Goal: Information Seeking & Learning: Compare options

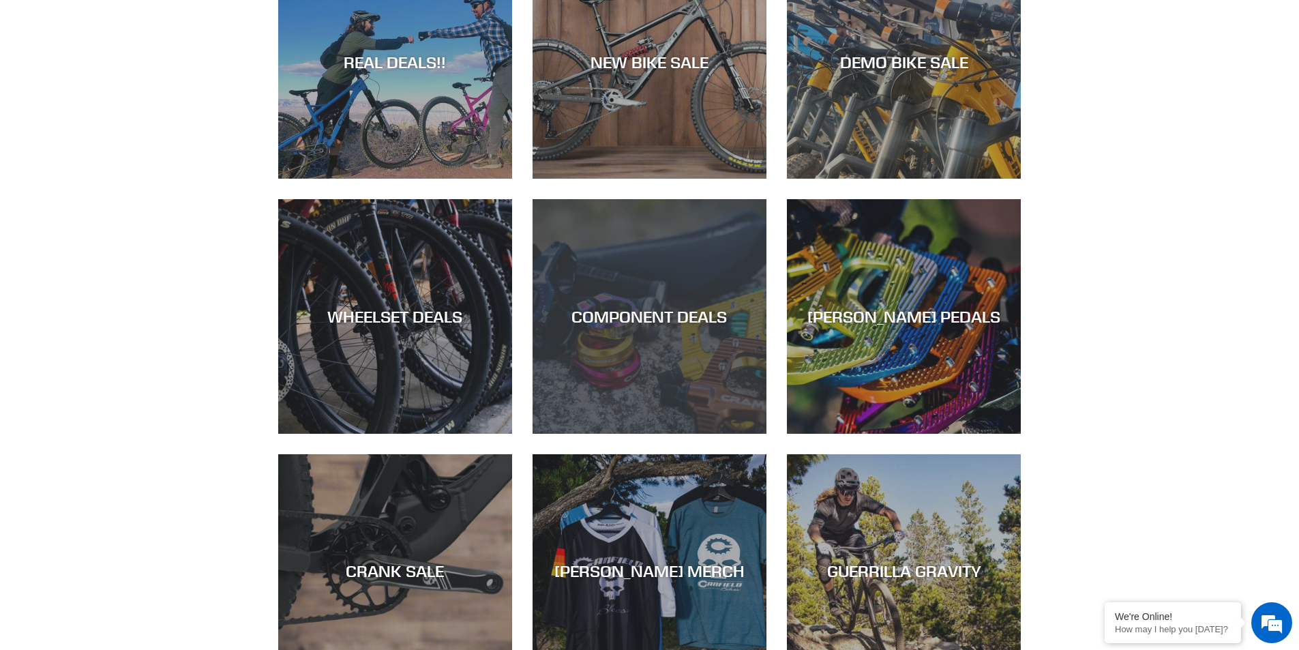
scroll to position [409, 0]
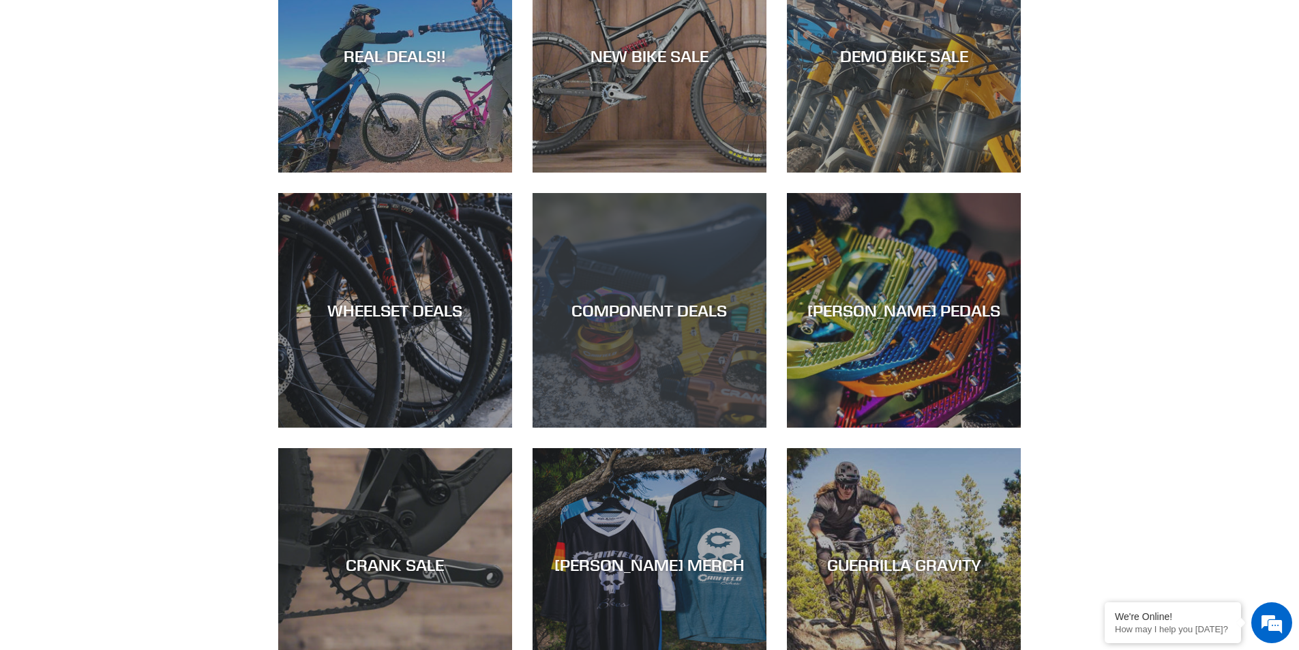
click at [642, 310] on div "COMPONENT DEALS" at bounding box center [650, 311] width 234 height 20
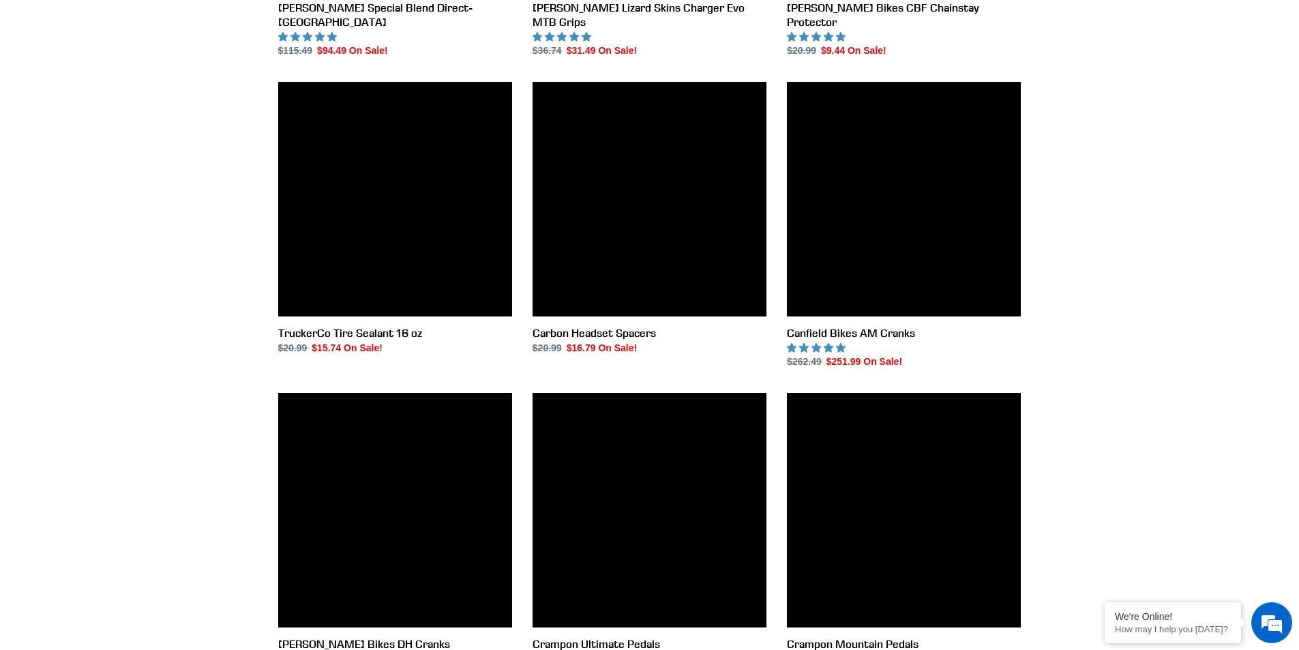
scroll to position [1841, 0]
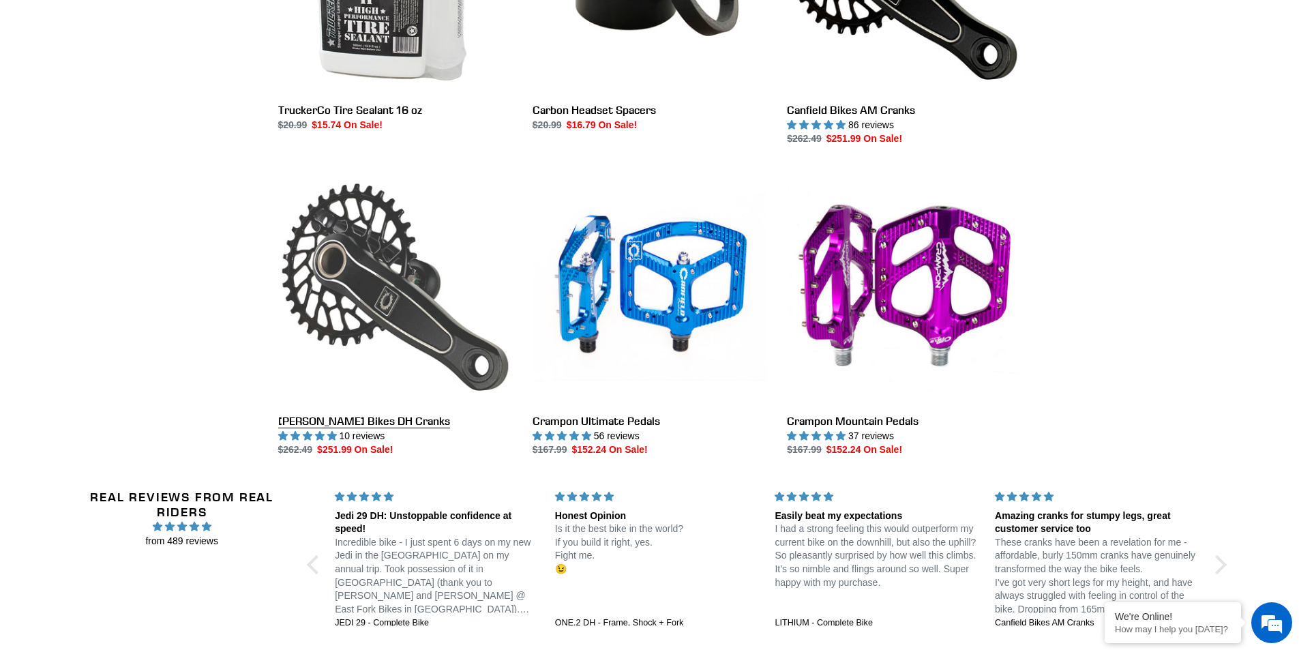
click at [359, 296] on link "[PERSON_NAME] Bikes DH Cranks" at bounding box center [395, 313] width 234 height 287
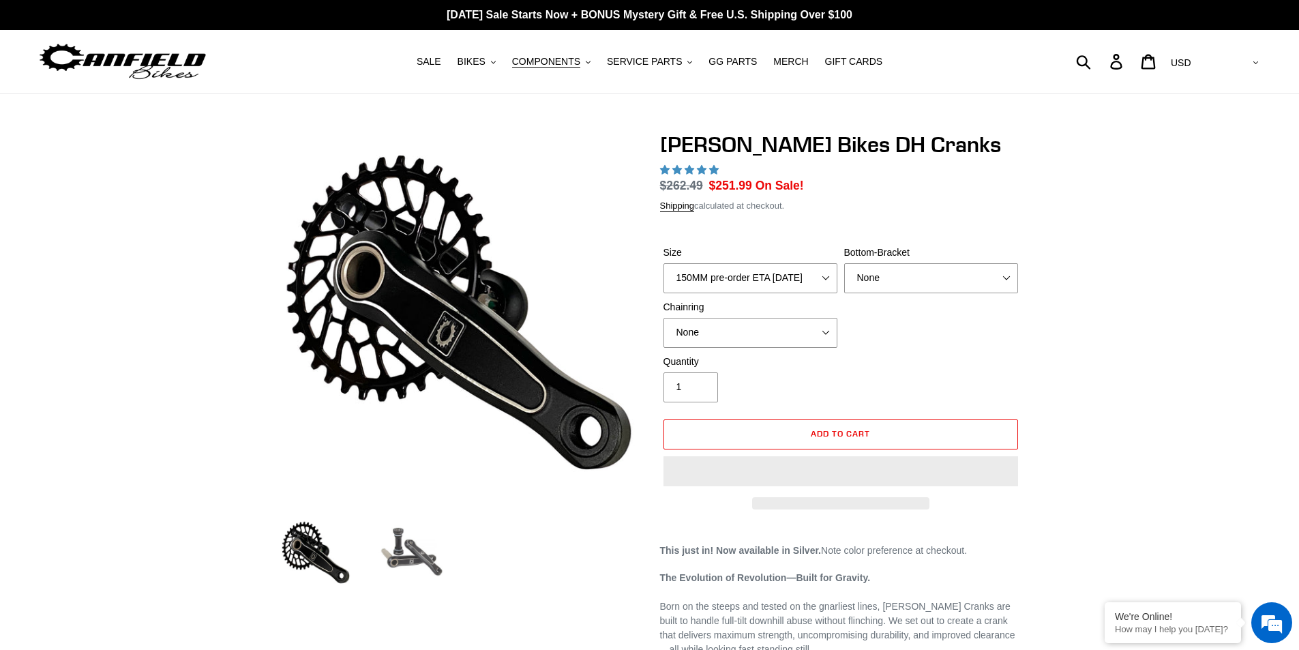
click at [420, 554] on img at bounding box center [411, 552] width 75 height 75
click at [700, 269] on select "150MM pre-order ETA 9/30/25 155MM pre-order ETA 9/30/25 160MM pre-order ETA 9/3…" at bounding box center [750, 278] width 174 height 30
select select "165MM pre-order ETA [DATE]"
click at [663, 263] on select "150MM pre-order ETA 9/30/25 155MM pre-order ETA 9/30/25 160MM pre-order ETA 9/3…" at bounding box center [750, 278] width 174 height 30
click at [760, 285] on select "150MM pre-order ETA 9/30/25 155MM pre-order ETA 9/30/25 160MM pre-order ETA 9/3…" at bounding box center [750, 278] width 174 height 30
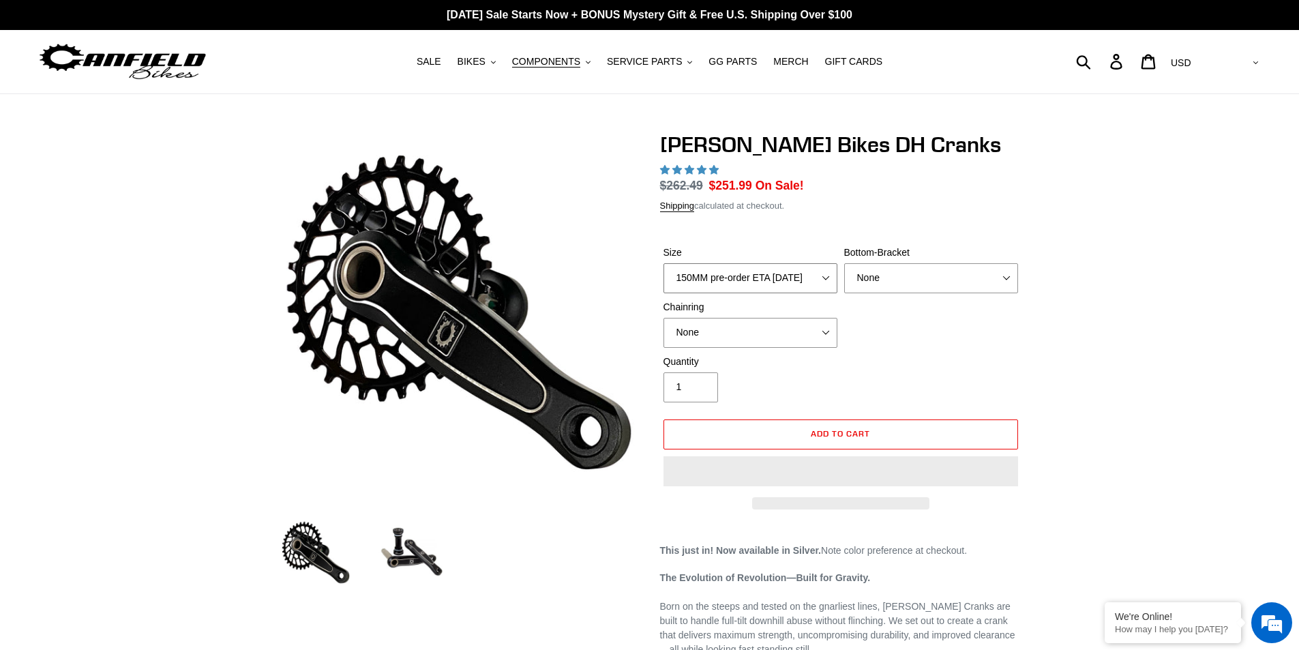
click at [760, 285] on select "150MM pre-order ETA 9/30/25 155MM pre-order ETA 9/30/25 160MM pre-order ETA 9/3…" at bounding box center [750, 278] width 174 height 30
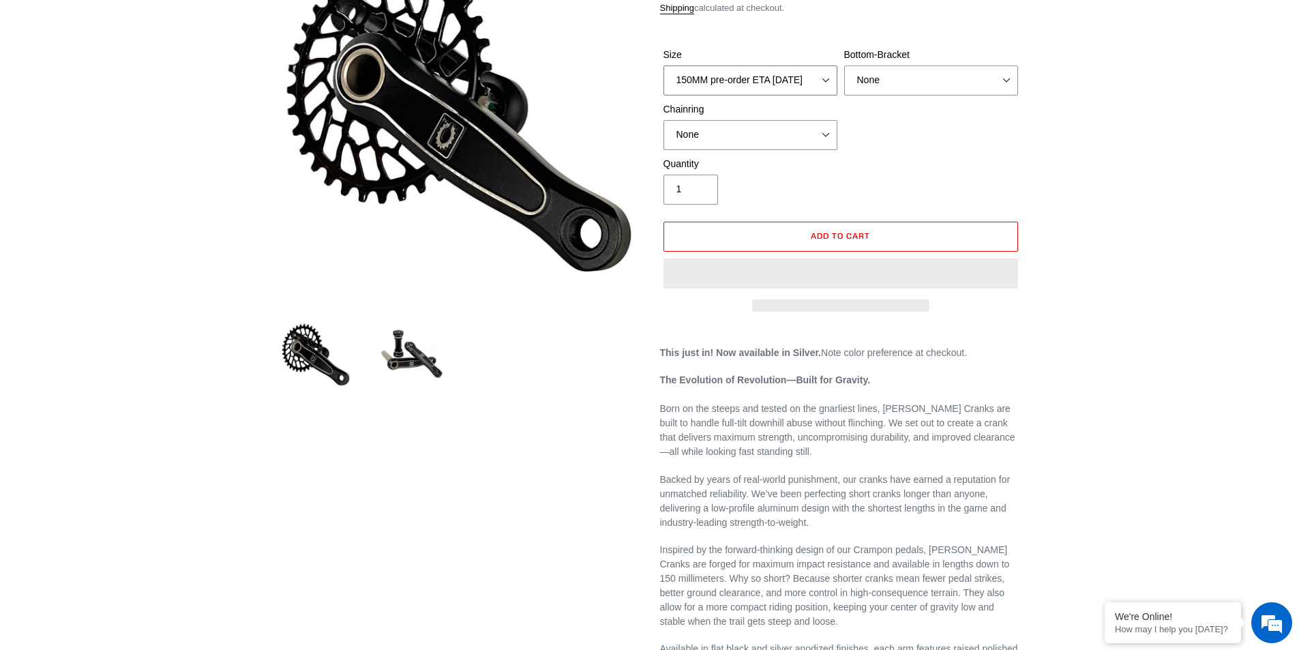
scroll to position [68, 0]
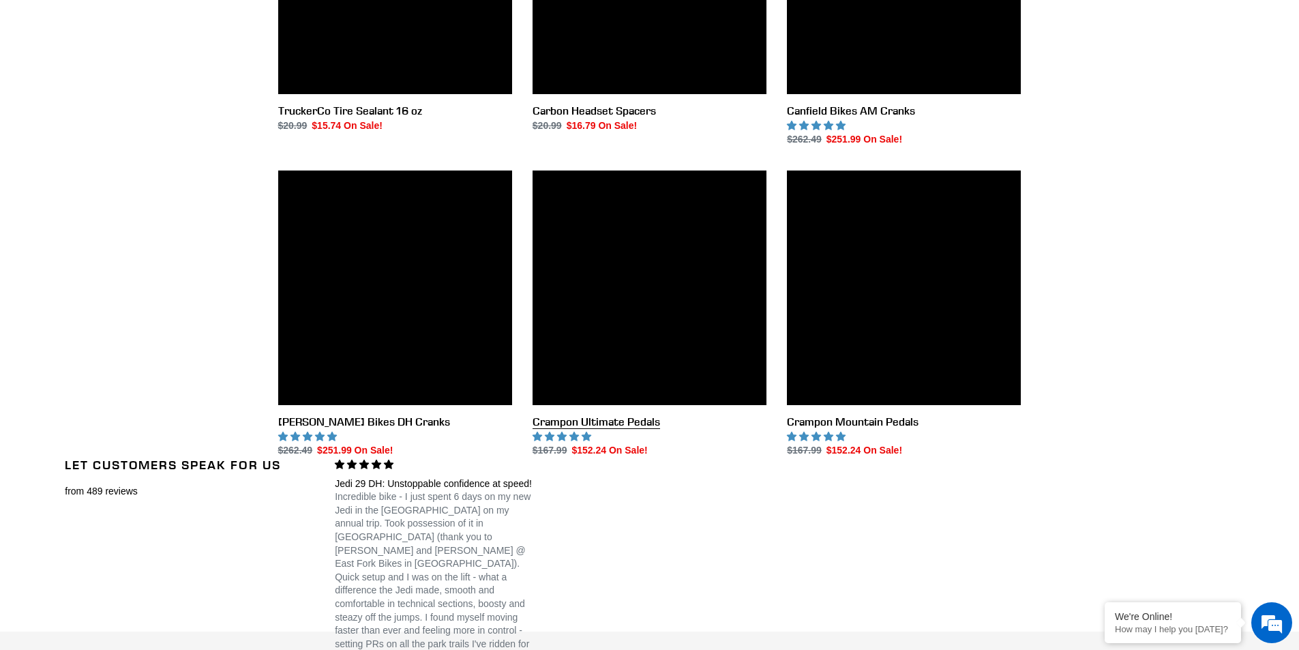
scroll to position [1568, 0]
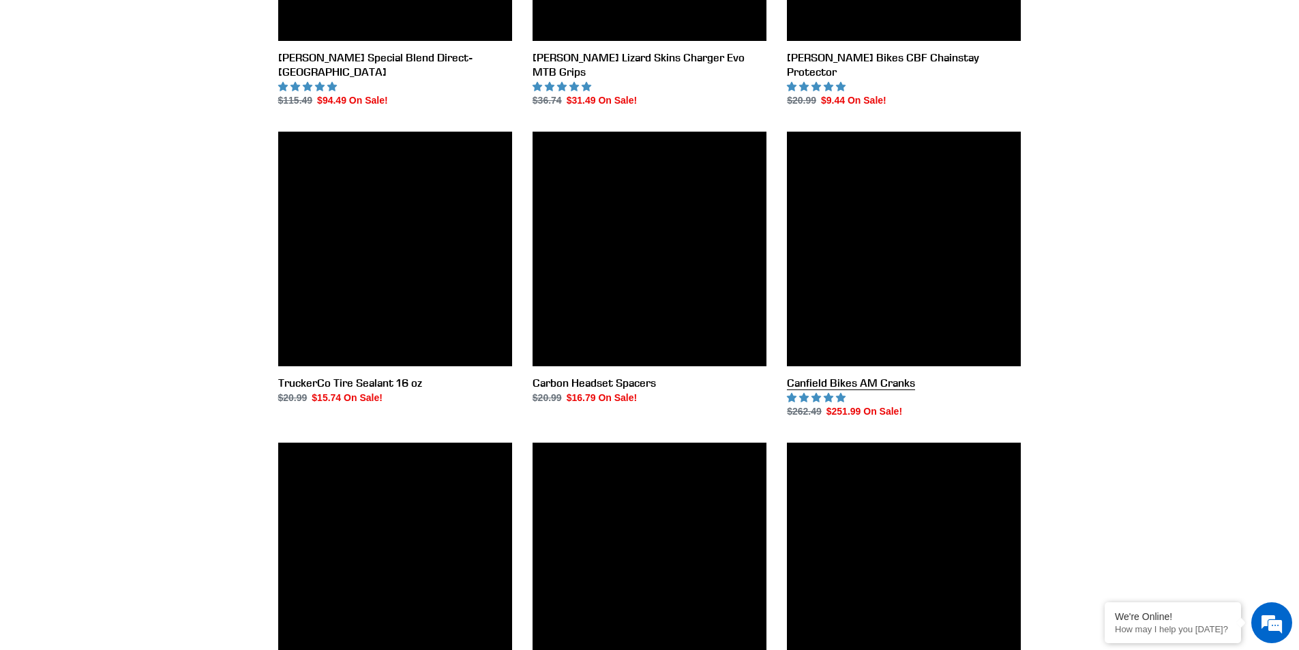
click at [882, 285] on link "Canfield Bikes AM Cranks" at bounding box center [904, 275] width 234 height 287
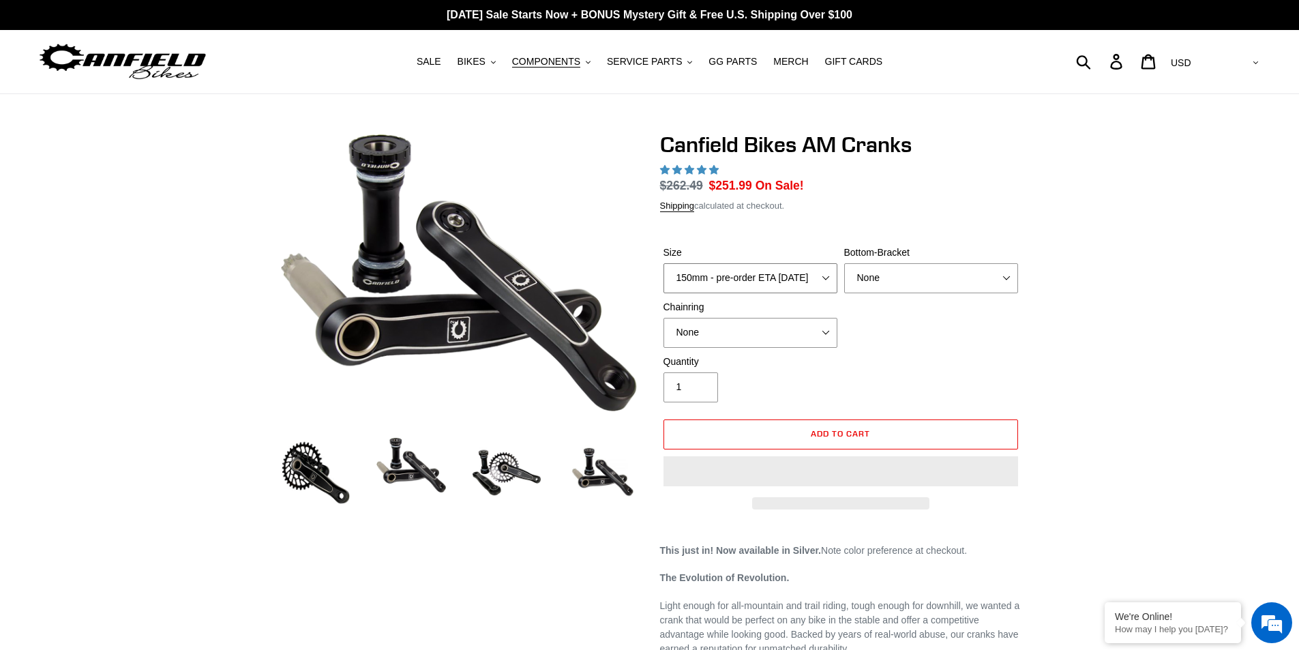
click at [780, 275] on select "150mm - pre-order ETA [DATE] 155mm - pre-order ETA [DATE] 160mm - pre-order ETA…" at bounding box center [750, 278] width 174 height 30
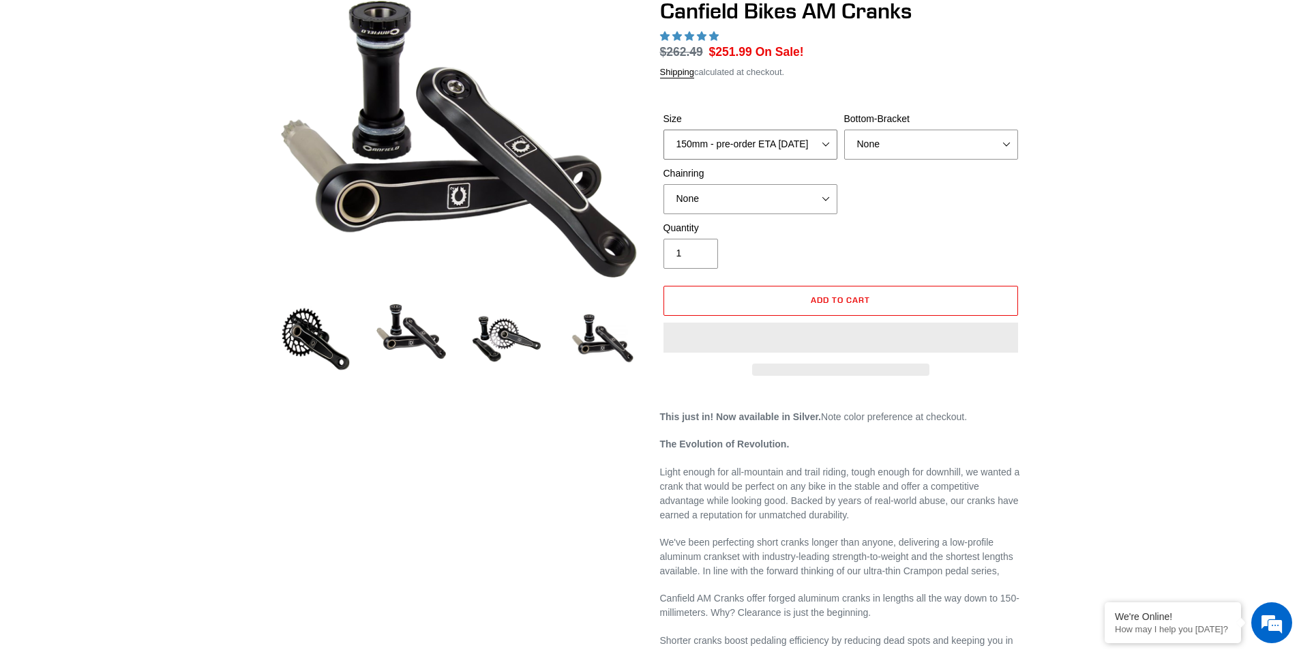
scroll to position [136, 0]
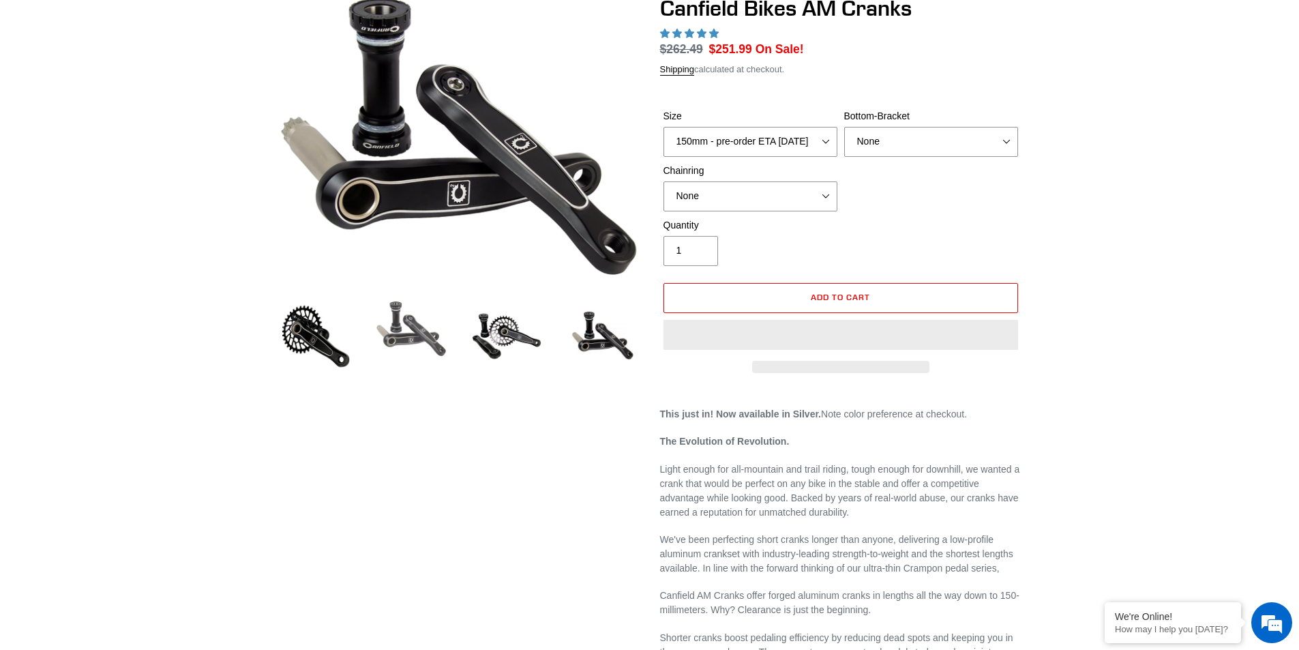
click at [430, 337] on img at bounding box center [411, 329] width 75 height 60
click at [581, 335] on img at bounding box center [602, 336] width 75 height 75
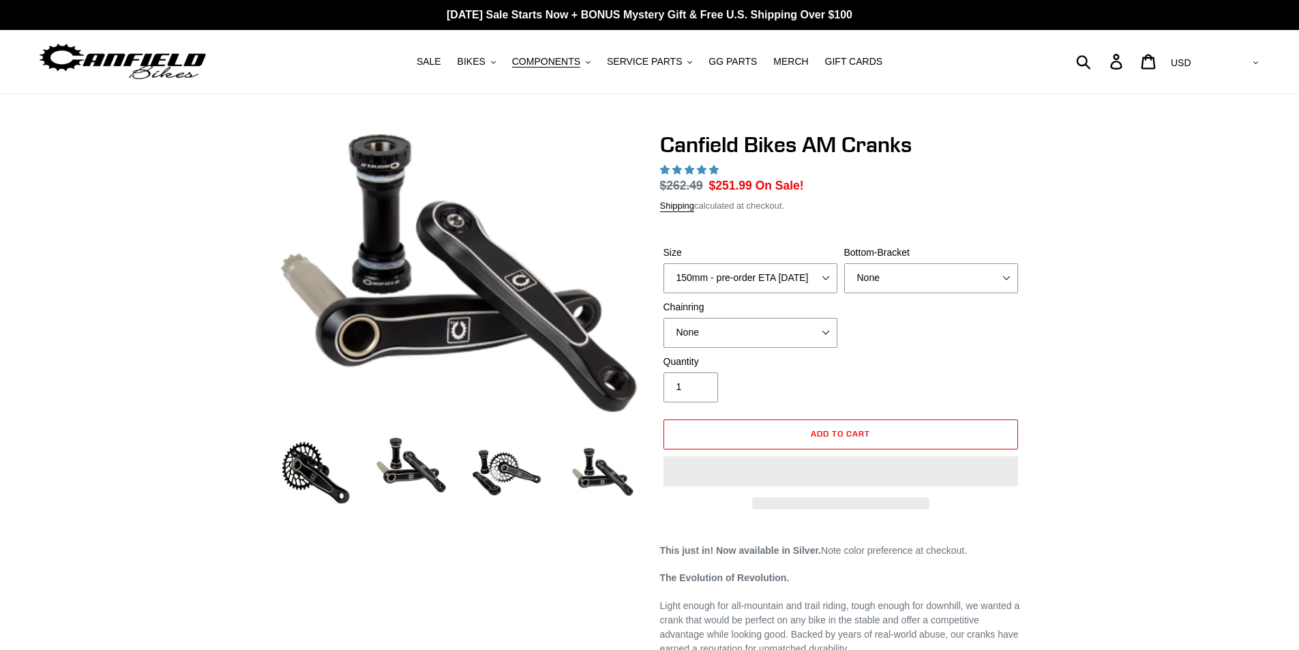
click at [511, 435] on img at bounding box center [506, 472] width 75 height 75
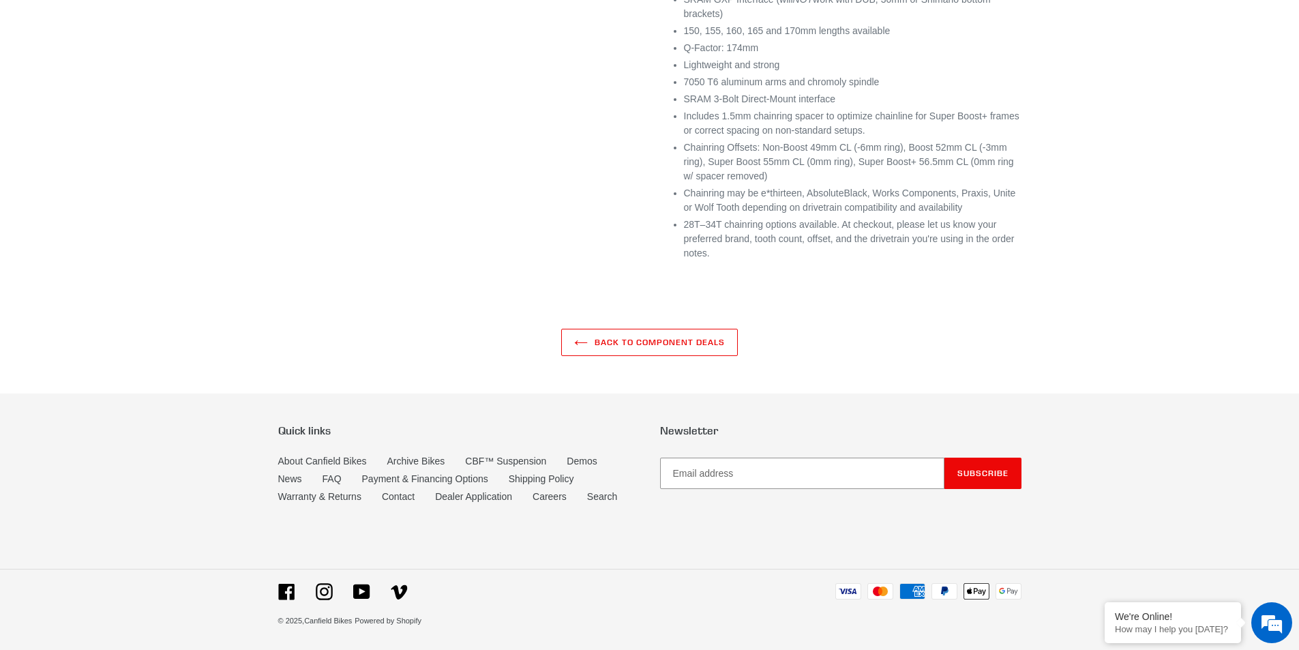
scroll to position [1051, 0]
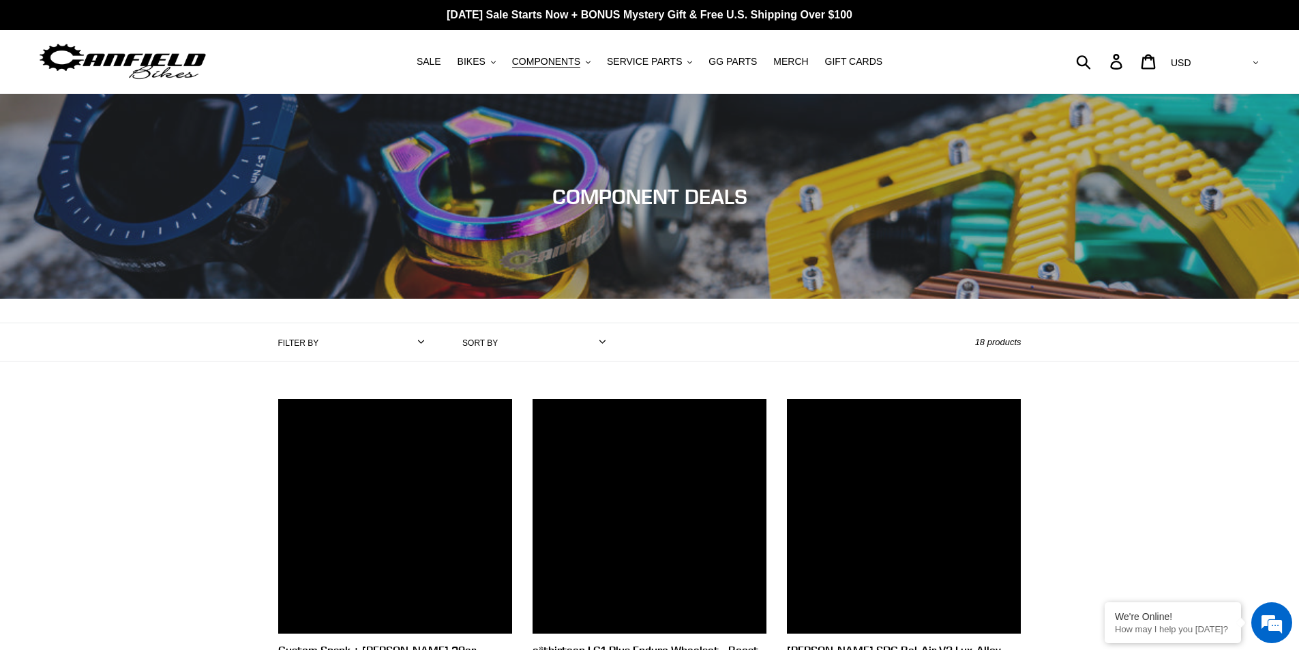
scroll to position [273, 0]
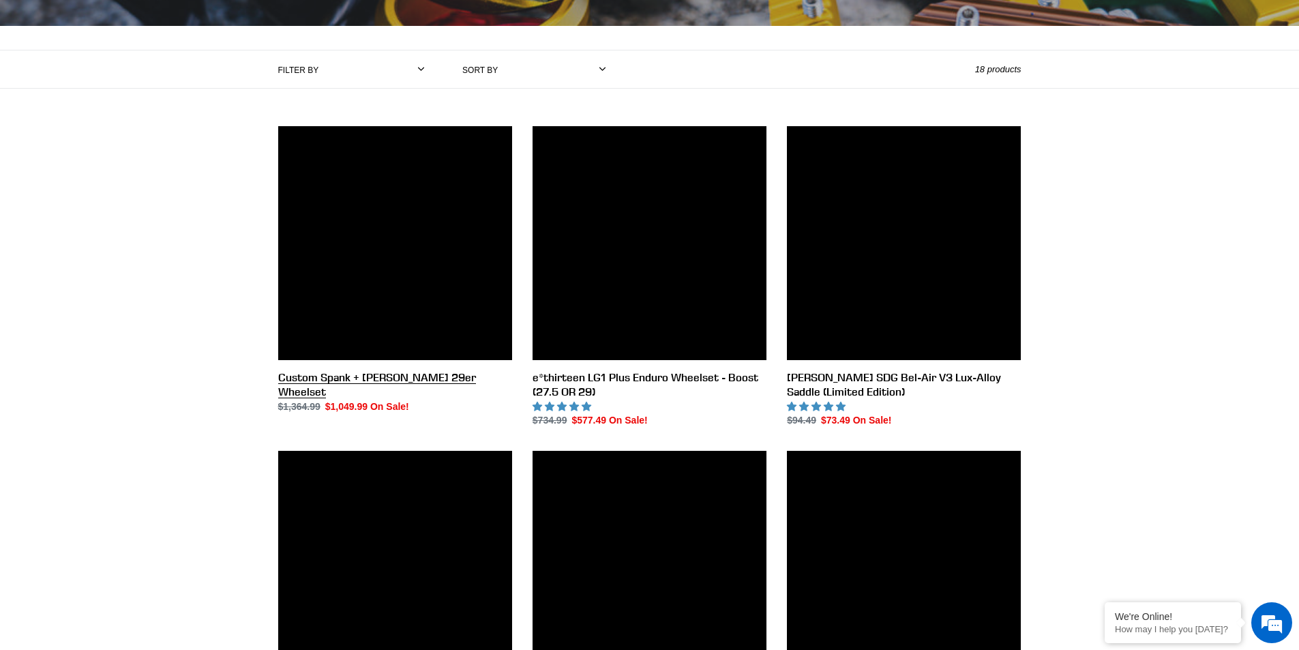
click at [359, 223] on link "Custom Spank + [PERSON_NAME] 29er Wheelset" at bounding box center [395, 269] width 234 height 287
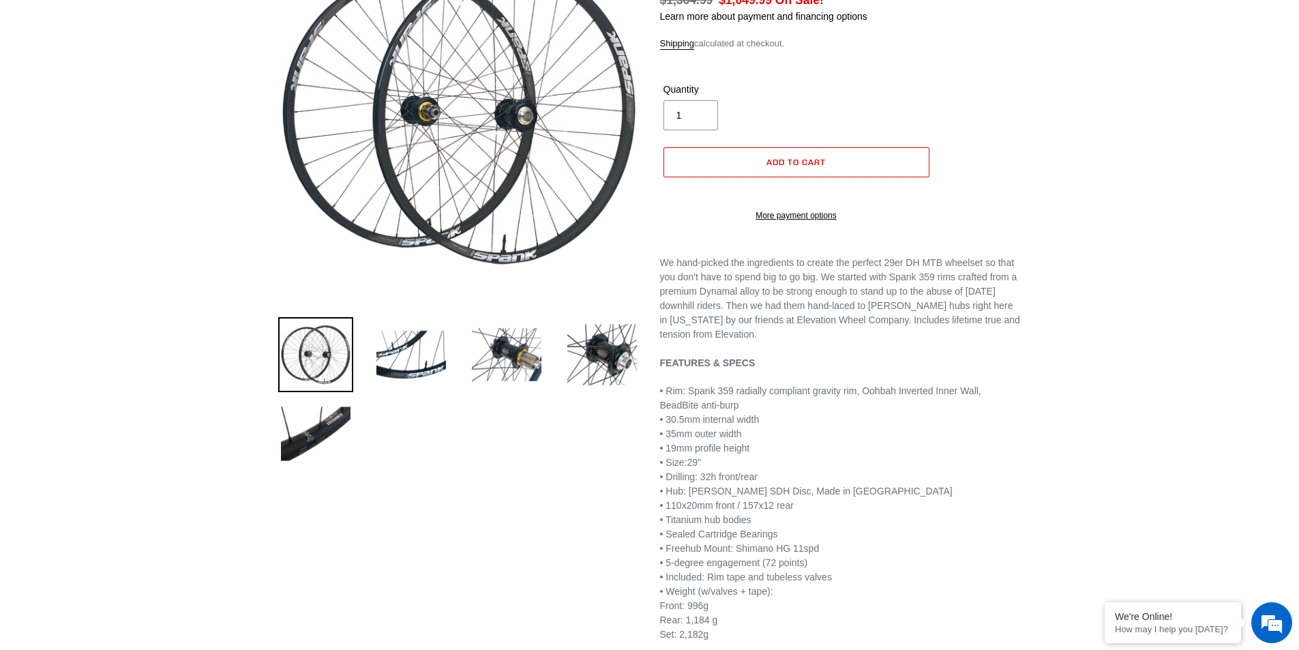
scroll to position [205, 0]
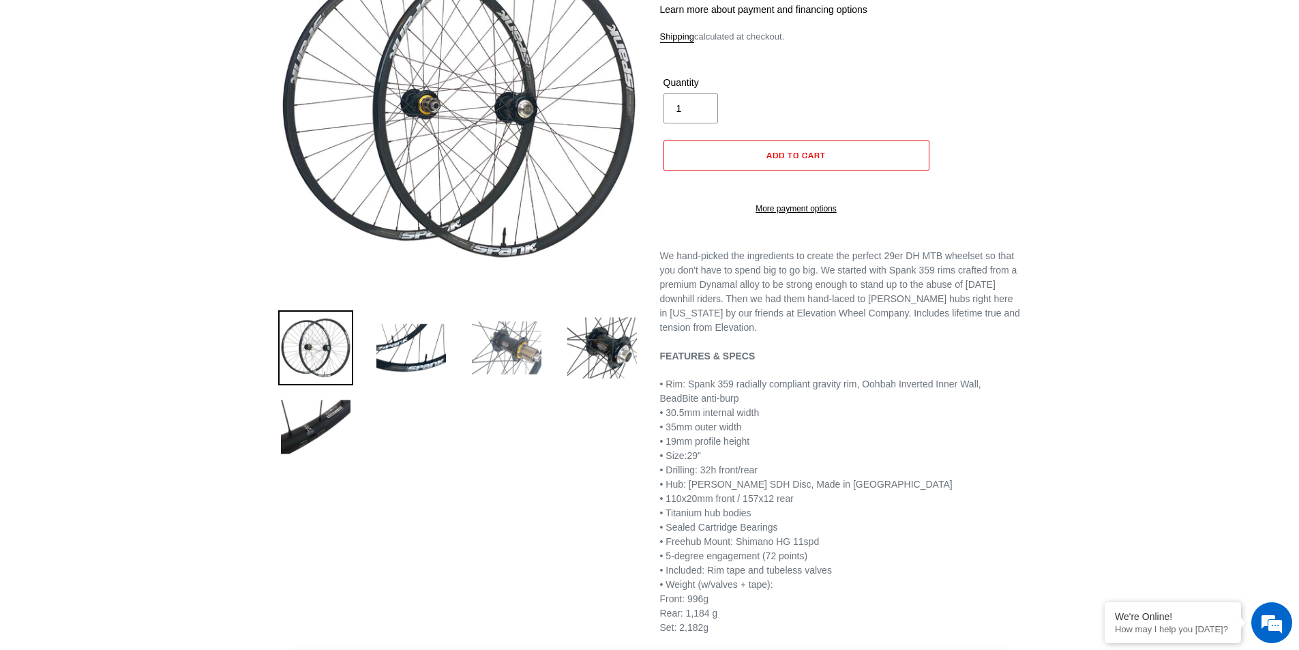
click at [522, 353] on img at bounding box center [506, 347] width 75 height 75
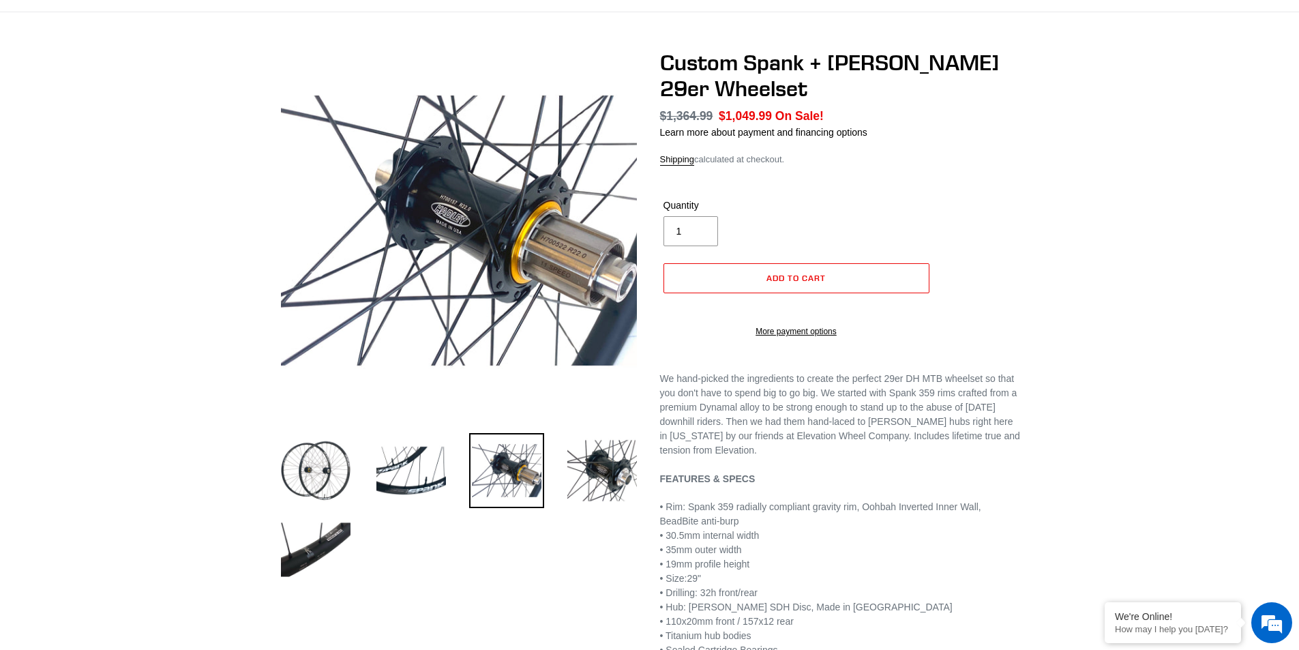
scroll to position [68, 0]
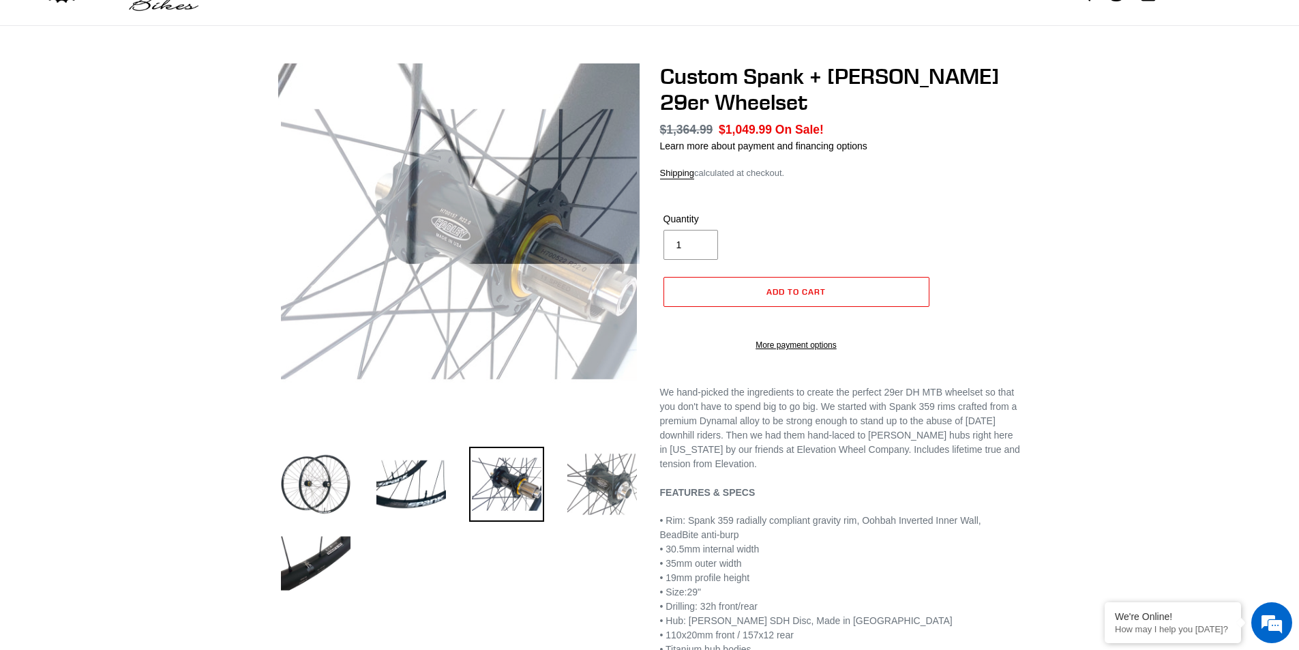
click at [605, 465] on img at bounding box center [602, 484] width 75 height 75
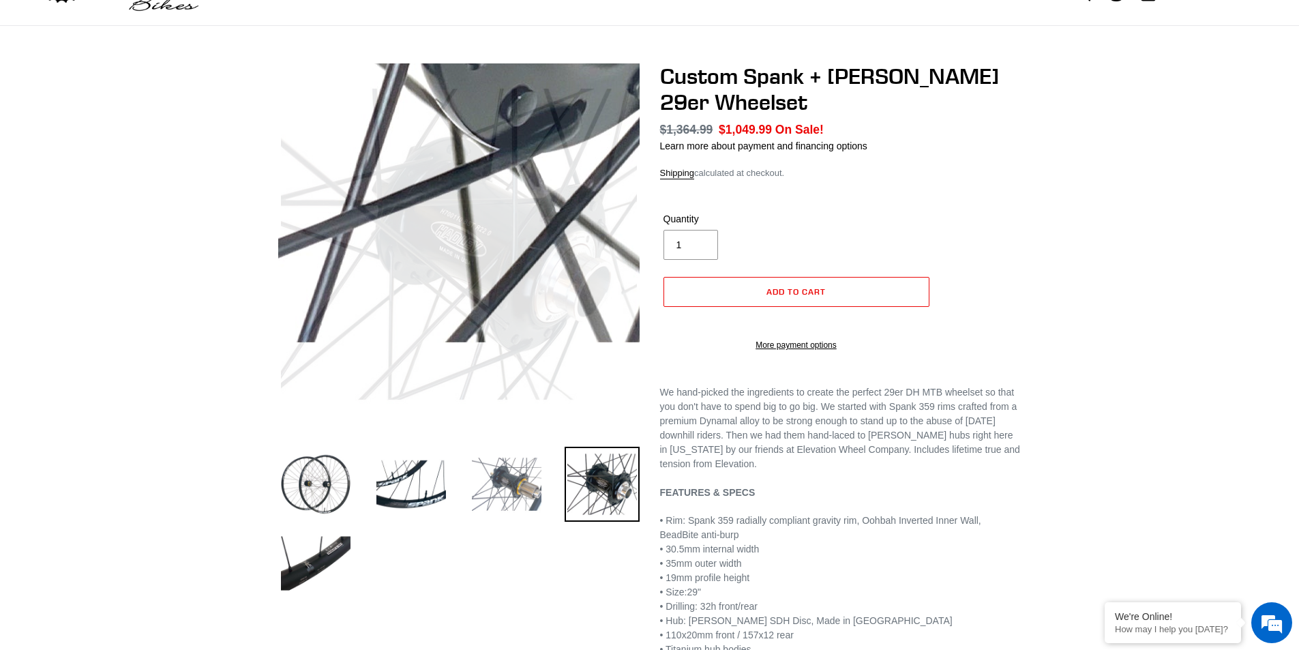
click at [529, 466] on img at bounding box center [506, 484] width 75 height 75
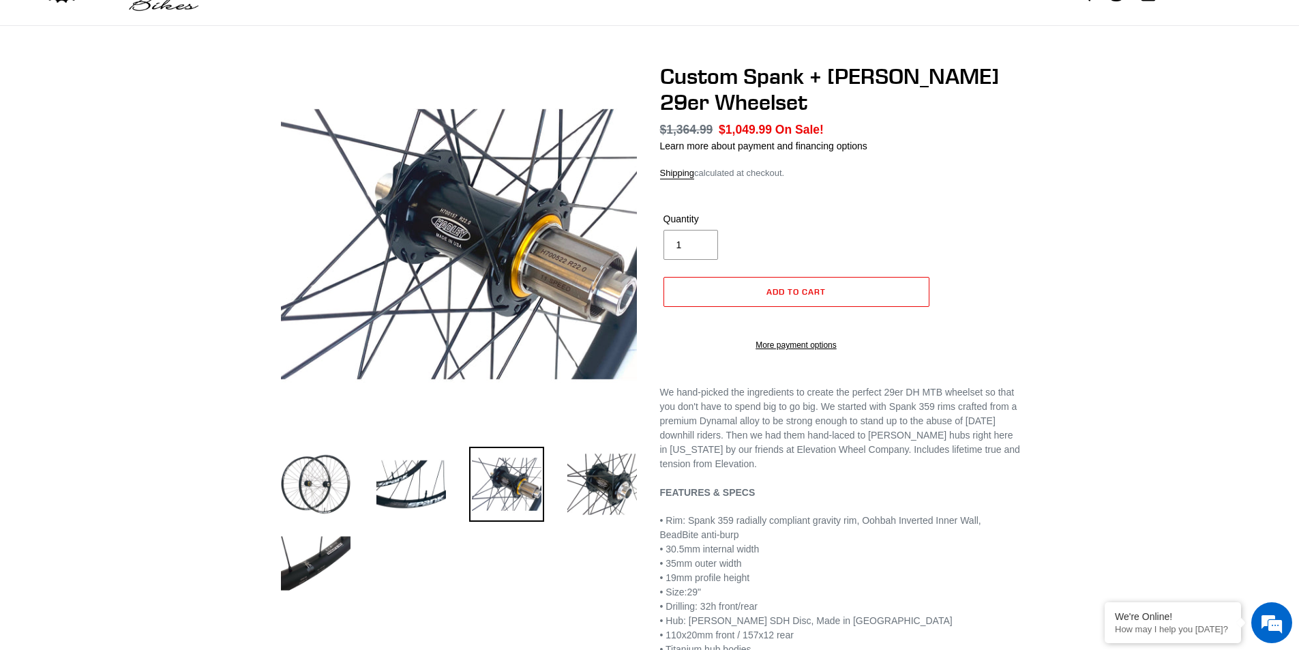
scroll to position [0, 0]
click at [329, 569] on img at bounding box center [315, 563] width 75 height 75
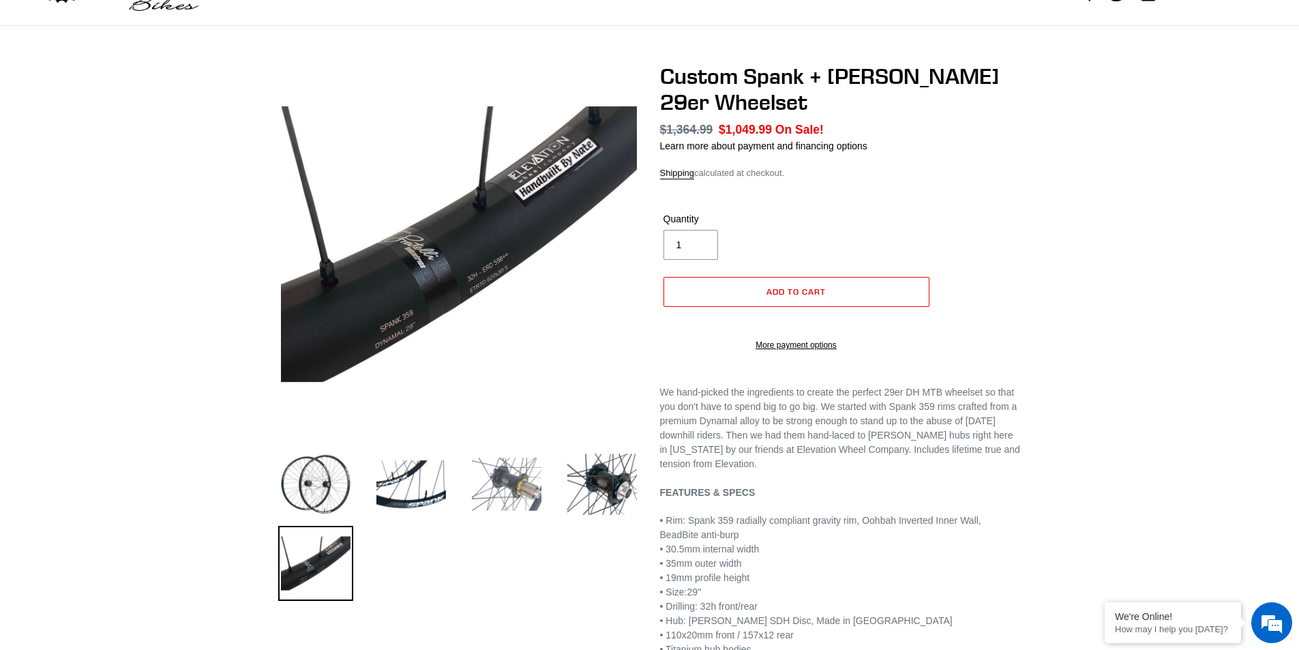
click at [521, 492] on img at bounding box center [506, 484] width 75 height 75
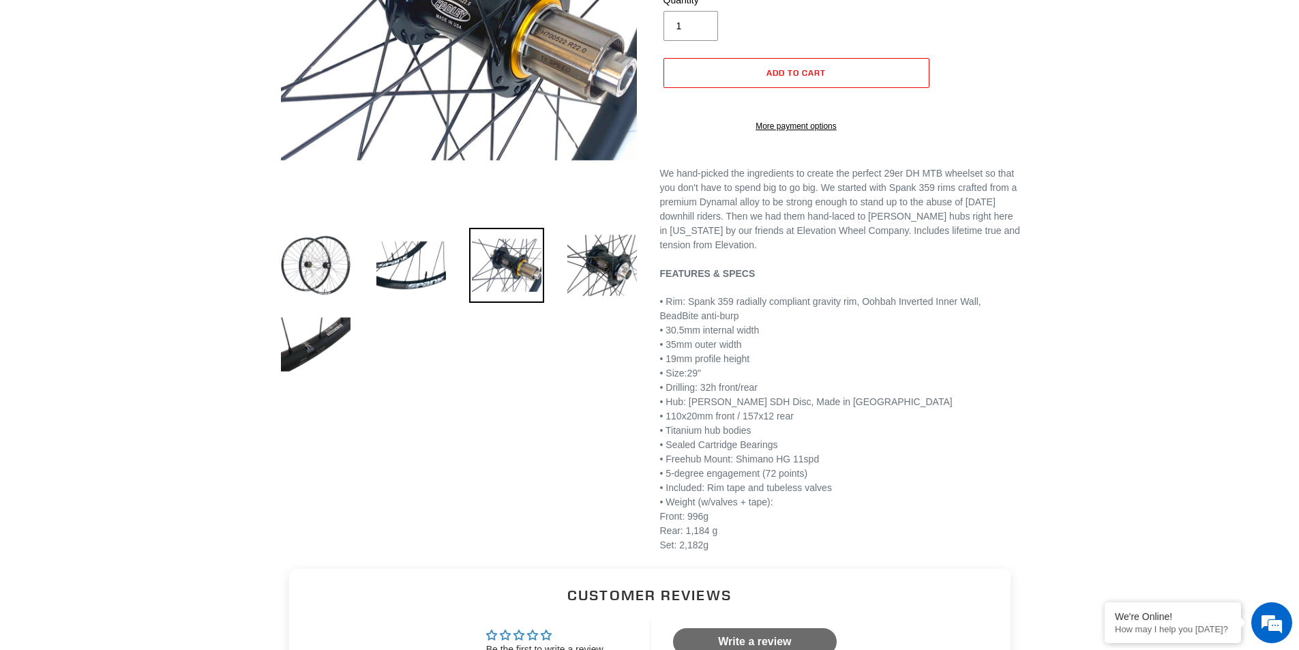
scroll to position [68, 0]
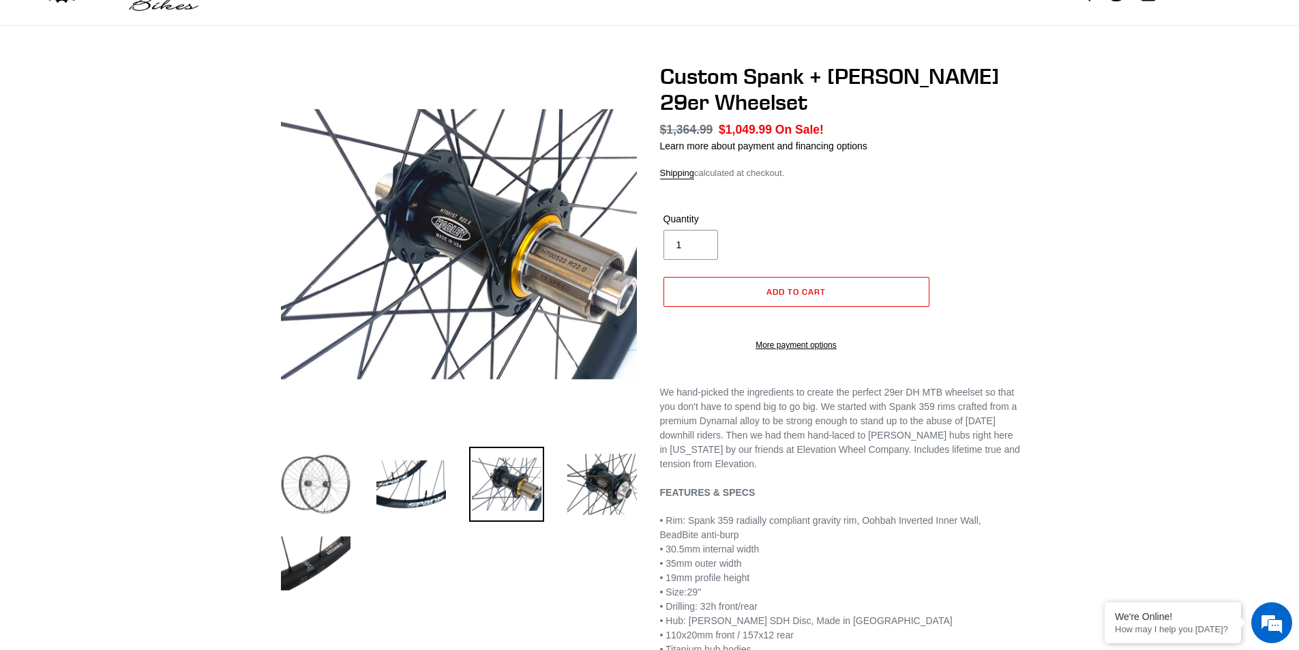
click at [331, 489] on img at bounding box center [315, 484] width 75 height 75
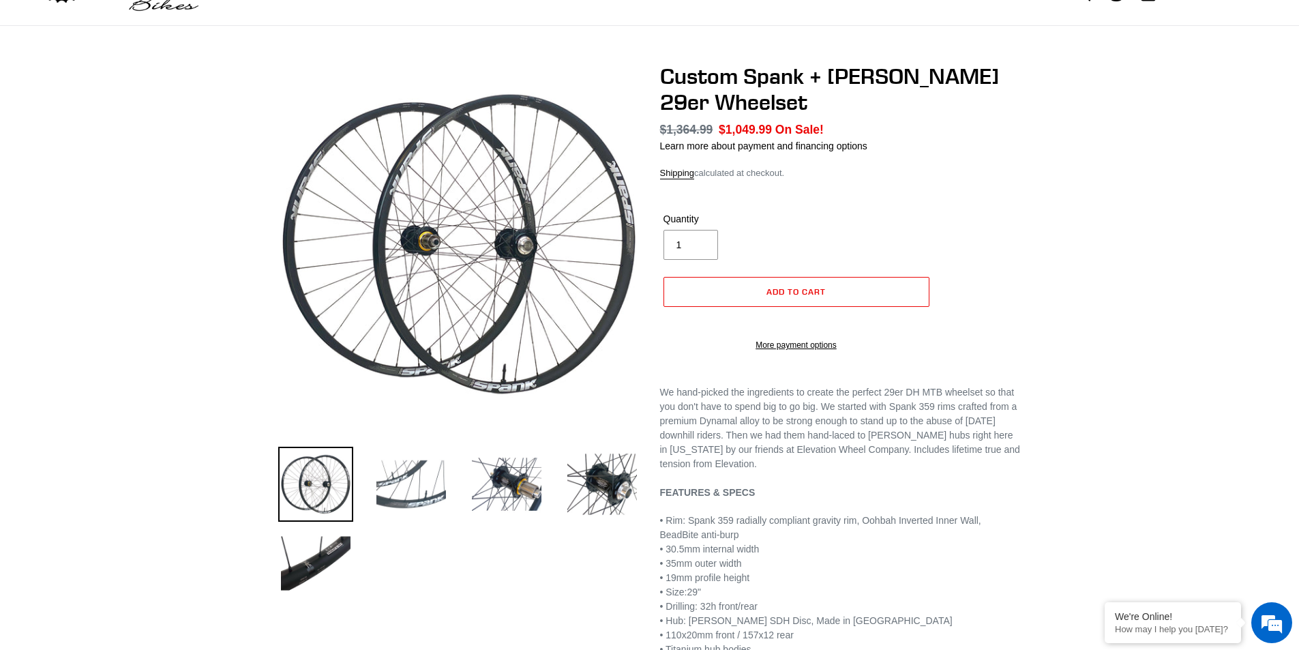
click at [410, 490] on img at bounding box center [411, 484] width 75 height 75
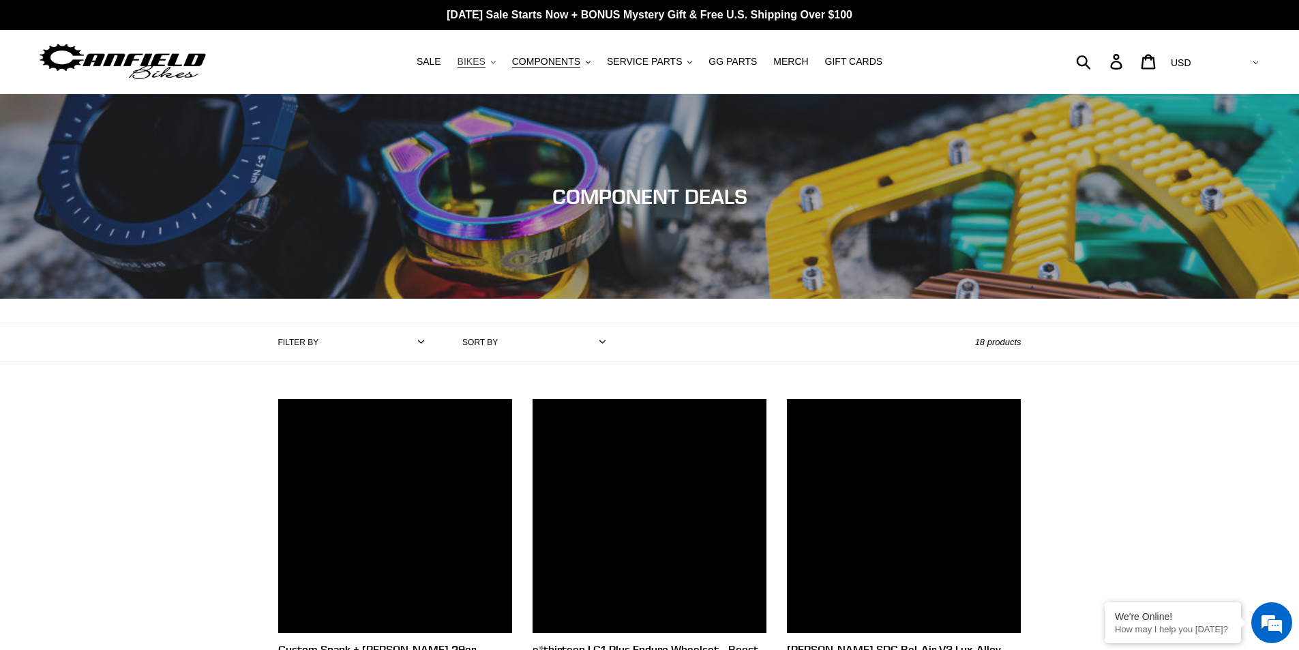
click at [491, 69] on button "BIKES .cls-1{fill:#231f20}" at bounding box center [477, 62] width 52 height 18
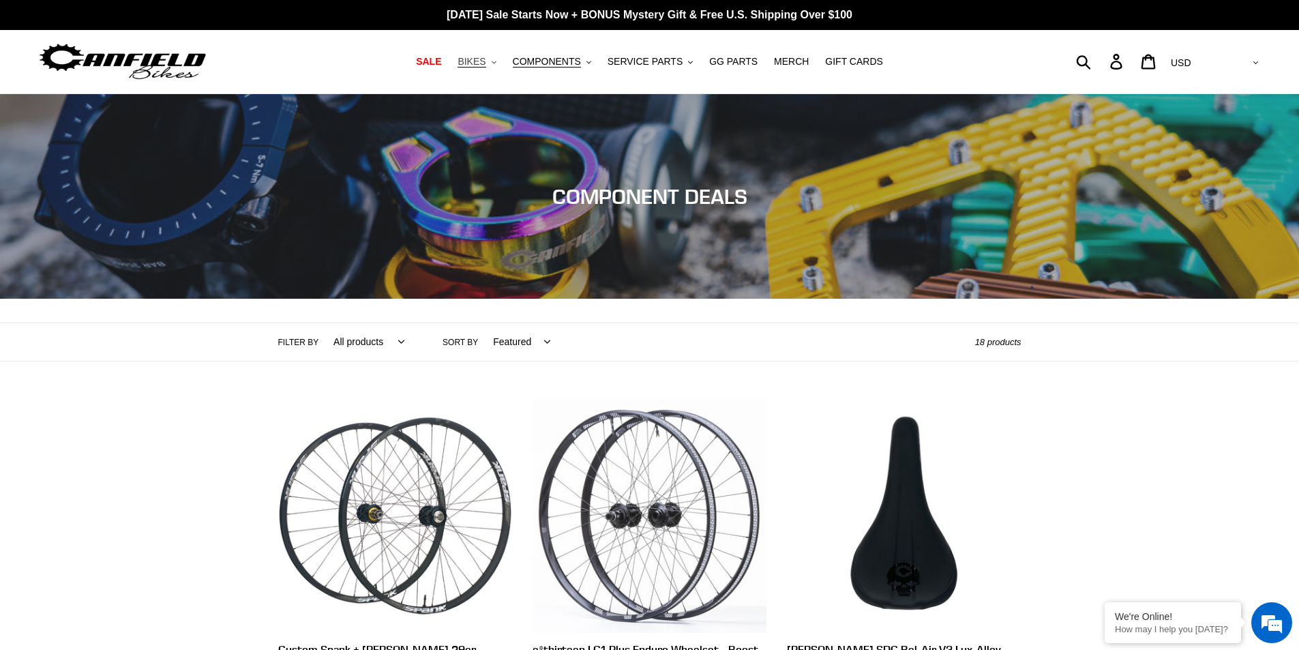
click at [491, 69] on button "BIKES .cls-1{fill:#231f20}" at bounding box center [477, 62] width 52 height 18
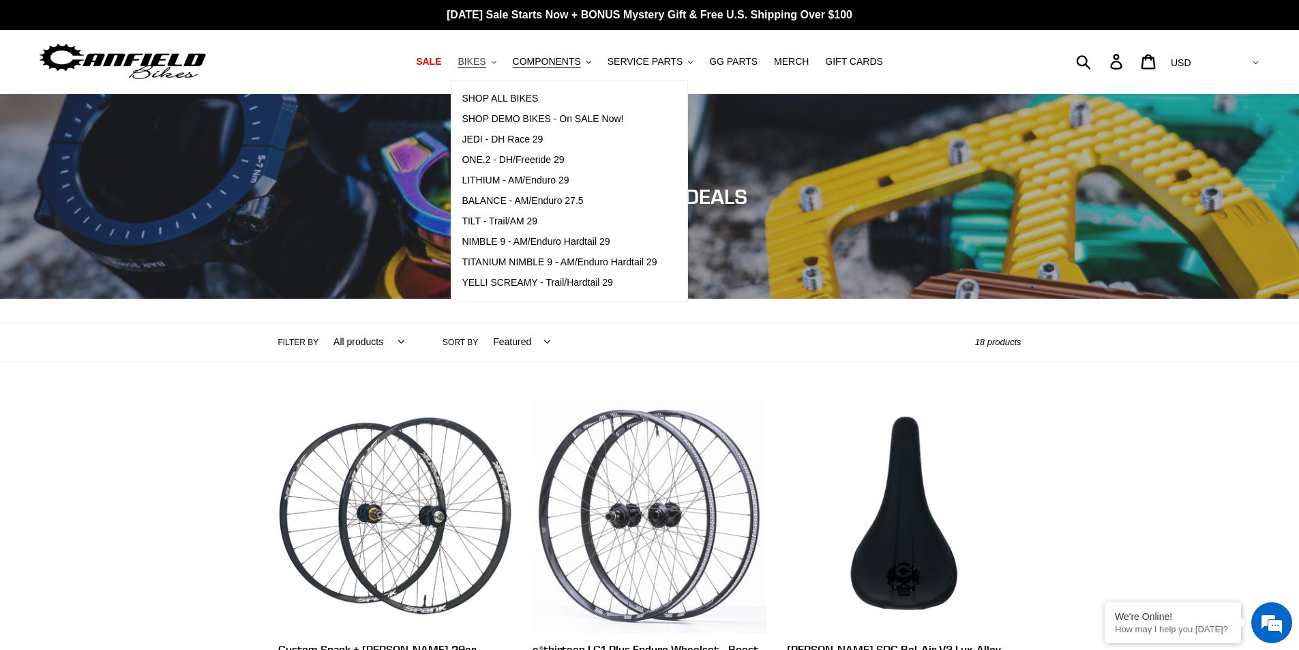
click at [491, 69] on button "BIKES .cls-1{fill:#231f20}" at bounding box center [477, 62] width 52 height 18
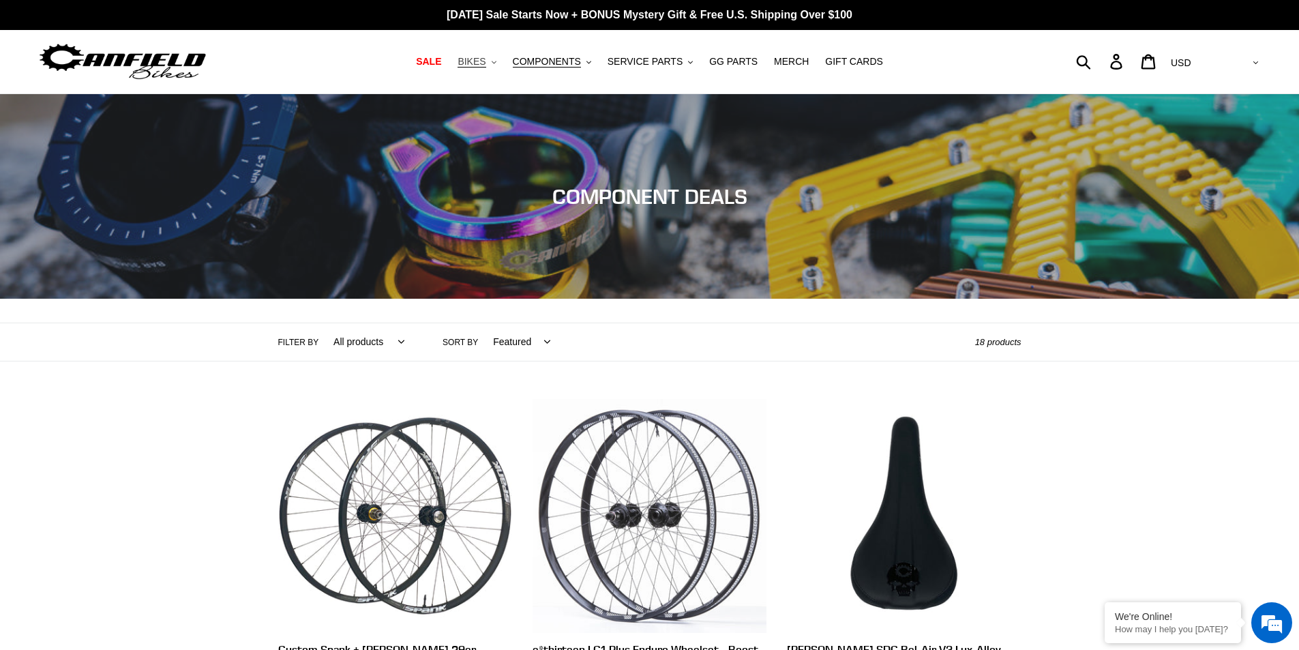
click at [491, 69] on button "BIKES .cls-1{fill:#231f20}" at bounding box center [477, 62] width 52 height 18
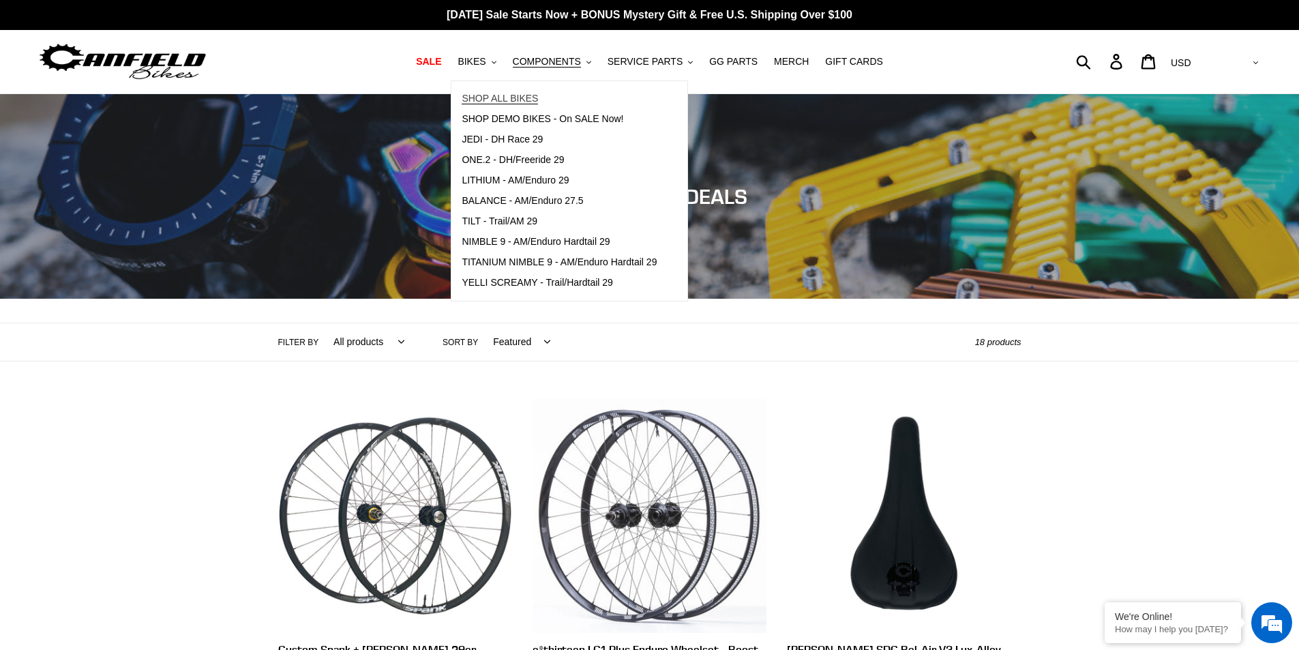
click at [504, 97] on span "SHOP ALL BIKES" at bounding box center [500, 99] width 76 height 12
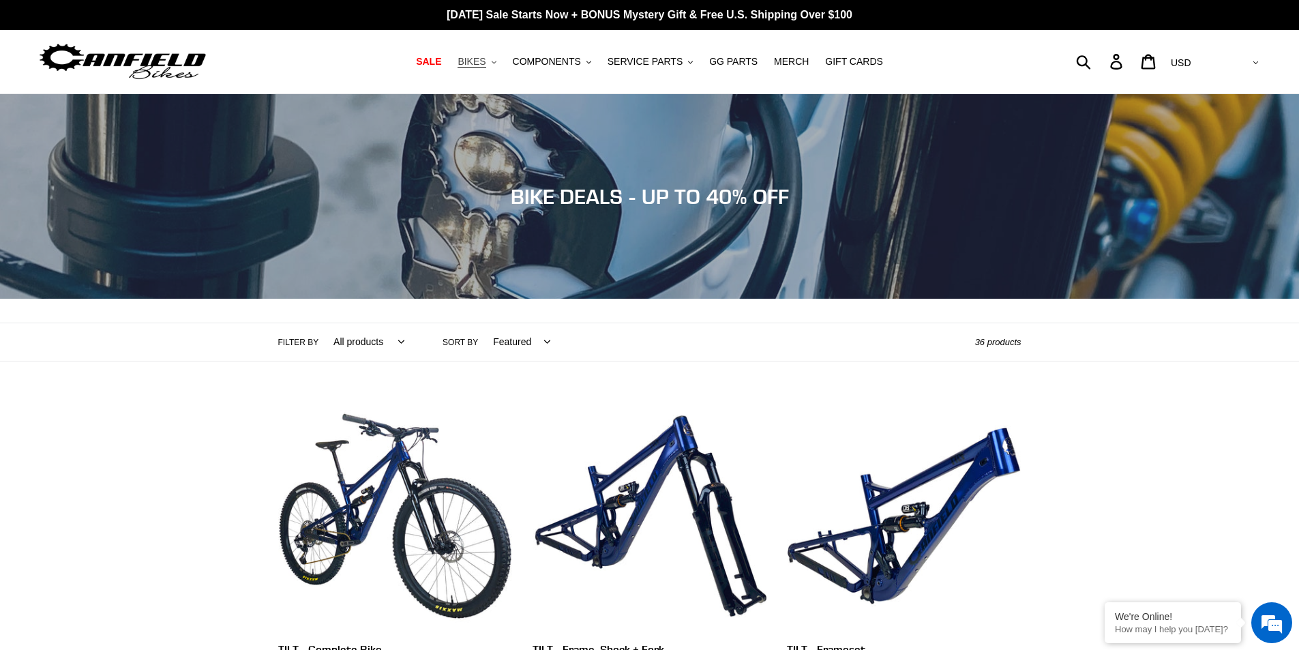
click at [485, 63] on span "BIKES" at bounding box center [472, 62] width 28 height 12
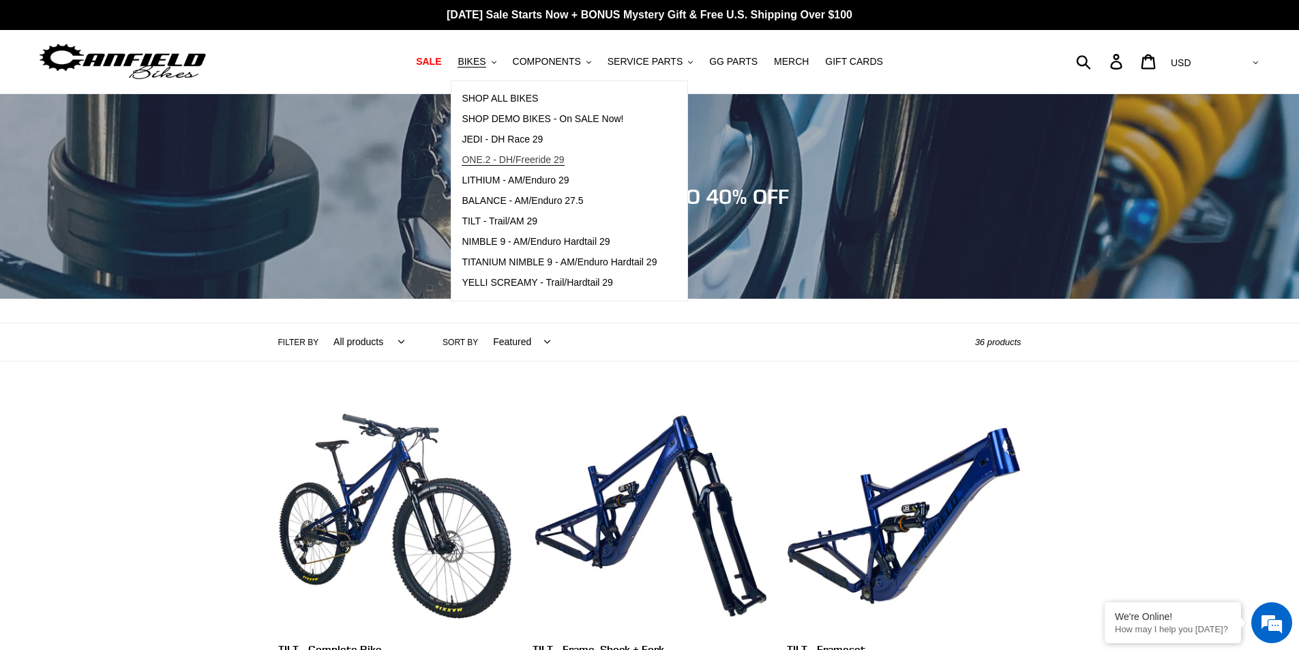
click at [493, 158] on span "ONE.2 - DH/Freeride 29" at bounding box center [513, 160] width 102 height 12
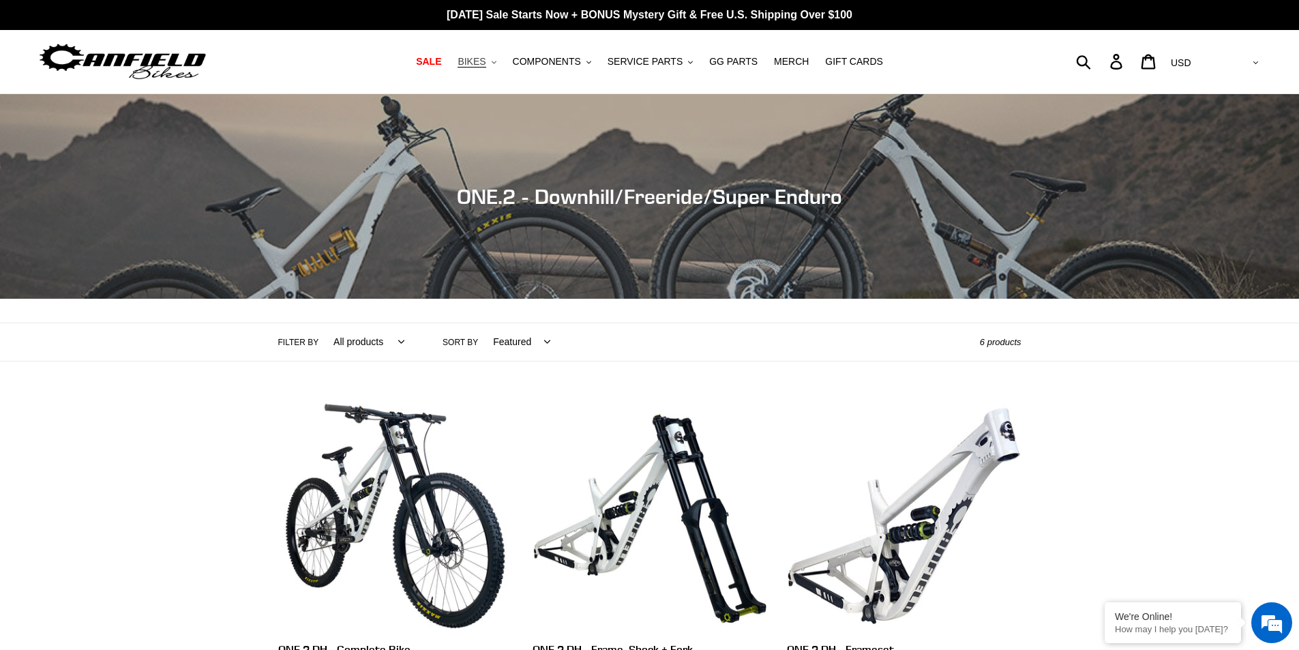
click at [485, 65] on span "BIKES" at bounding box center [472, 62] width 28 height 12
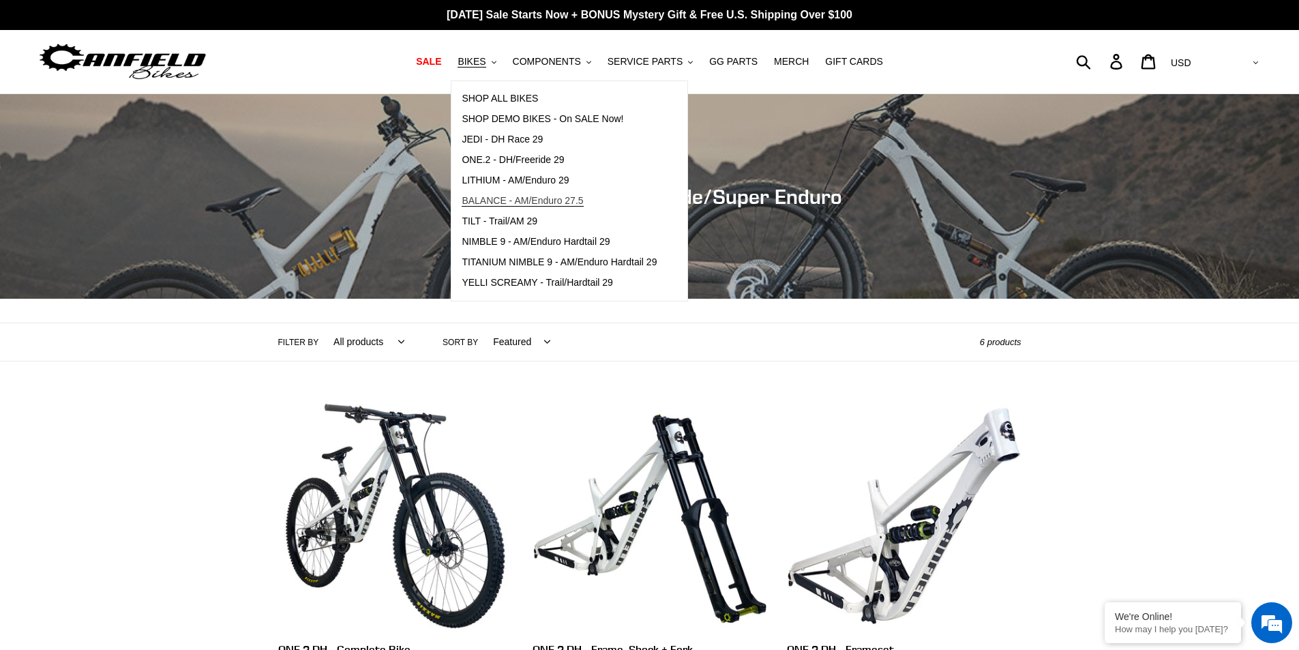
click at [579, 203] on span "BALANCE - AM/Enduro 27.5" at bounding box center [522, 201] width 121 height 12
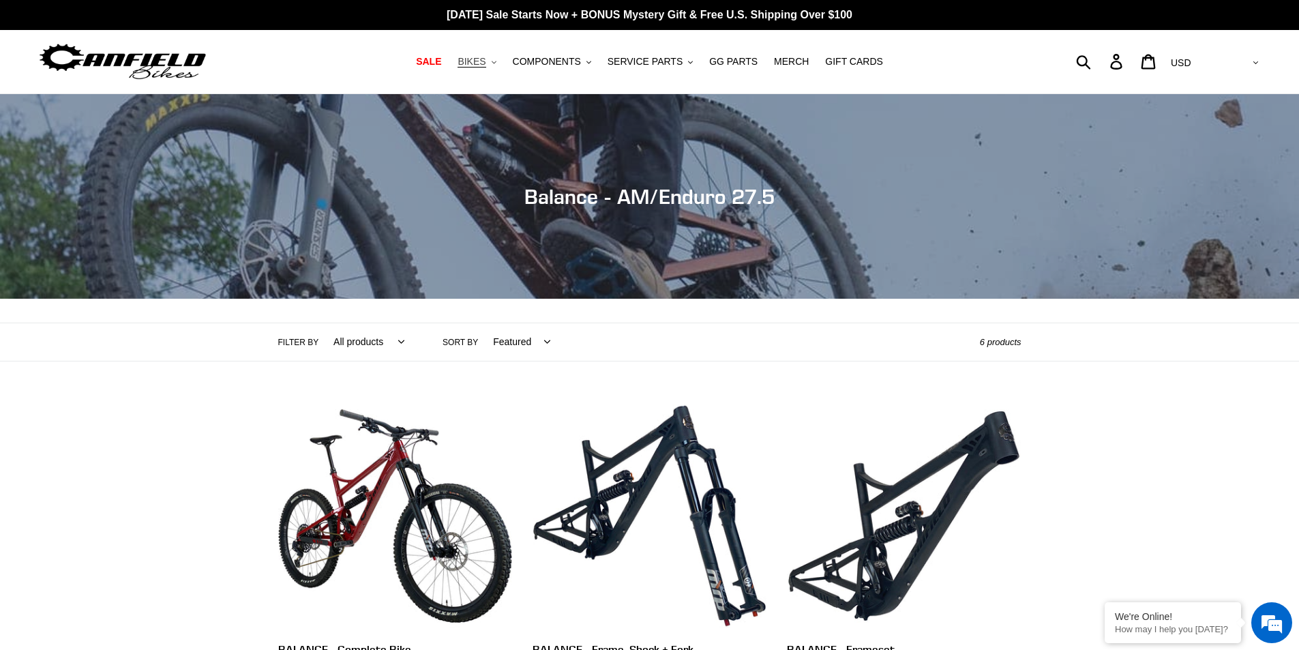
click at [476, 61] on span "BIKES" at bounding box center [472, 62] width 28 height 12
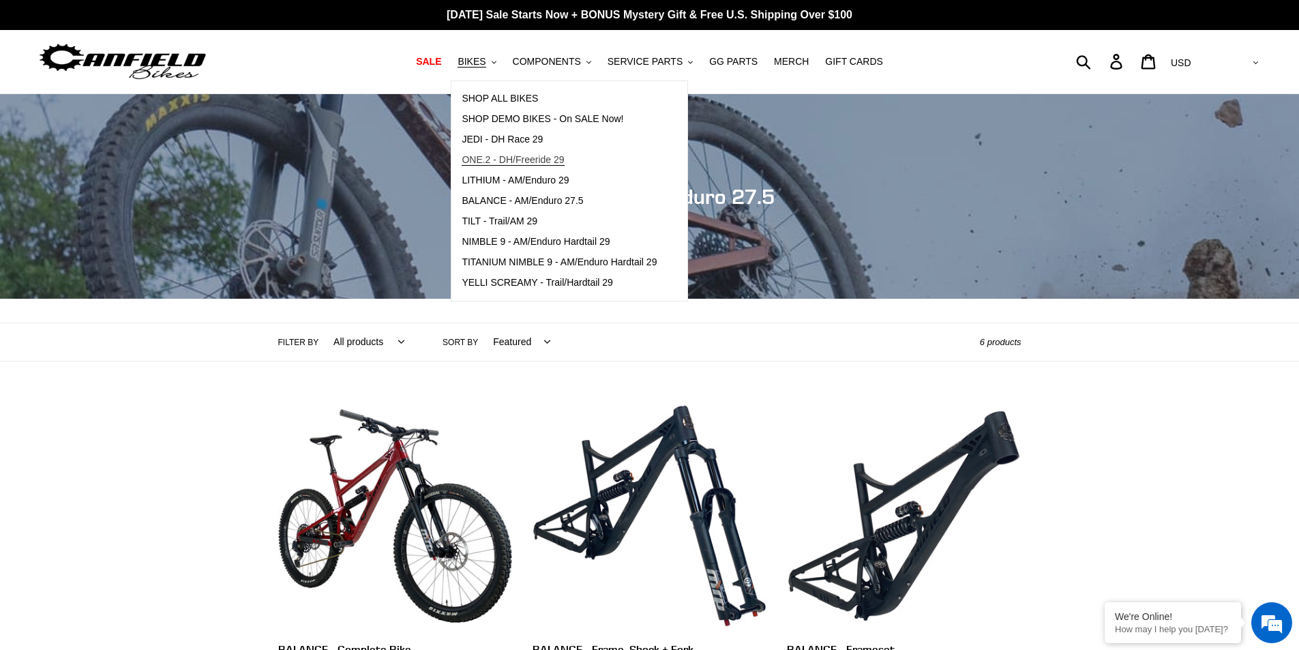
click at [564, 164] on span "ONE.2 - DH/Freeride 29" at bounding box center [513, 160] width 102 height 12
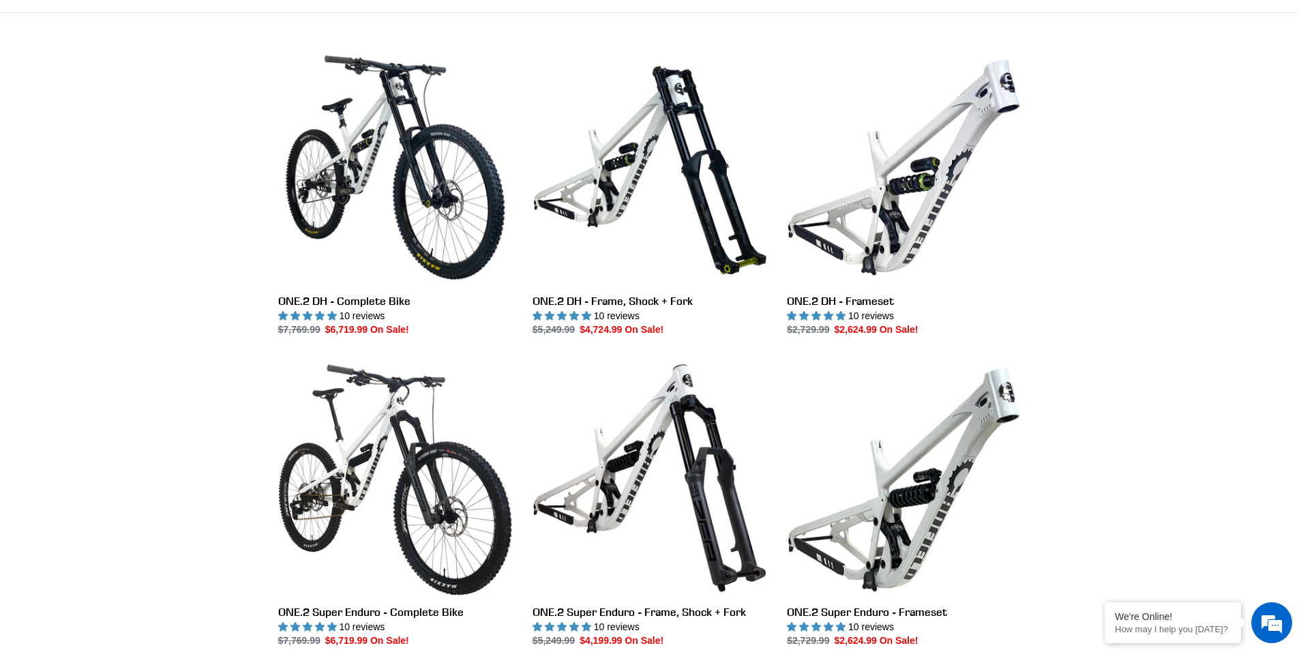
scroll to position [345, 0]
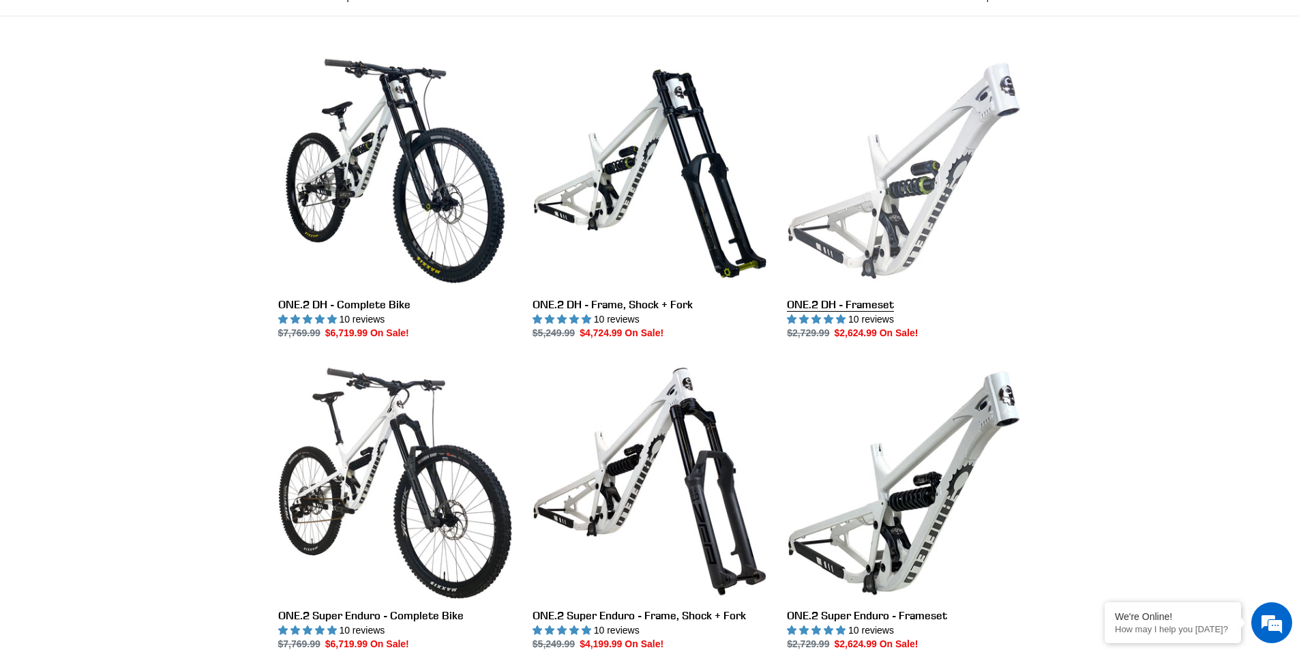
click at [910, 228] on link "ONE.2 DH - Frameset" at bounding box center [904, 197] width 234 height 287
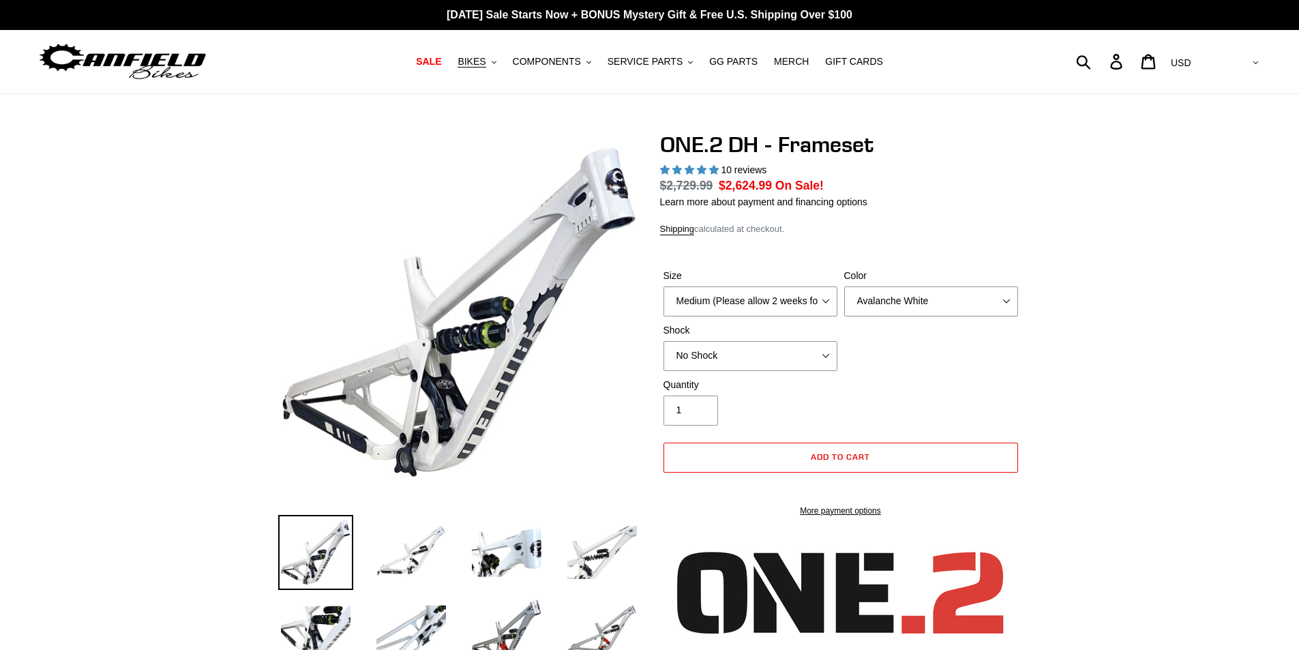
select select "highest-rating"
click at [772, 294] on select "Medium (Please allow 2 weeks for delivery) Large (Sold Out)" at bounding box center [750, 301] width 174 height 30
click at [887, 302] on select "Avalanche White Bentonite Grey" at bounding box center [931, 301] width 174 height 30
click at [844, 286] on select "Avalanche White Bentonite Grey" at bounding box center [931, 301] width 174 height 30
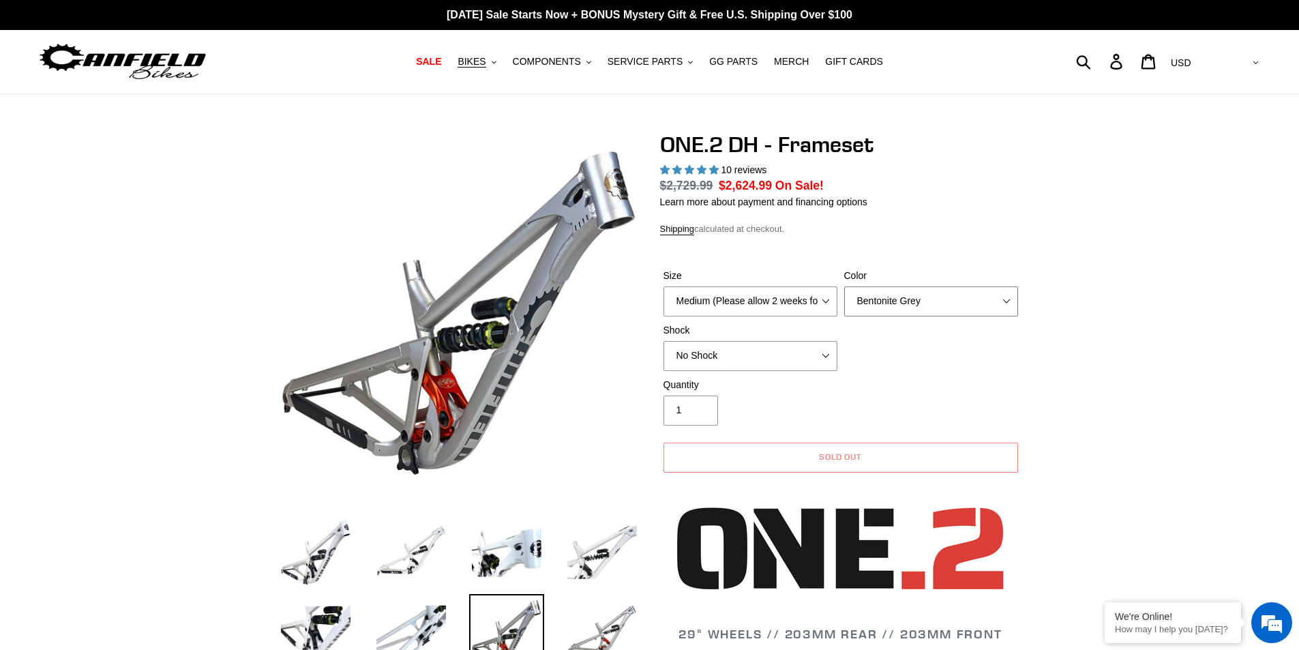
click at [903, 299] on select "Avalanche White Bentonite Grey" at bounding box center [931, 301] width 174 height 30
click at [844, 286] on select "Avalanche White Bentonite Grey" at bounding box center [931, 301] width 174 height 30
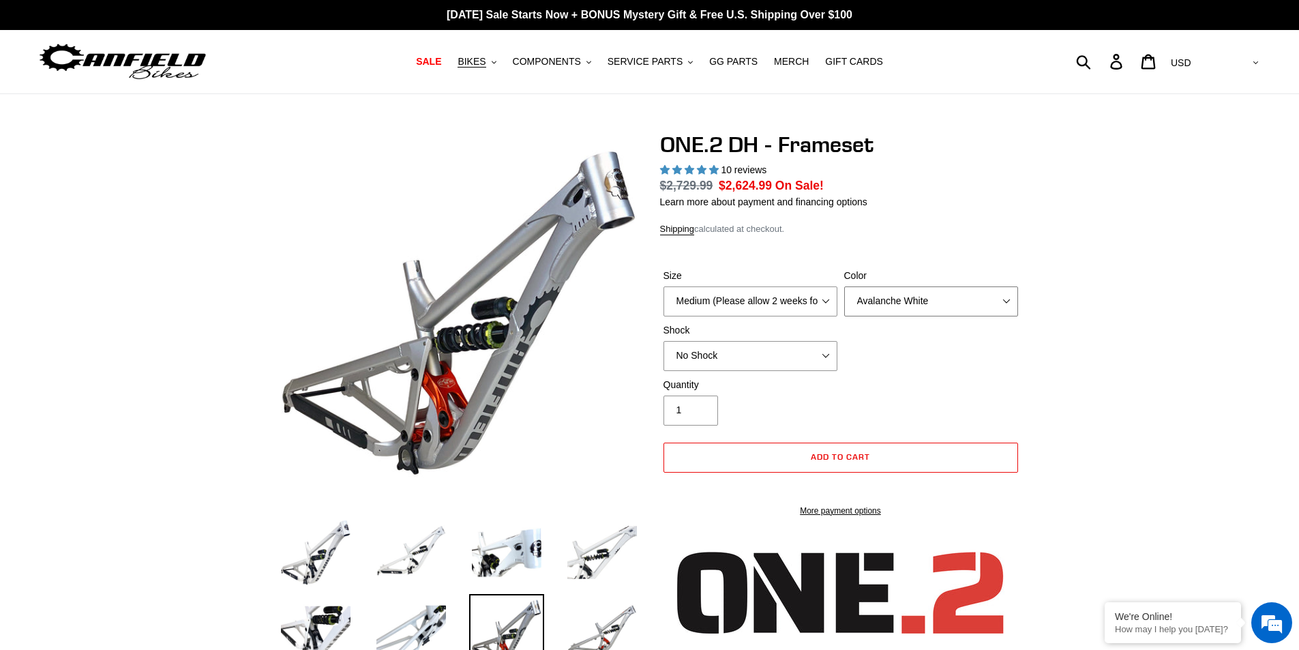
click at [910, 296] on select "Avalanche White Bentonite Grey" at bounding box center [931, 301] width 174 height 30
click at [844, 286] on select "Avalanche White Bentonite Grey" at bounding box center [931, 301] width 174 height 30
click at [899, 302] on select "Avalanche White Bentonite Grey" at bounding box center [931, 301] width 174 height 30
click at [844, 286] on select "Avalanche White Bentonite Grey" at bounding box center [931, 301] width 174 height 30
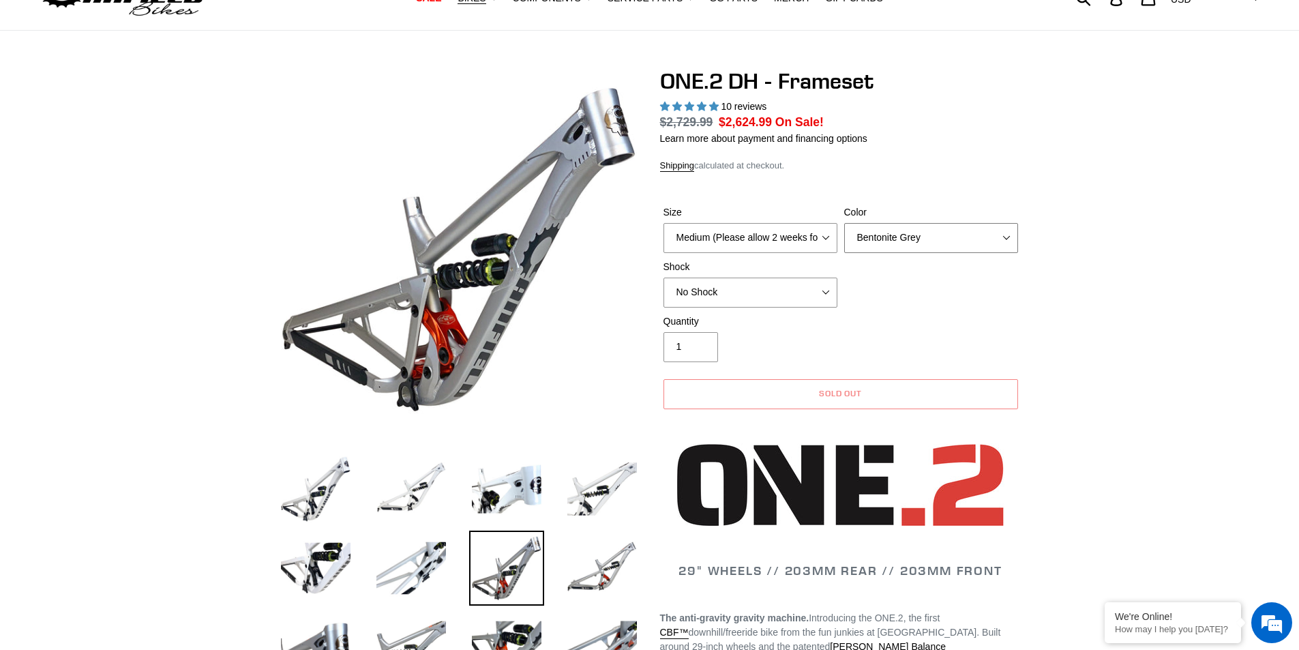
scroll to position [136, 0]
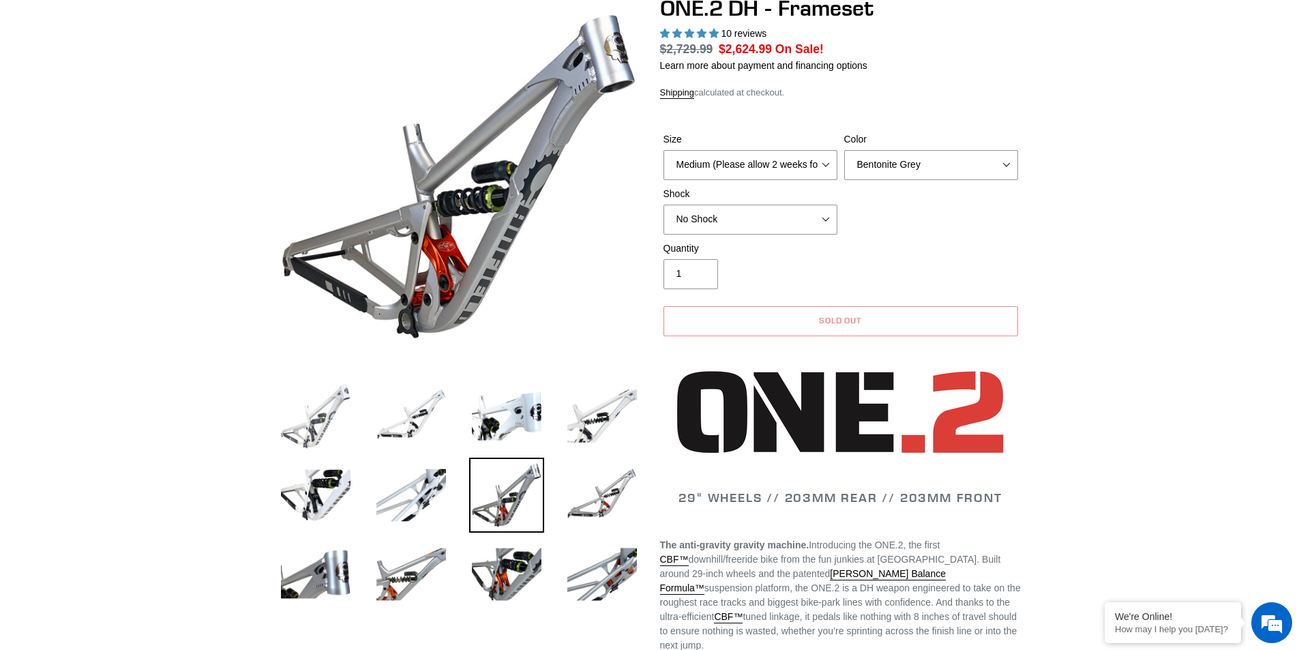
click at [332, 406] on img at bounding box center [315, 415] width 75 height 75
select select "Avalanche White"
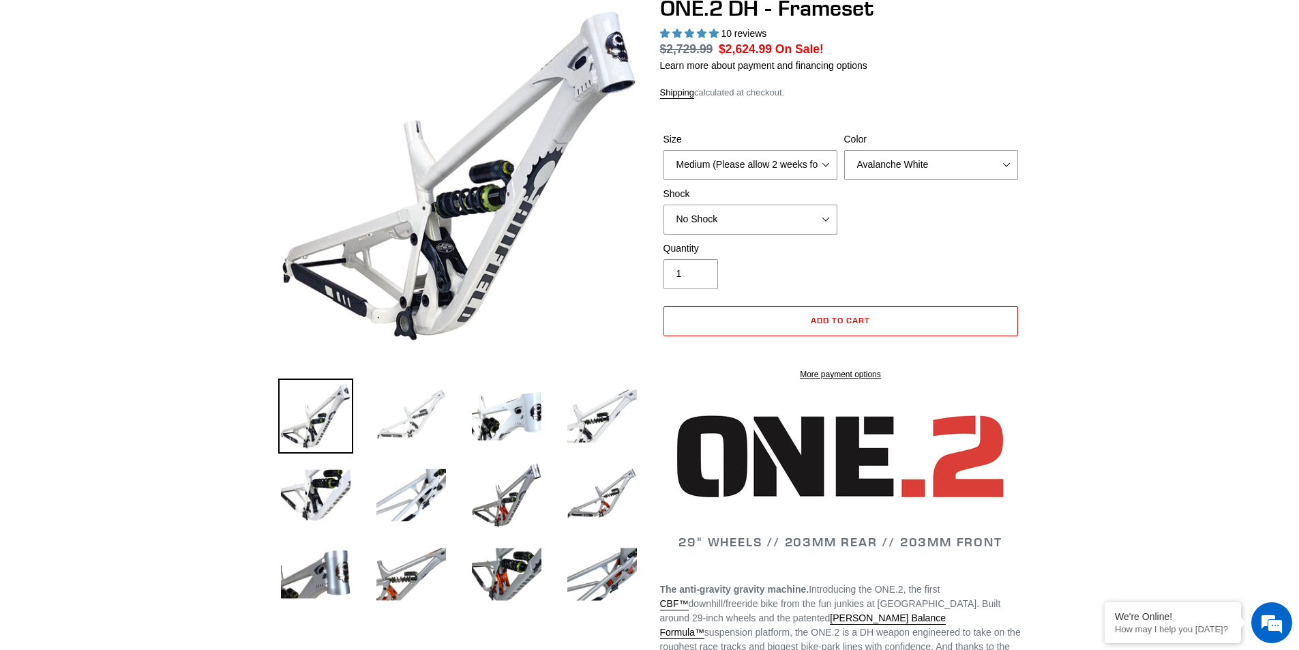
click at [420, 423] on img at bounding box center [411, 415] width 75 height 75
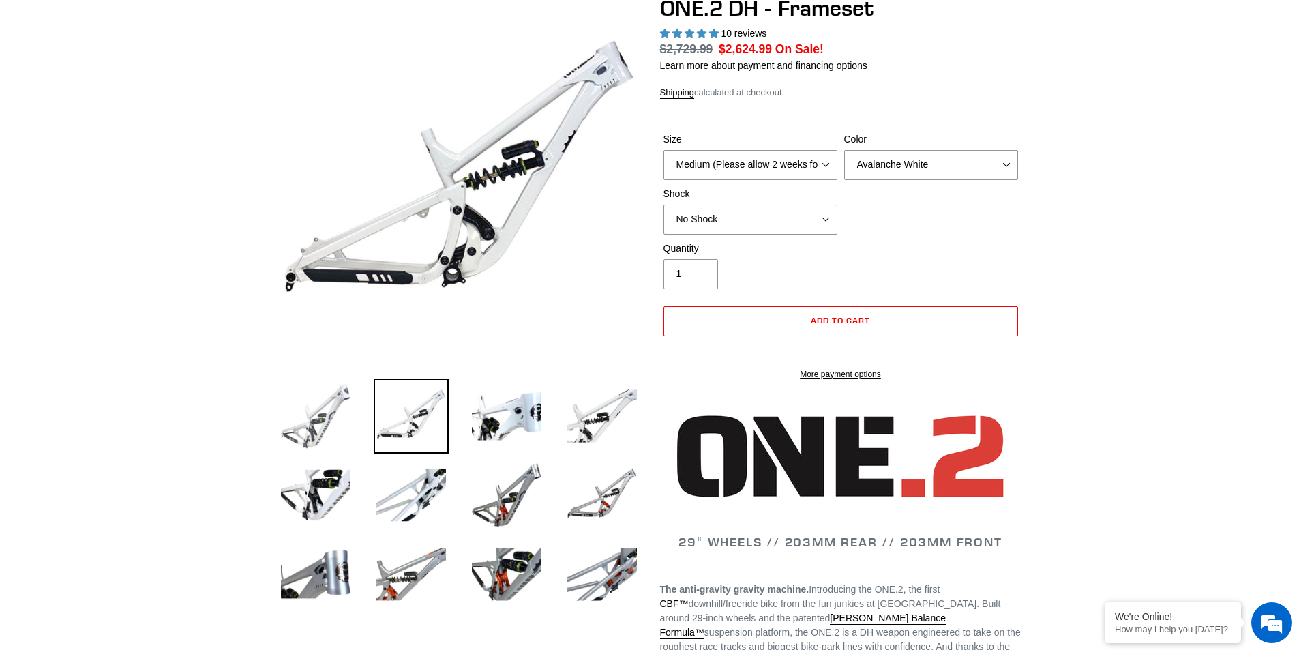
click at [344, 409] on img at bounding box center [315, 415] width 75 height 75
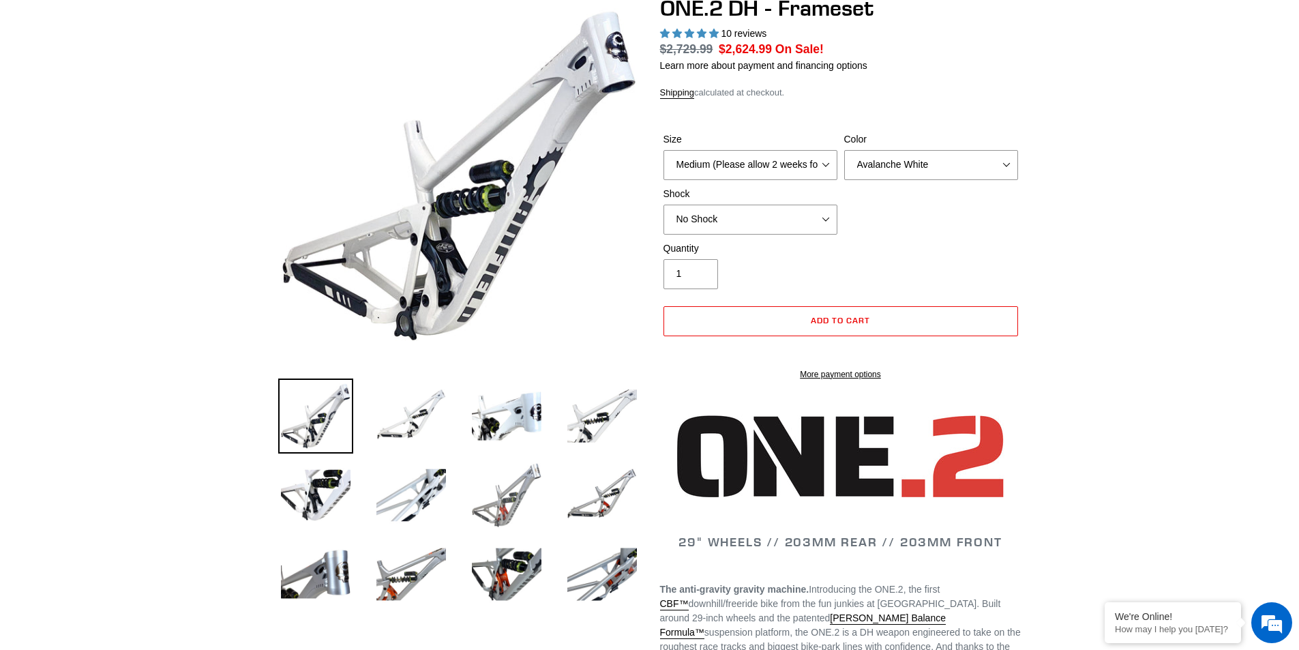
click at [508, 522] on img at bounding box center [506, 495] width 75 height 75
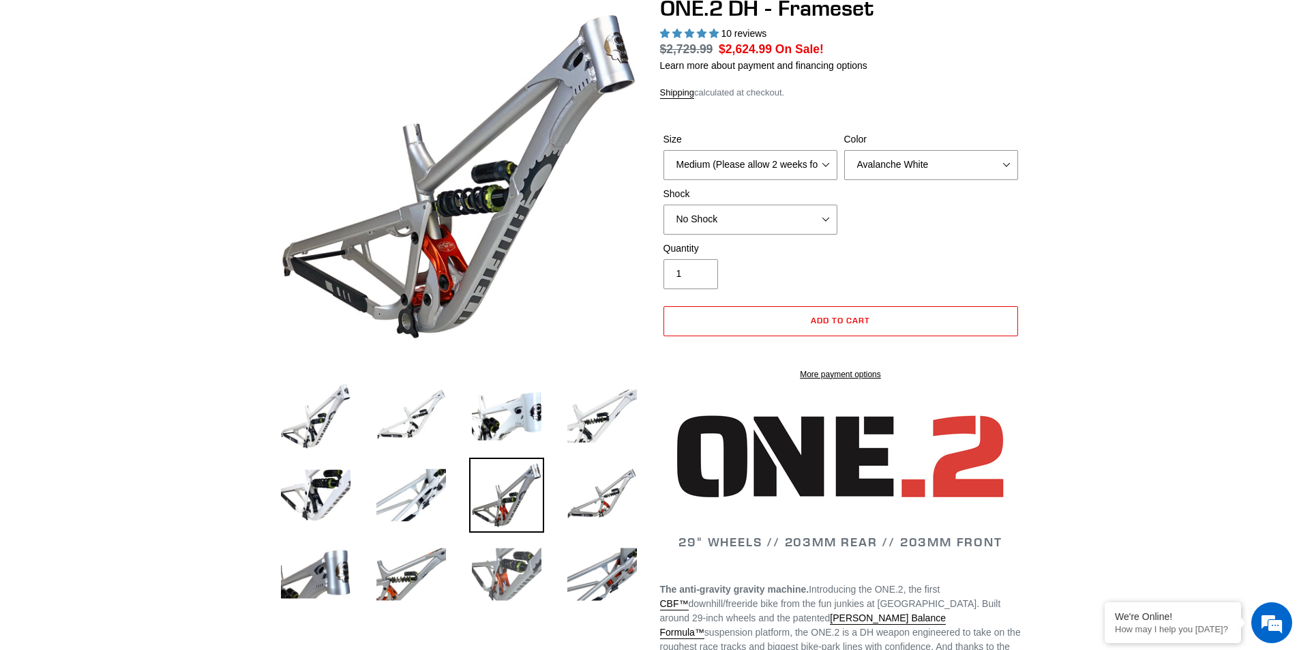
click at [507, 604] on img at bounding box center [506, 574] width 75 height 75
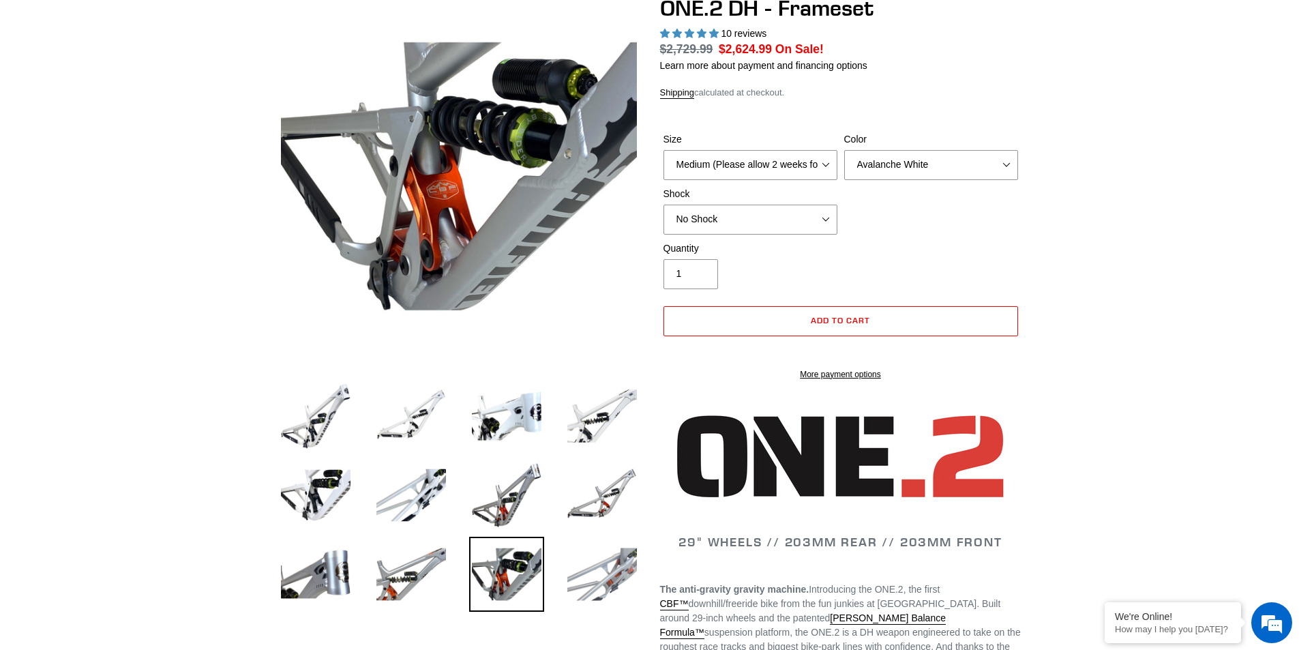
click at [590, 585] on img at bounding box center [602, 574] width 75 height 75
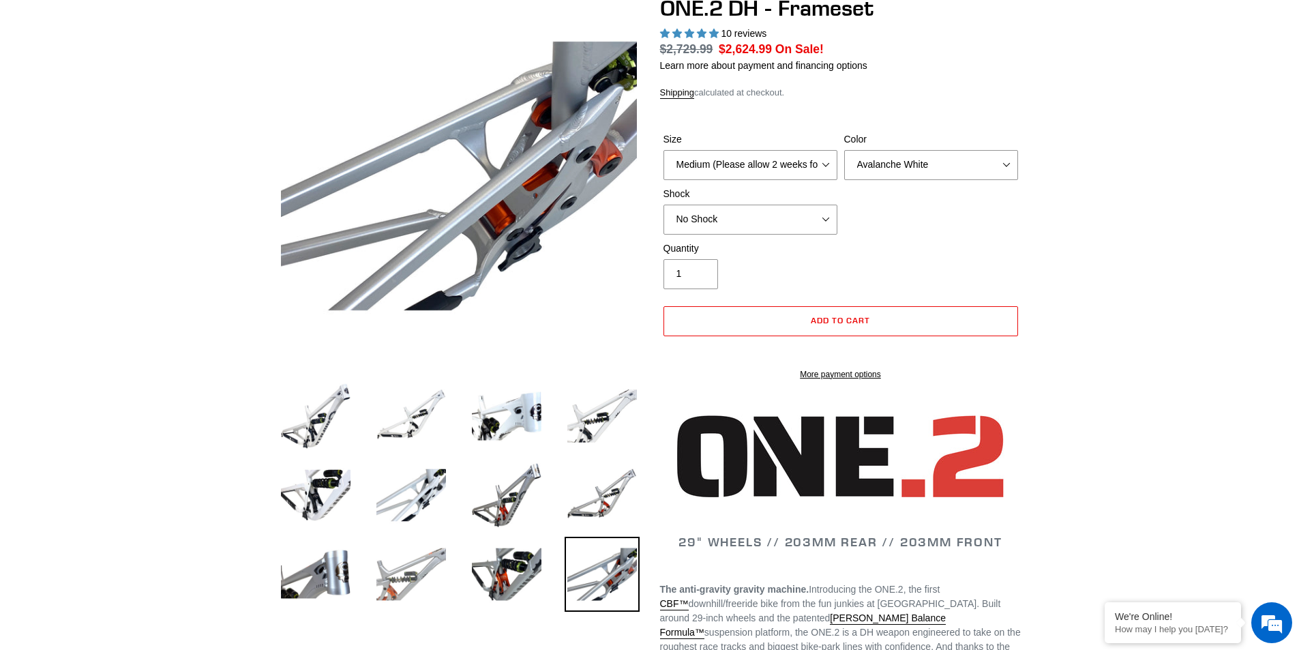
click at [440, 586] on img at bounding box center [411, 574] width 75 height 75
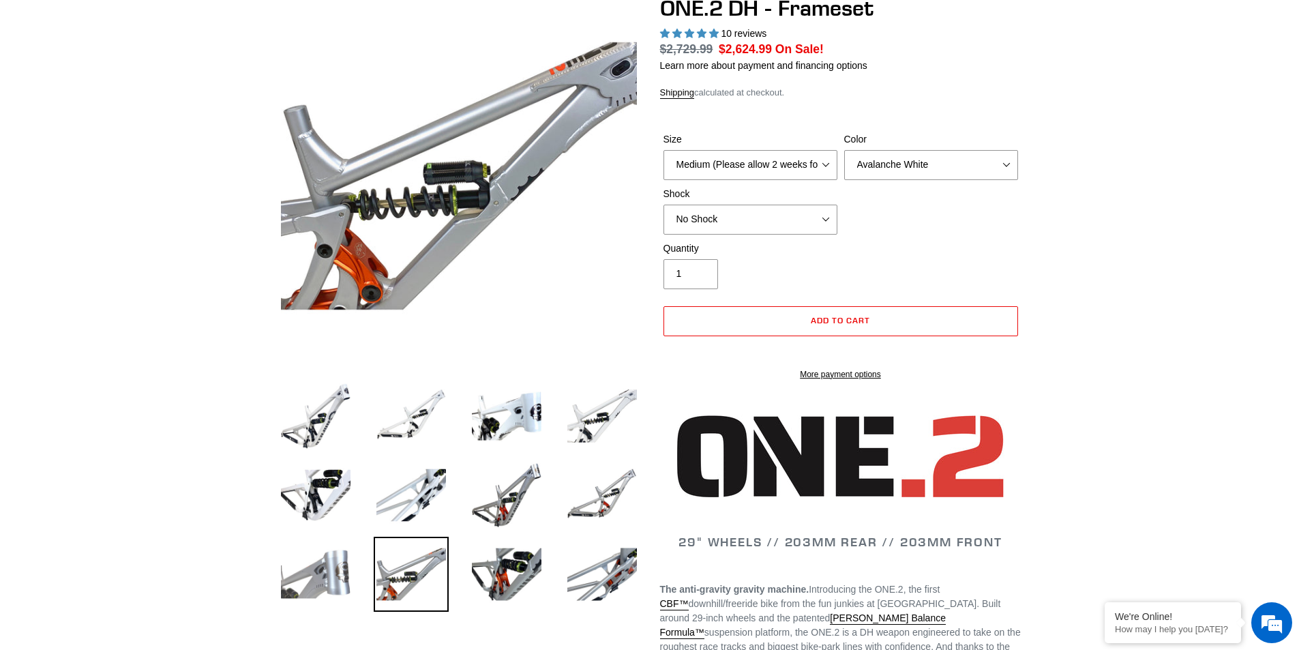
click at [320, 575] on img at bounding box center [315, 574] width 75 height 75
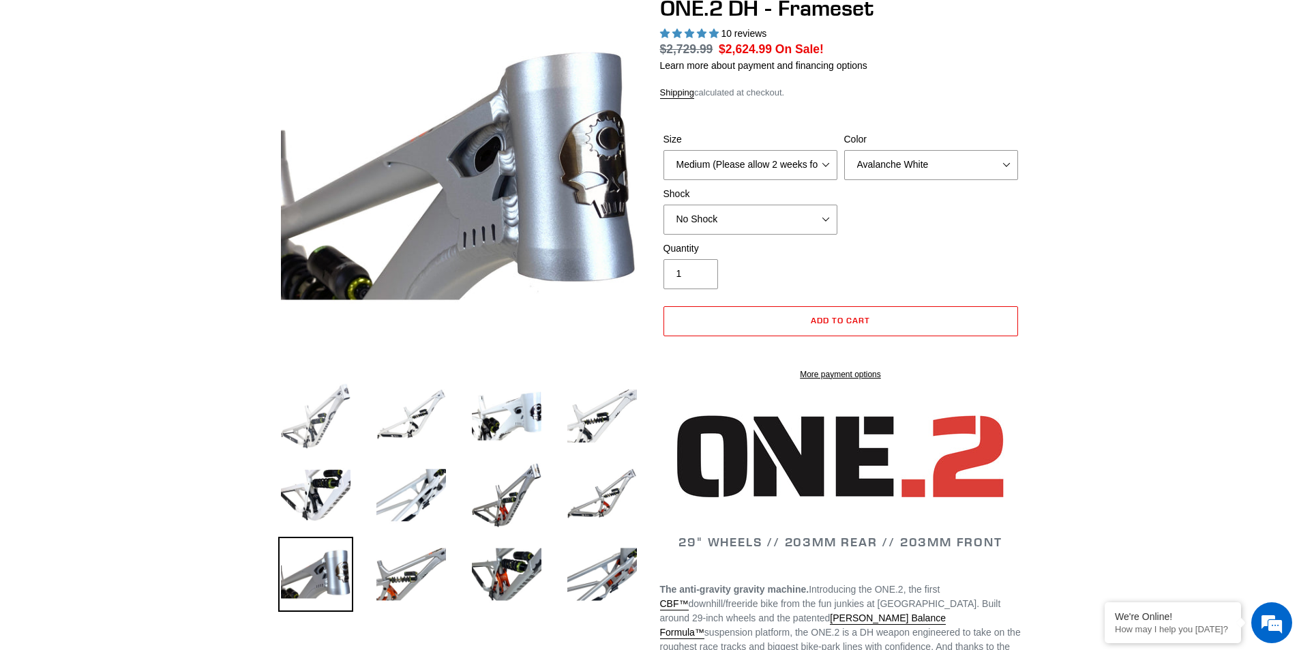
click at [329, 405] on img at bounding box center [315, 415] width 75 height 75
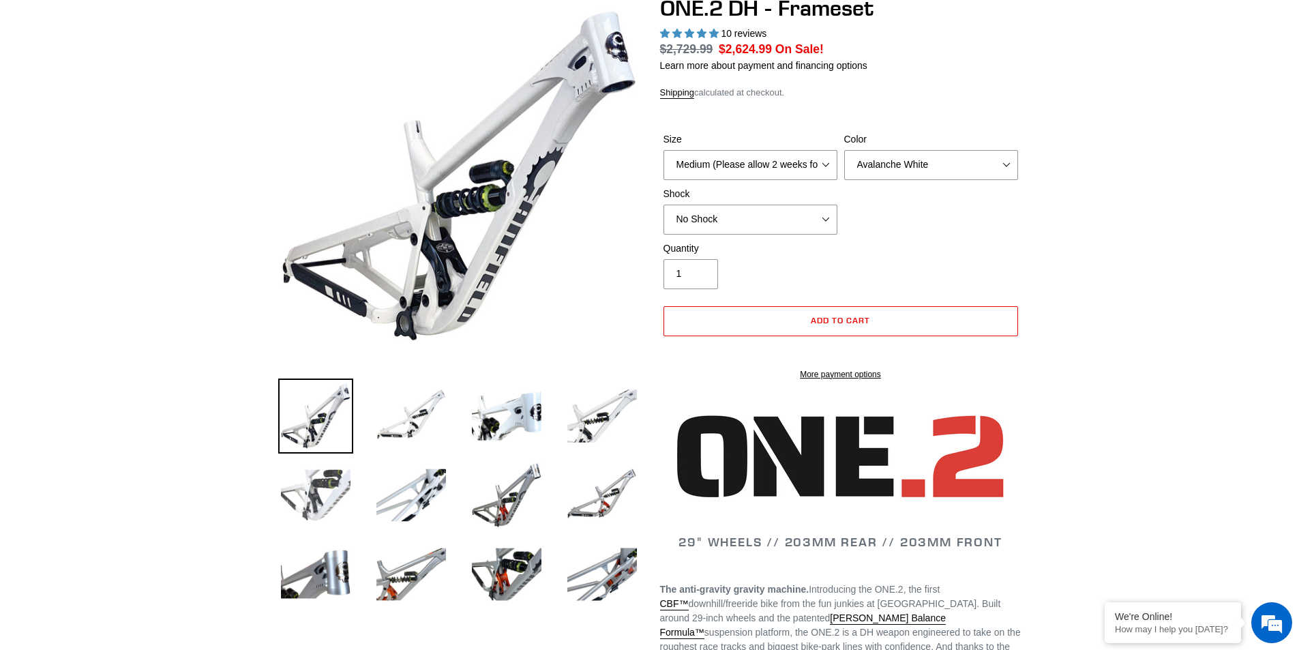
click at [334, 481] on img at bounding box center [315, 495] width 75 height 75
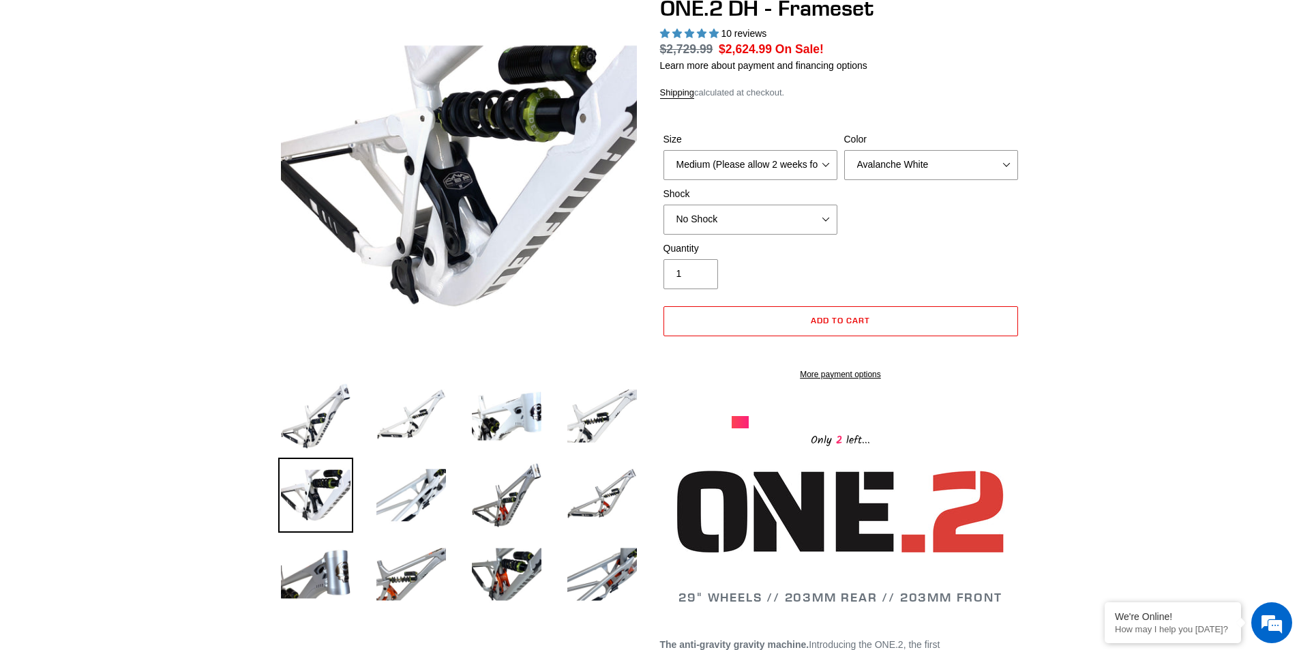
click at [455, 432] on li at bounding box center [496, 419] width 95 height 79
click at [435, 422] on img at bounding box center [411, 415] width 75 height 75
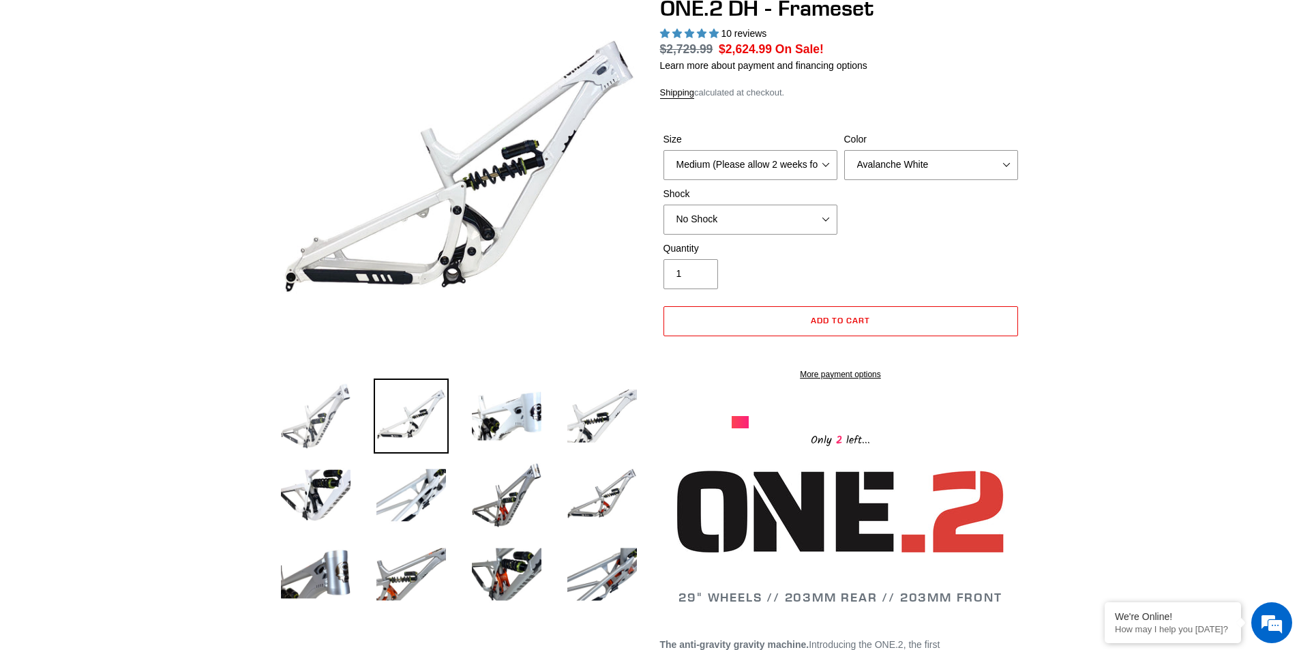
click at [312, 412] on img at bounding box center [315, 415] width 75 height 75
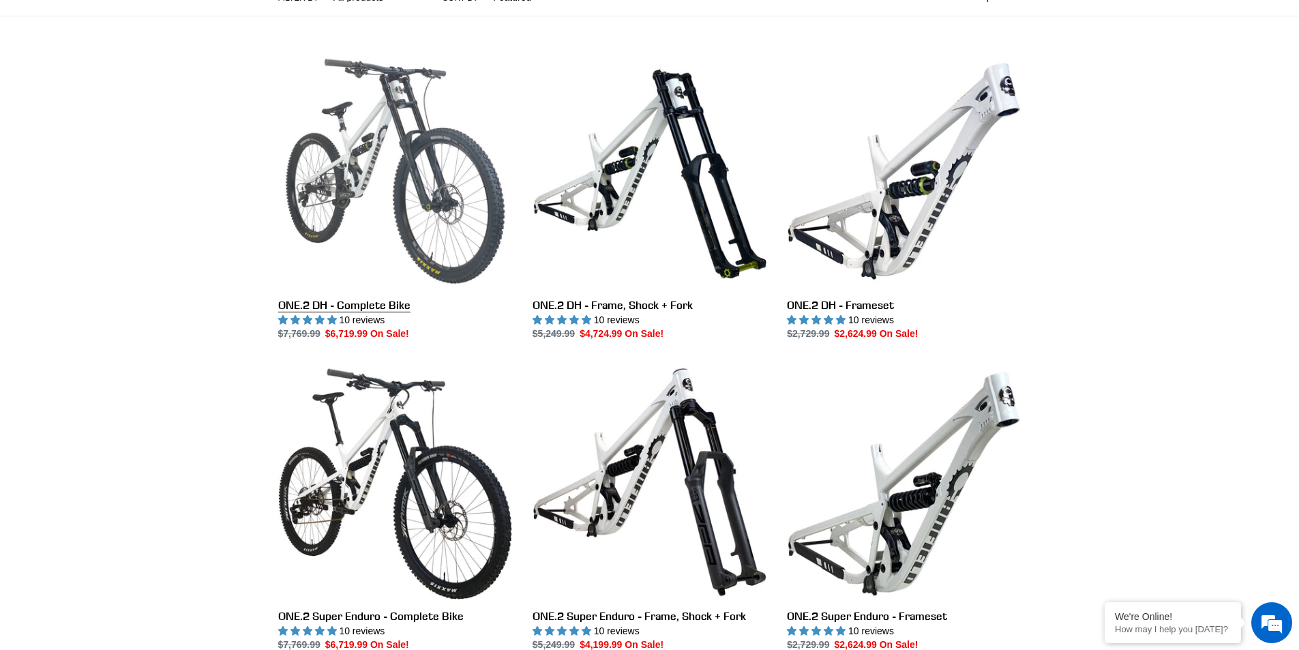
click at [368, 183] on link "ONE.2 DH - Complete Bike" at bounding box center [395, 197] width 234 height 287
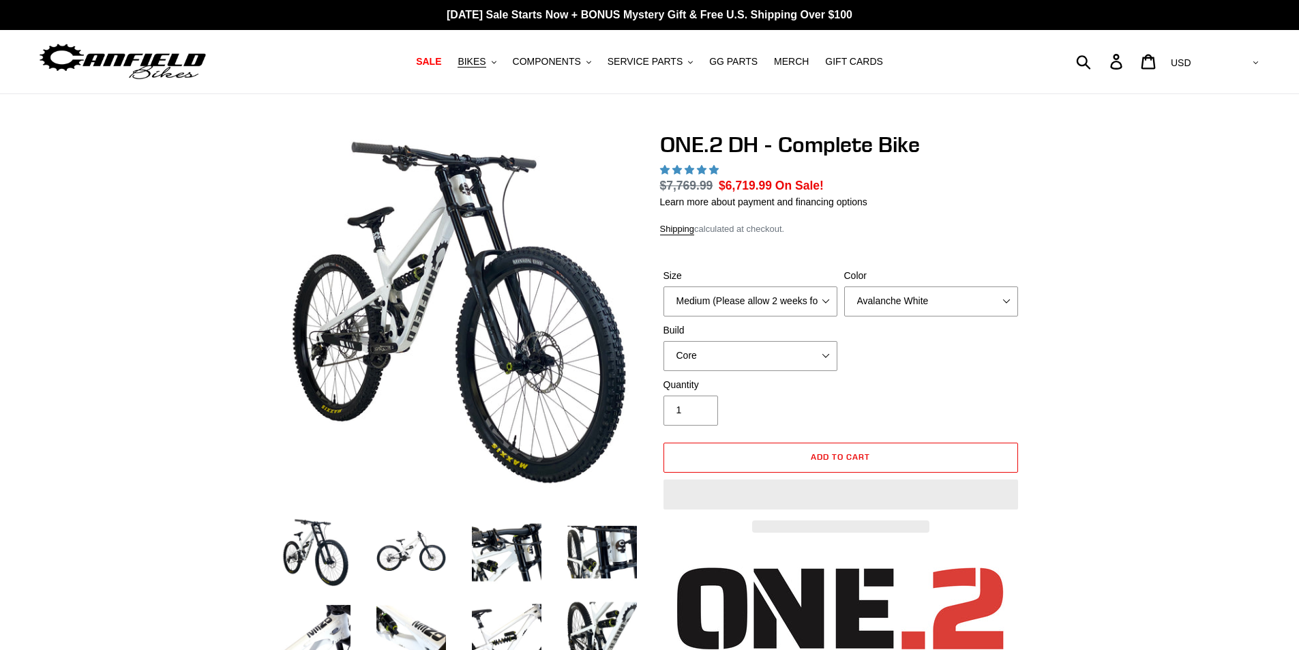
select select "highest-rating"
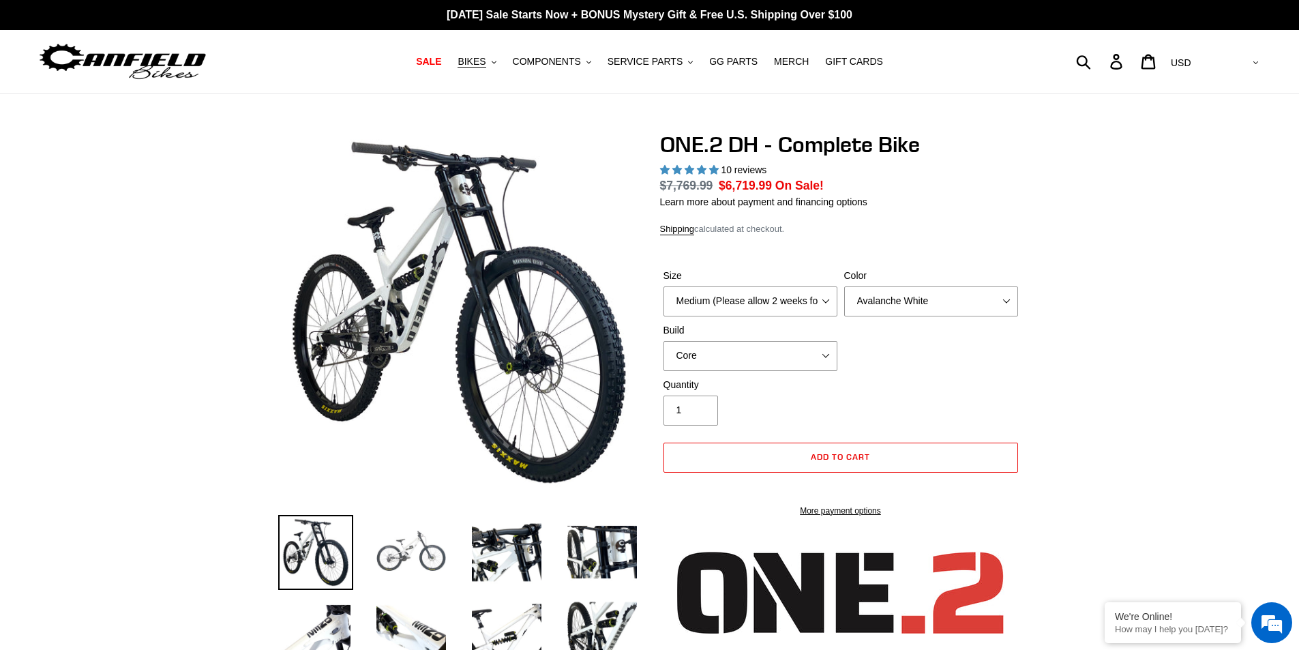
drag, startPoint x: 406, startPoint y: 565, endPoint x: 413, endPoint y: 559, distance: 8.7
click at [406, 565] on img at bounding box center [411, 552] width 75 height 75
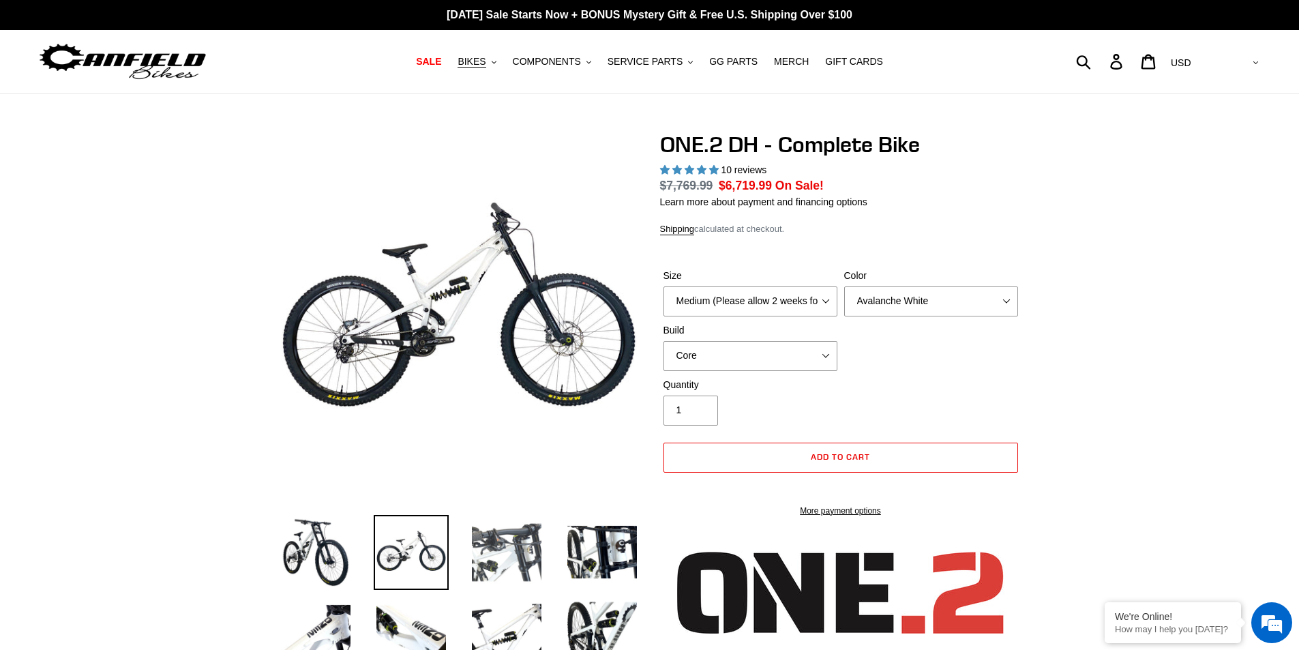
click at [492, 558] on img at bounding box center [506, 552] width 75 height 75
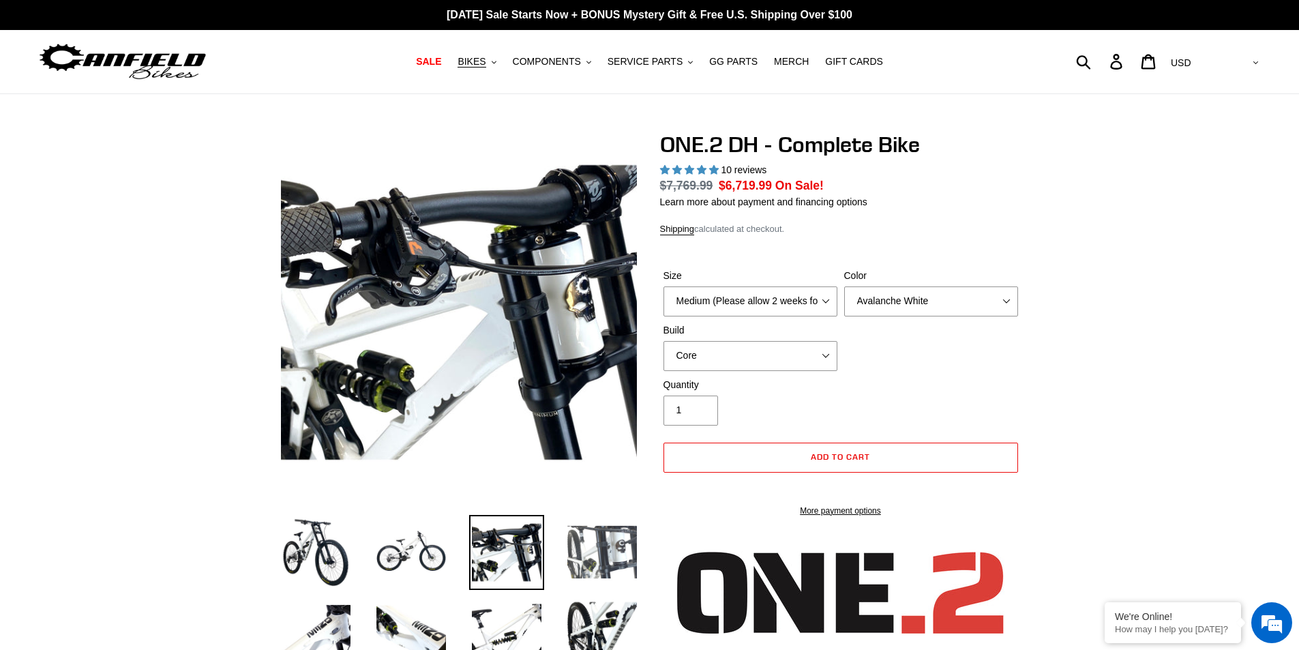
click at [571, 559] on img at bounding box center [602, 552] width 75 height 75
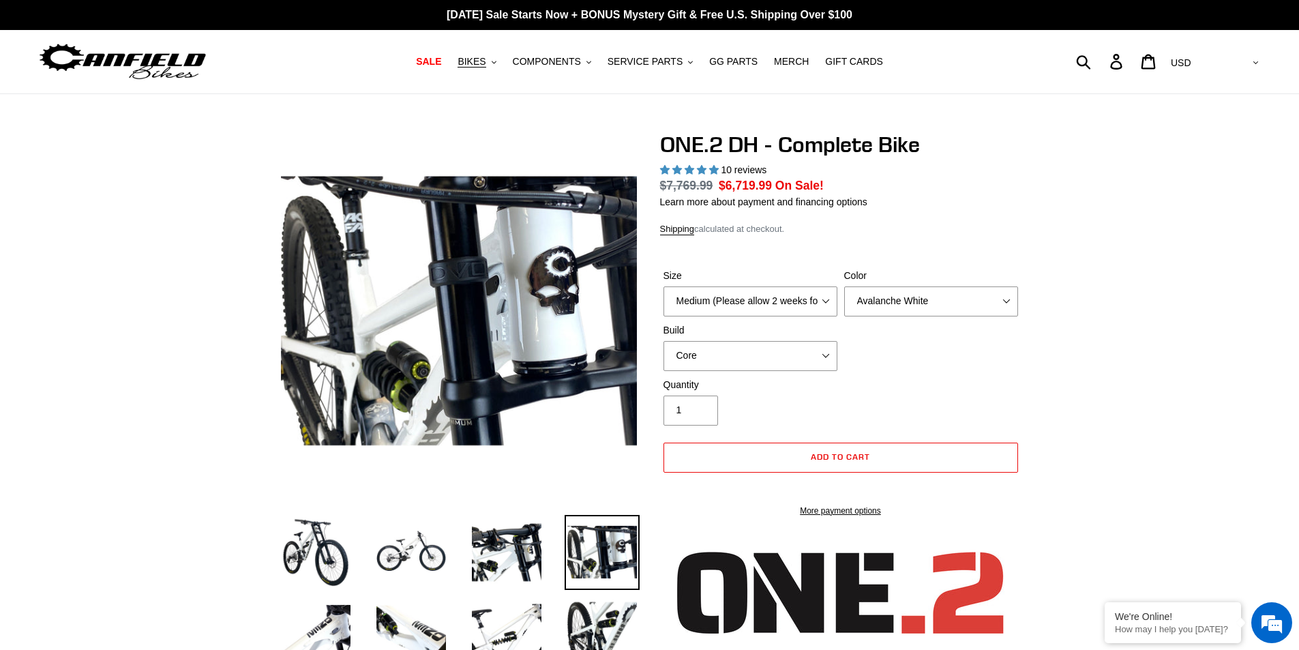
click at [614, 562] on img at bounding box center [602, 552] width 75 height 75
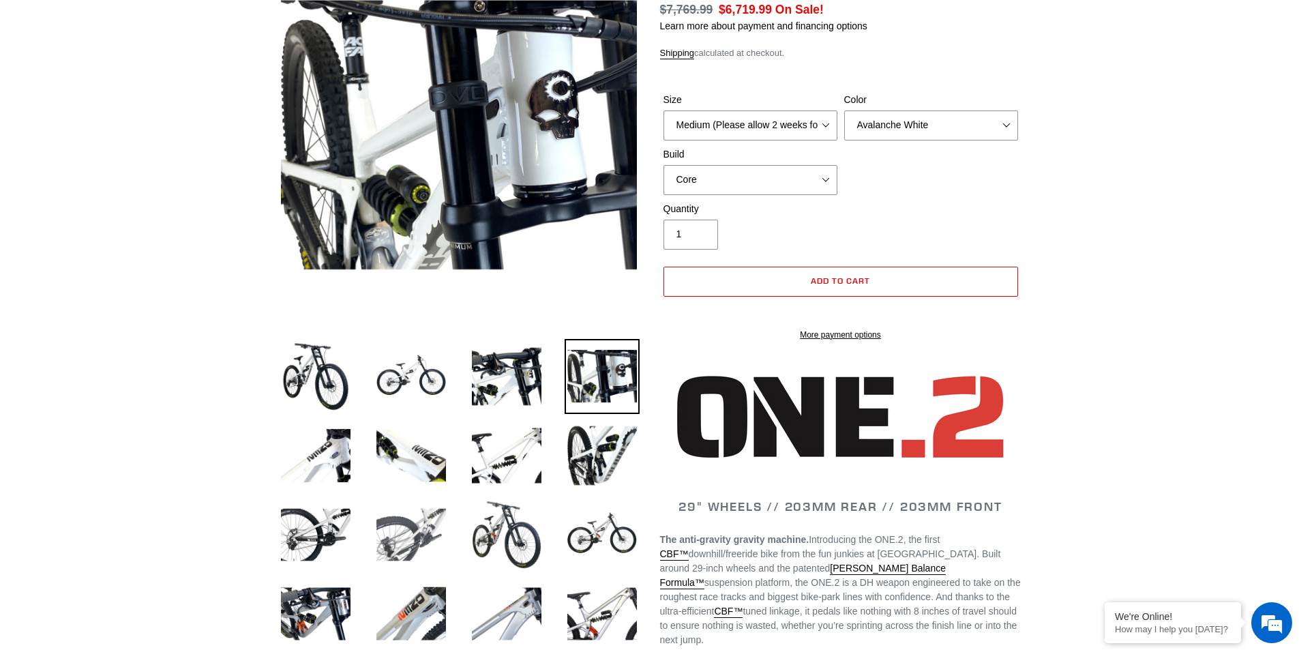
scroll to position [205, 0]
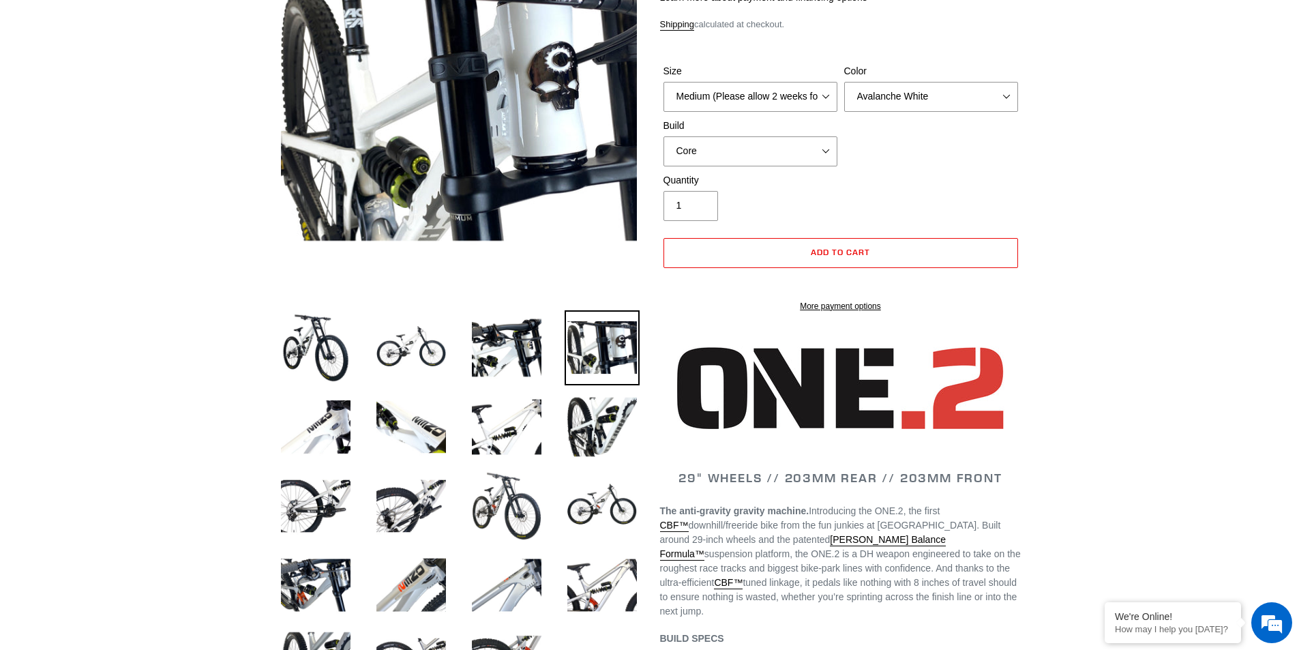
click at [363, 452] on li at bounding box center [400, 430] width 95 height 79
click at [603, 415] on img at bounding box center [602, 426] width 75 height 75
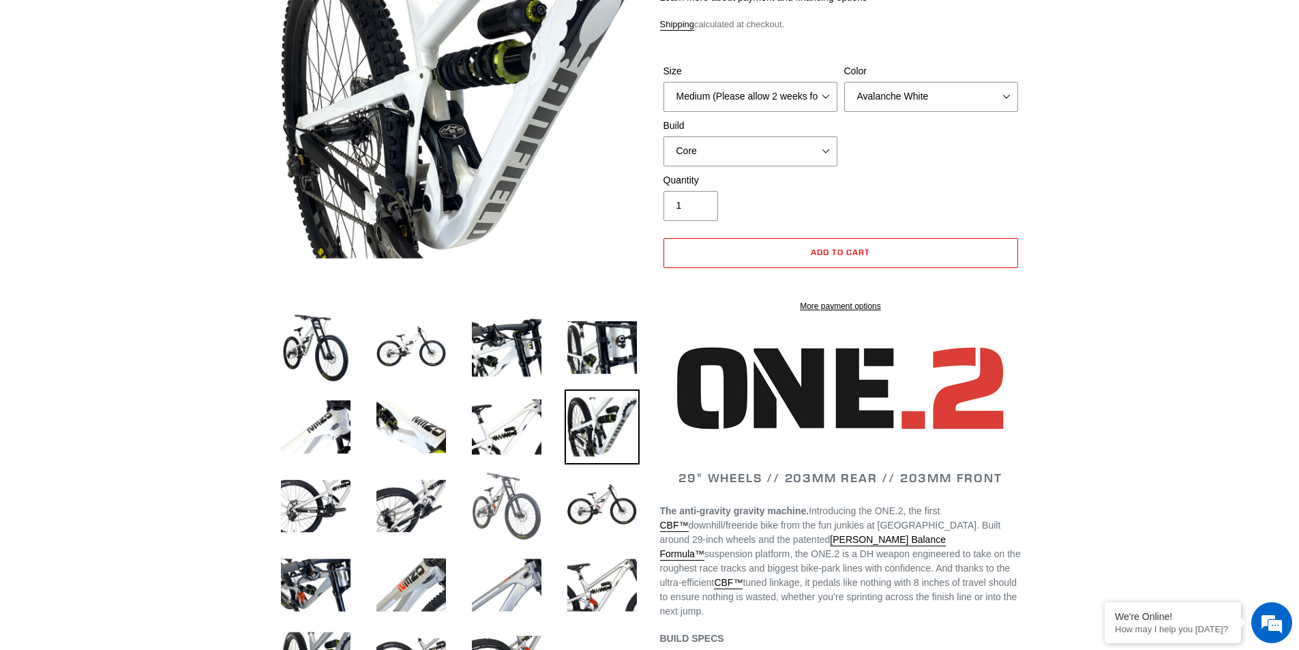
click at [529, 494] on img at bounding box center [506, 505] width 75 height 75
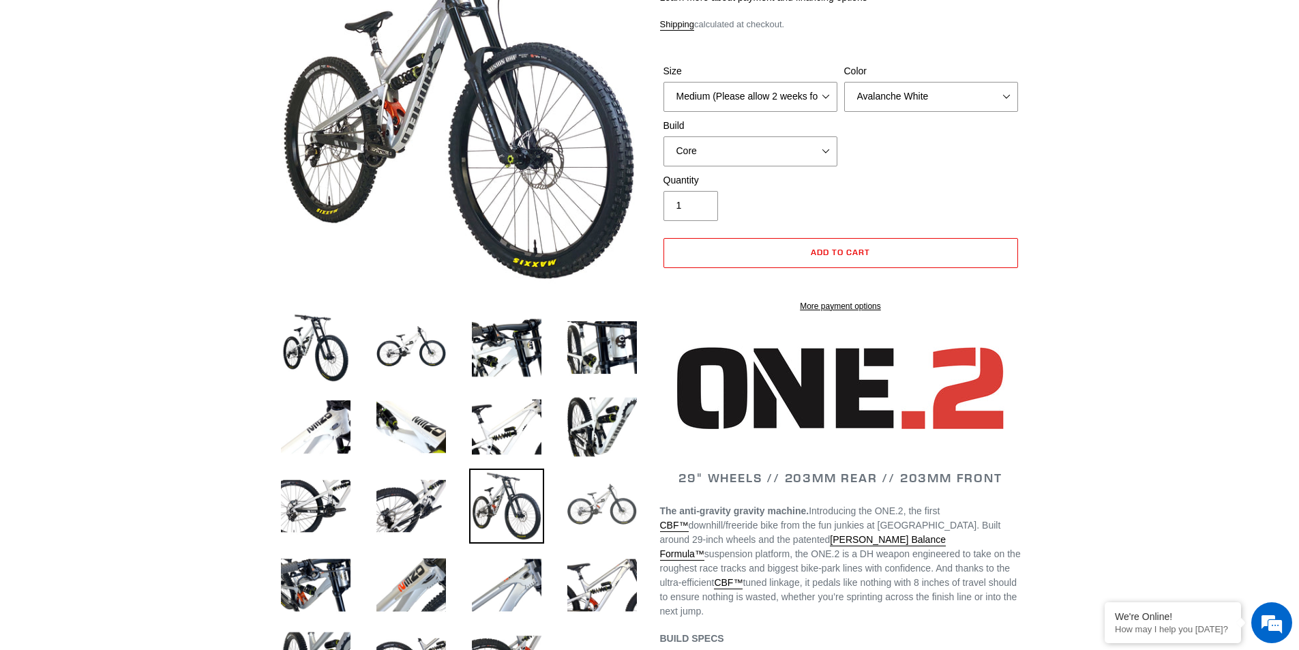
click at [620, 510] on img at bounding box center [602, 505] width 75 height 75
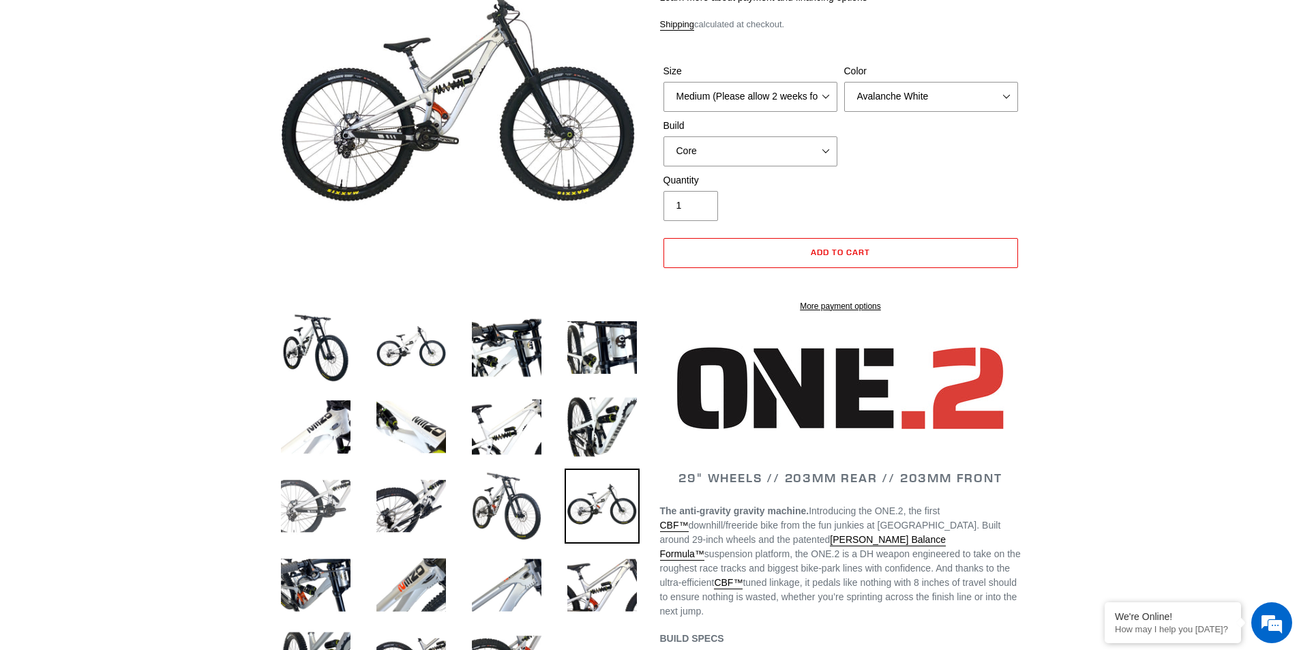
click at [318, 533] on img at bounding box center [315, 505] width 75 height 75
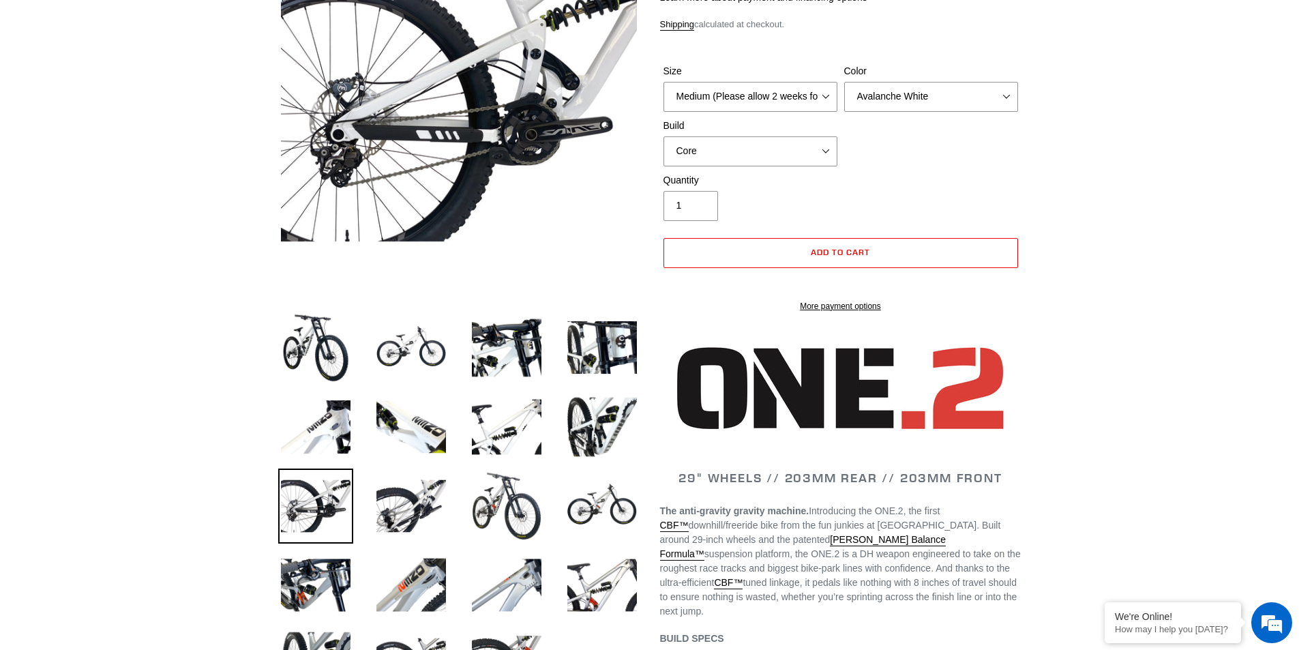
scroll to position [0, 0]
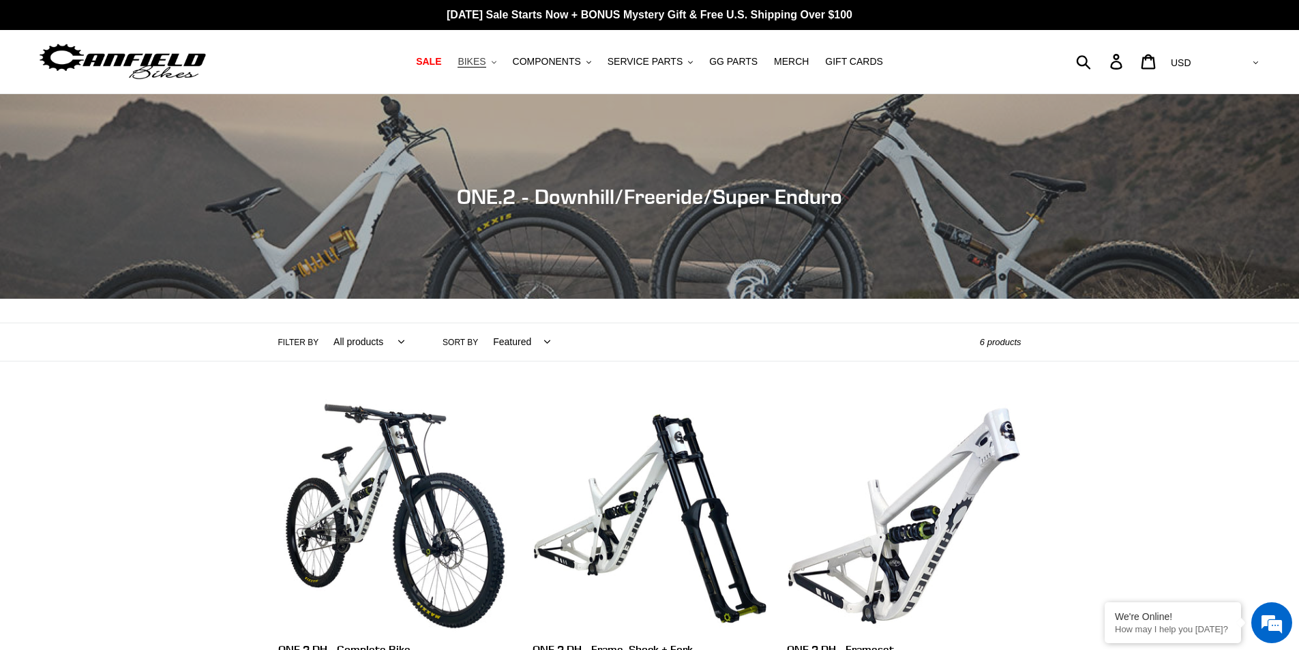
click at [485, 60] on span "BIKES" at bounding box center [472, 62] width 28 height 12
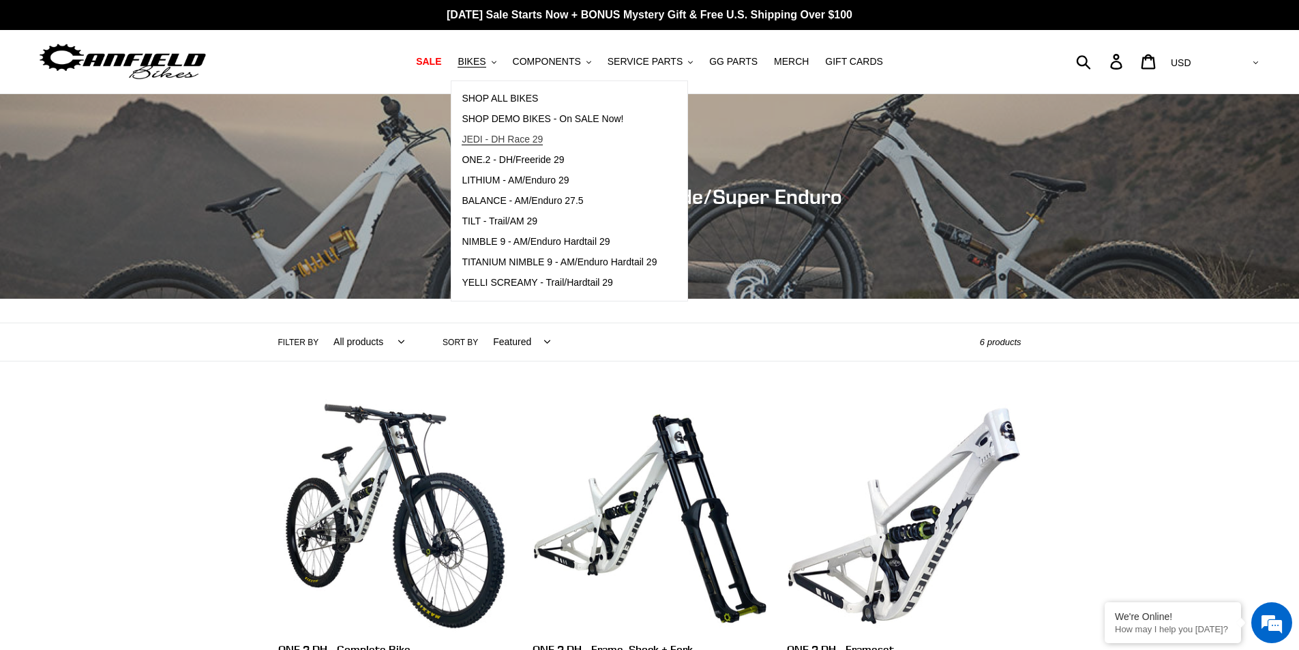
click at [519, 140] on span "JEDI - DH Race 29" at bounding box center [502, 140] width 81 height 12
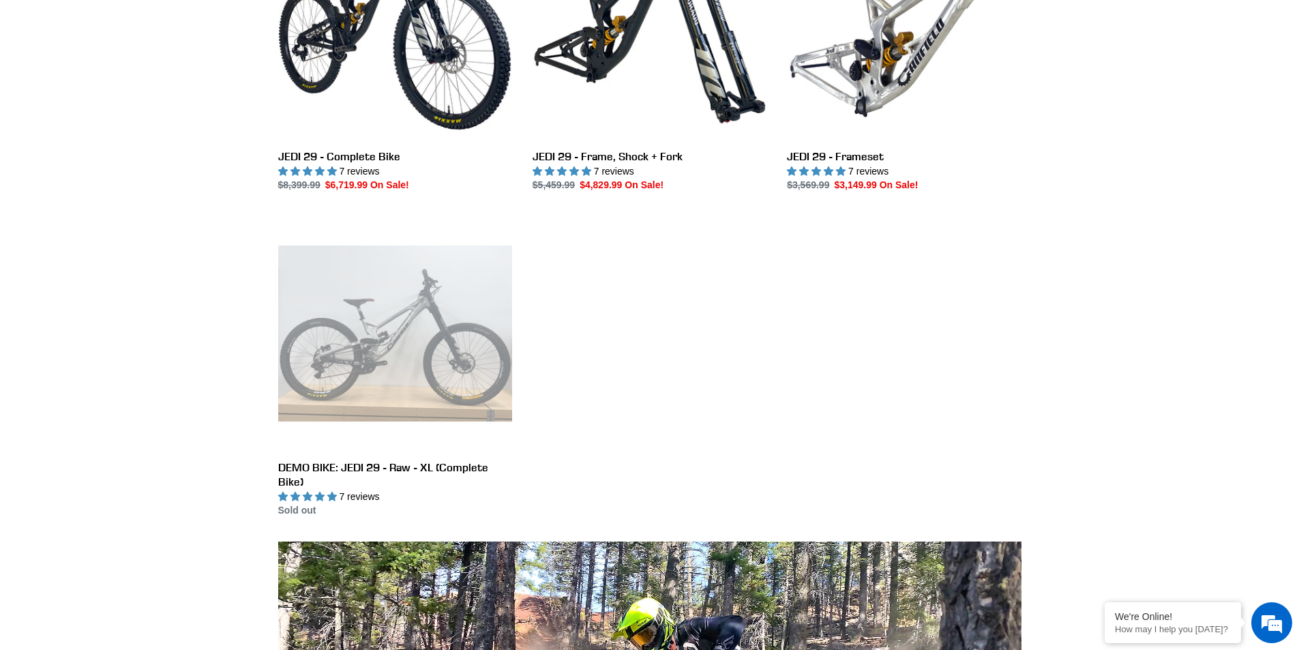
scroll to position [477, 0]
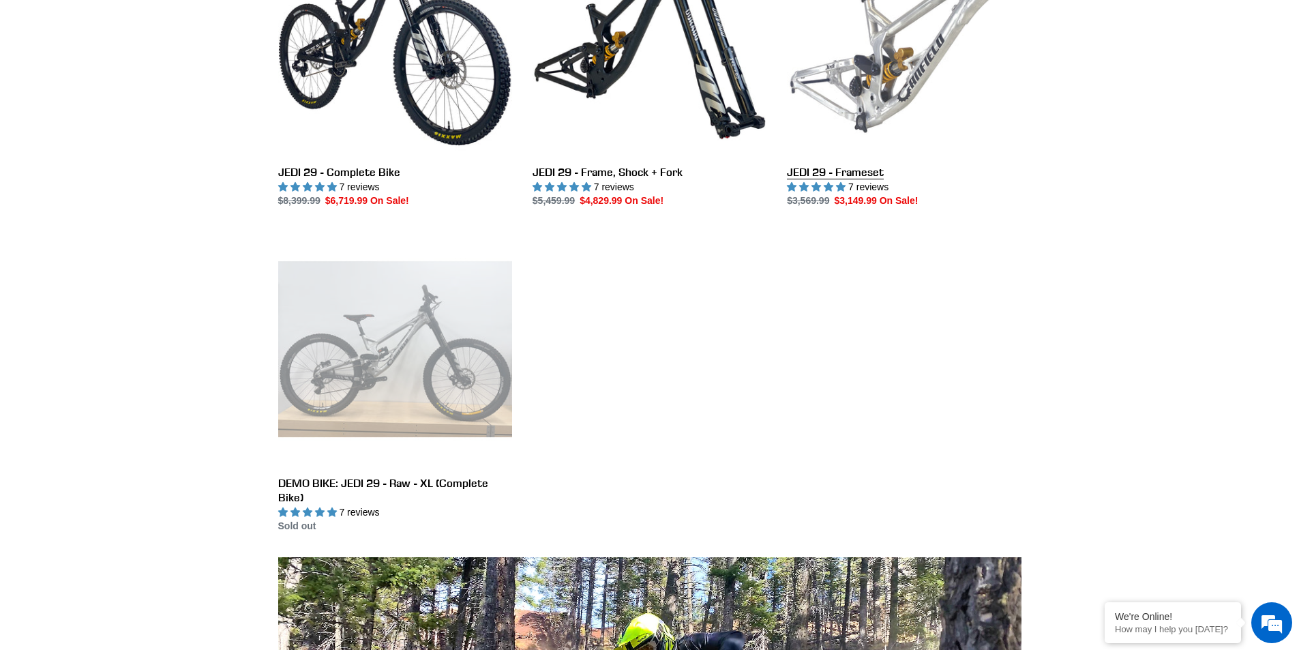
click at [867, 5] on link "JEDI 29 - Frameset" at bounding box center [904, 65] width 234 height 287
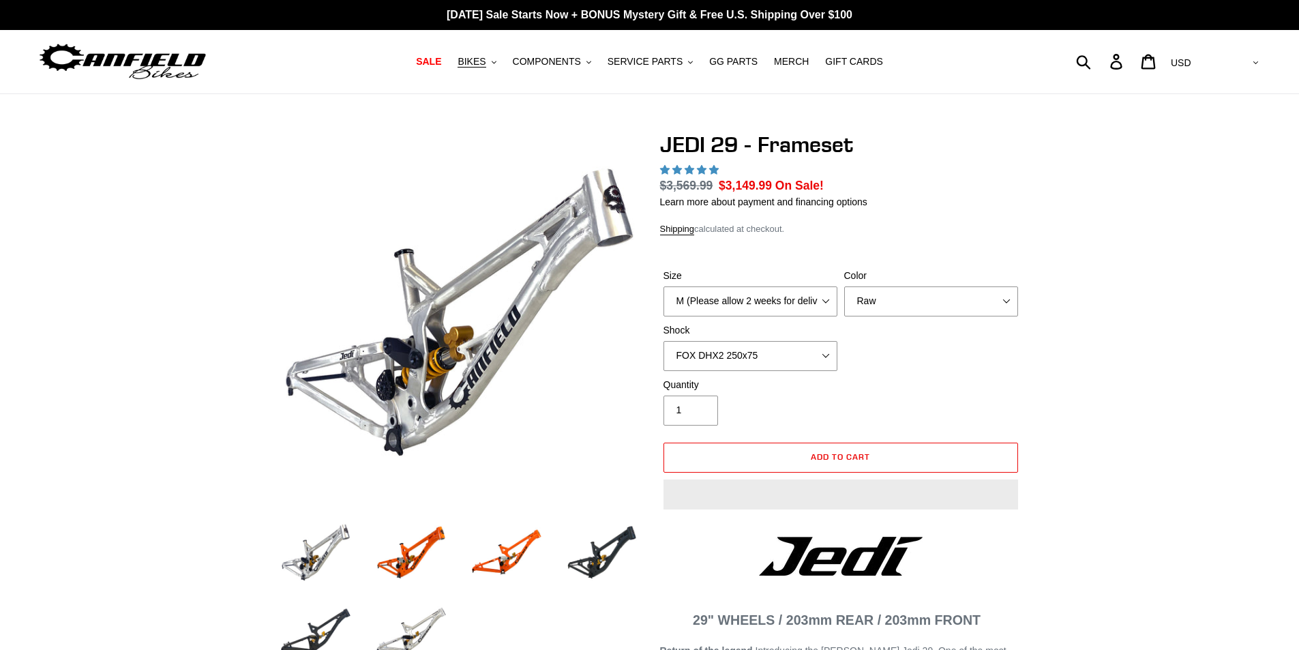
select select "highest-rating"
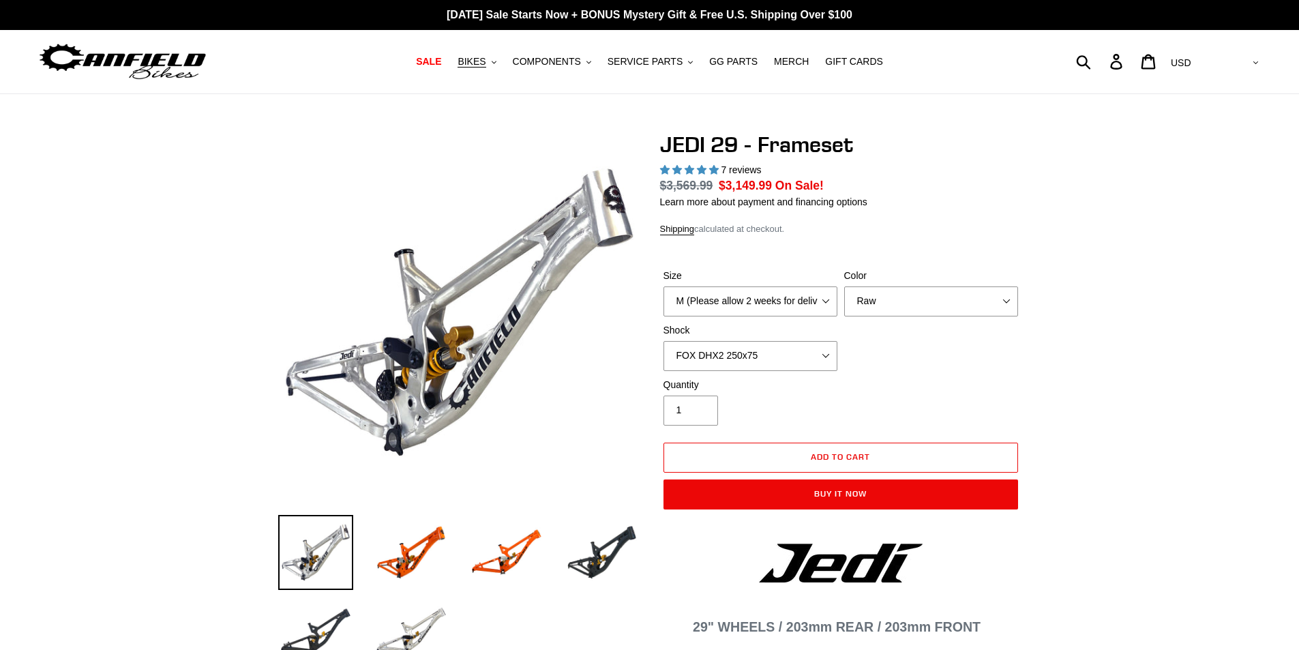
click at [436, 338] on img at bounding box center [523, 245] width 1396 height 1396
click at [413, 551] on img at bounding box center [411, 552] width 75 height 75
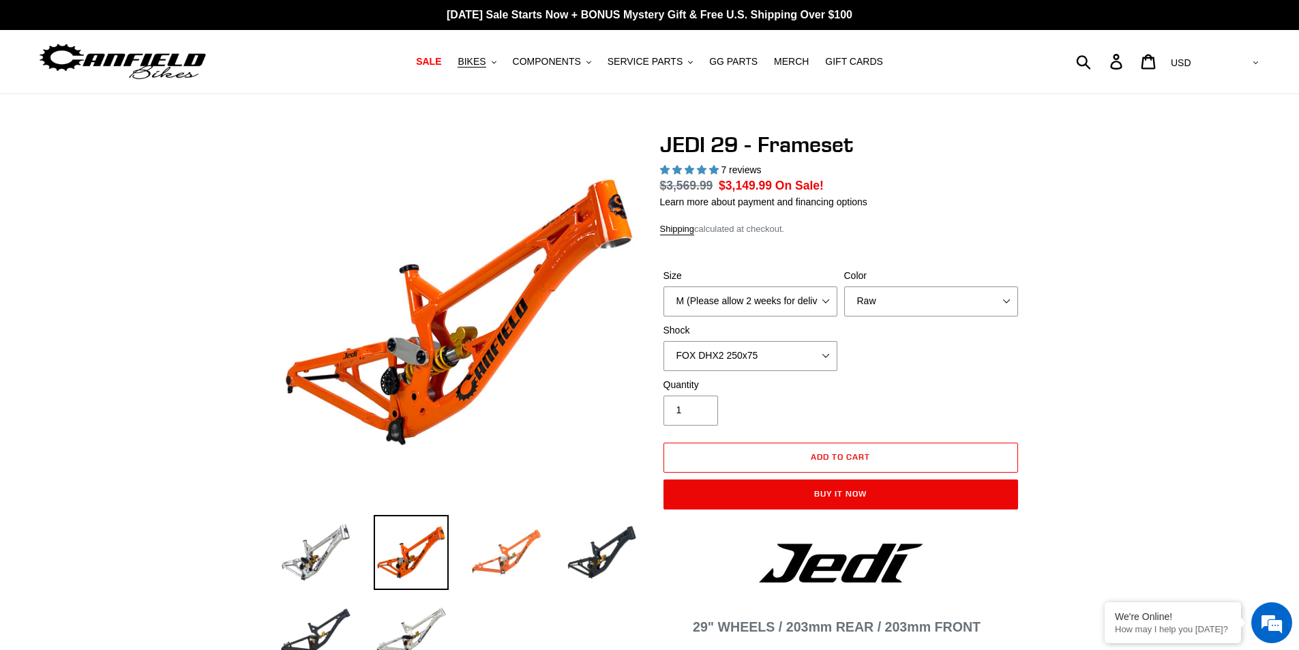
click at [470, 546] on img at bounding box center [506, 552] width 75 height 75
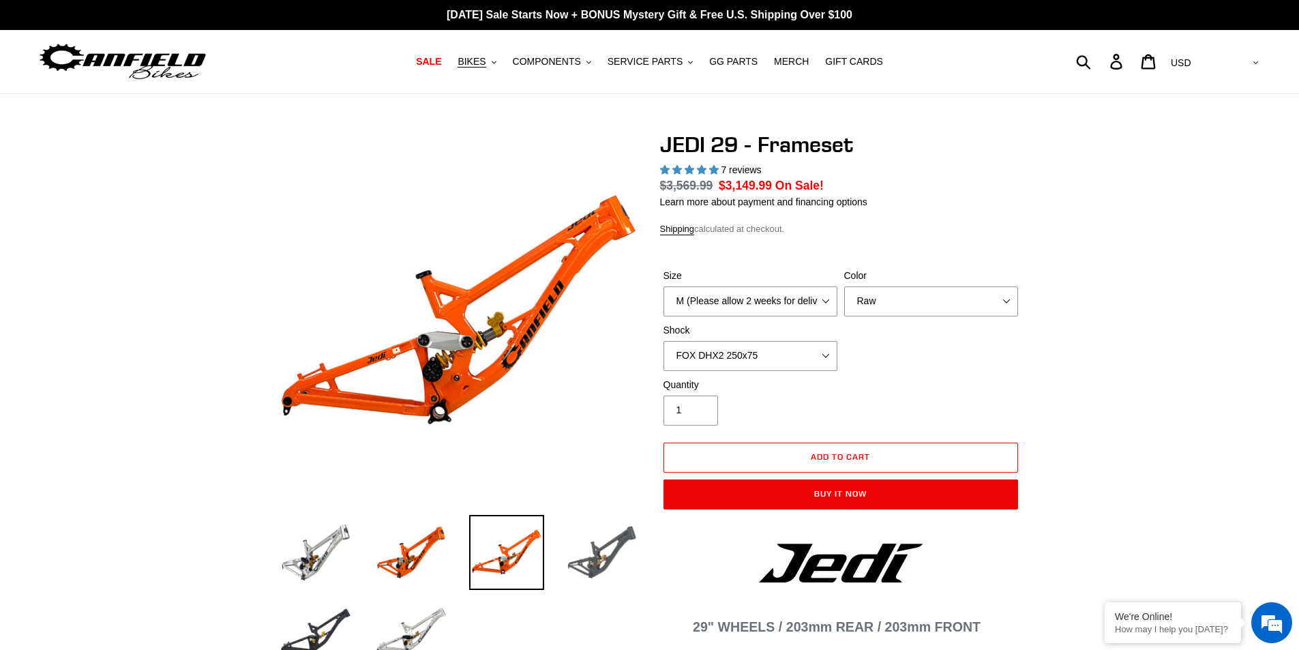
click at [586, 548] on img at bounding box center [602, 552] width 75 height 75
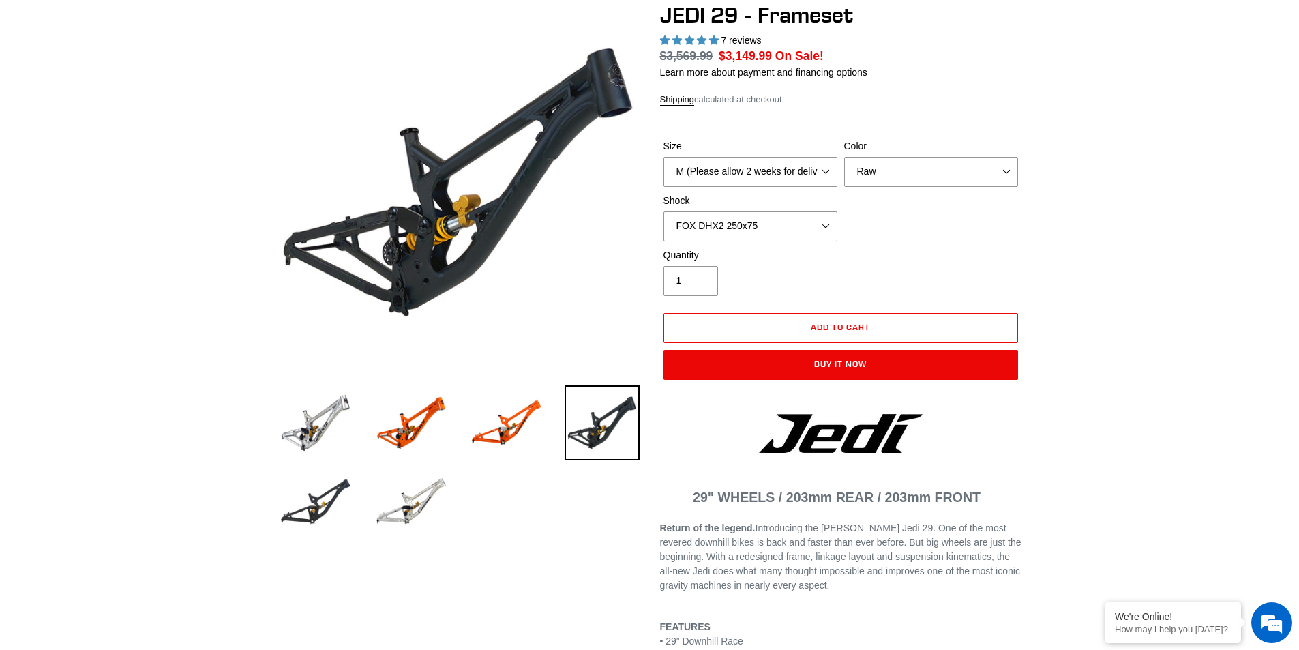
scroll to position [136, 0]
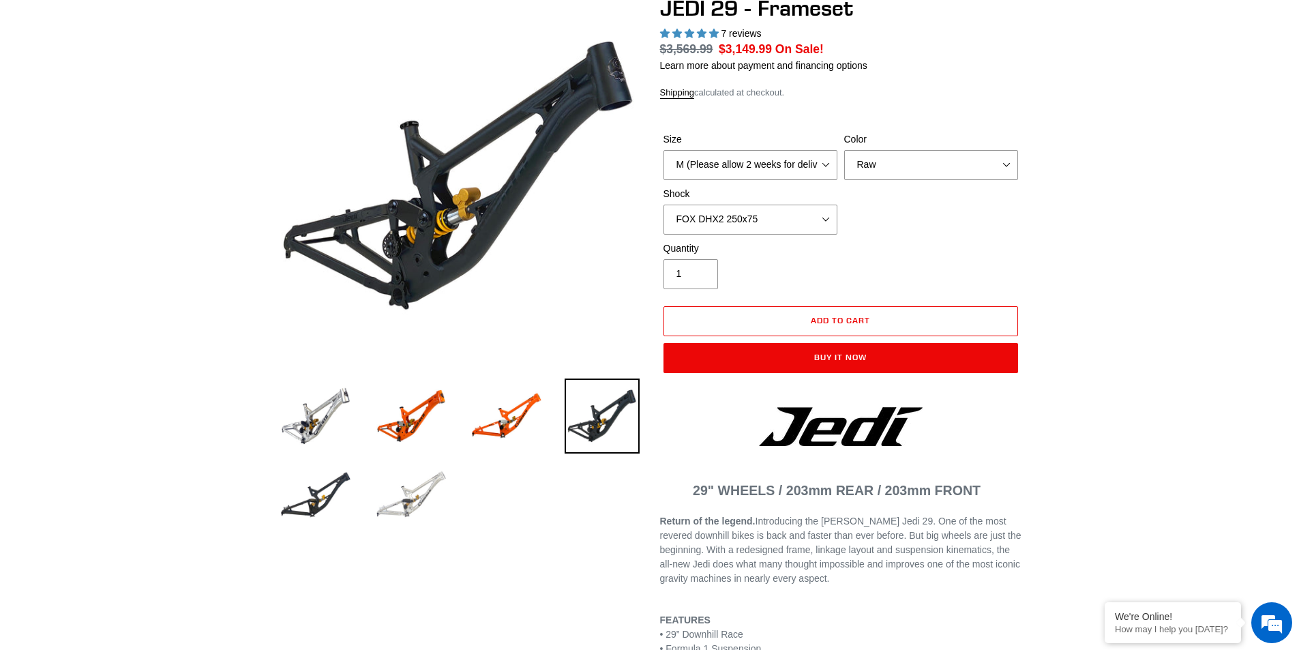
click at [425, 501] on img at bounding box center [411, 495] width 75 height 75
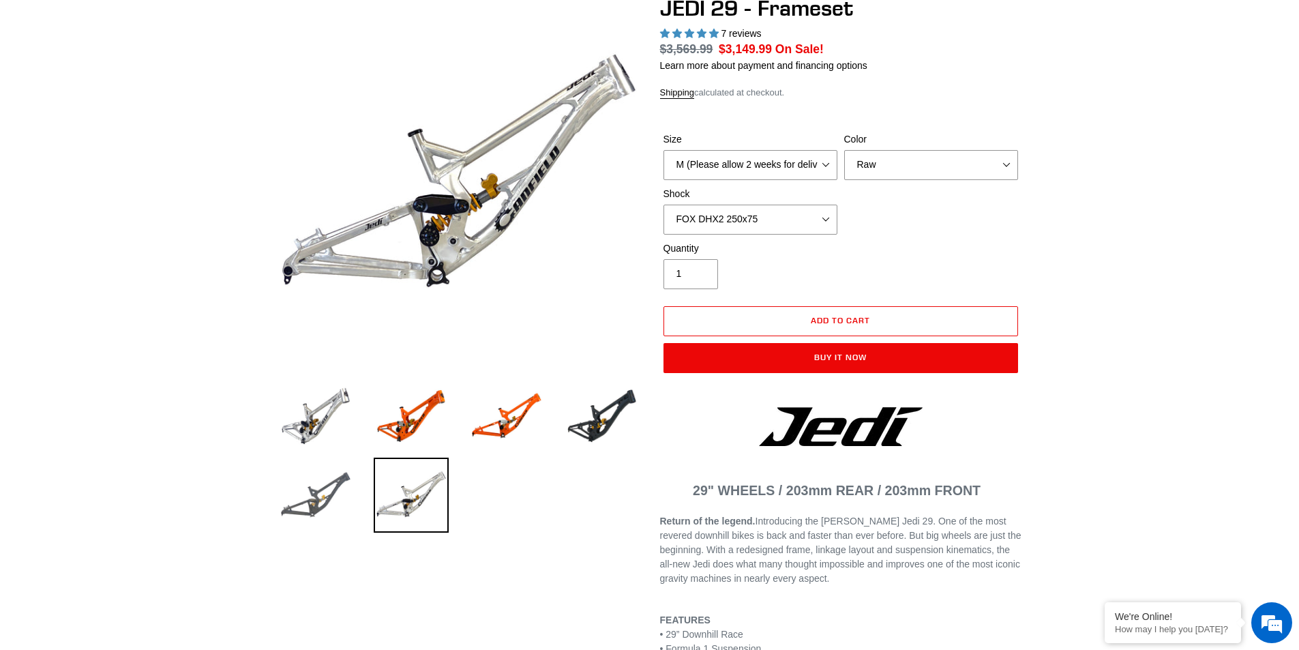
click at [320, 495] on img at bounding box center [315, 495] width 75 height 75
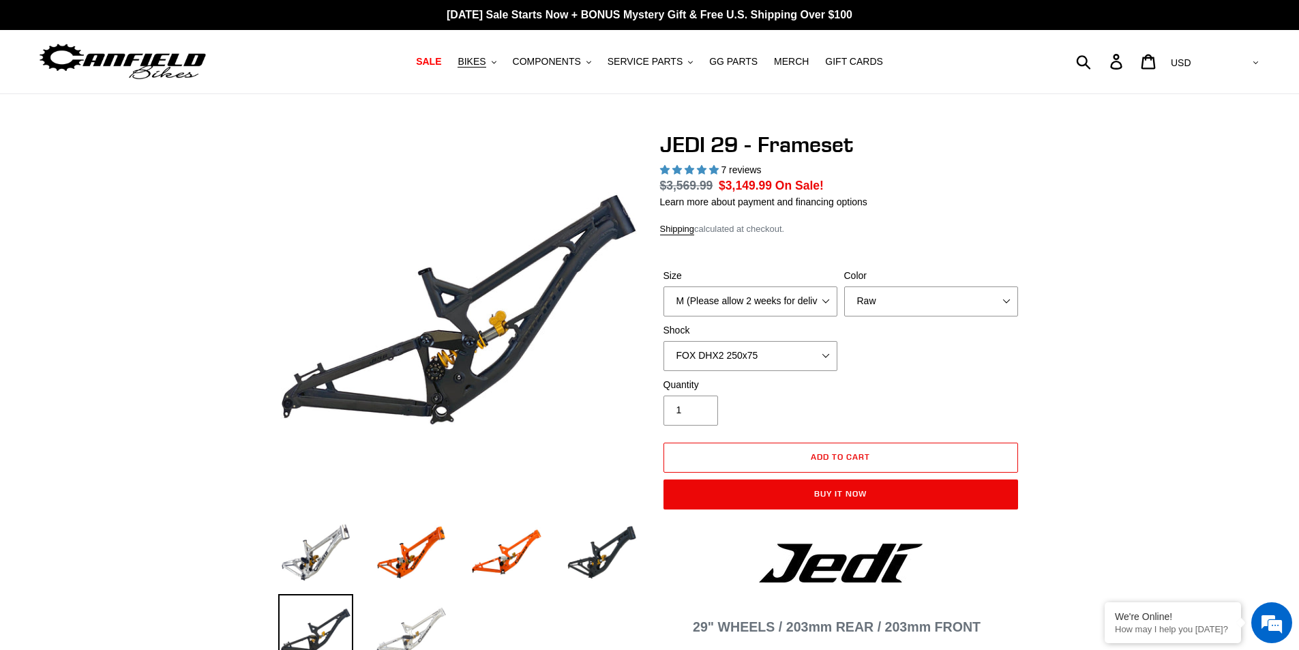
scroll to position [0, 0]
click at [419, 621] on img at bounding box center [411, 631] width 75 height 75
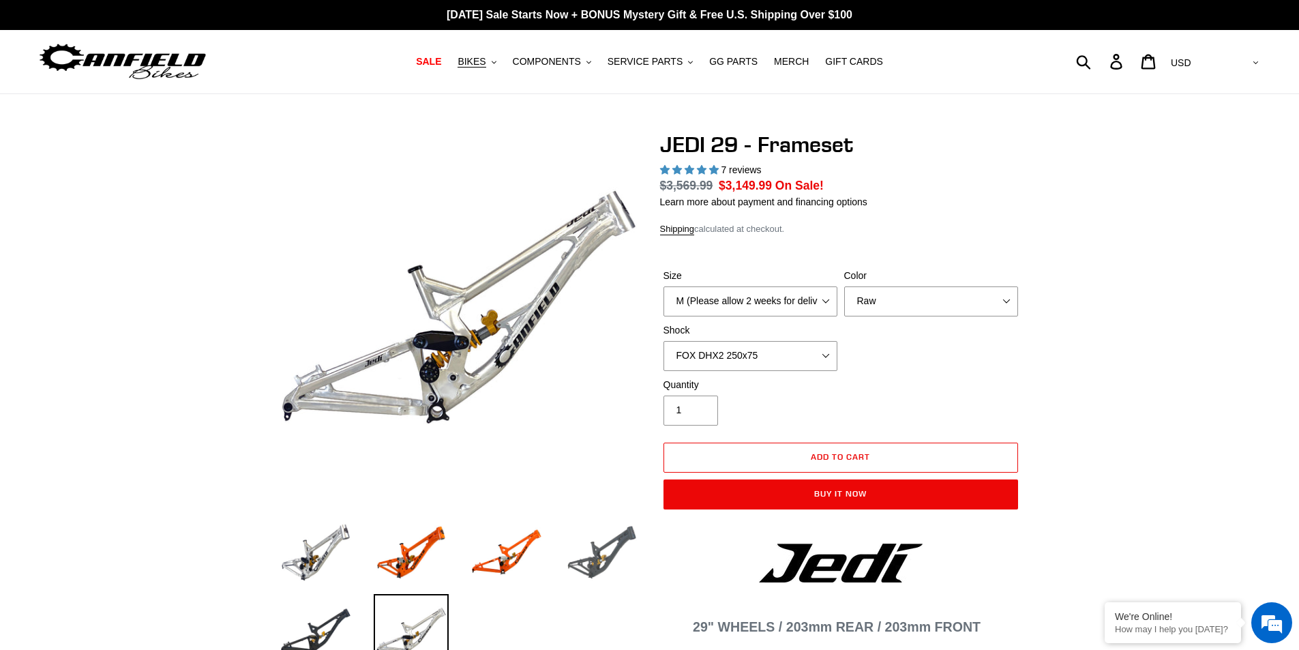
click at [598, 541] on img at bounding box center [602, 552] width 75 height 75
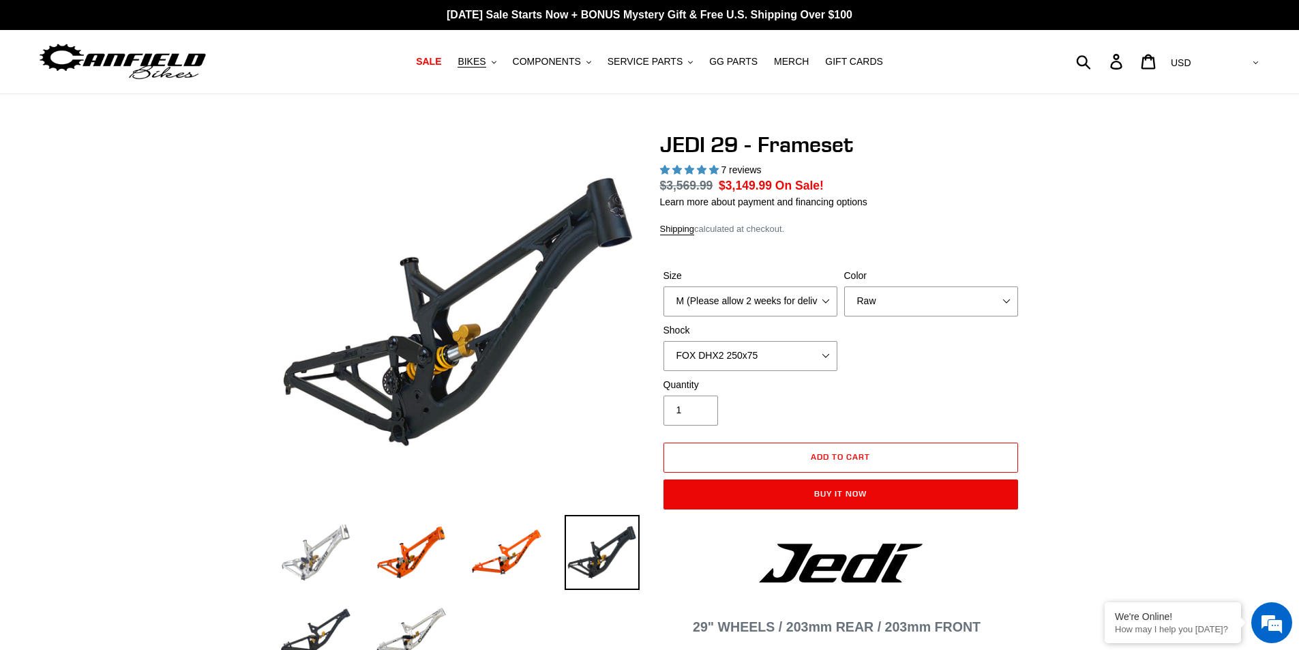
click at [350, 537] on img at bounding box center [315, 552] width 75 height 75
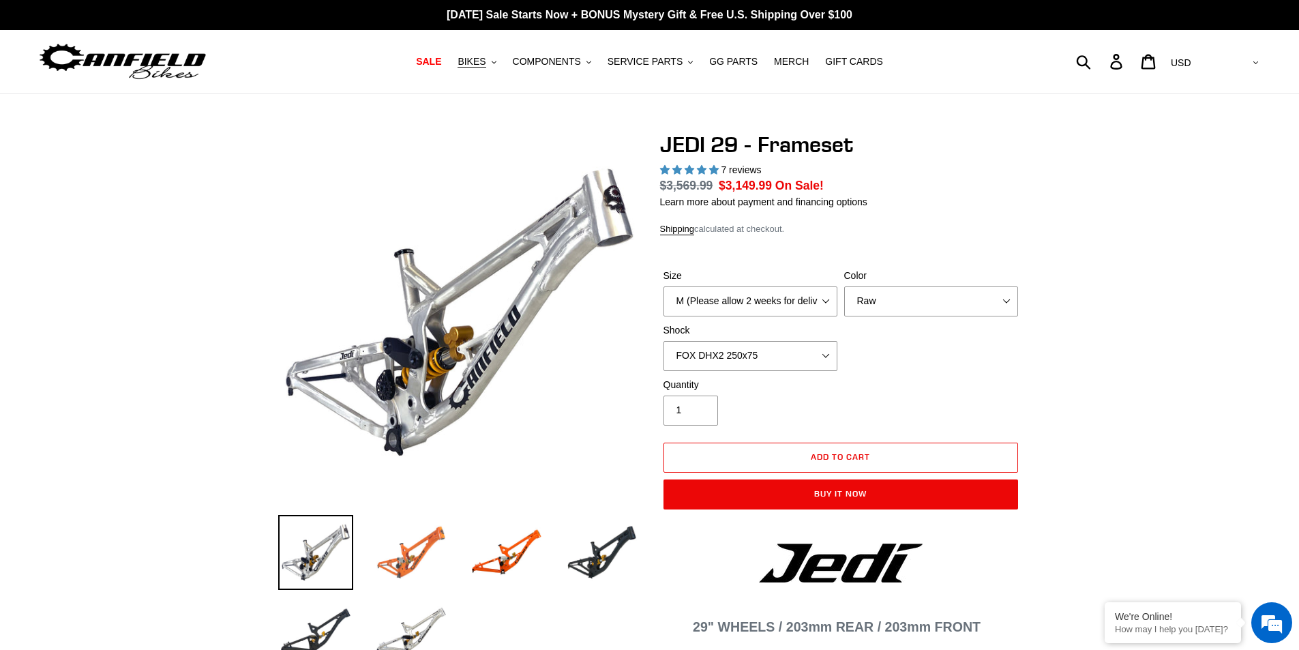
drag, startPoint x: 405, startPoint y: 545, endPoint x: 418, endPoint y: 545, distance: 13.0
click at [406, 545] on img at bounding box center [411, 552] width 75 height 75
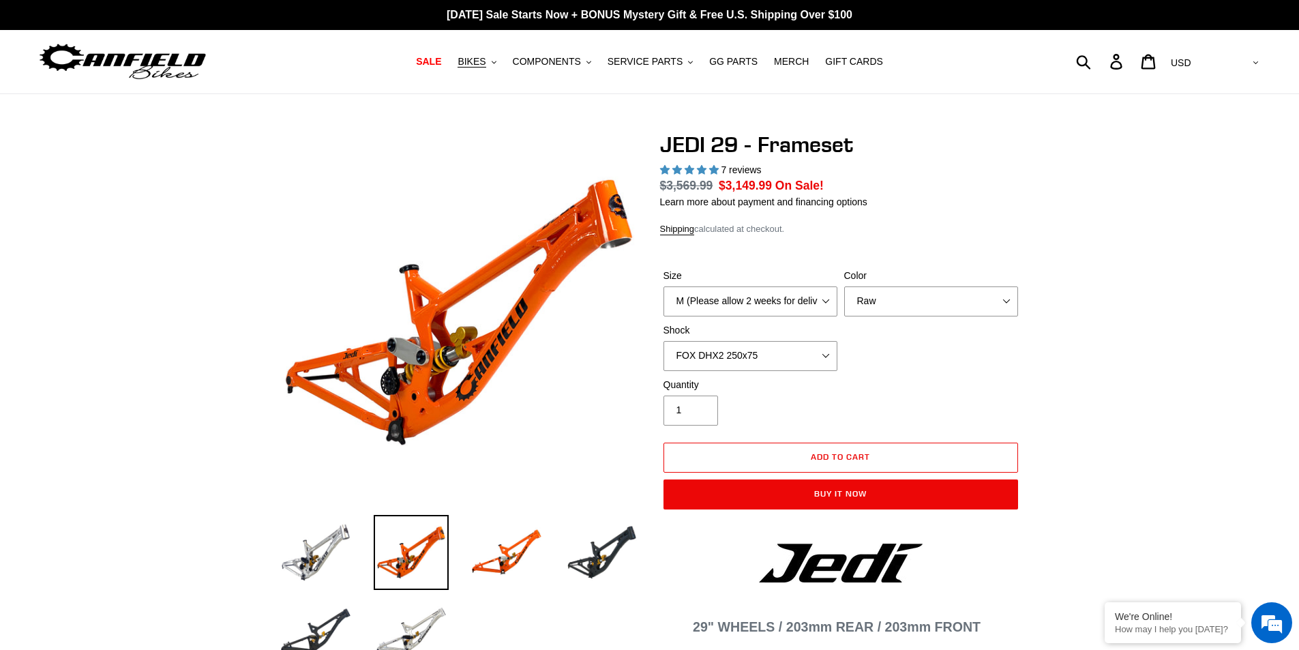
click at [467, 545] on li at bounding box center [496, 555] width 95 height 79
click at [512, 547] on img at bounding box center [506, 552] width 75 height 75
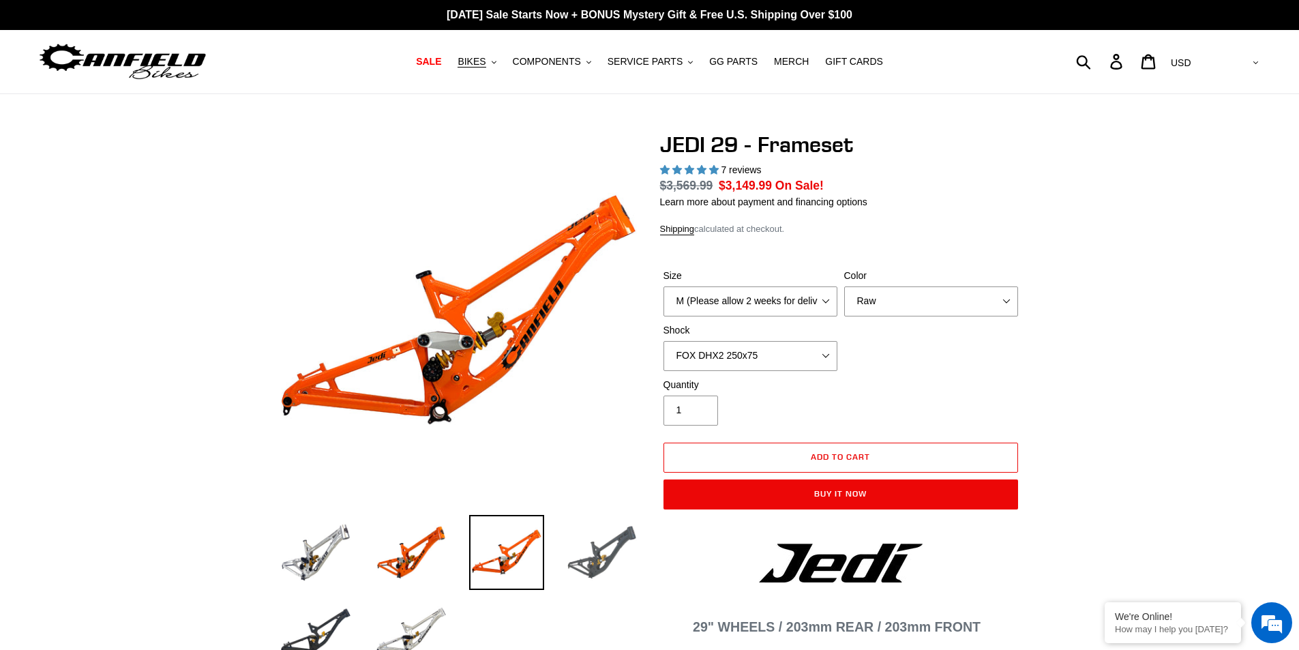
click at [593, 557] on img at bounding box center [602, 552] width 75 height 75
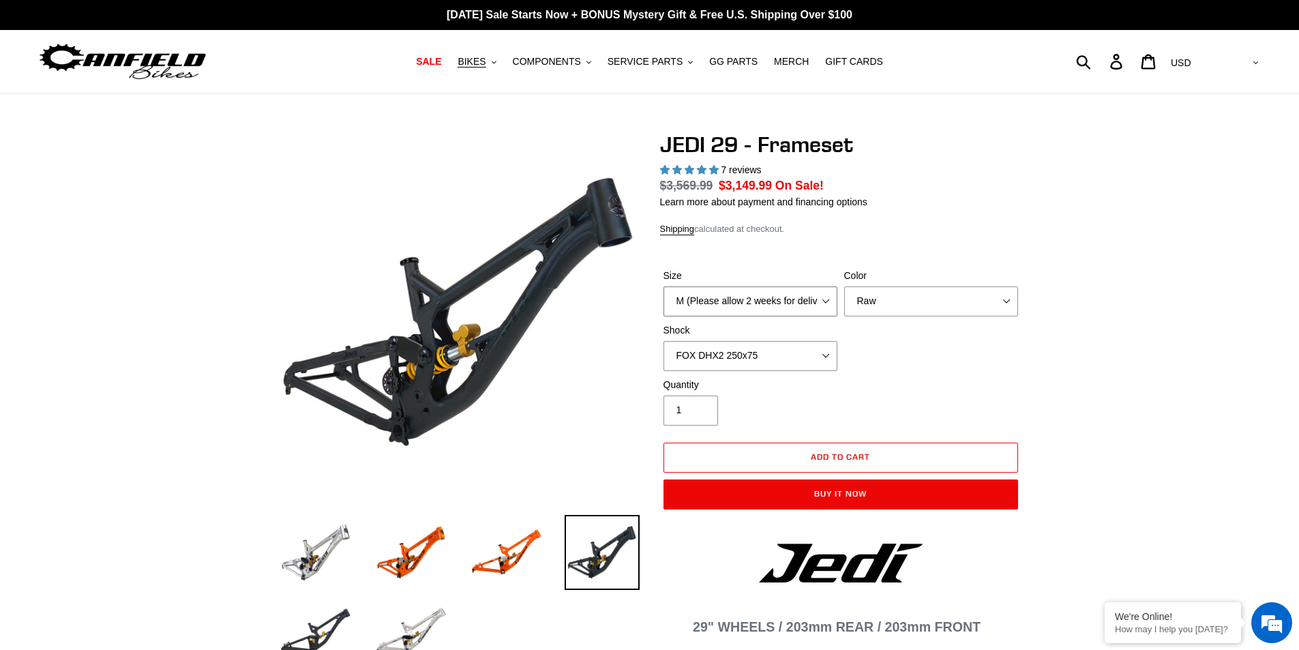
click at [742, 297] on select "M (Please allow 2 weeks for delivery) L (Please allow 2 weeks for delivery) XL" at bounding box center [750, 301] width 174 height 30
click at [858, 298] on select "Orange Raw Stealth Black" at bounding box center [931, 301] width 174 height 30
select select "Stealth Black"
click at [844, 286] on select "Orange Raw Stealth Black" at bounding box center [931, 301] width 174 height 30
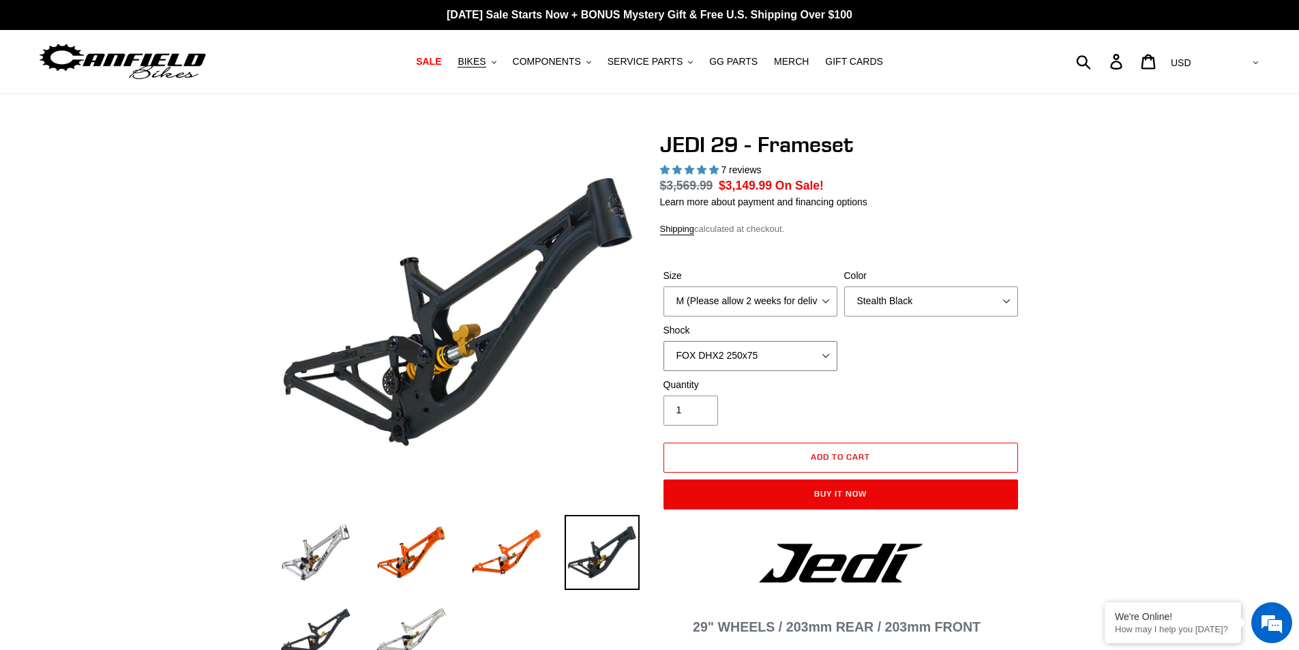
click at [713, 355] on select "No Shock FOX DHX2 250x75 RockShox Vivid Ultimate DH 250x75 EXT e-Storia LOX V3" at bounding box center [750, 356] width 174 height 30
click at [663, 341] on select "No Shock FOX DHX2 250x75 RockShox Vivid Ultimate DH 250x75 EXT e-Storia LOX V3" at bounding box center [750, 356] width 174 height 30
click at [738, 353] on select "No Shock FOX DHX2 250x75 RockShox Vivid Ultimate DH 250x75 EXT e-Storia LOX V3" at bounding box center [750, 356] width 174 height 30
click at [663, 341] on select "No Shock FOX DHX2 250x75 RockShox Vivid Ultimate DH 250x75 EXT e-Storia LOX V3" at bounding box center [750, 356] width 174 height 30
click at [743, 365] on select "No Shock FOX DHX2 250x75 RockShox Vivid Ultimate DH 250x75 EXT e-Storia LOX V3" at bounding box center [750, 356] width 174 height 30
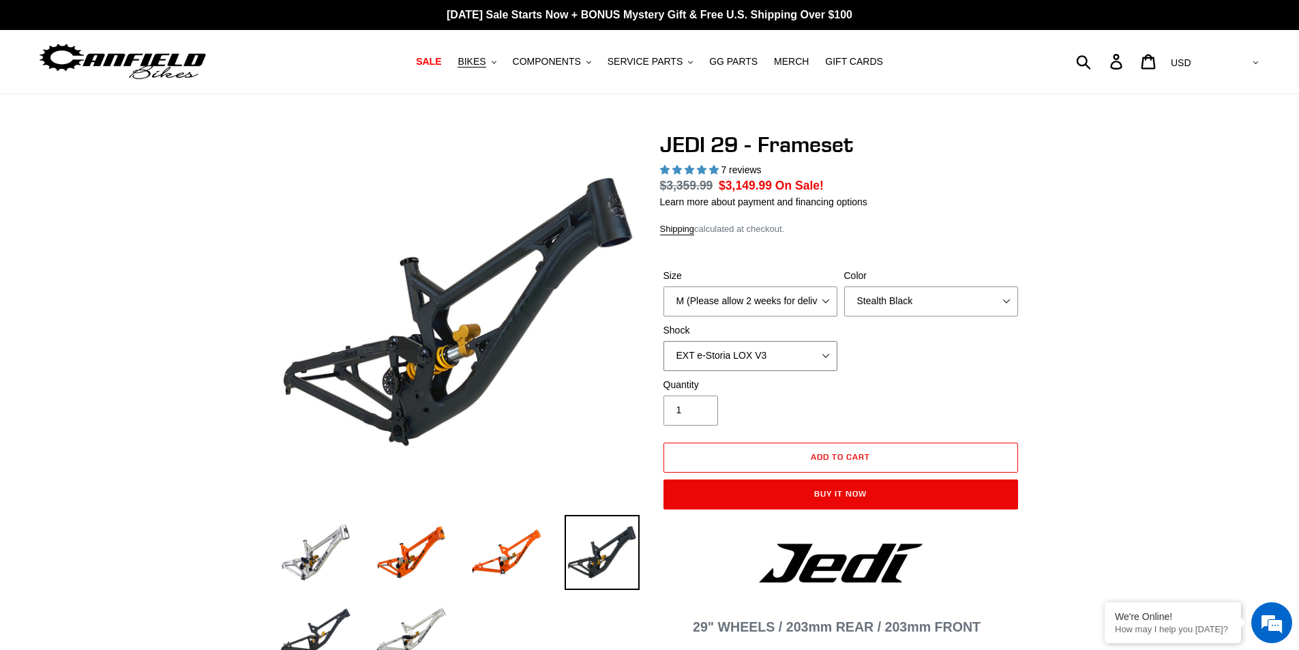
click at [663, 341] on select "No Shock FOX DHX2 250x75 RockShox Vivid Ultimate DH 250x75 EXT e-Storia LOX V3" at bounding box center [750, 356] width 174 height 30
click at [733, 348] on select "No Shock FOX DHX2 250x75 RockShox Vivid Ultimate DH 250x75 EXT e-Storia LOX V3" at bounding box center [750, 356] width 174 height 30
click at [663, 341] on select "No Shock FOX DHX2 250x75 RockShox Vivid Ultimate DH 250x75 EXT e-Storia LOX V3" at bounding box center [750, 356] width 174 height 30
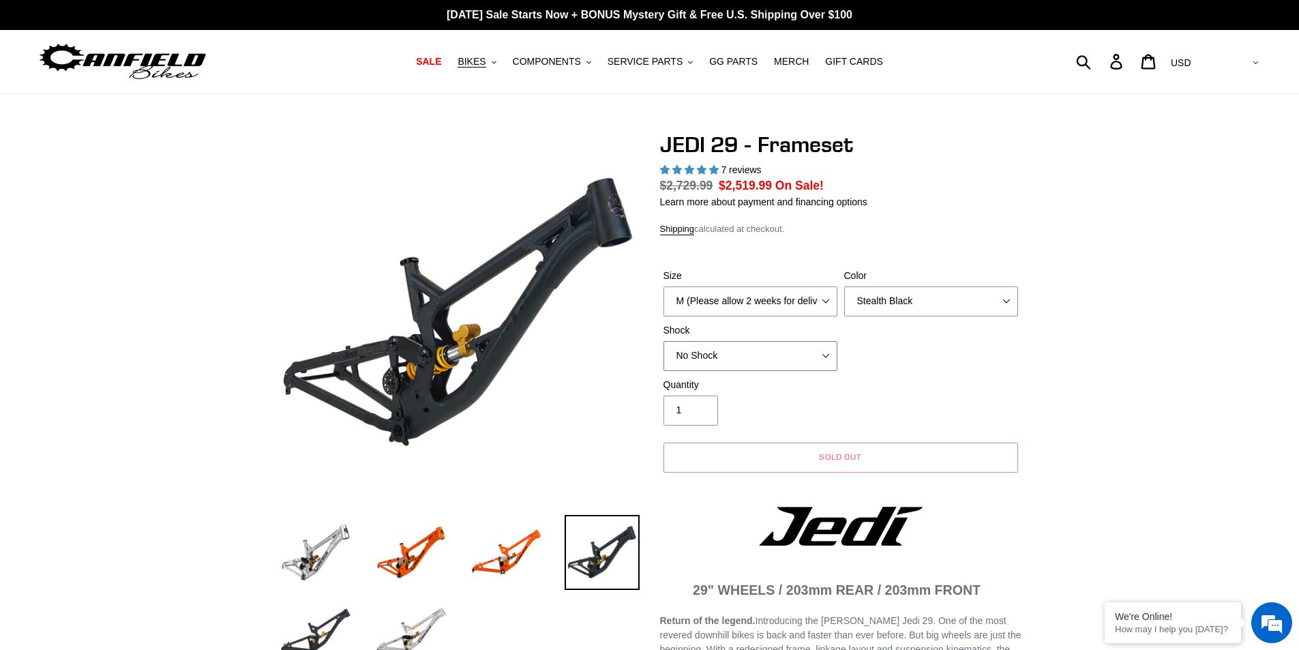
click at [723, 358] on select "No Shock FOX DHX2 250x75 RockShox Vivid Ultimate DH 250x75 EXT e-Storia LOX V3" at bounding box center [750, 356] width 174 height 30
click at [663, 341] on select "No Shock FOX DHX2 250x75 RockShox Vivid Ultimate DH 250x75 EXT e-Storia LOX V3" at bounding box center [750, 356] width 174 height 30
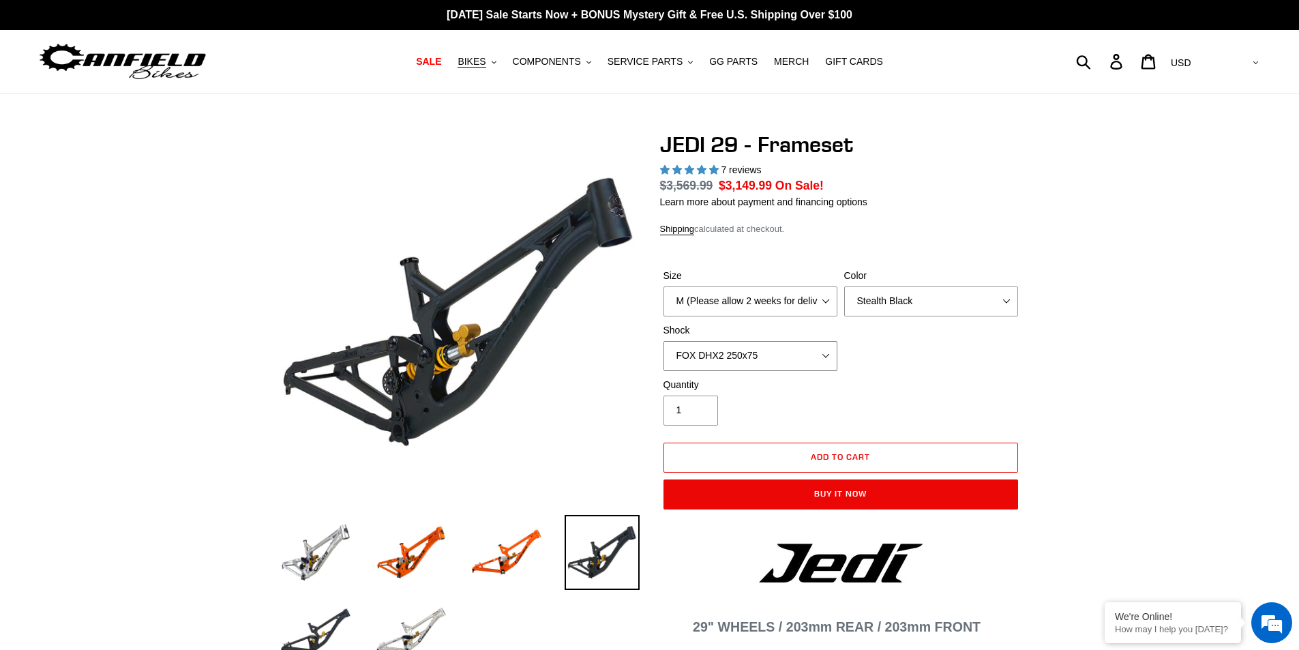
click at [728, 357] on select "No Shock FOX DHX2 250x75 RockShox Vivid Ultimate DH 250x75 EXT e-Storia LOX V3" at bounding box center [750, 356] width 174 height 30
select select "No Shock"
click at [663, 341] on select "No Shock FOX DHX2 250x75 RockShox Vivid Ultimate DH 250x75 EXT e-Storia LOX V3" at bounding box center [750, 356] width 174 height 30
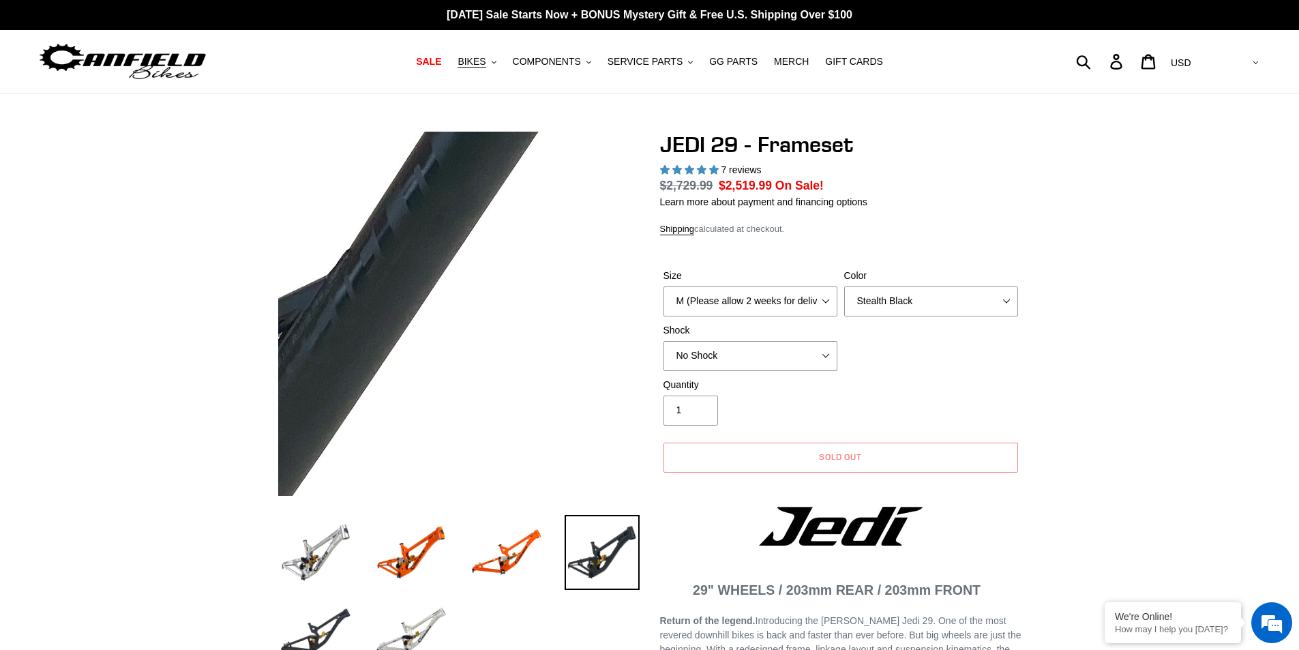
click at [492, 331] on img at bounding box center [168, 217] width 1396 height 1396
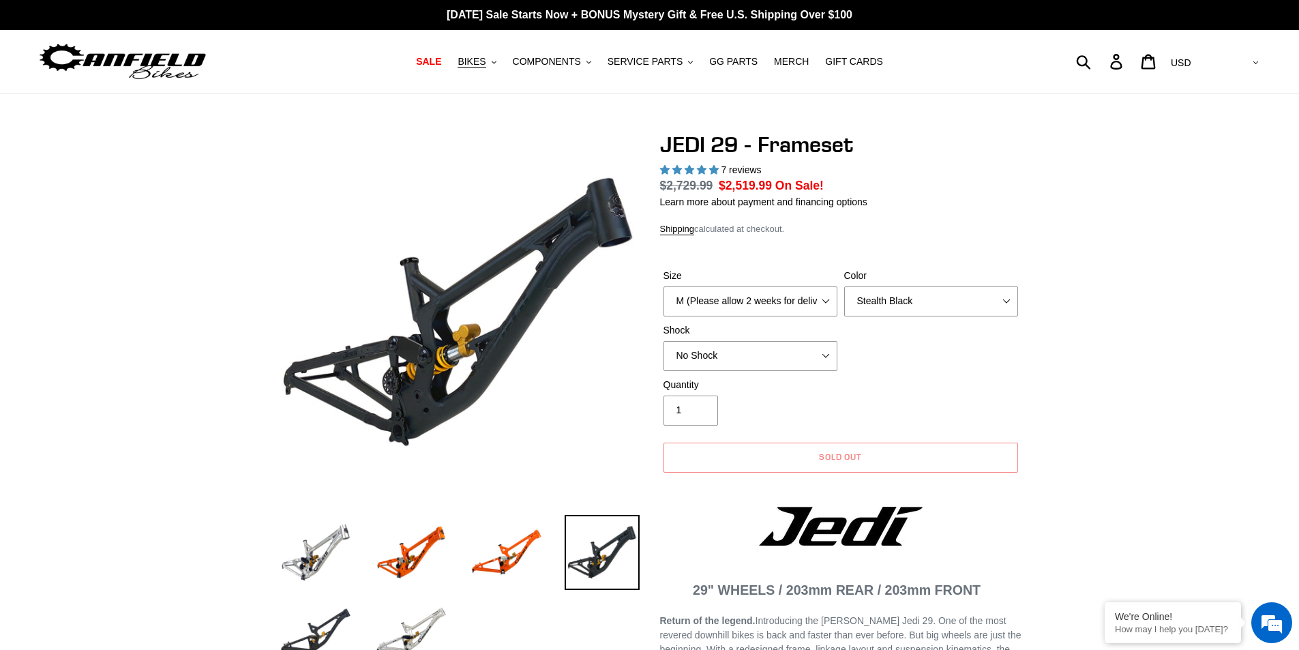
click at [101, 65] on img at bounding box center [123, 61] width 170 height 43
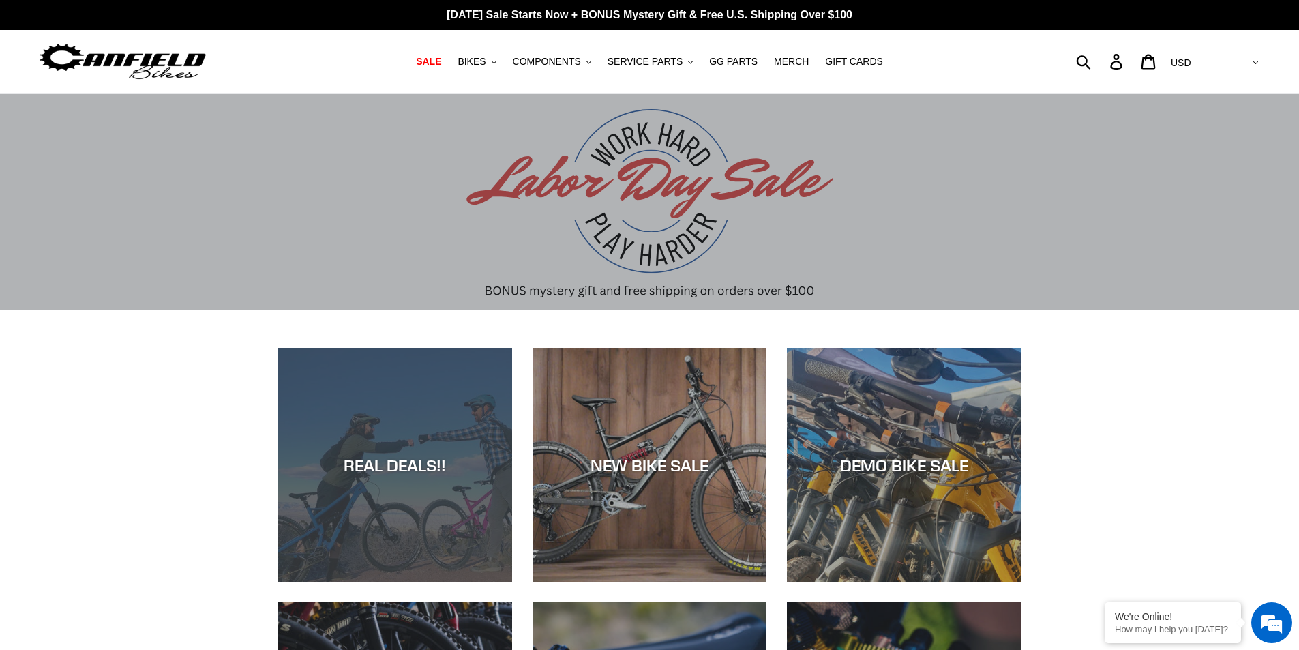
click at [400, 582] on div "REAL DEALS!!" at bounding box center [395, 582] width 234 height 0
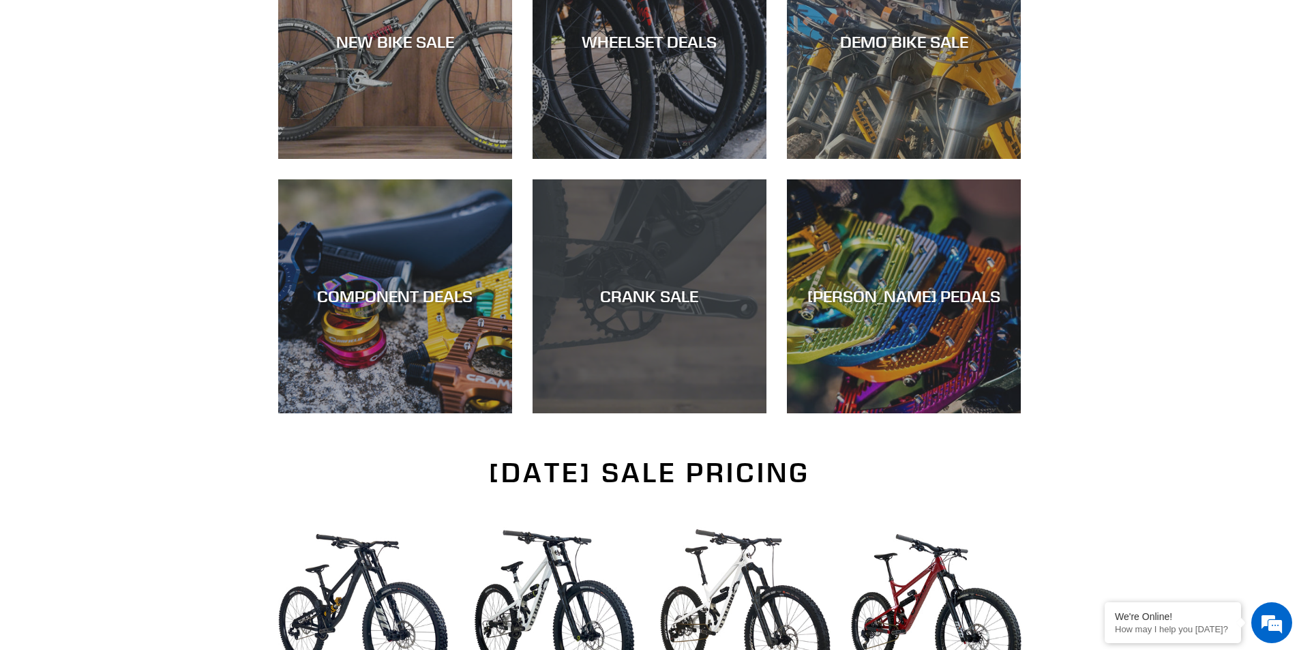
scroll to position [273, 0]
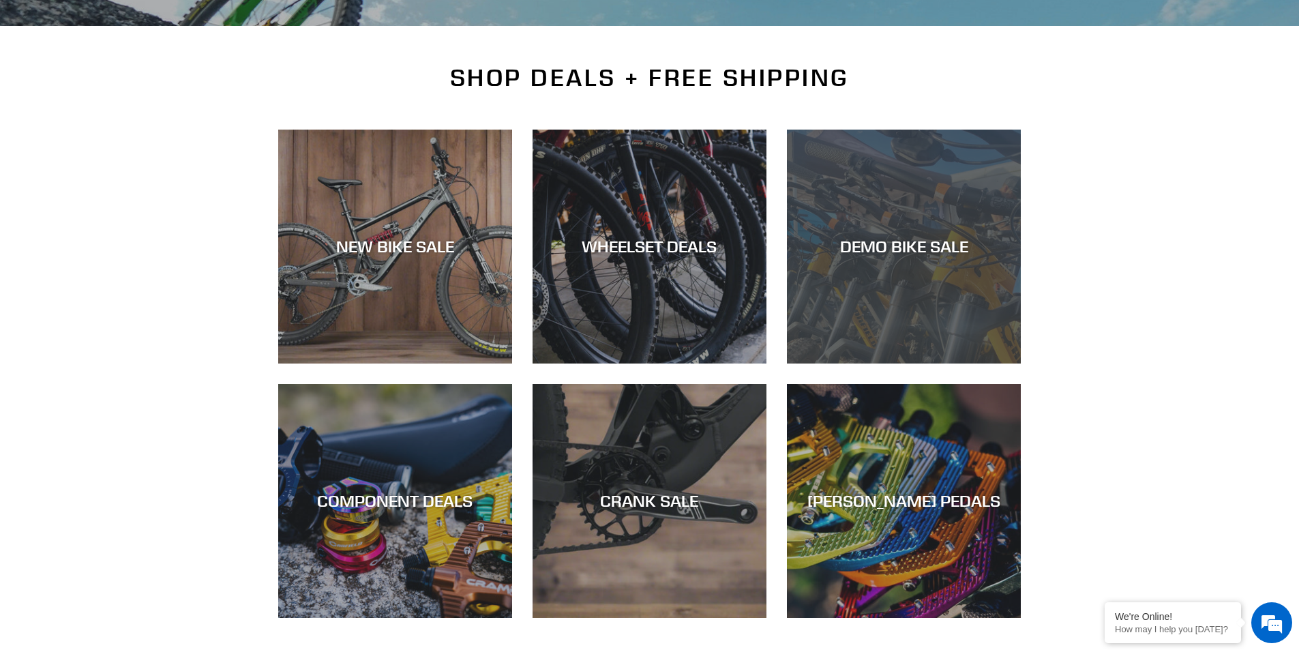
click at [886, 363] on div "DEMO BIKE SALE" at bounding box center [904, 363] width 234 height 0
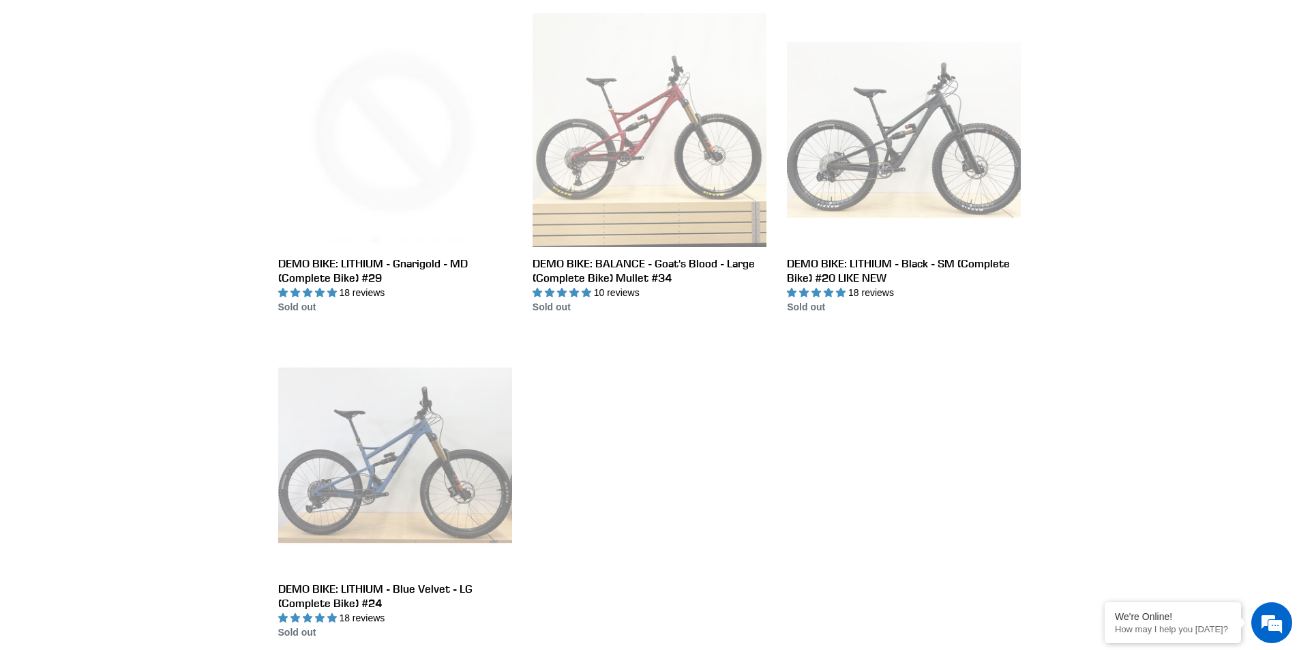
scroll to position [2318, 0]
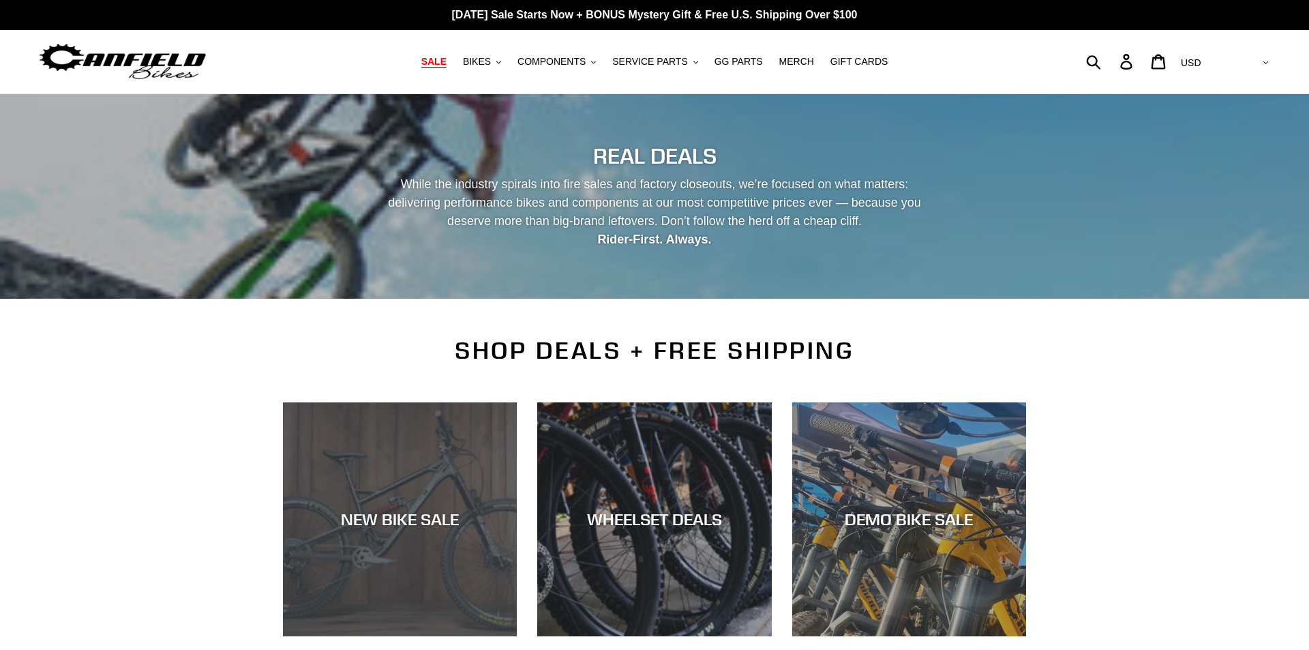
click at [392, 636] on div "NEW BIKE SALE" at bounding box center [400, 636] width 234 height 0
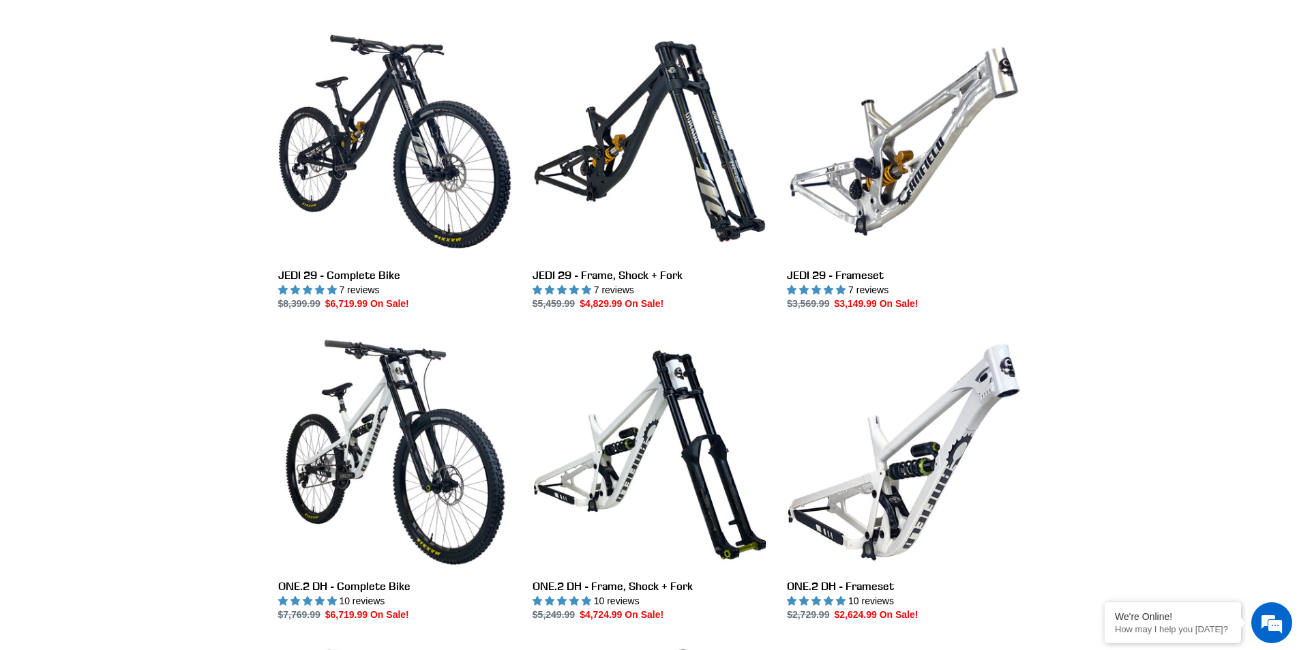
scroll to position [341, 0]
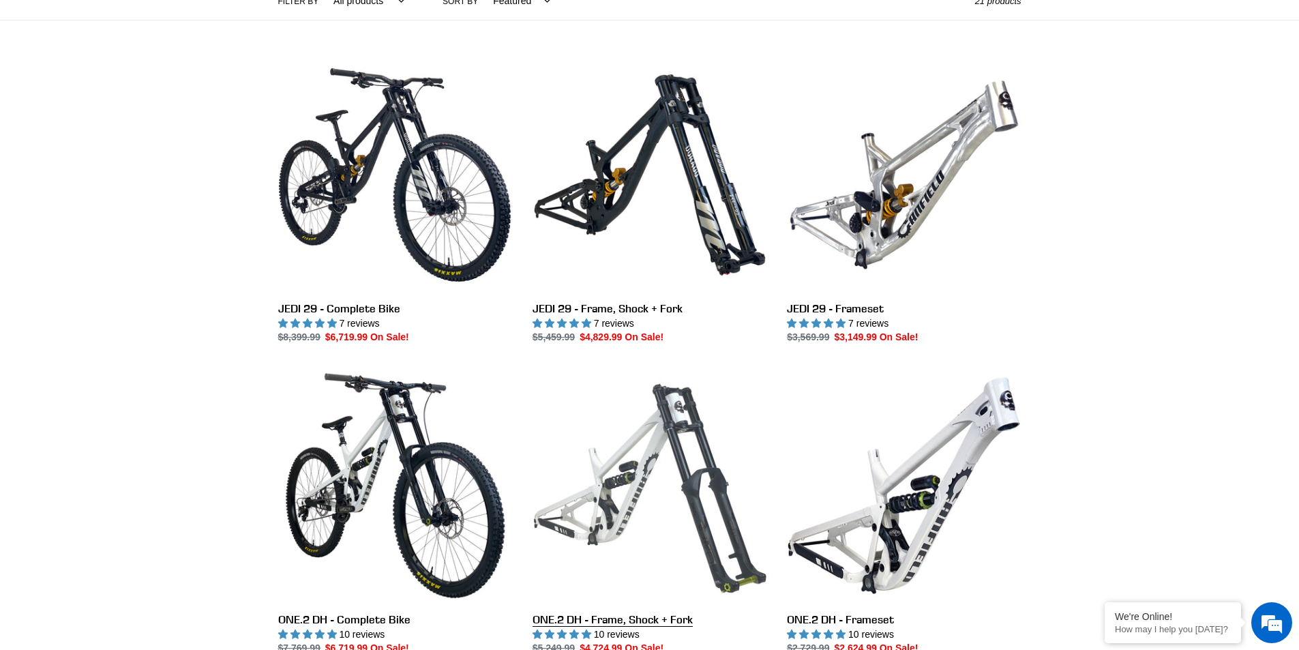
click at [588, 515] on link "ONE.2 DH - Frame, Shock + Fork" at bounding box center [650, 511] width 234 height 287
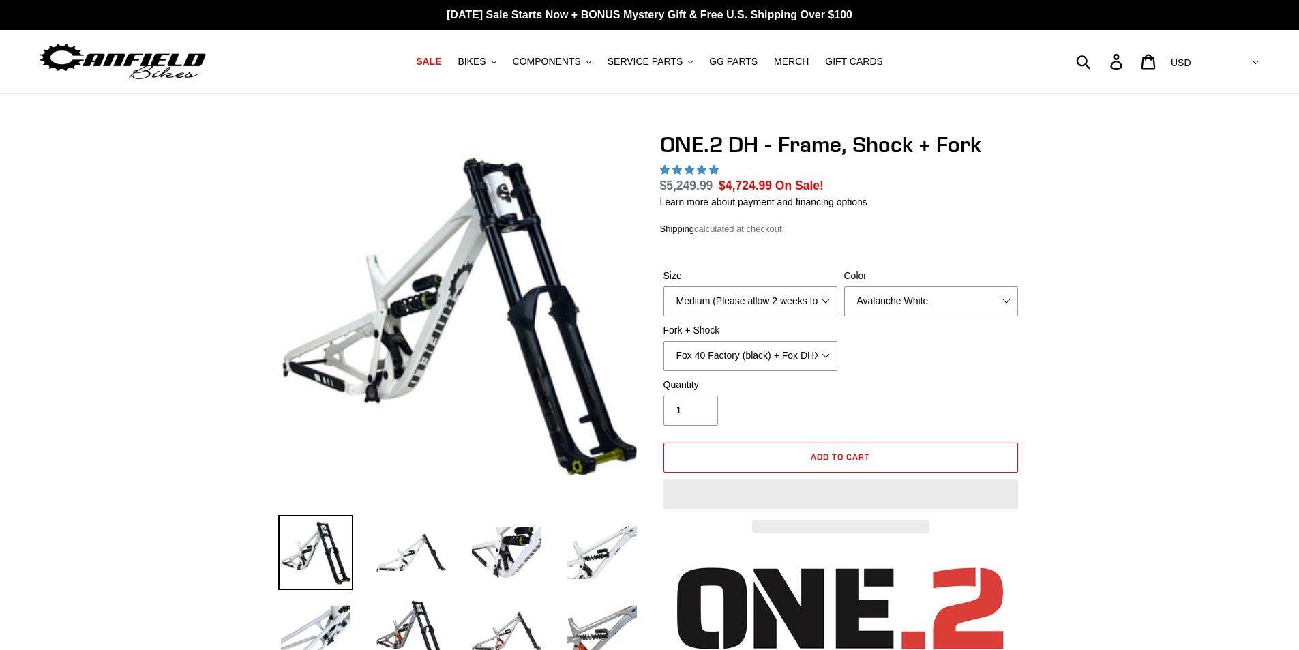
select select "highest-rating"
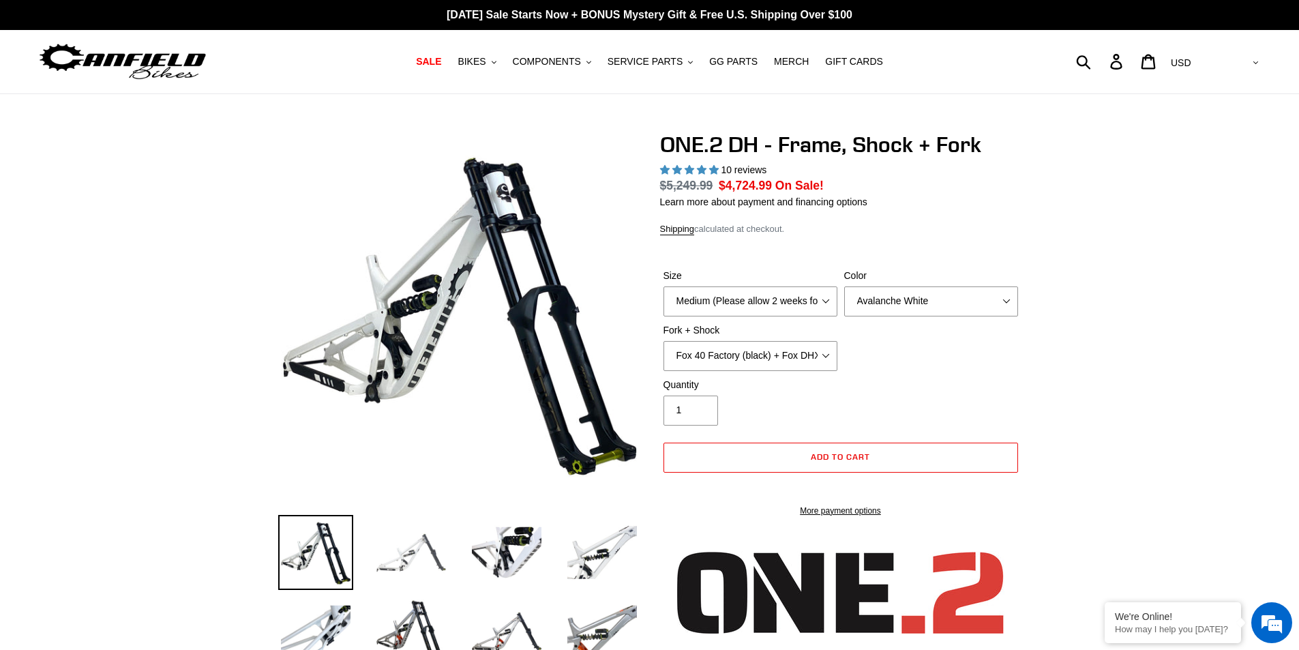
click at [398, 541] on img at bounding box center [411, 552] width 75 height 75
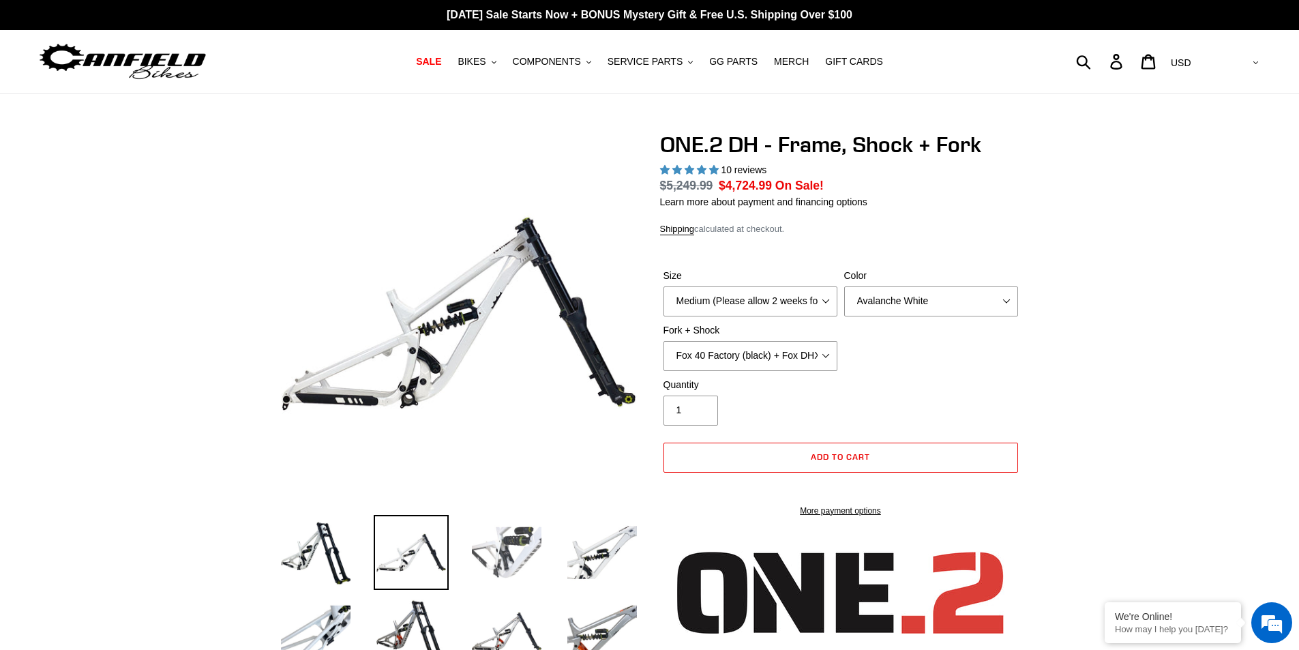
click at [495, 541] on img at bounding box center [506, 552] width 75 height 75
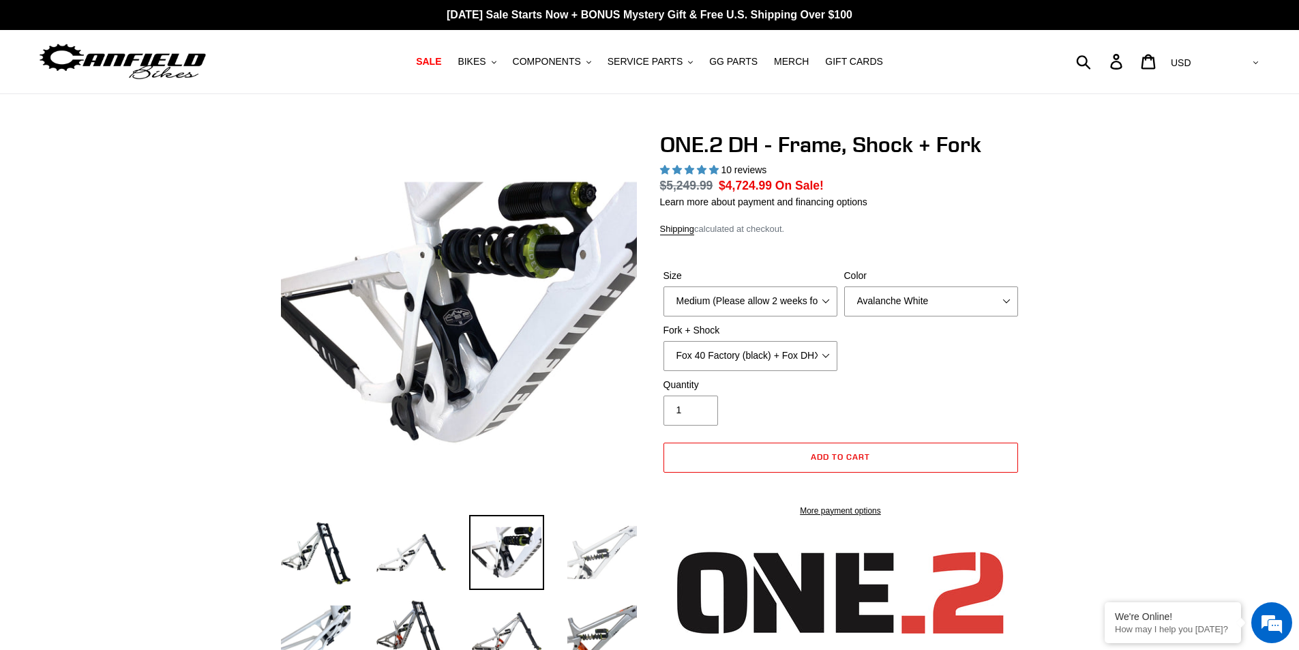
click at [574, 558] on img at bounding box center [602, 552] width 75 height 75
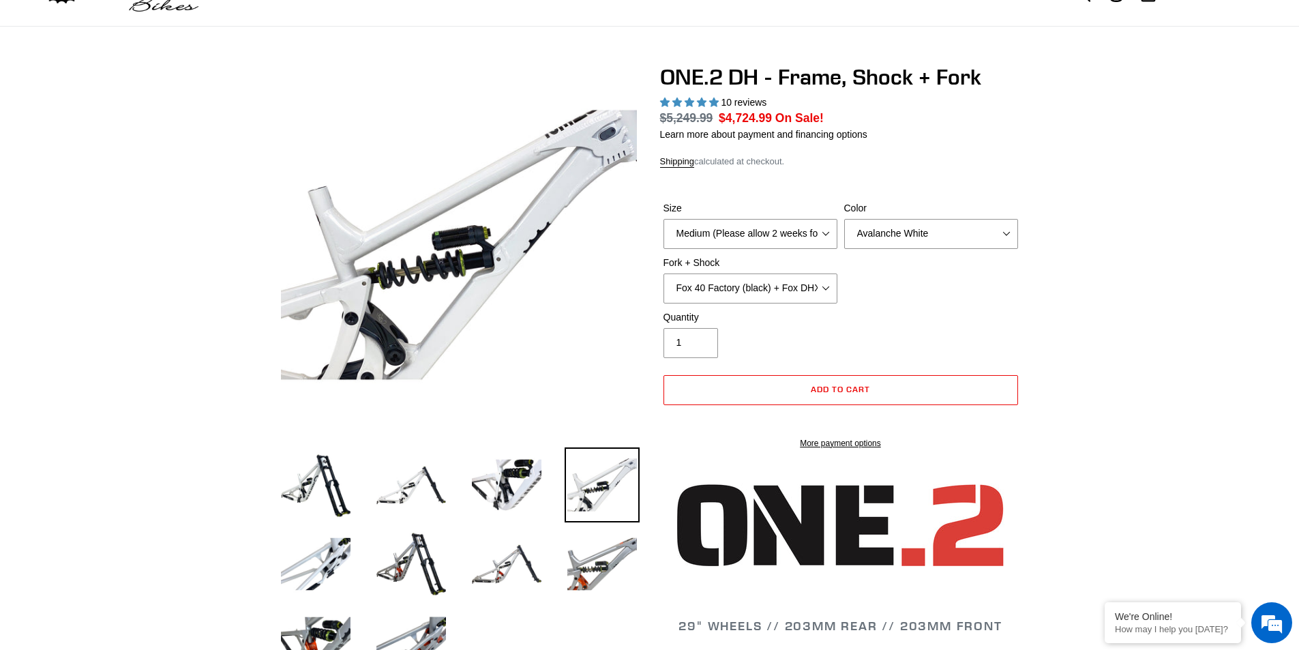
scroll to position [68, 0]
click at [338, 558] on img at bounding box center [315, 563] width 75 height 75
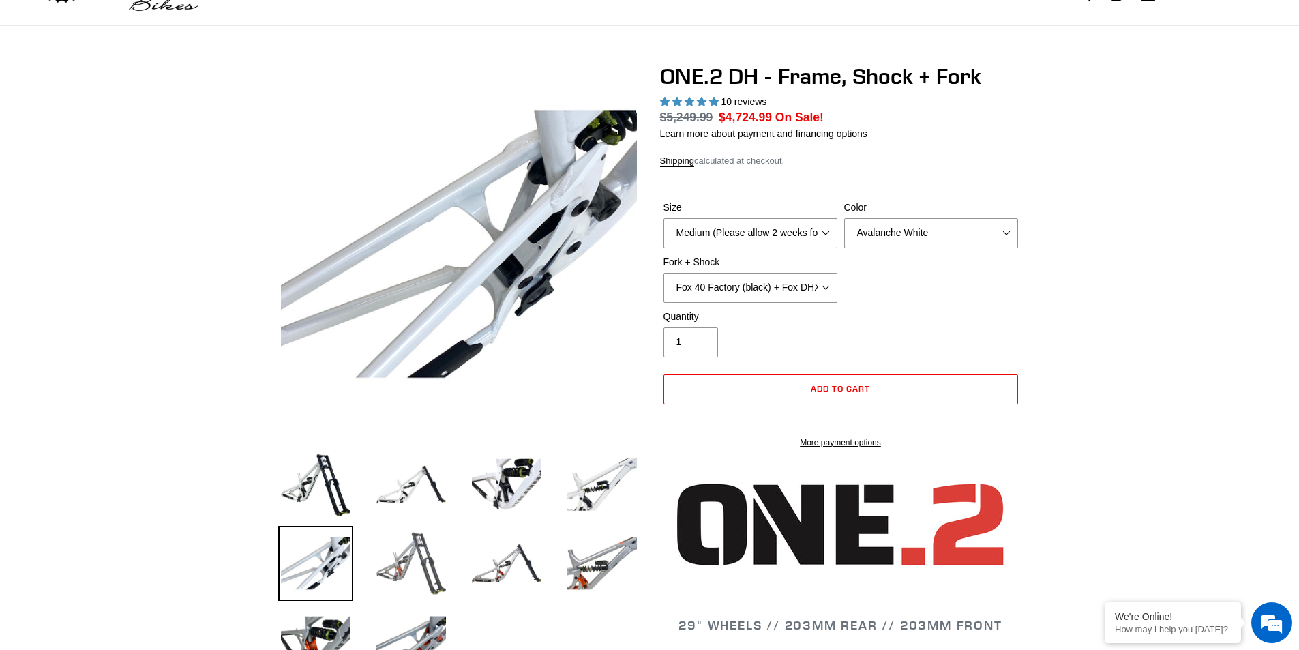
click at [383, 564] on img at bounding box center [411, 563] width 75 height 75
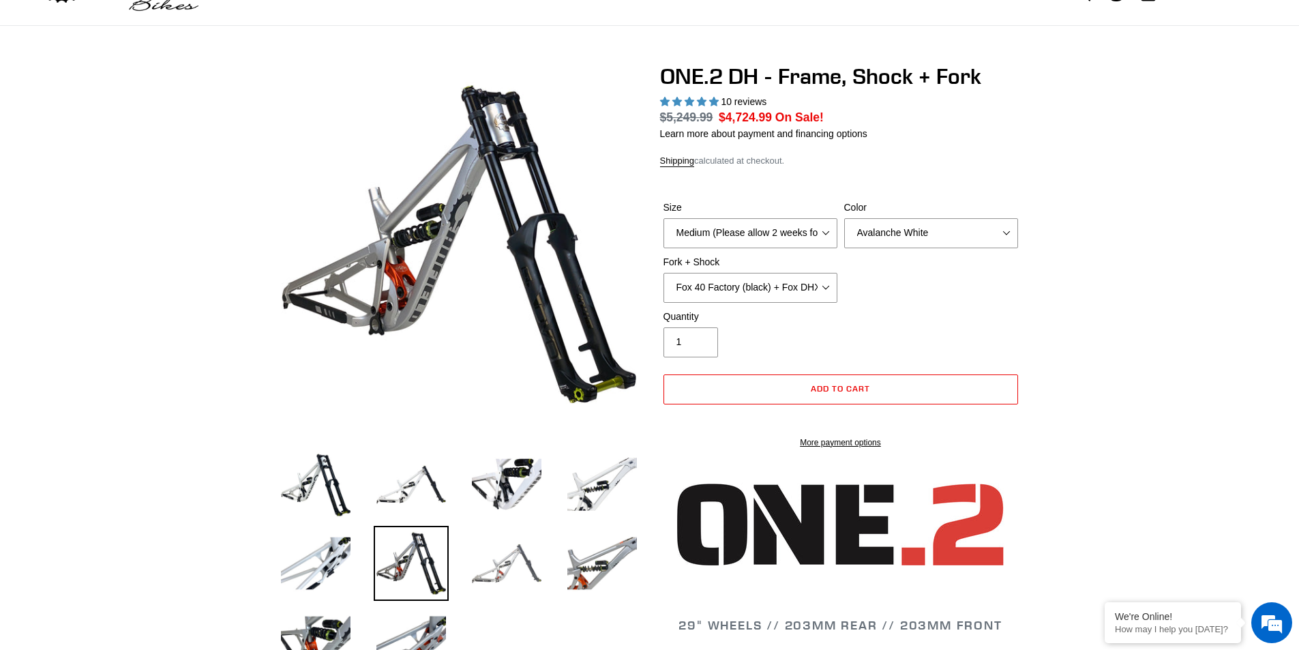
click at [514, 544] on img at bounding box center [506, 563] width 75 height 75
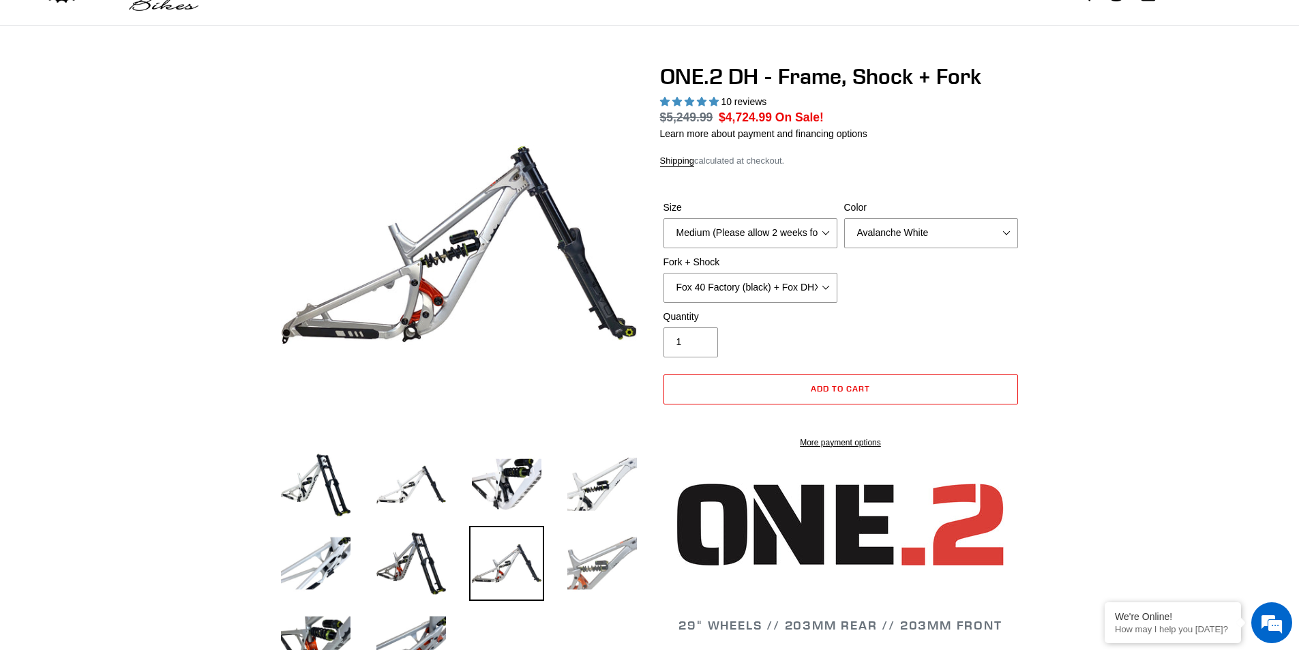
click at [594, 558] on img at bounding box center [602, 563] width 75 height 75
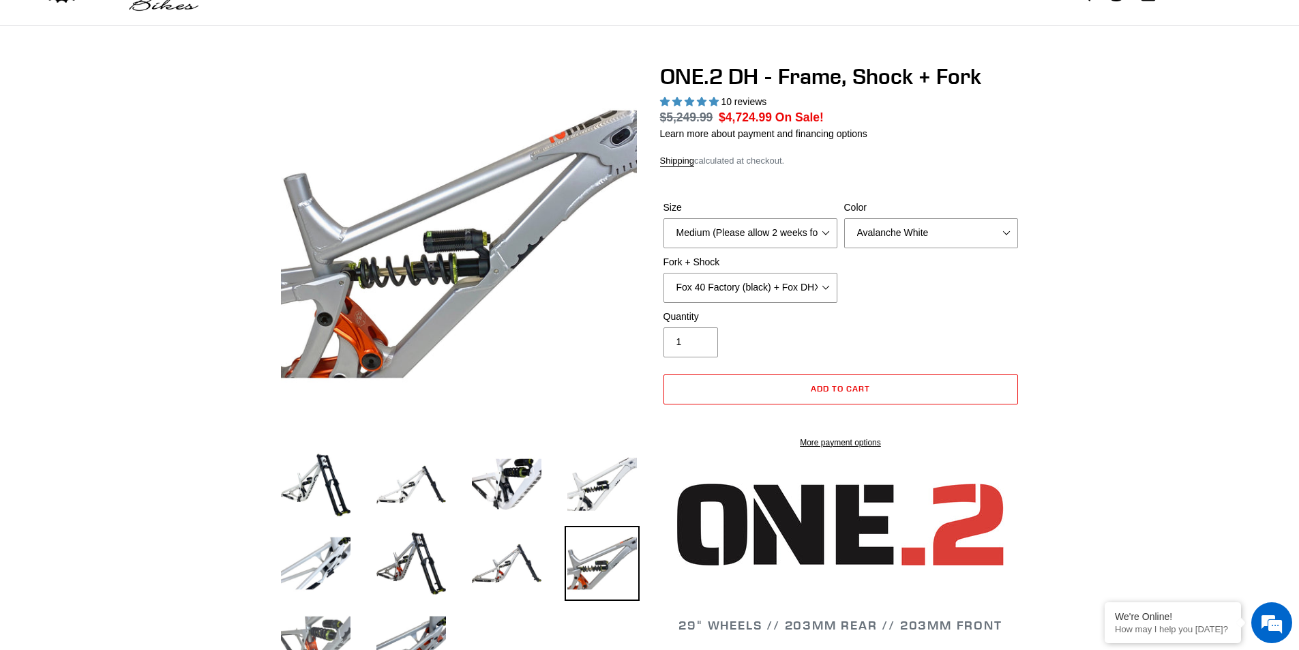
click at [337, 623] on img at bounding box center [315, 642] width 75 height 75
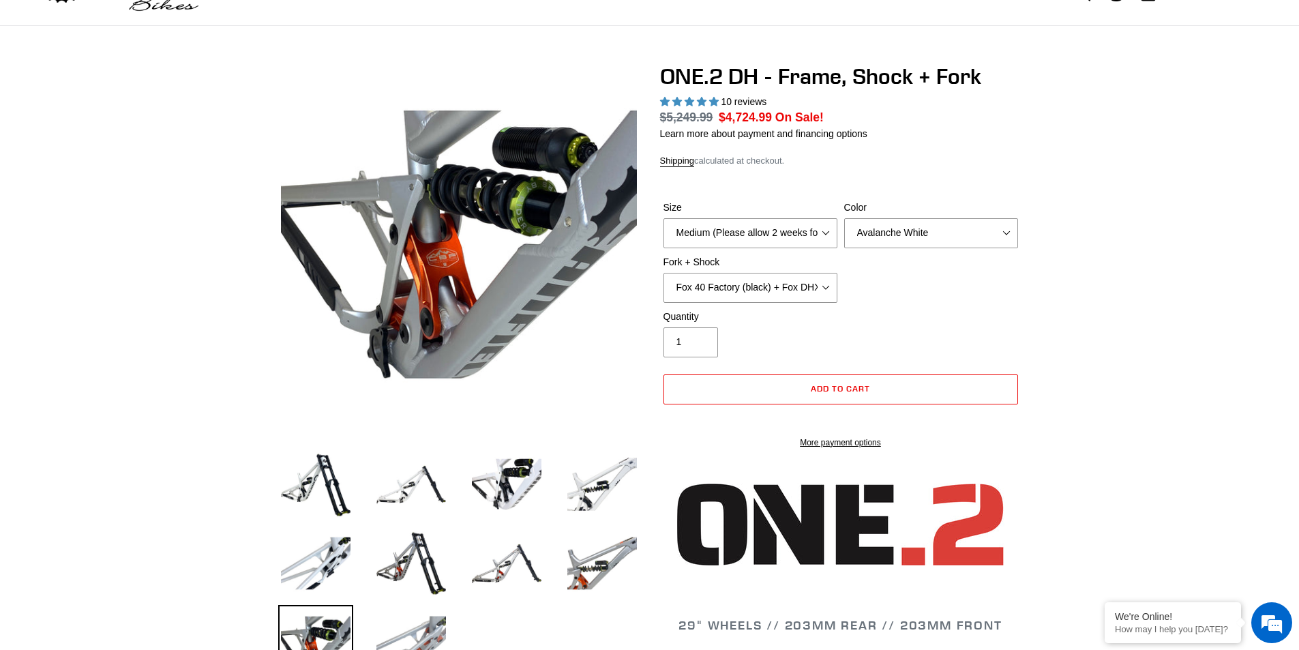
click at [405, 638] on img at bounding box center [411, 642] width 75 height 75
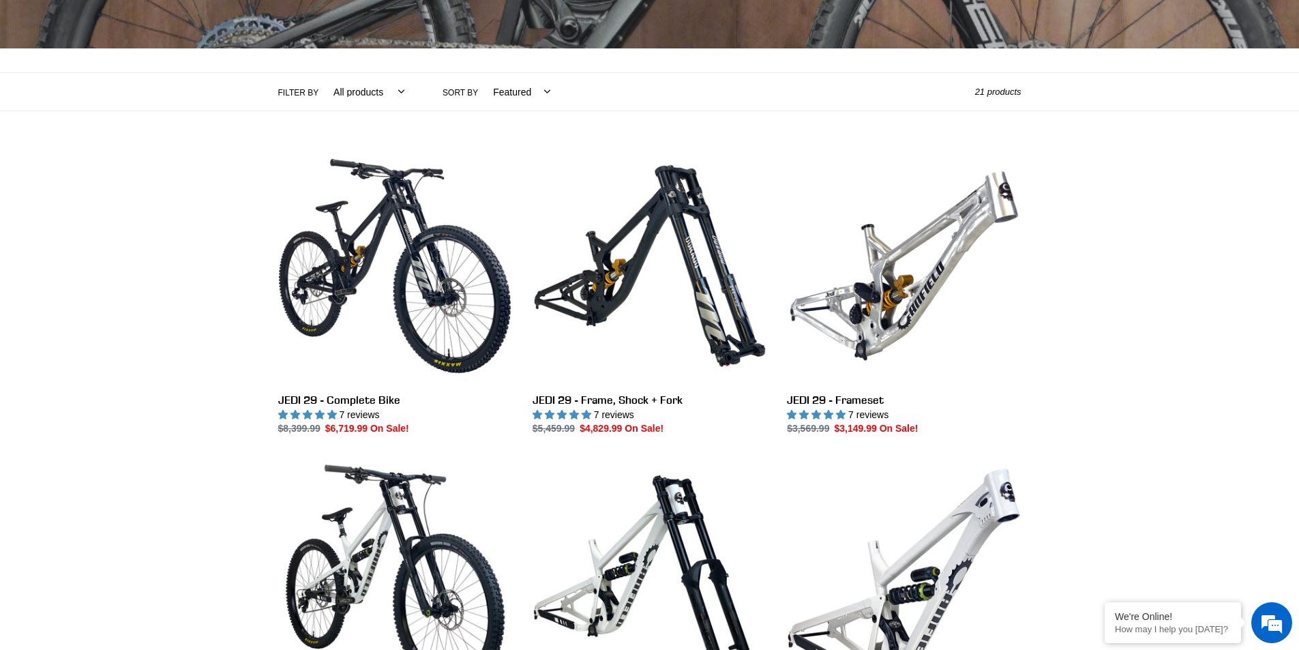
scroll to position [273, 0]
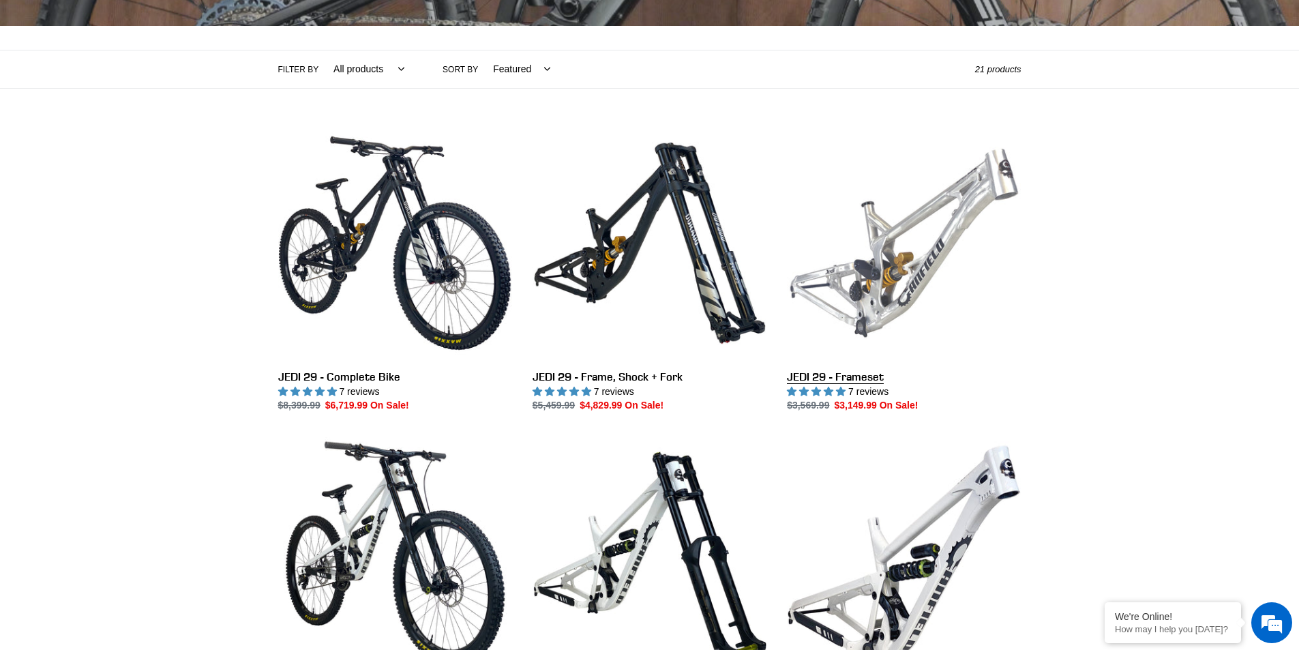
click at [911, 239] on link "JEDI 29 - Frameset" at bounding box center [904, 269] width 234 height 287
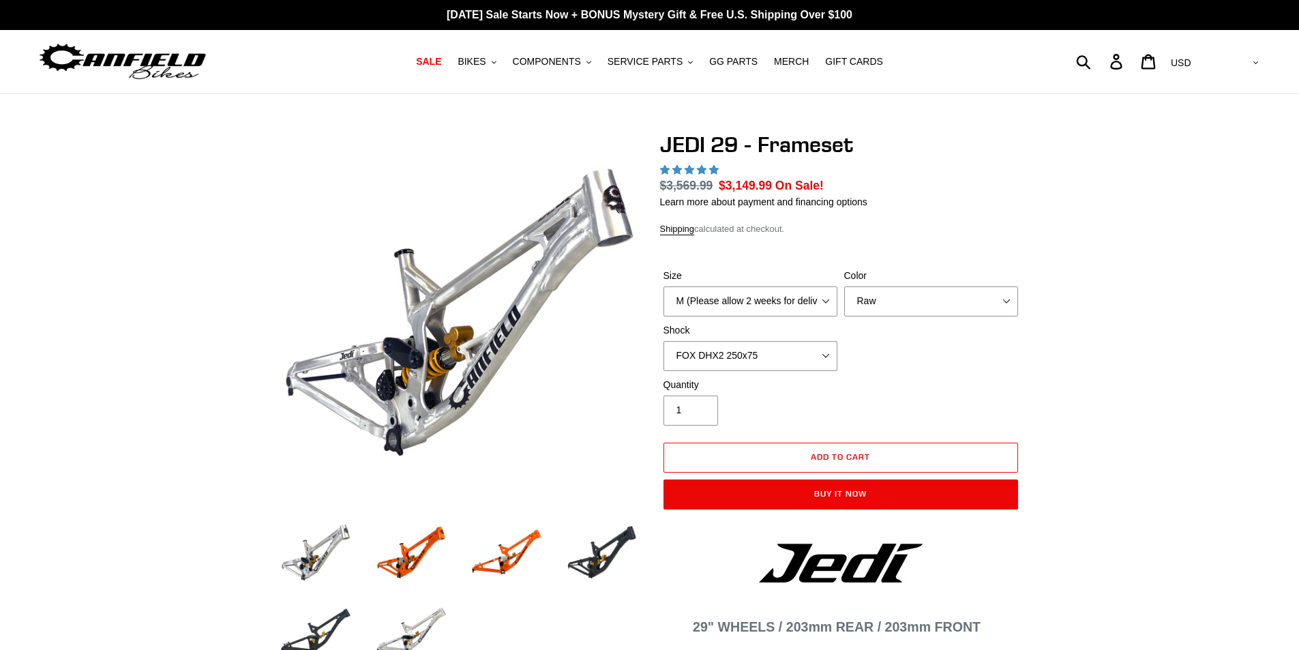
select select "highest-rating"
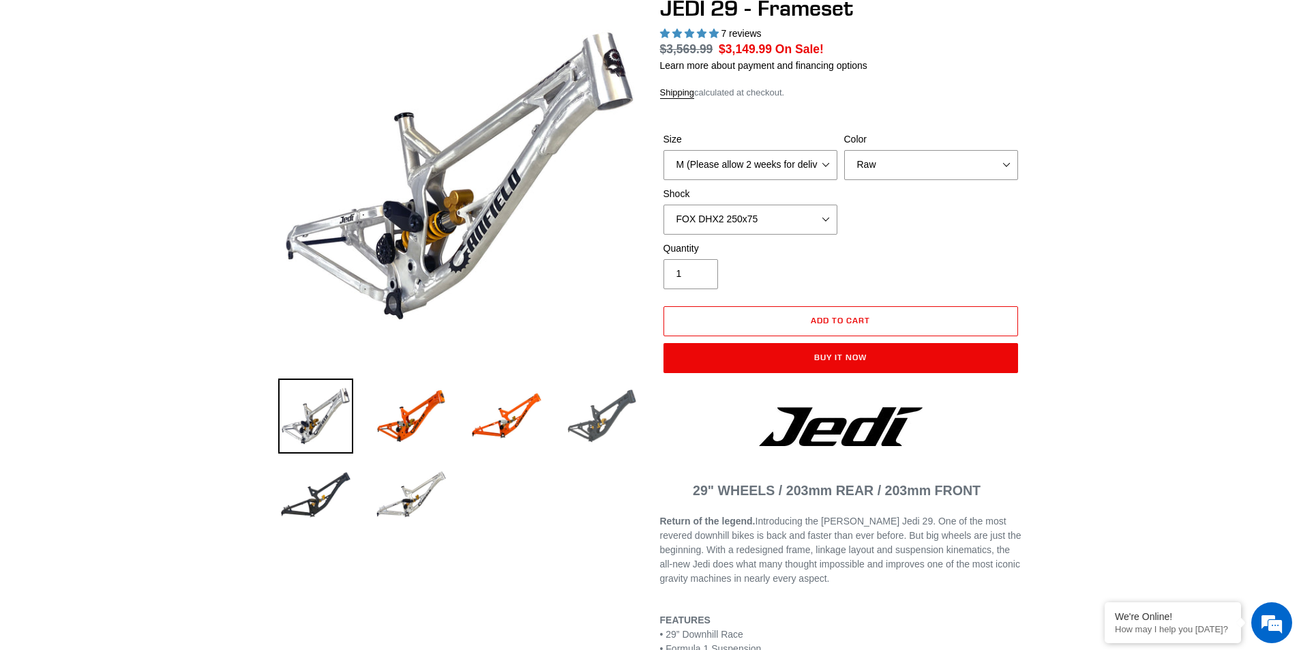
click at [616, 428] on img at bounding box center [602, 415] width 75 height 75
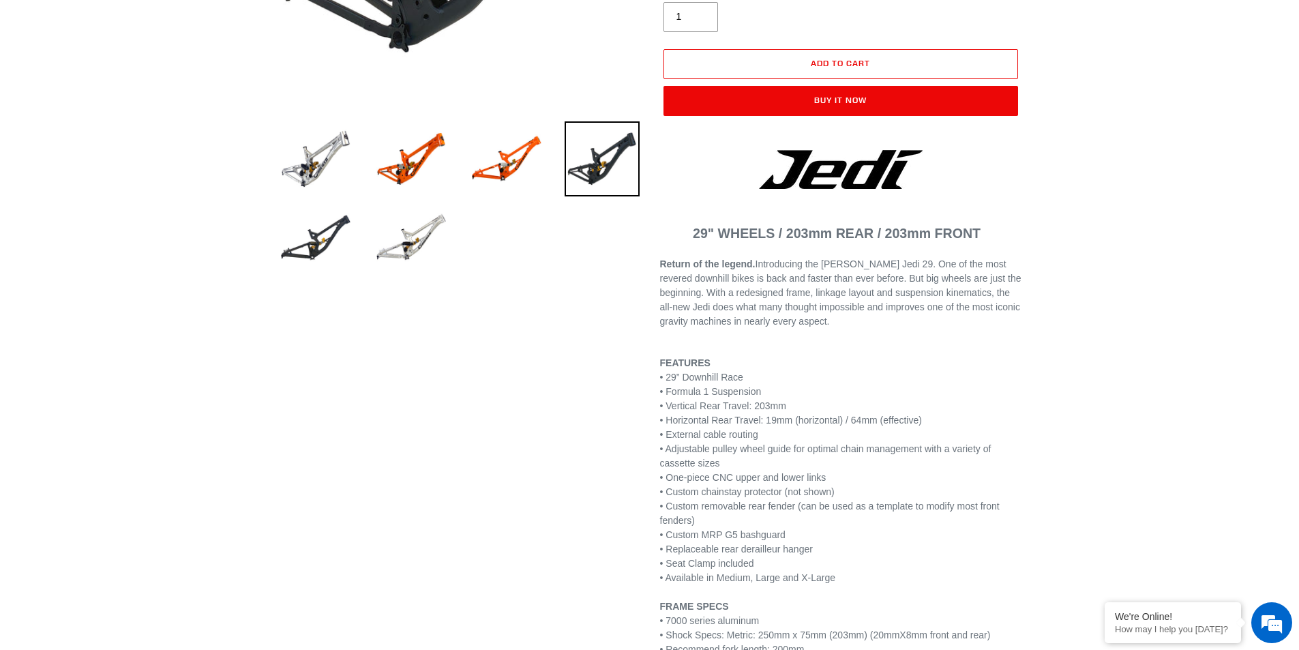
scroll to position [409, 0]
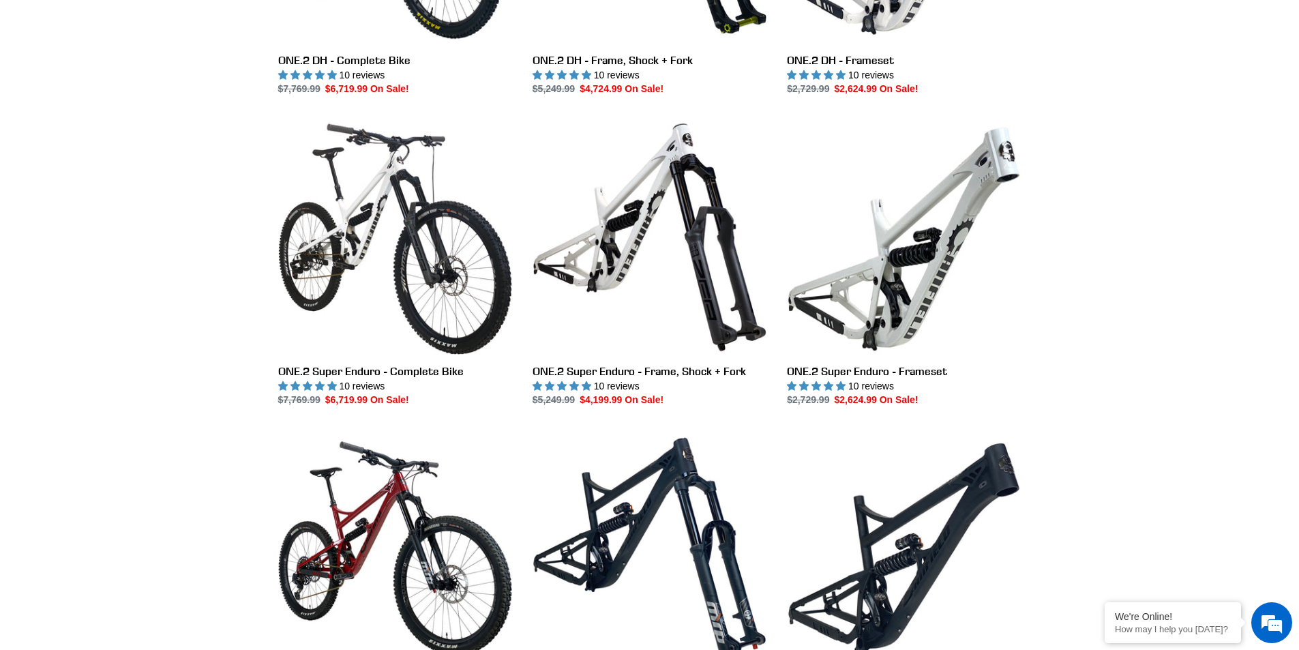
scroll to position [1023, 0]
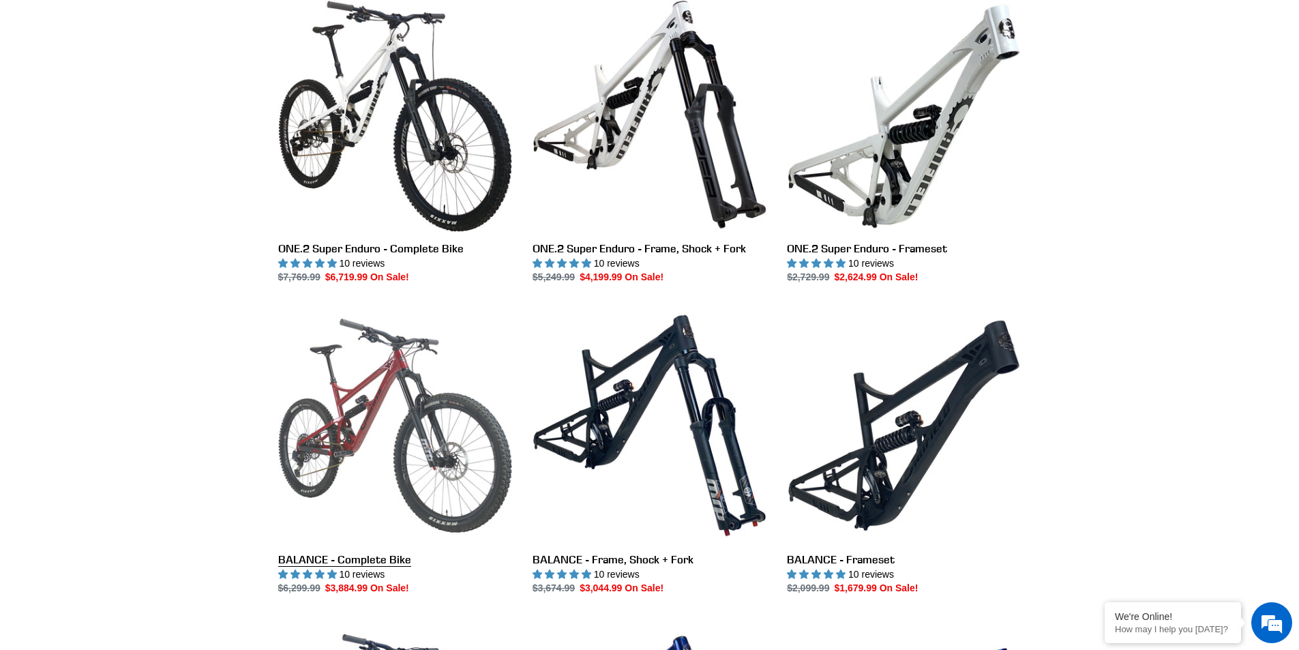
click at [378, 425] on link "BALANCE - Complete Bike" at bounding box center [395, 451] width 234 height 287
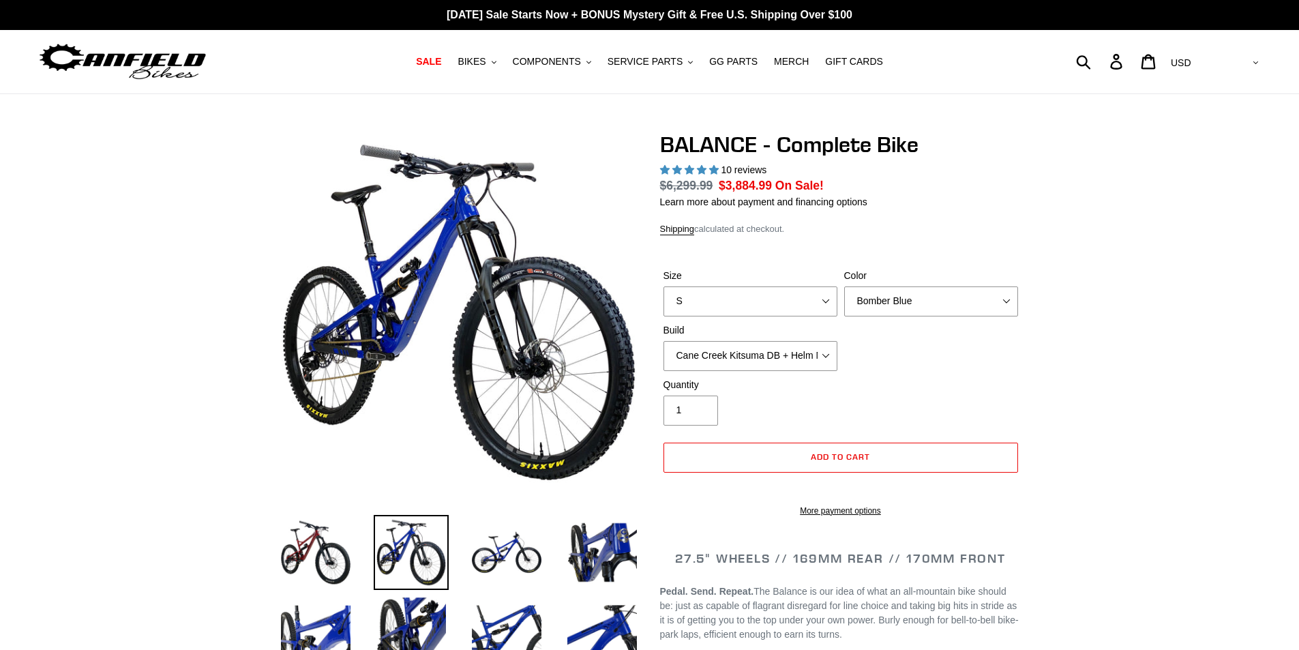
select select "highest-rating"
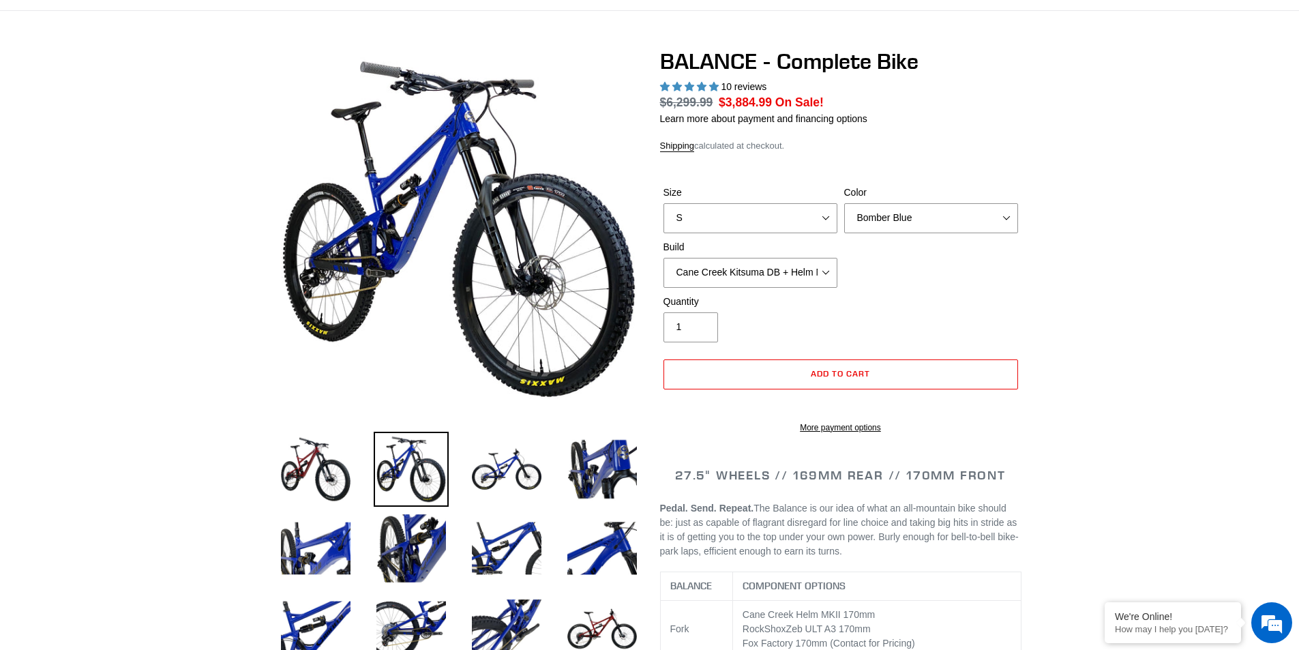
scroll to position [68, 0]
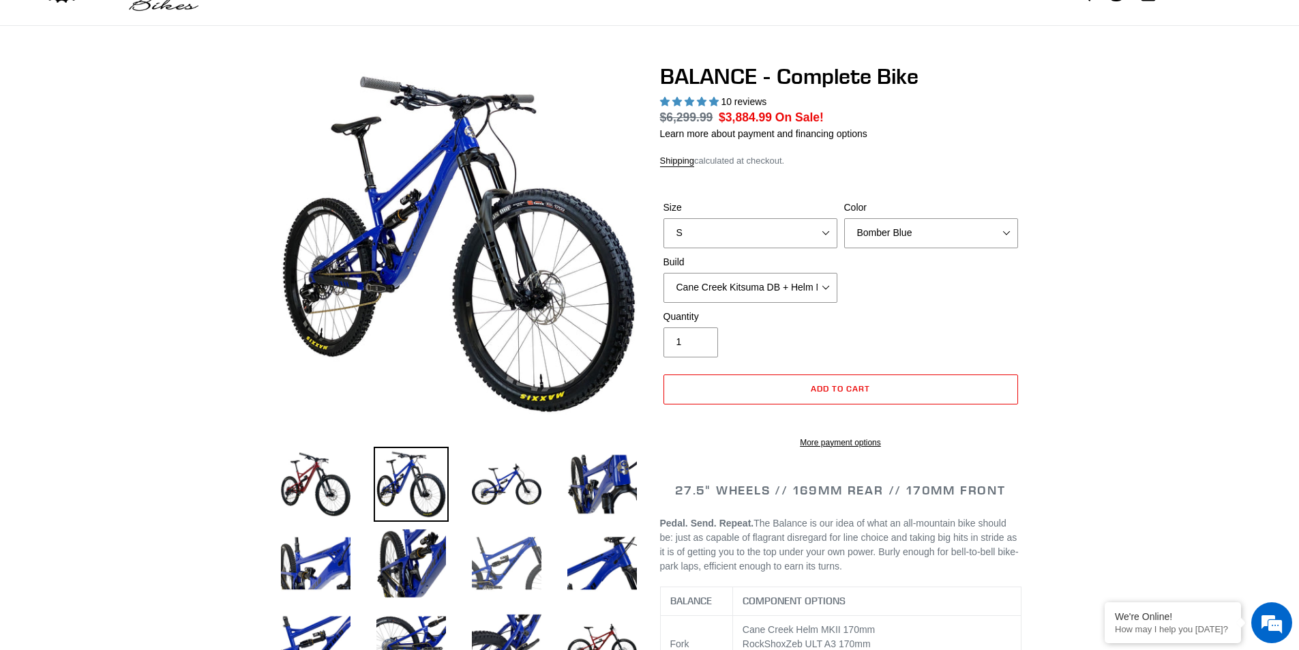
click at [529, 560] on img at bounding box center [506, 563] width 75 height 75
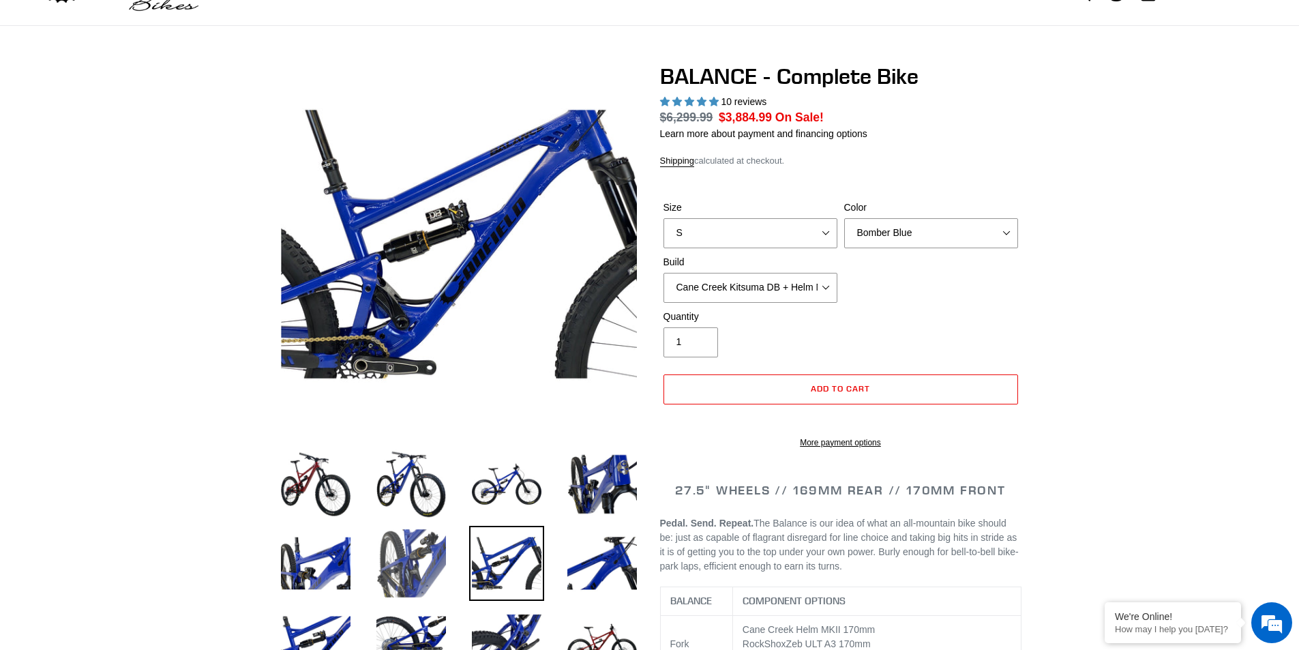
click at [419, 565] on img at bounding box center [411, 563] width 75 height 75
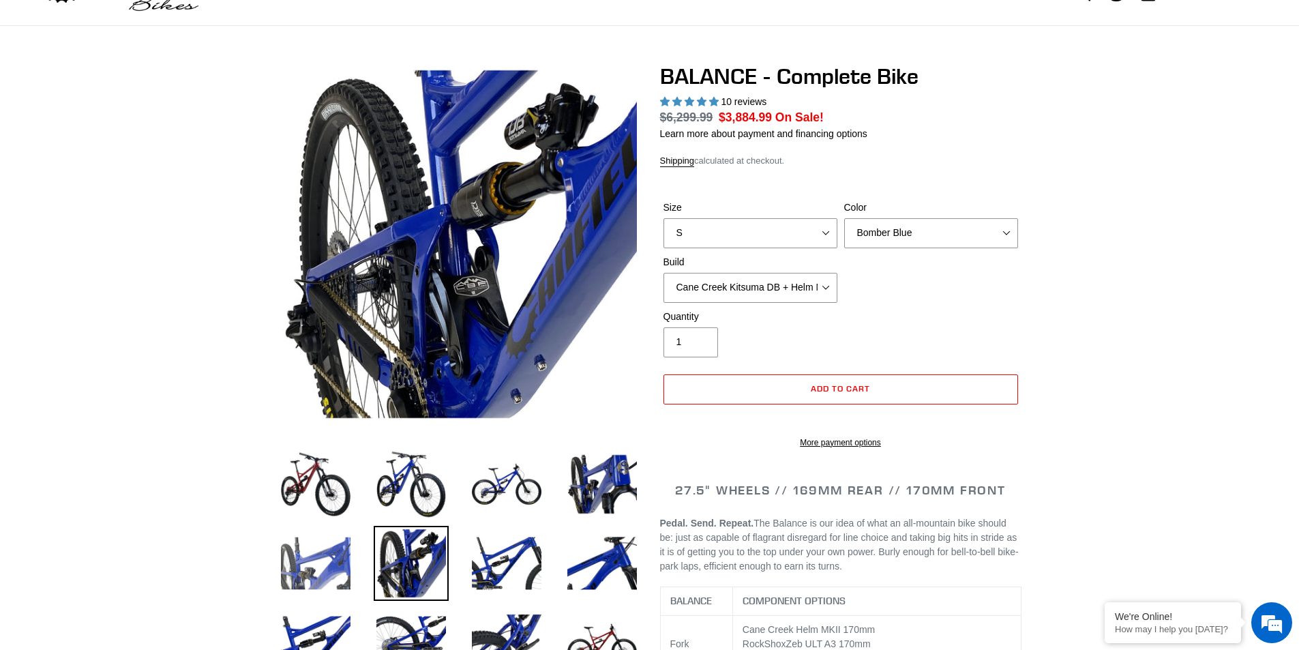
click at [349, 565] on img at bounding box center [315, 563] width 75 height 75
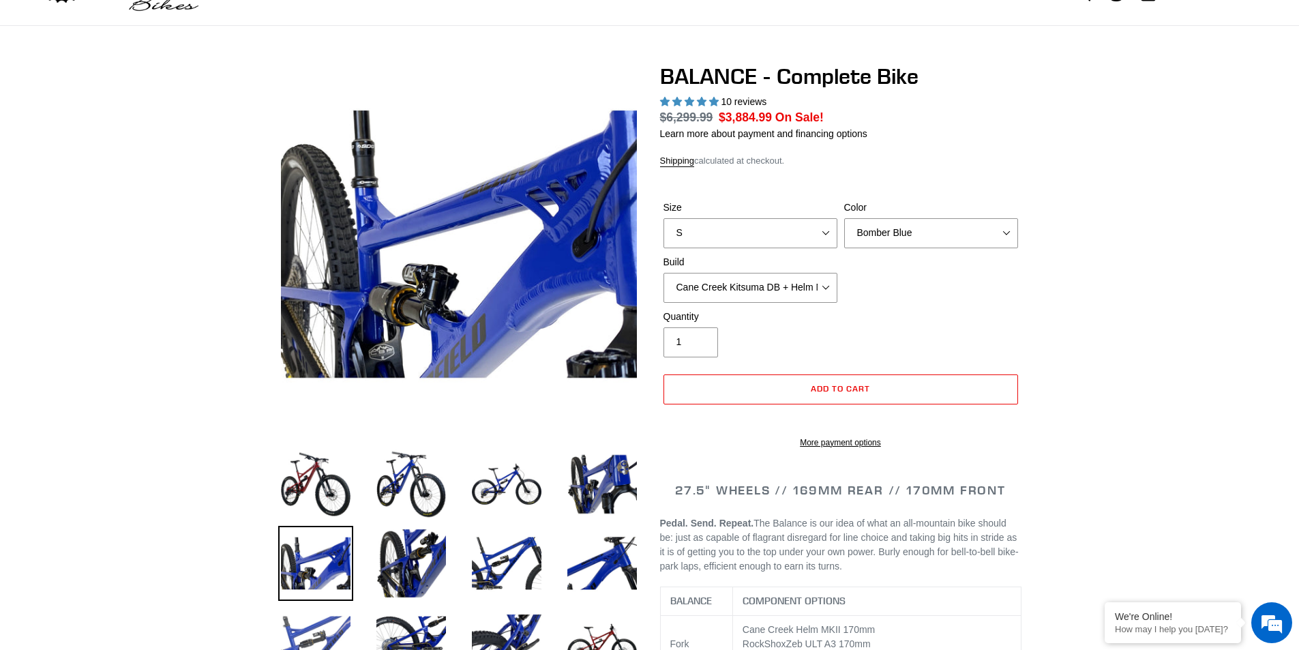
click at [338, 613] on img at bounding box center [315, 642] width 75 height 75
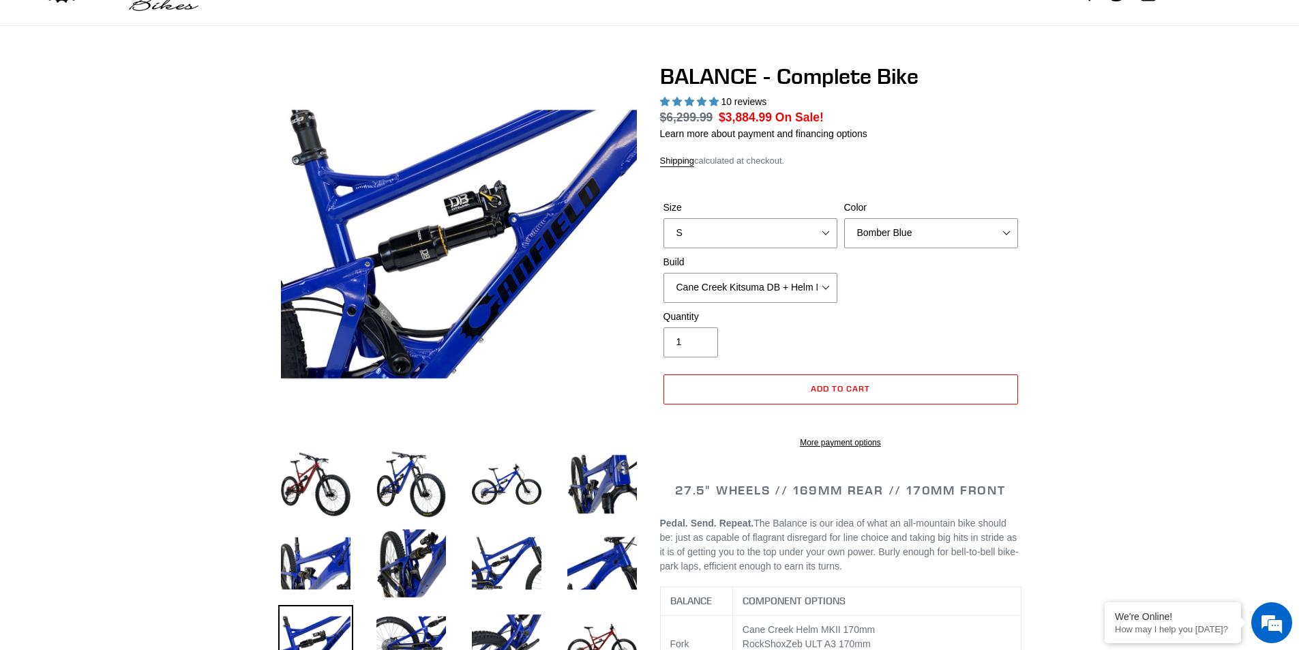
click at [339, 612] on img at bounding box center [315, 642] width 75 height 75
drag, startPoint x: 431, startPoint y: 586, endPoint x: 434, endPoint y: 577, distance: 9.5
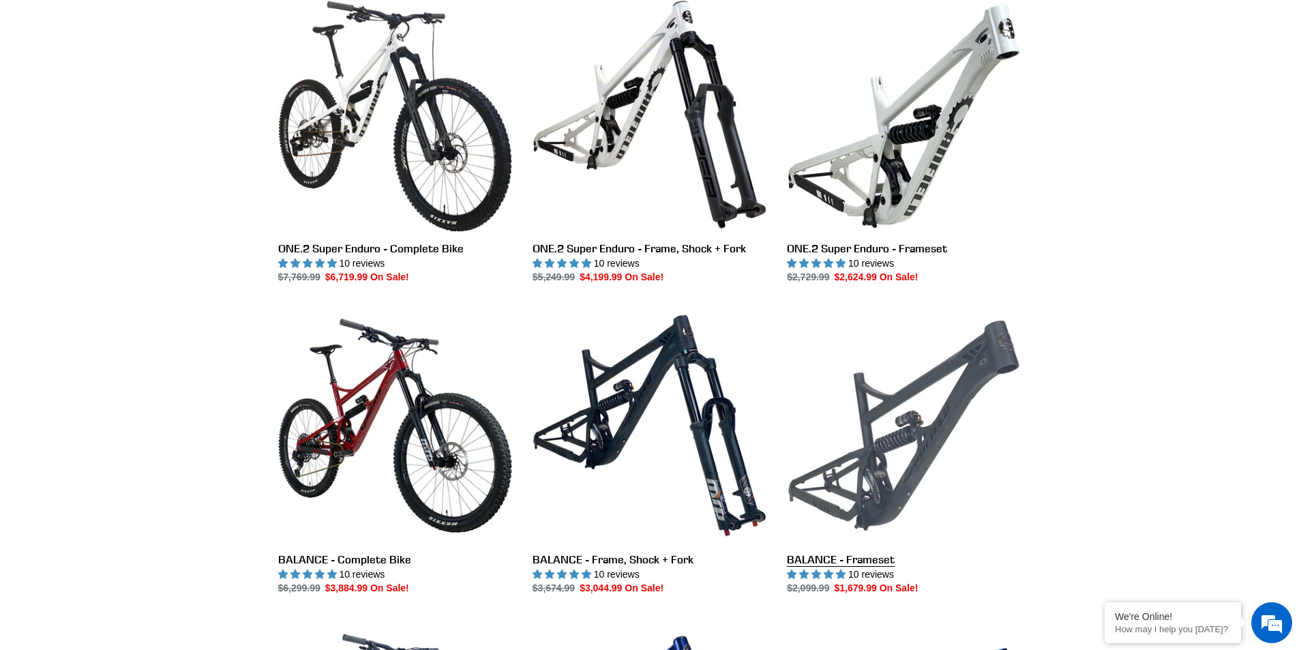
click at [901, 442] on link "BALANCE - Frameset" at bounding box center [904, 451] width 234 height 287
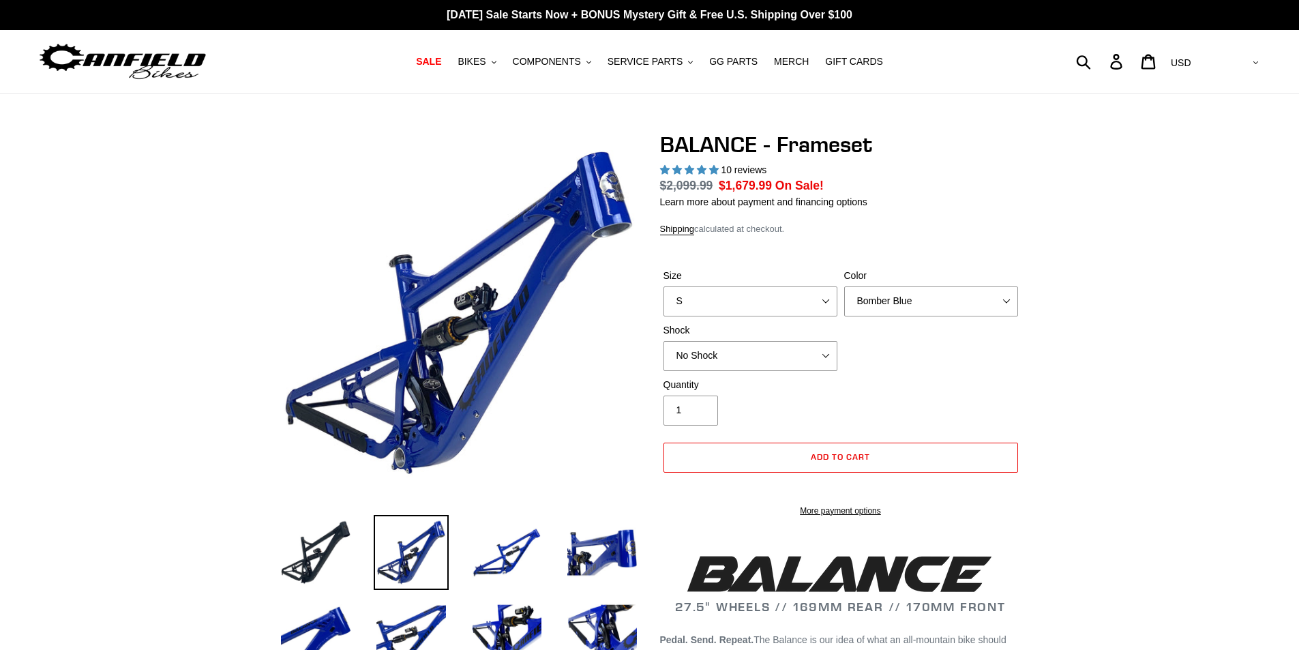
select select "highest-rating"
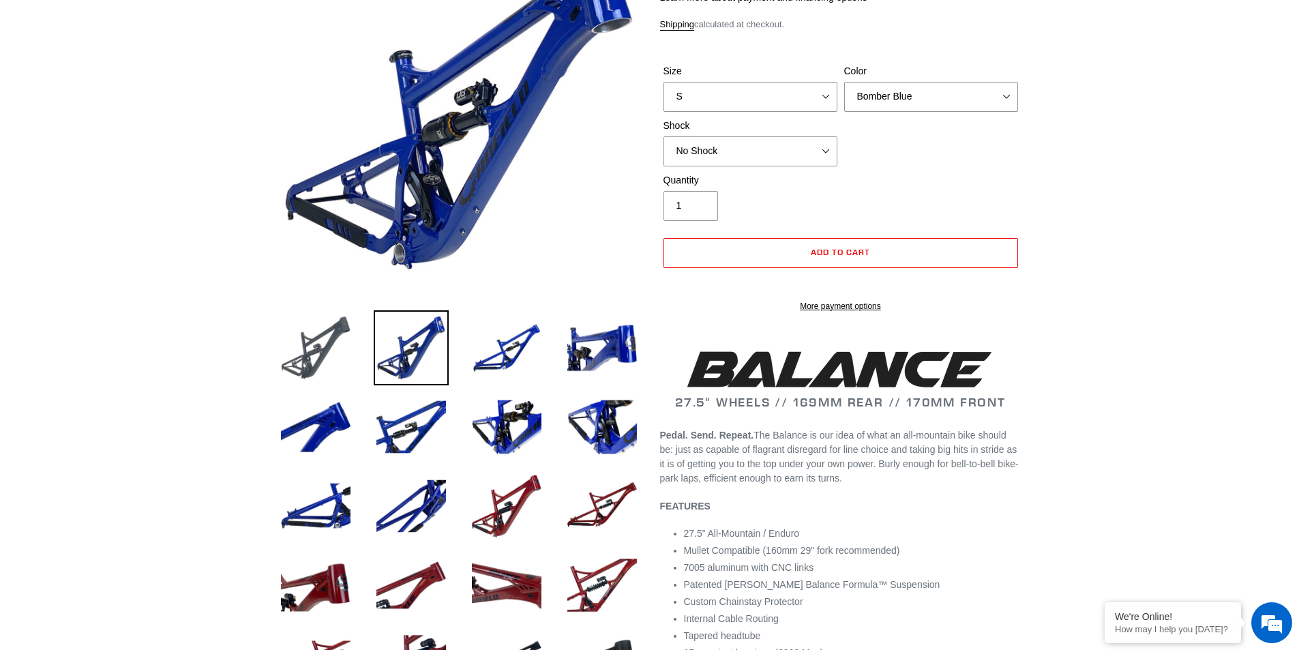
click at [339, 373] on img at bounding box center [315, 347] width 75 height 75
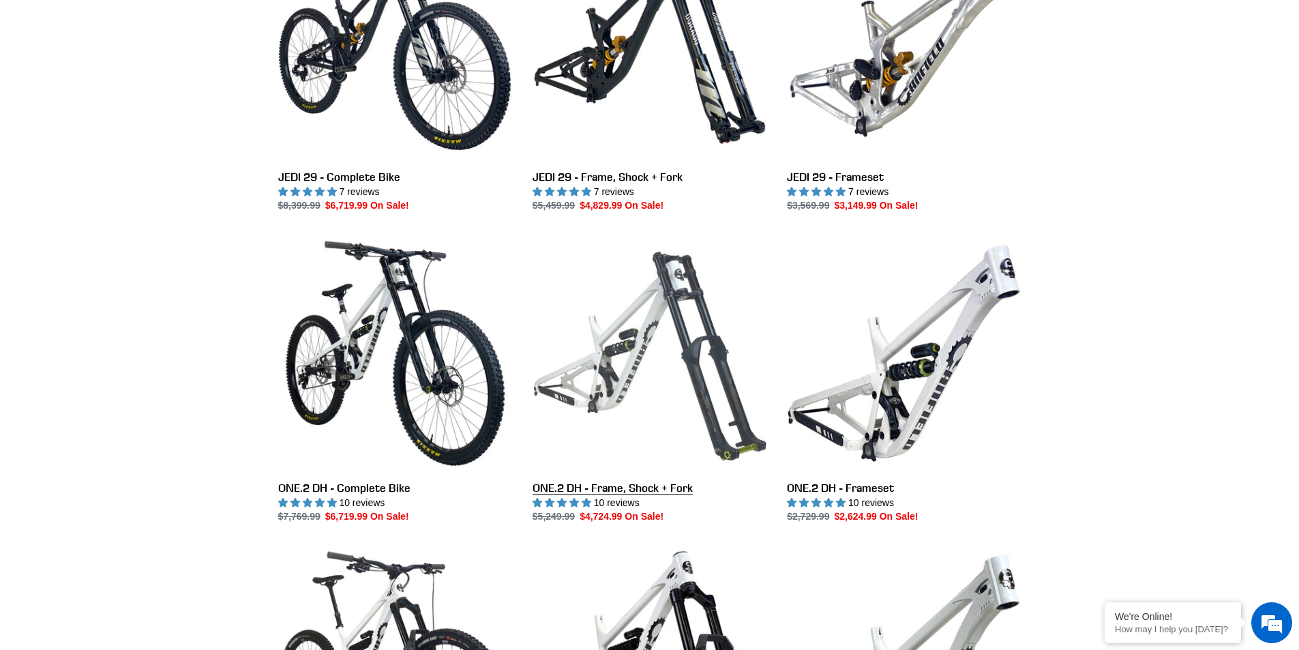
scroll to position [477, 0]
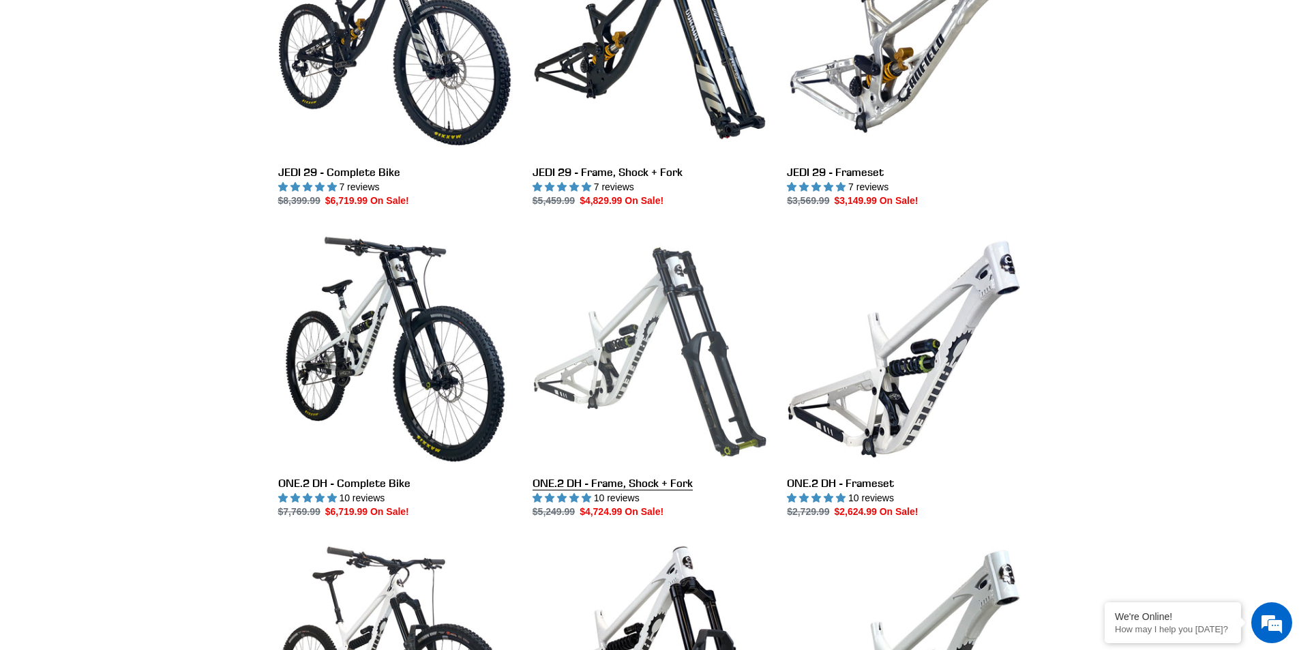
click at [635, 309] on link "ONE.2 DH - Frame, Shock + Fork" at bounding box center [650, 375] width 234 height 287
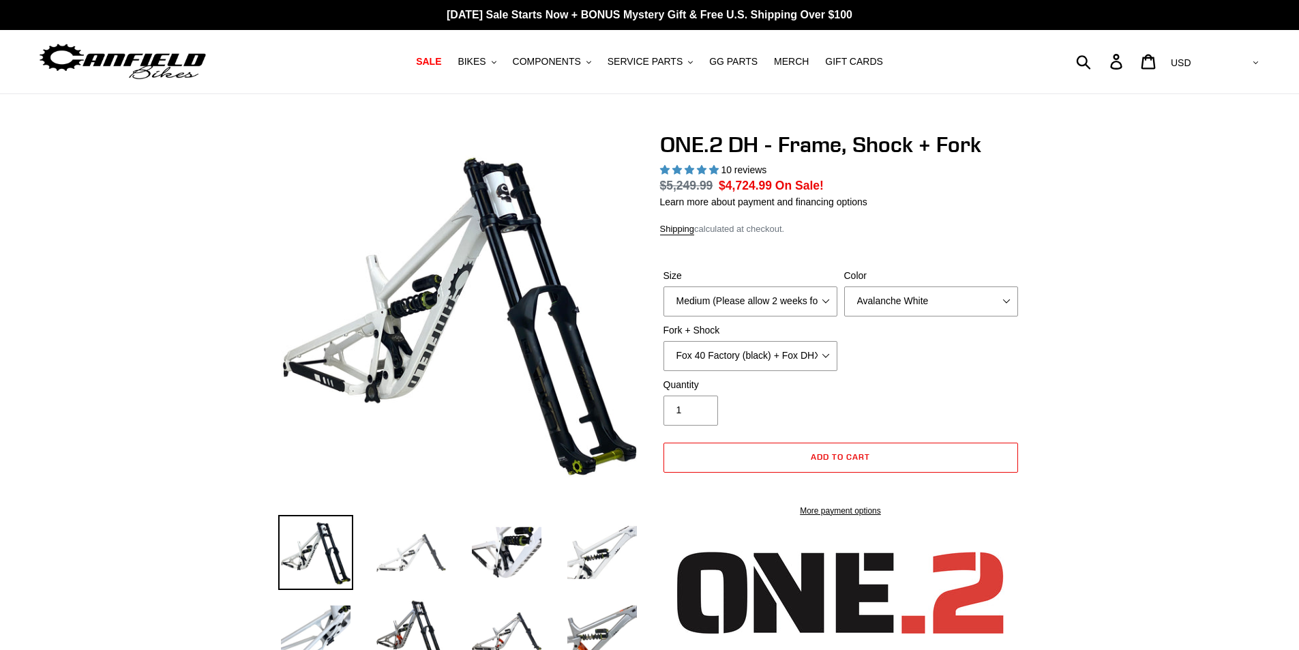
select select "highest-rating"
click at [440, 540] on img at bounding box center [411, 552] width 75 height 75
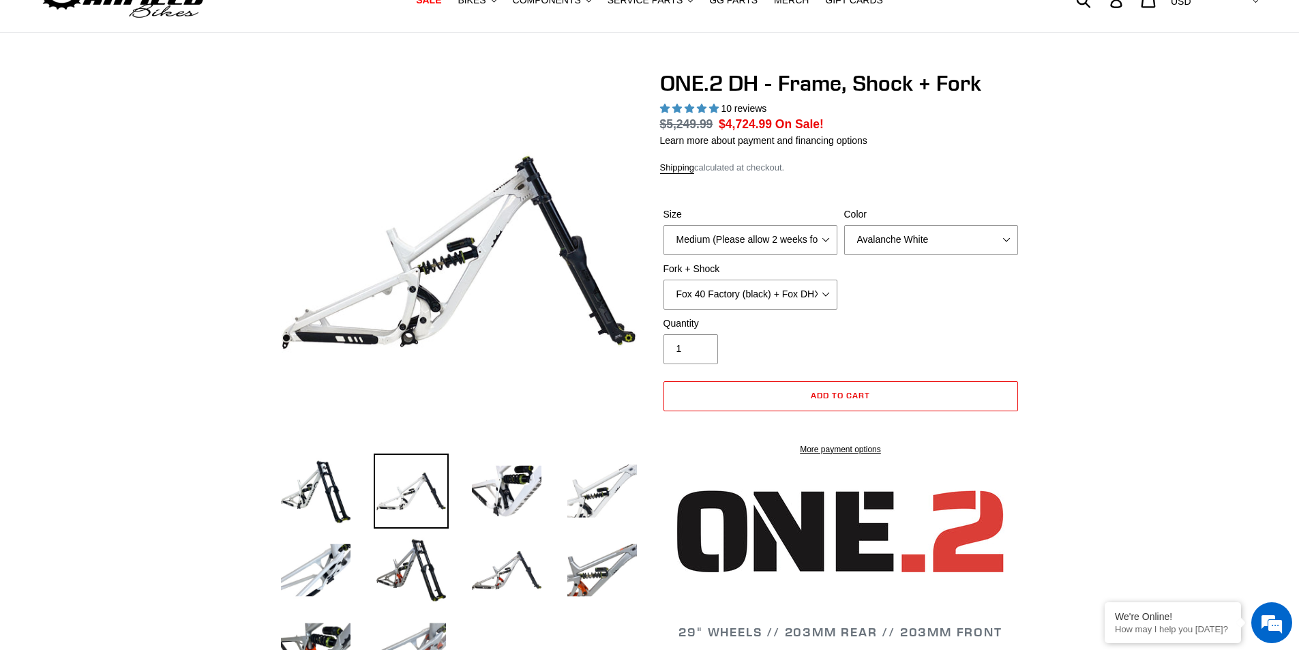
scroll to position [205, 0]
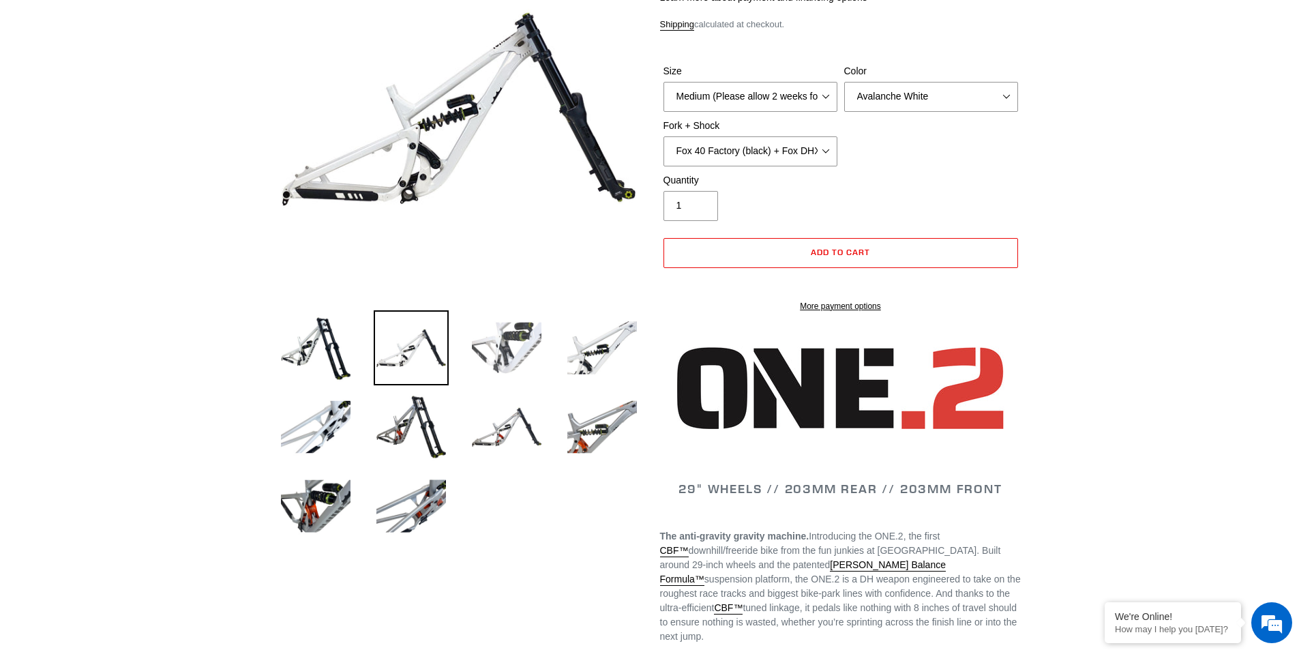
click at [507, 365] on img at bounding box center [506, 347] width 75 height 75
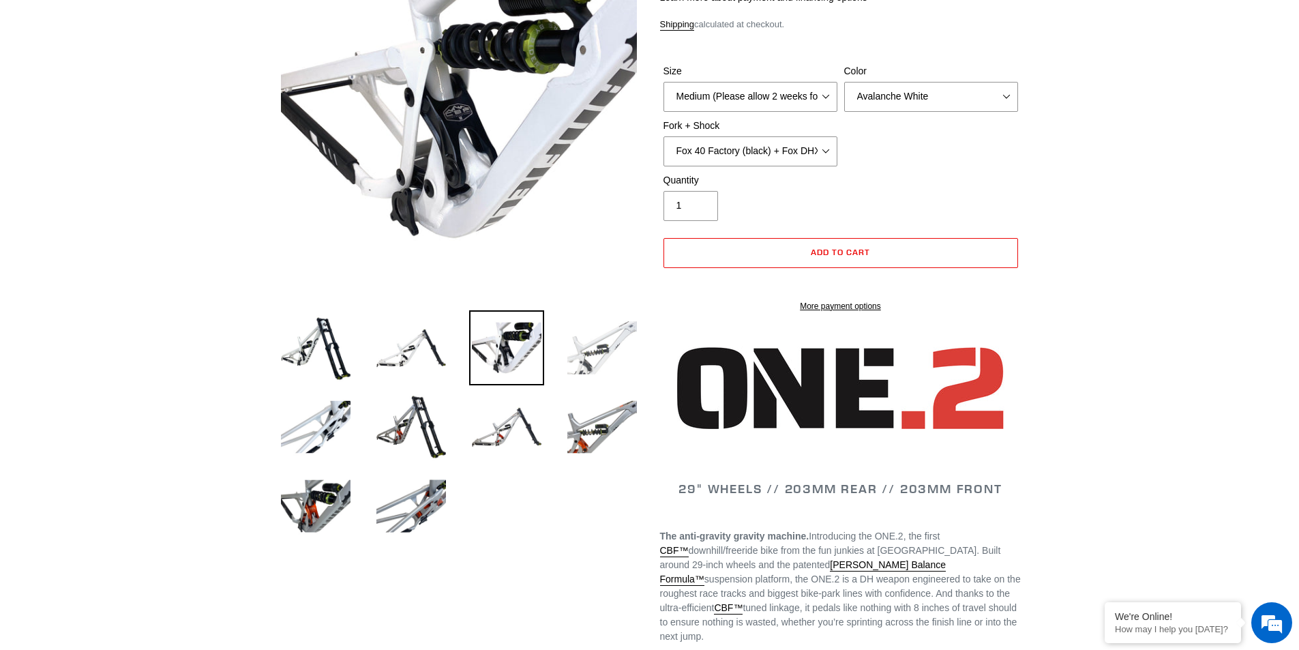
click at [602, 352] on img at bounding box center [602, 347] width 75 height 75
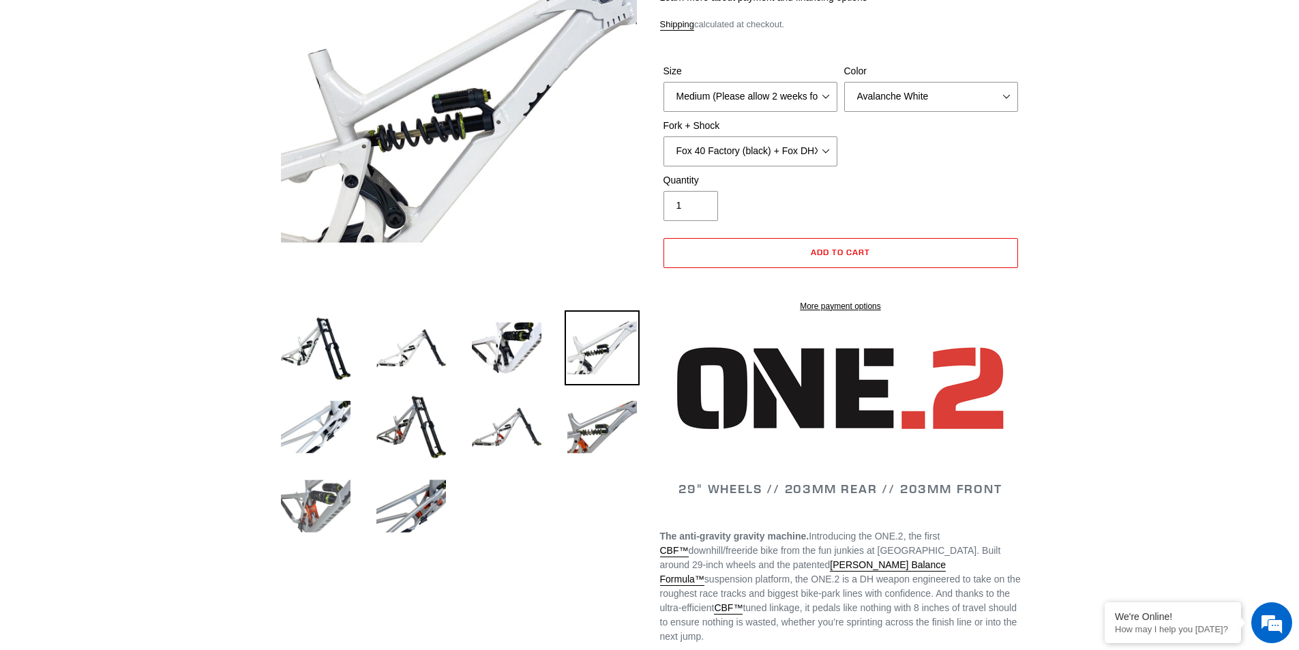
click at [335, 477] on img at bounding box center [315, 505] width 75 height 75
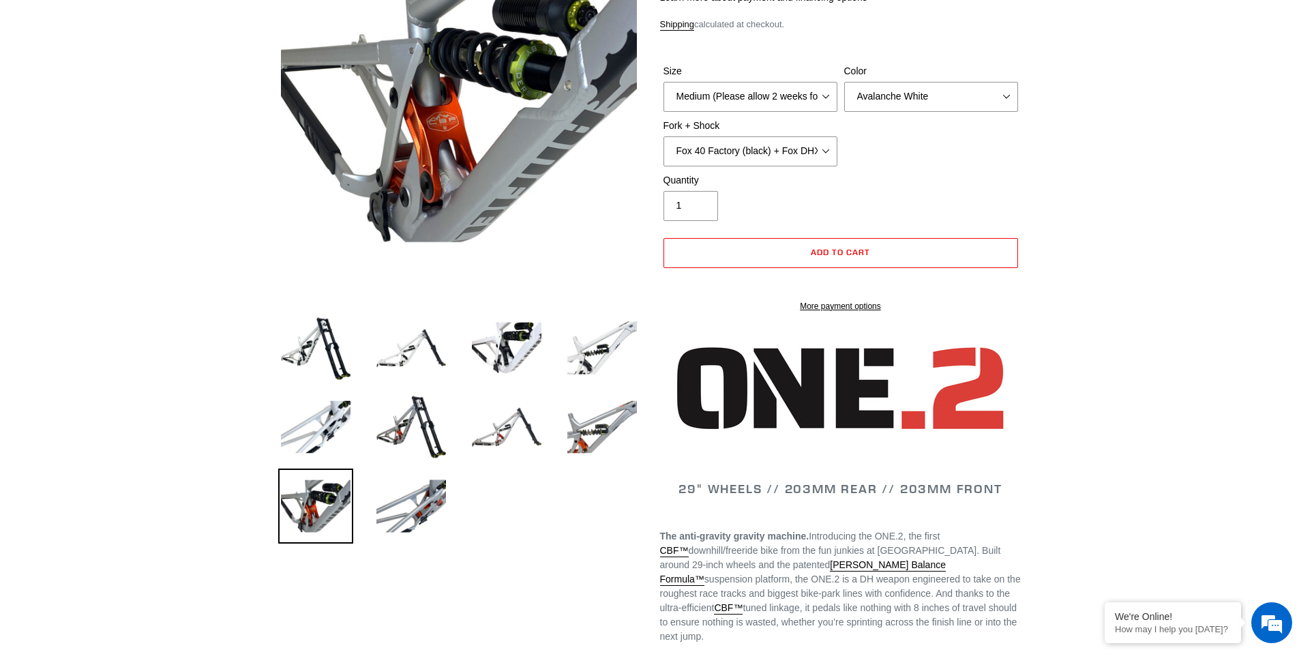
scroll to position [0, 0]
click at [400, 498] on img at bounding box center [411, 505] width 75 height 75
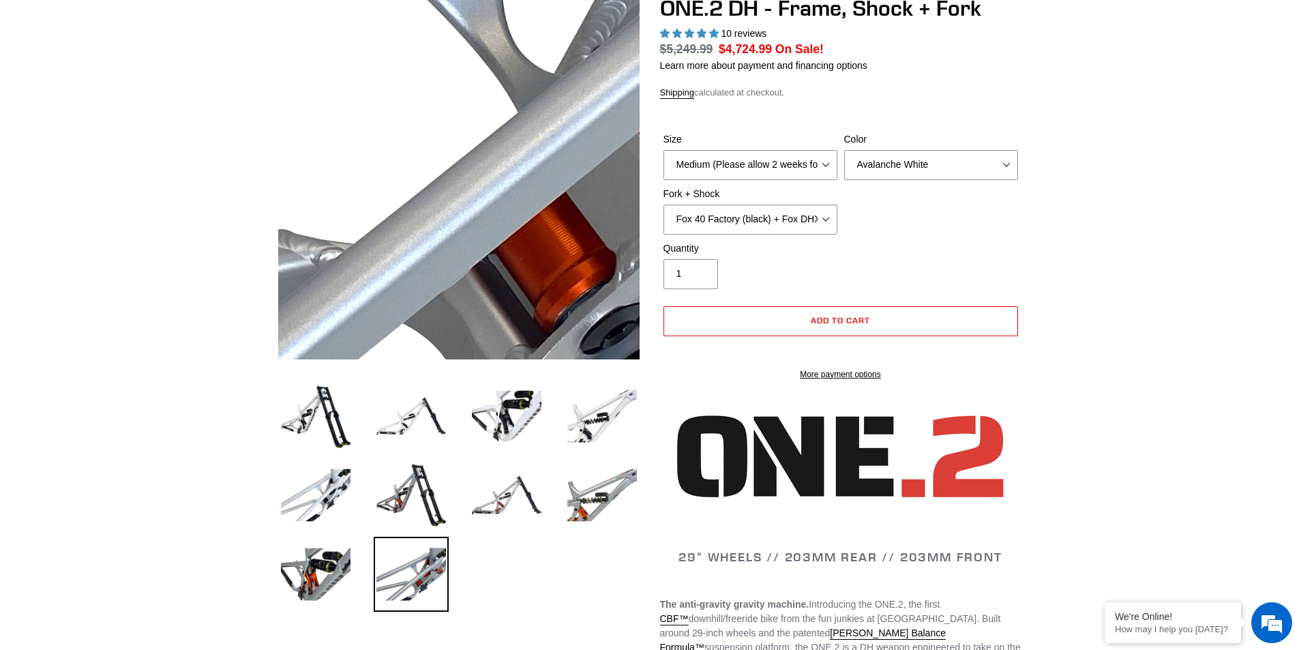
scroll to position [68, 0]
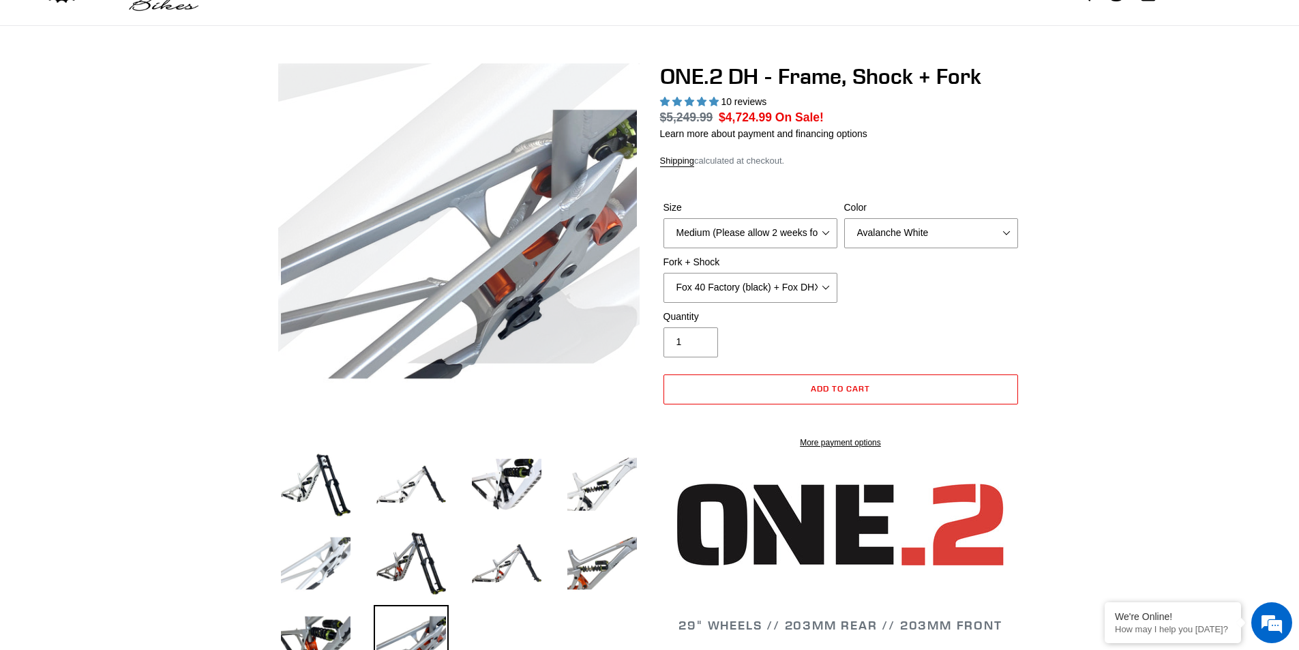
click at [315, 562] on img at bounding box center [315, 563] width 75 height 75
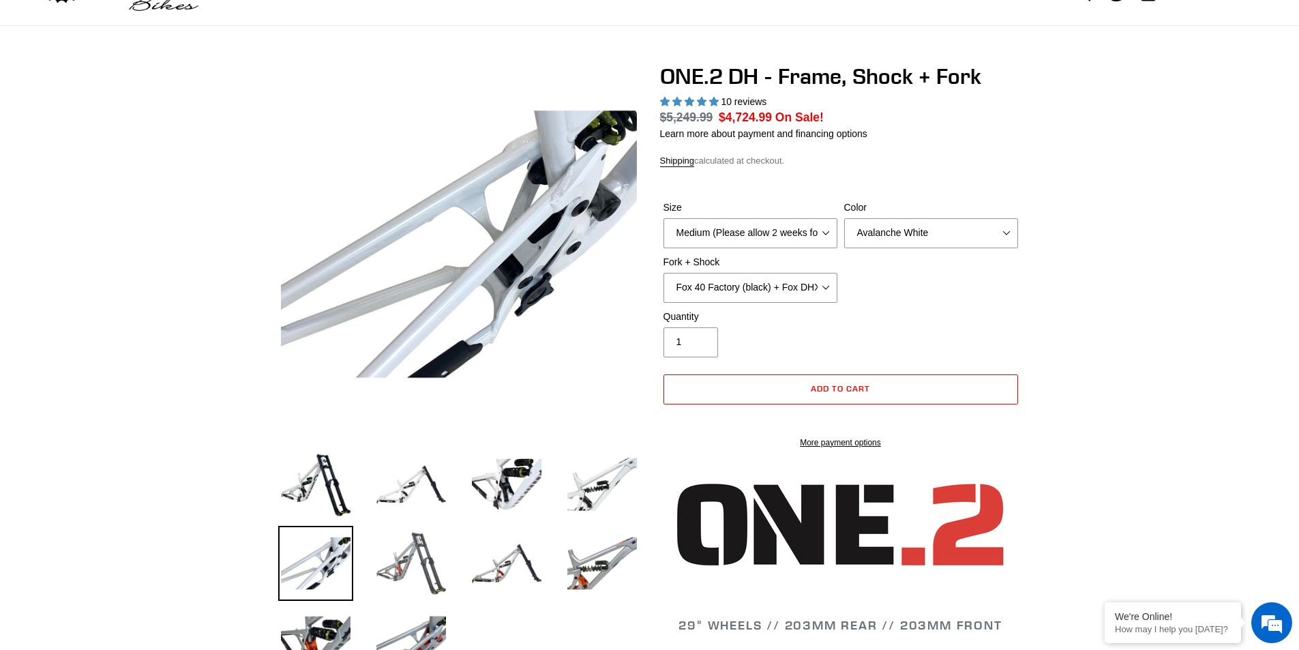
click at [431, 560] on img at bounding box center [411, 563] width 75 height 75
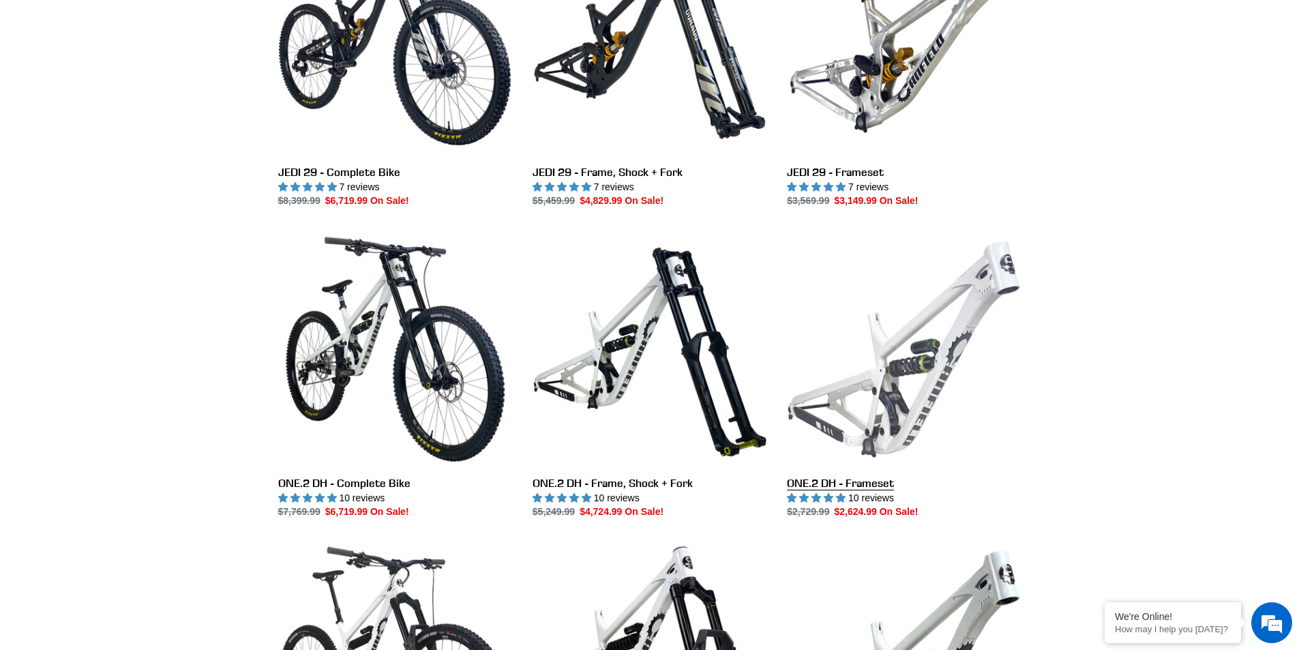
click at [816, 392] on link "ONE.2 DH - Frameset" at bounding box center [904, 375] width 234 height 287
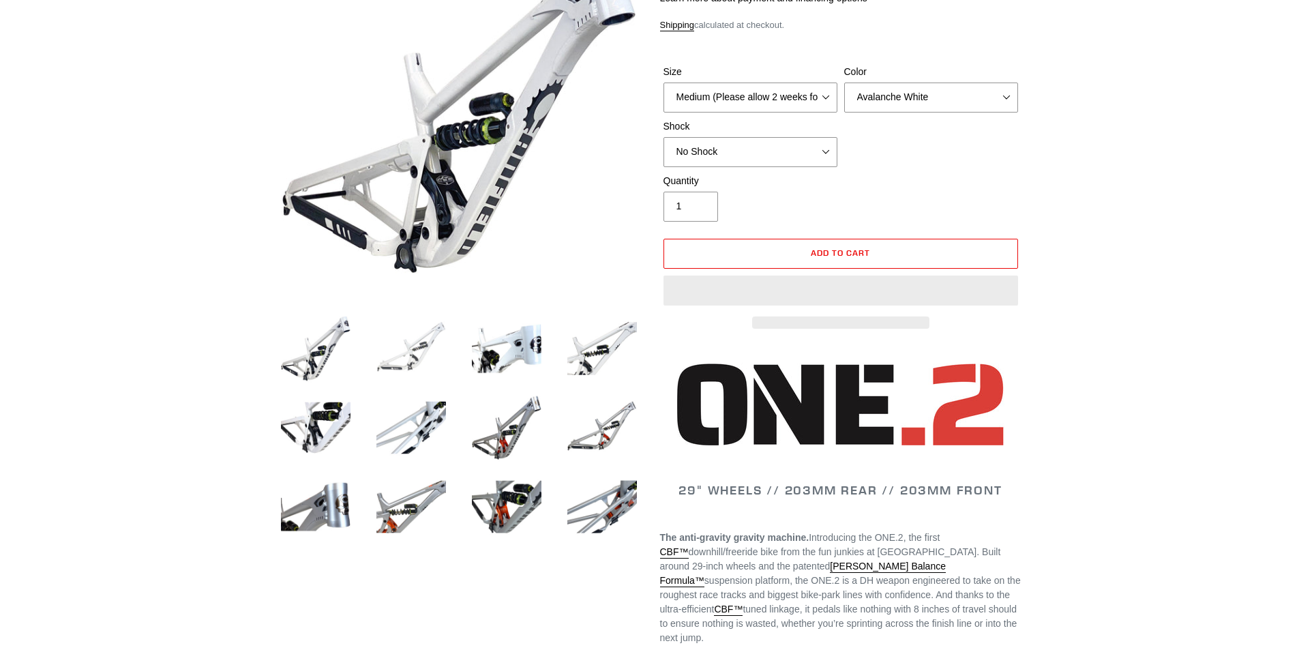
select select "highest-rating"
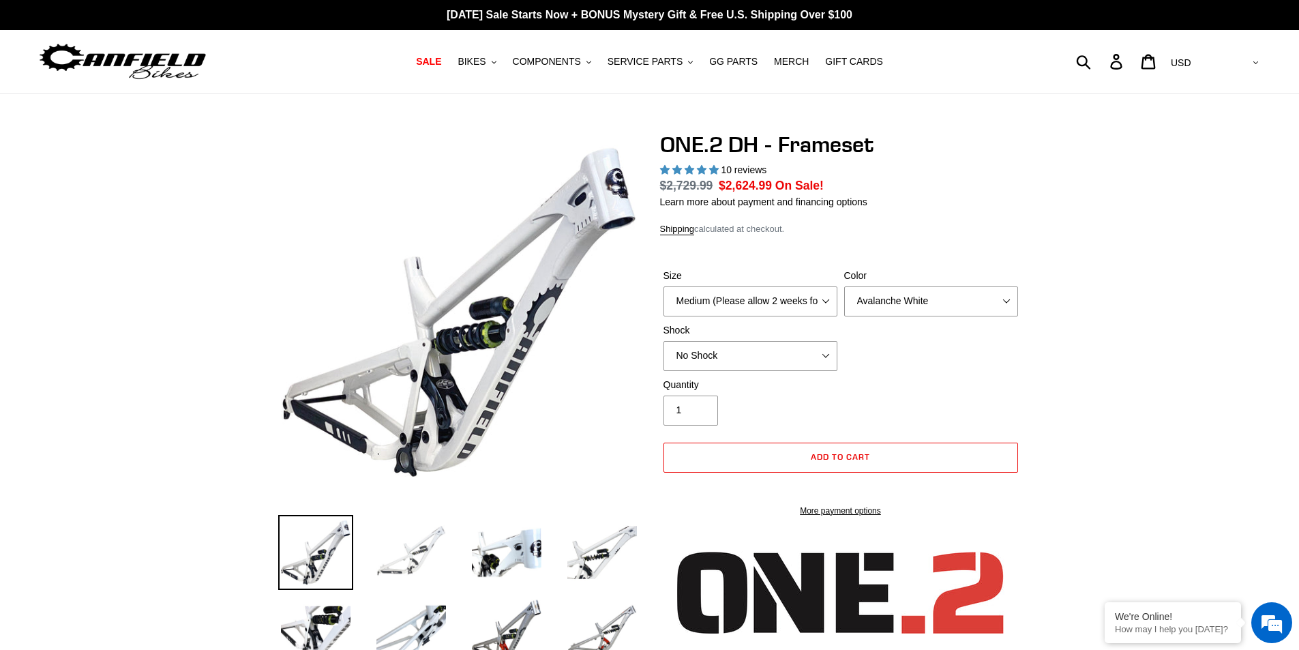
click at [403, 565] on img at bounding box center [411, 552] width 75 height 75
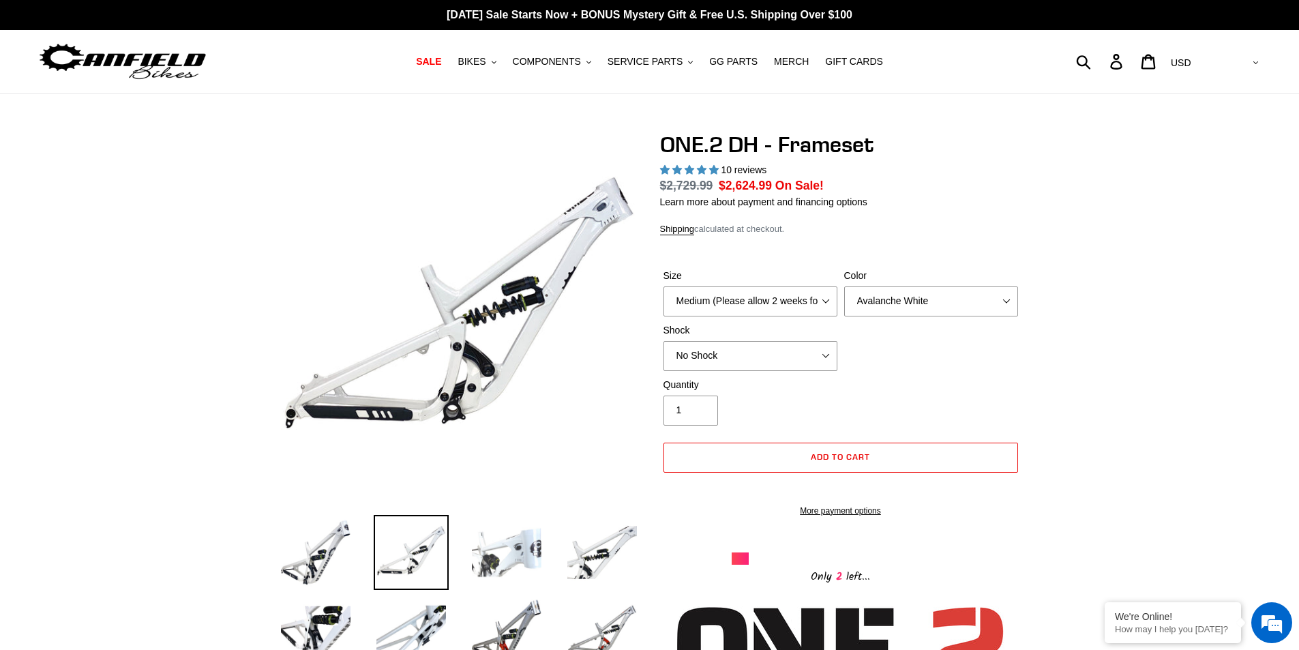
click at [518, 562] on img at bounding box center [506, 552] width 75 height 75
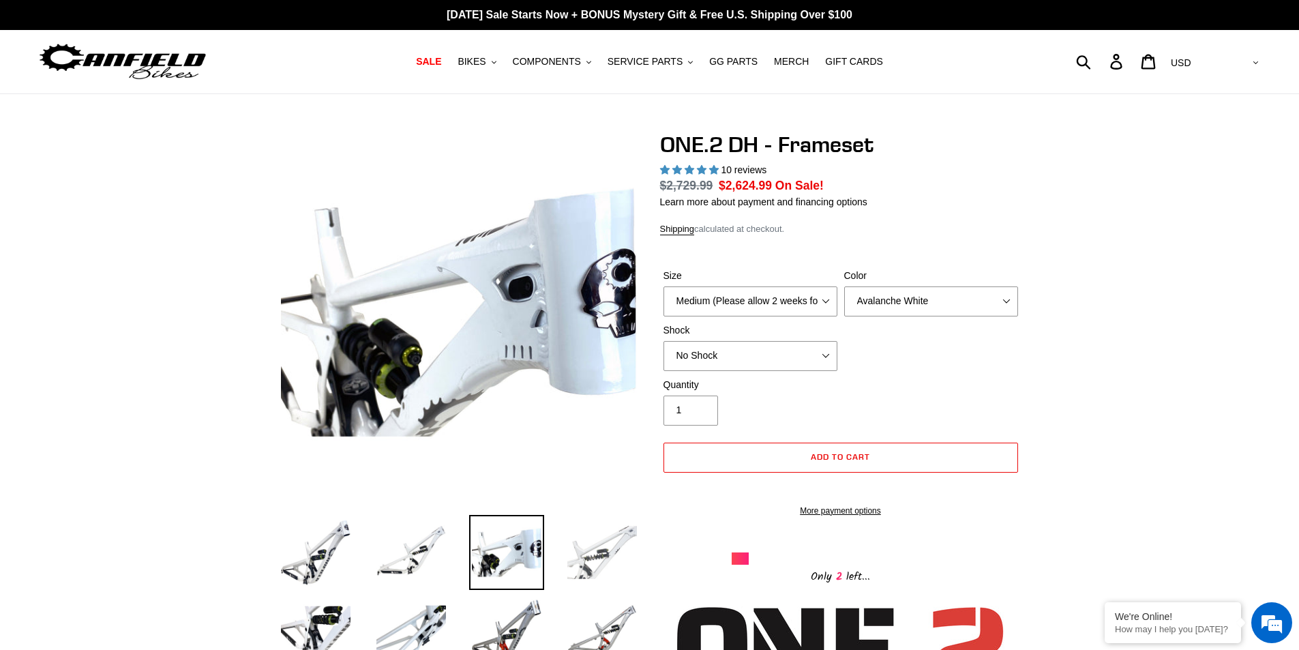
click at [603, 548] on img at bounding box center [602, 552] width 75 height 75
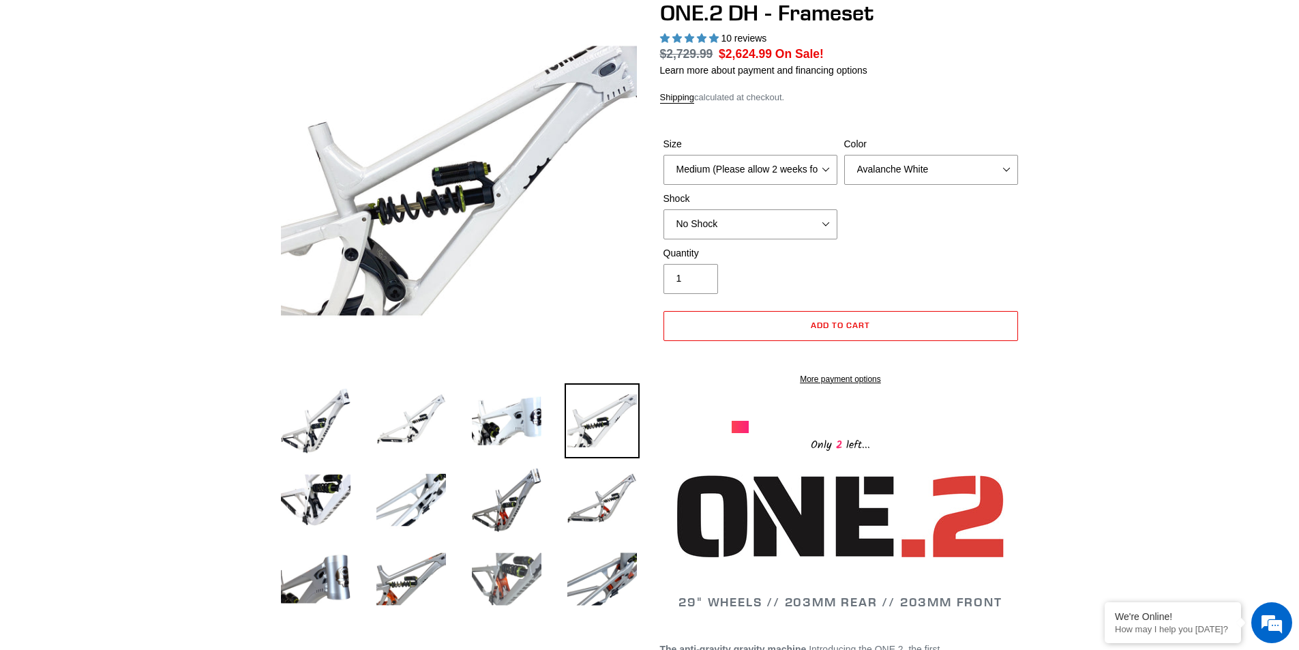
scroll to position [136, 0]
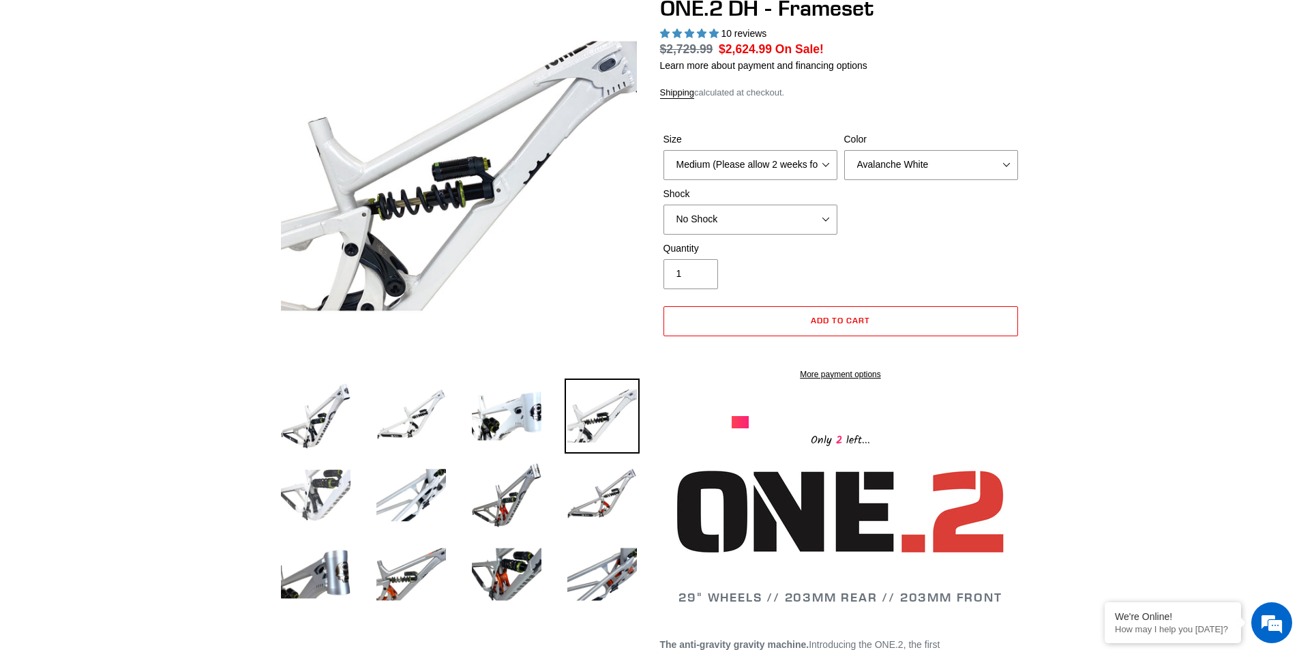
click at [328, 503] on img at bounding box center [315, 495] width 75 height 75
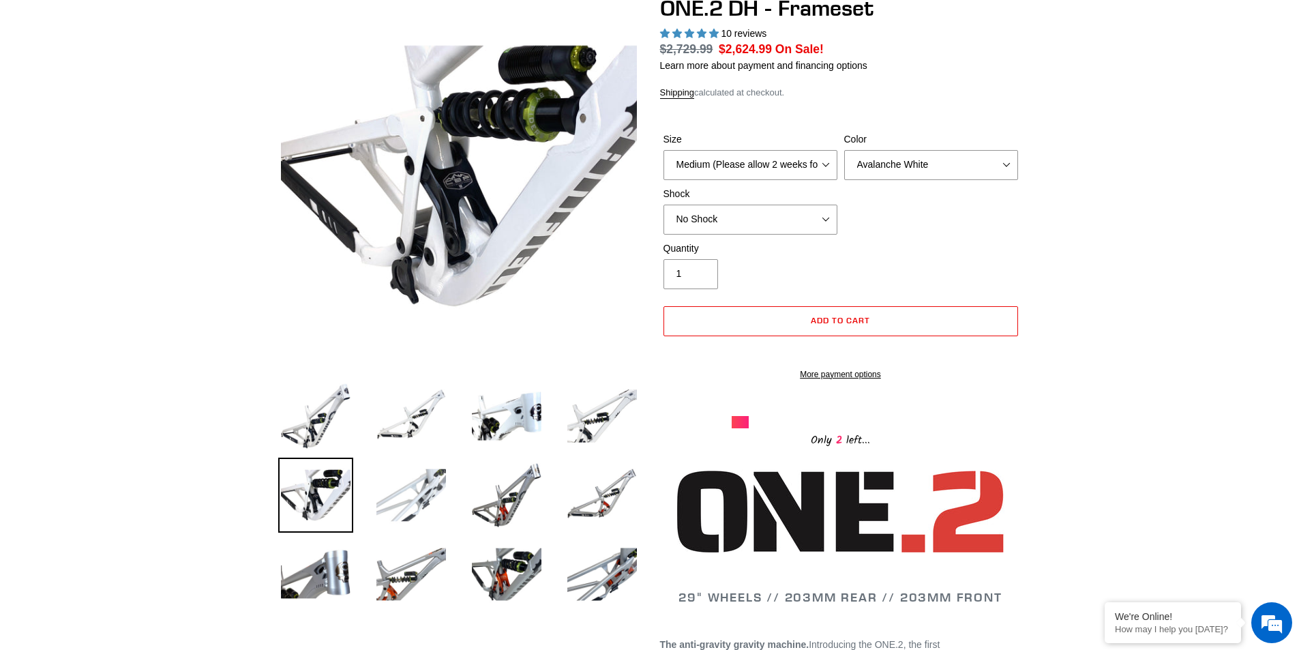
click at [410, 498] on img at bounding box center [411, 495] width 75 height 75
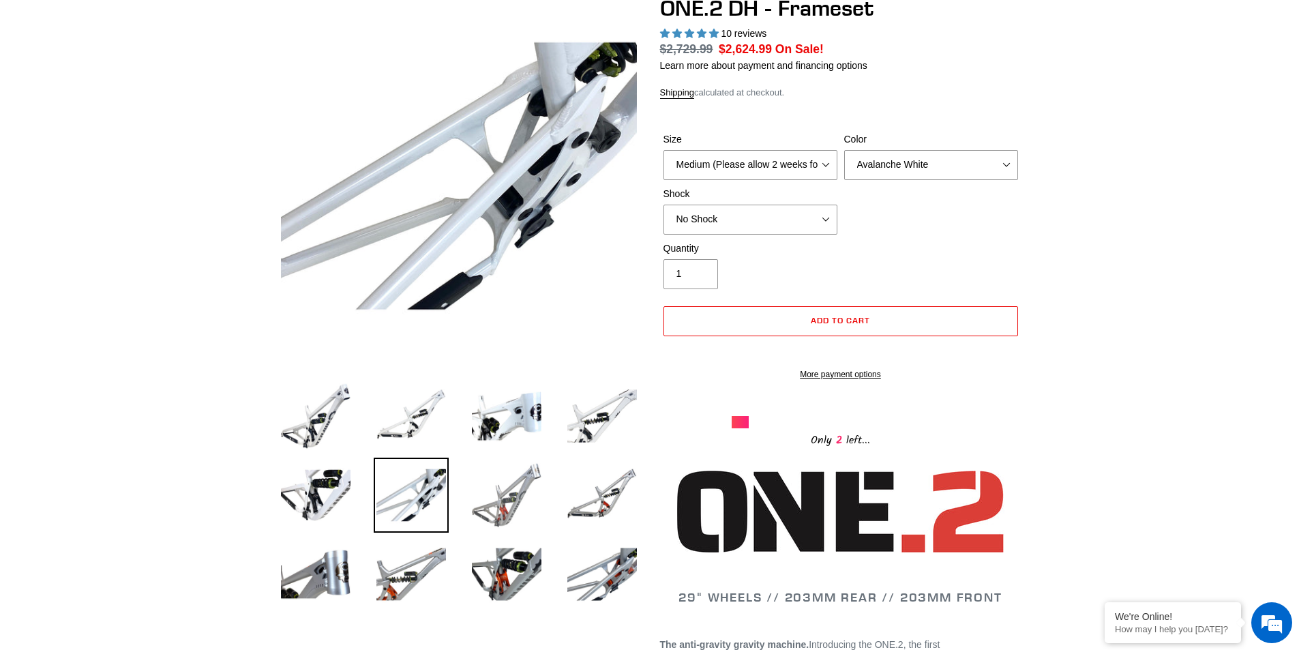
click at [479, 492] on img at bounding box center [506, 495] width 75 height 75
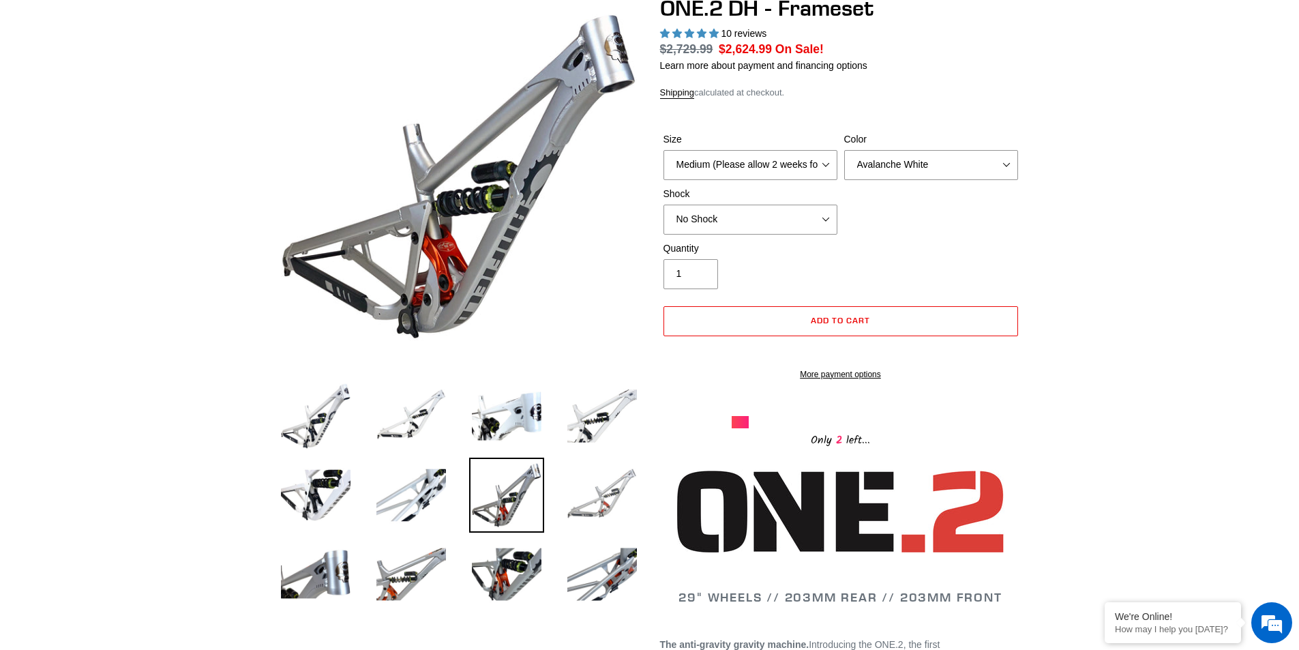
click at [599, 500] on img at bounding box center [602, 495] width 75 height 75
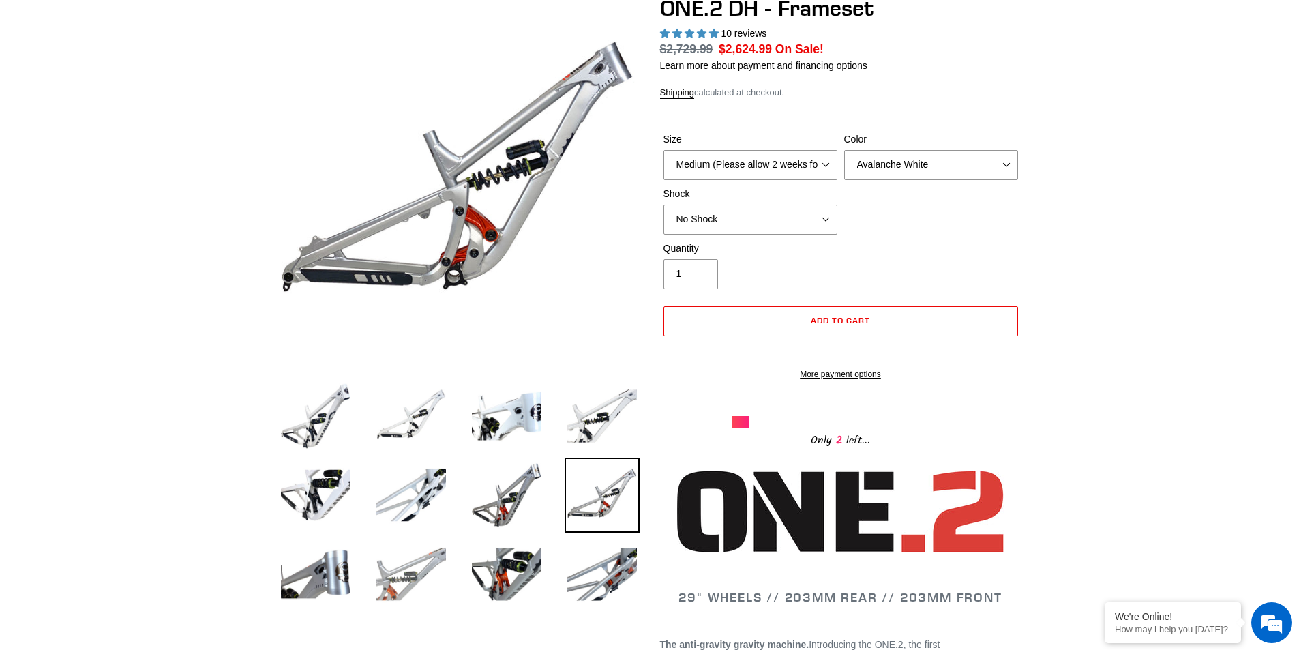
click at [428, 569] on img at bounding box center [411, 574] width 75 height 75
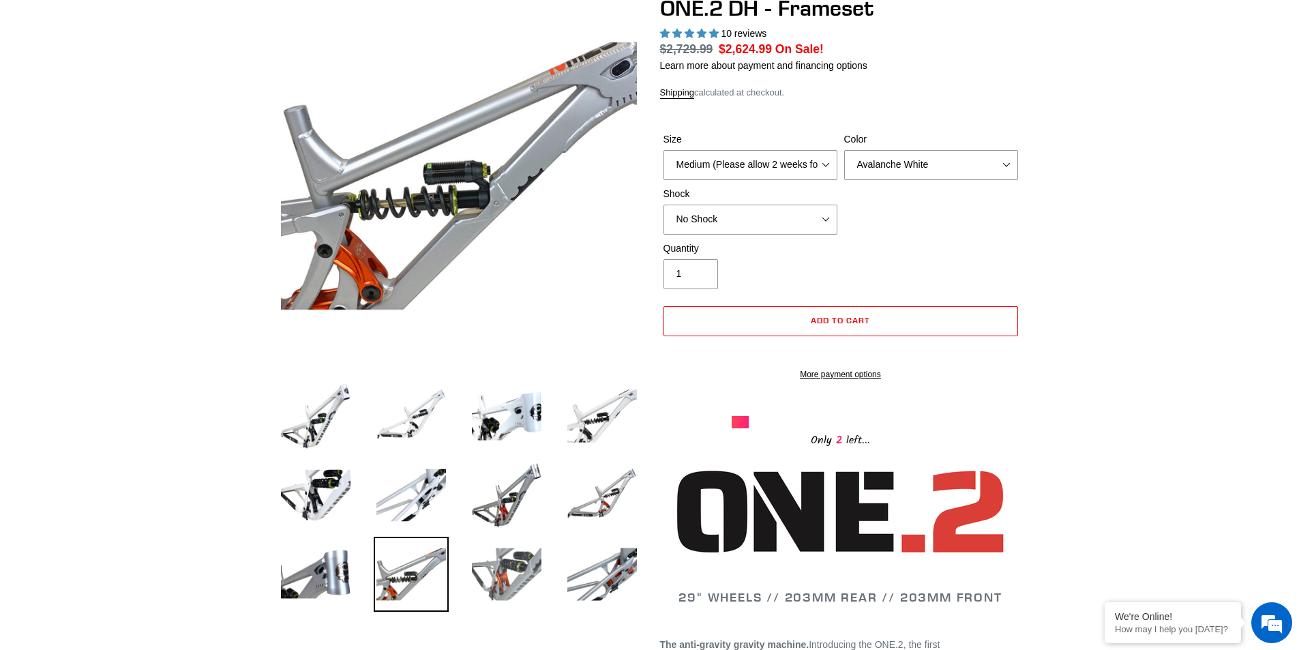
click at [528, 573] on img at bounding box center [506, 574] width 75 height 75
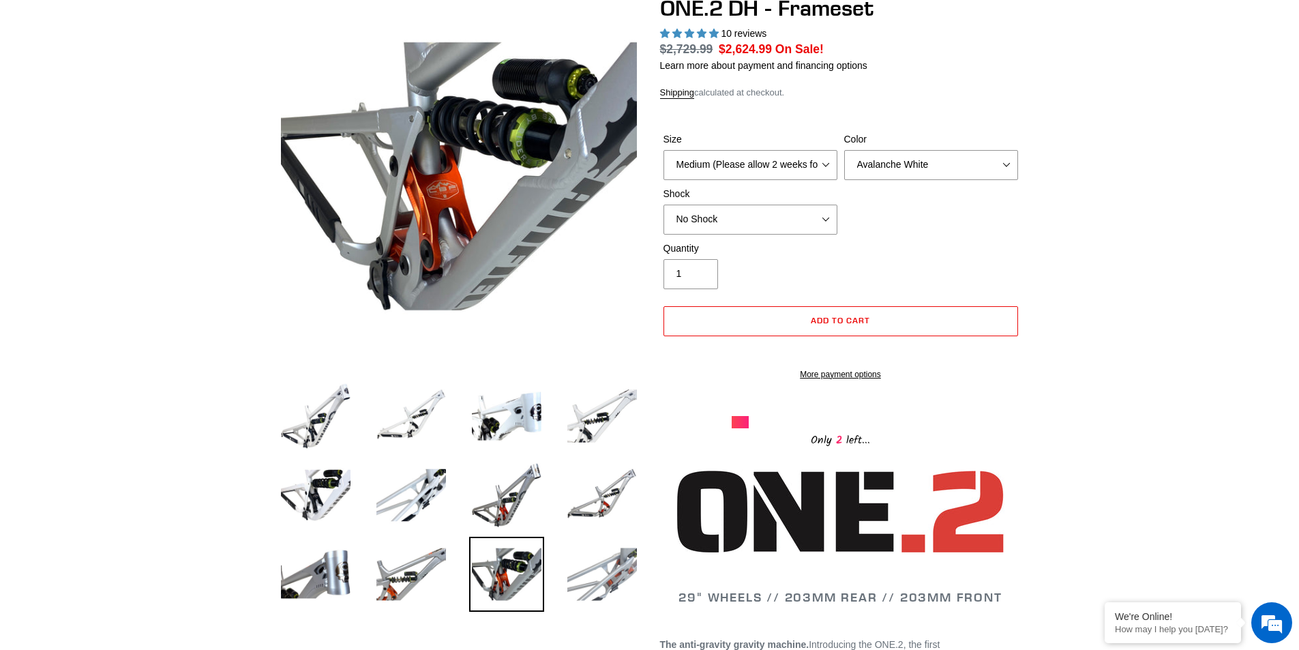
click at [587, 578] on img at bounding box center [602, 574] width 75 height 75
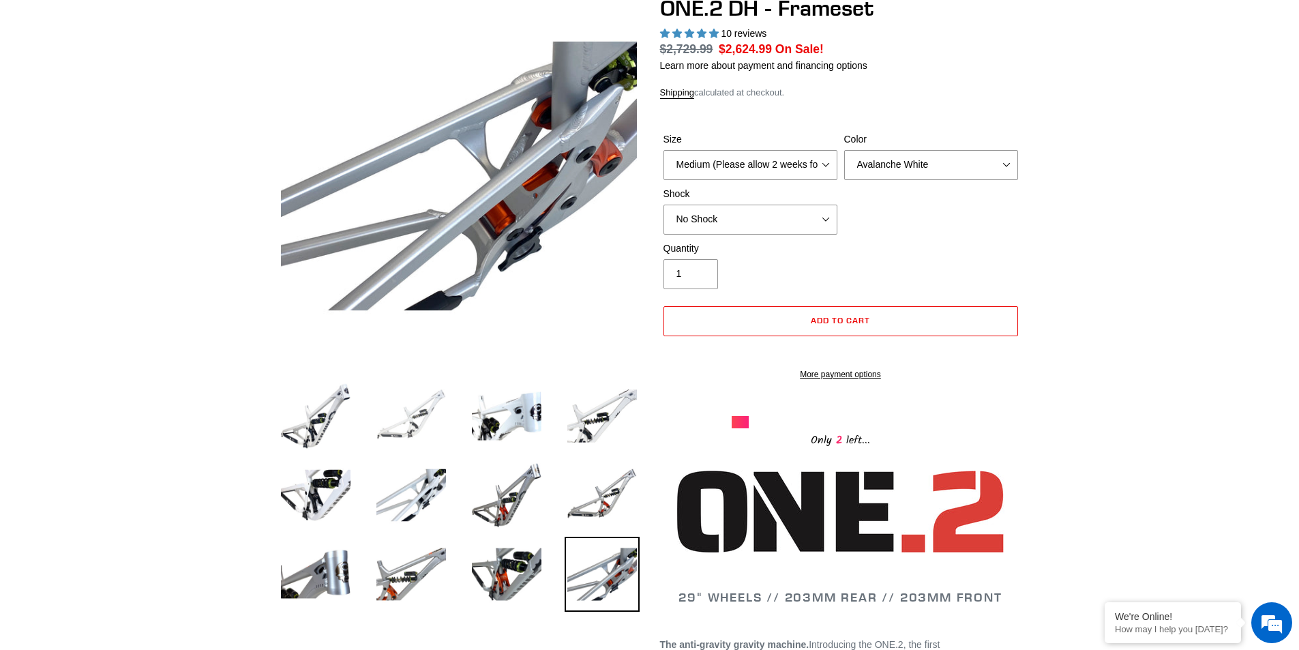
click at [432, 399] on img at bounding box center [411, 415] width 75 height 75
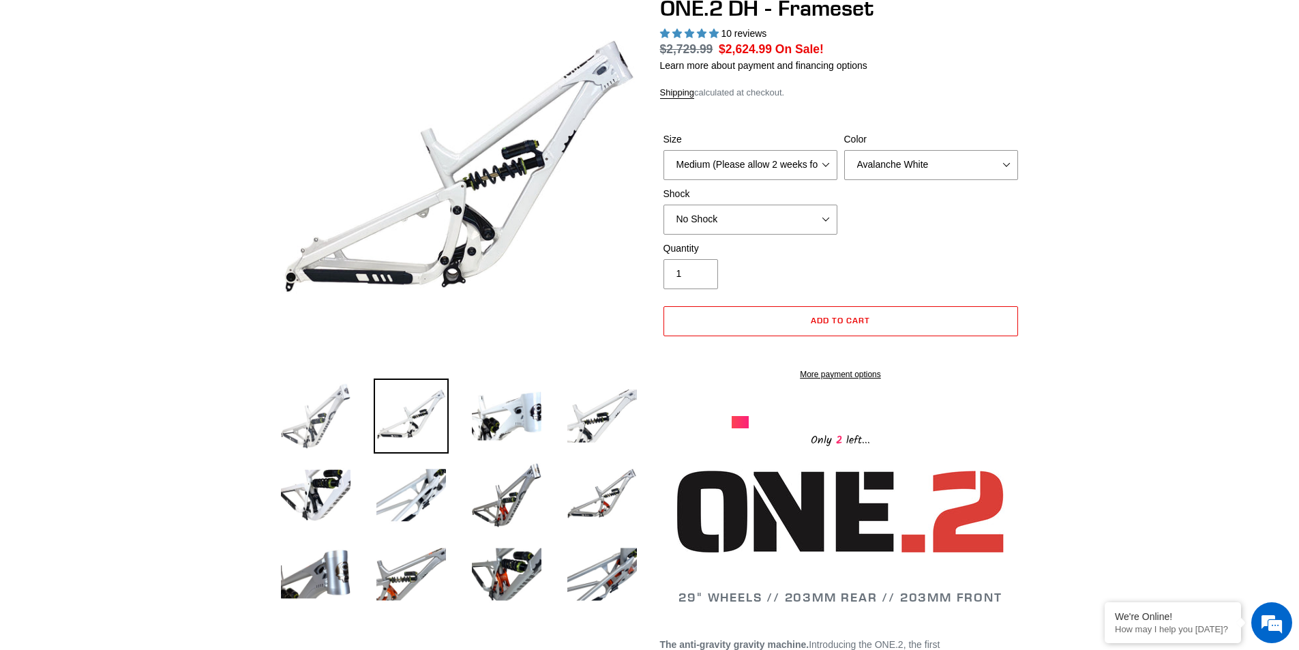
click at [286, 416] on img at bounding box center [315, 415] width 75 height 75
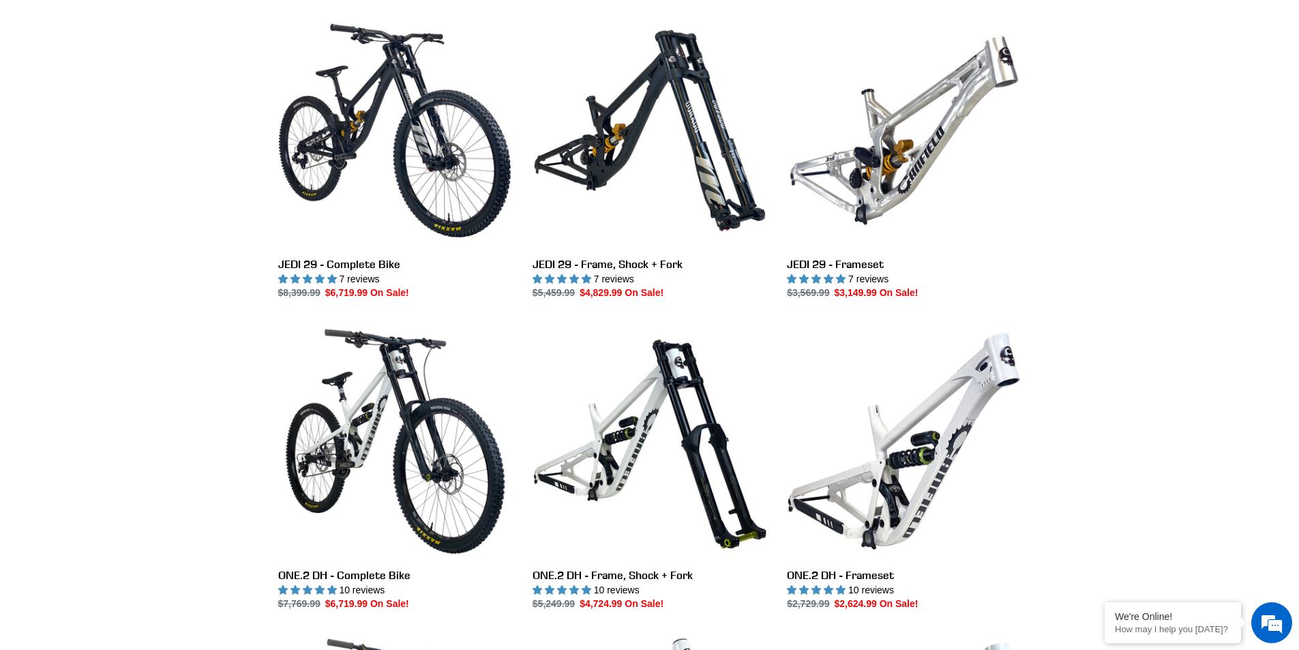
scroll to position [205, 0]
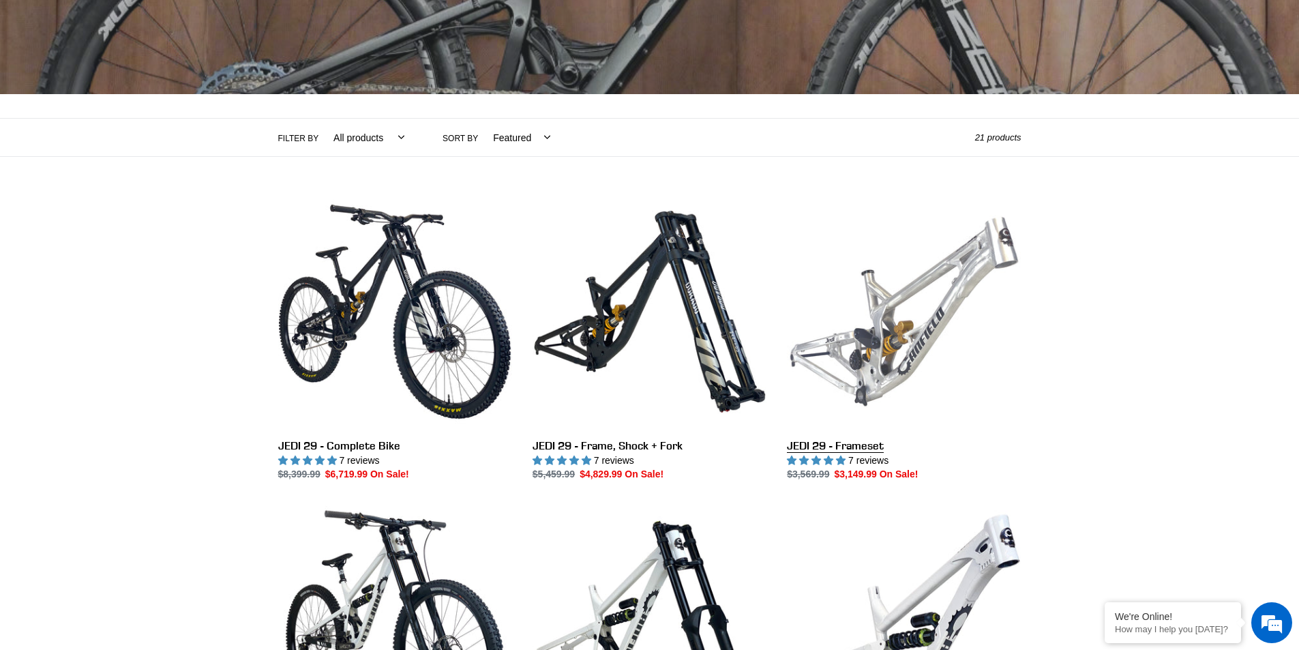
click at [874, 333] on link "JEDI 29 - Frameset" at bounding box center [904, 337] width 234 height 287
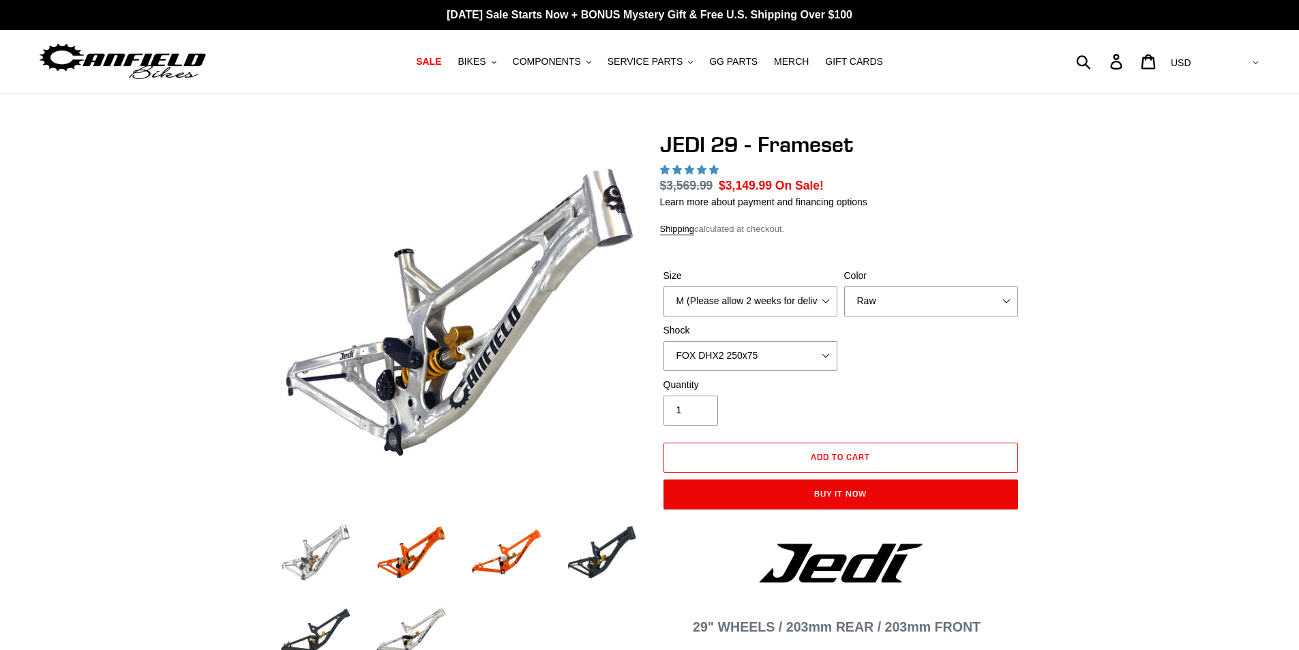
select select "highest-rating"
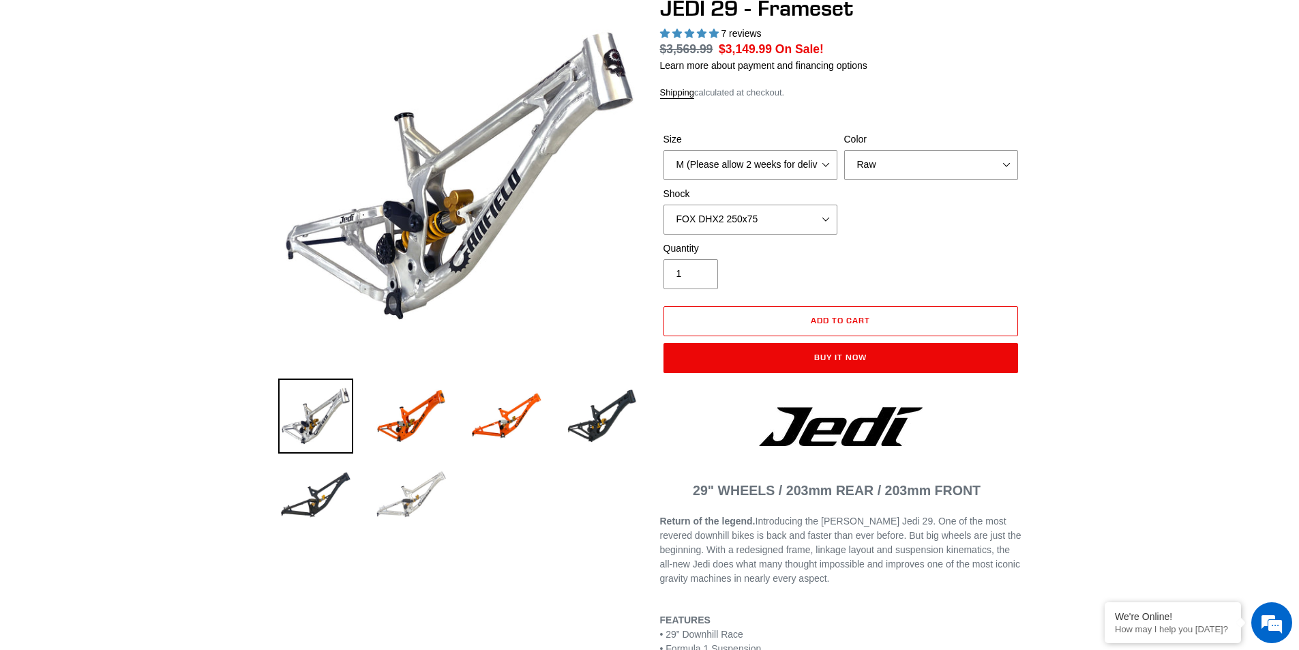
click at [422, 498] on img at bounding box center [411, 495] width 75 height 75
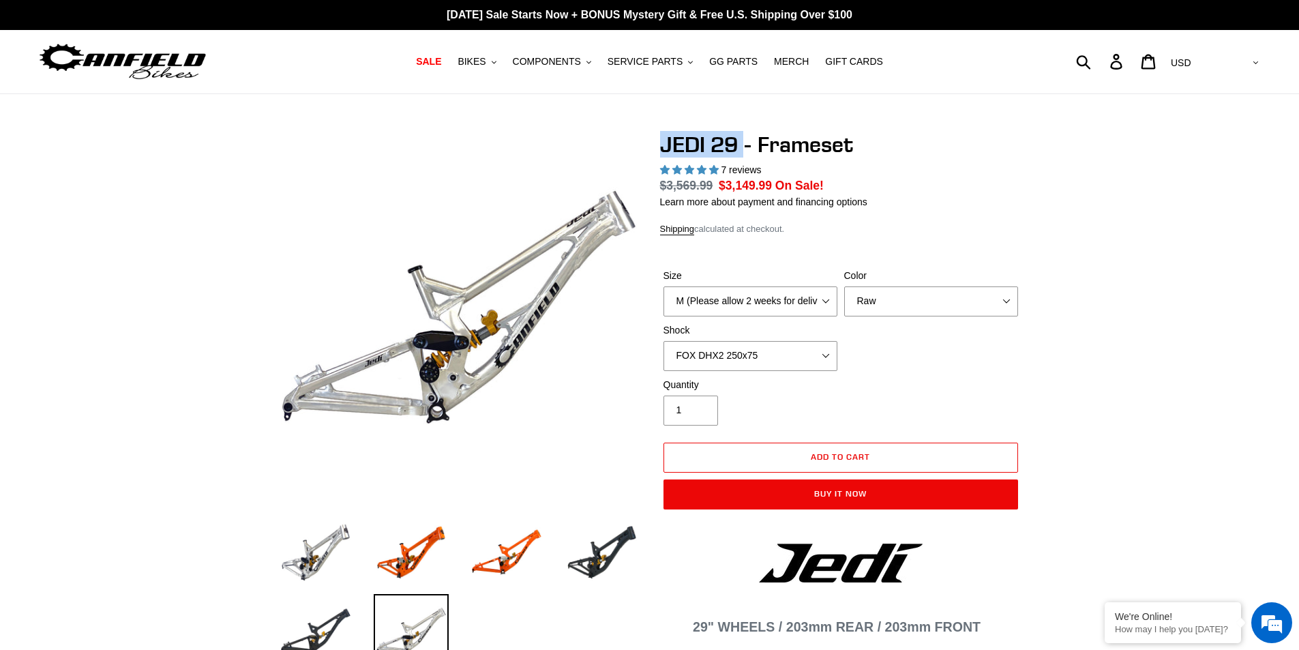
drag, startPoint x: 659, startPoint y: 143, endPoint x: 741, endPoint y: 147, distance: 81.9
copy h1 "JEDI 29"
click at [873, 462] on button "Add to cart" at bounding box center [840, 458] width 355 height 30
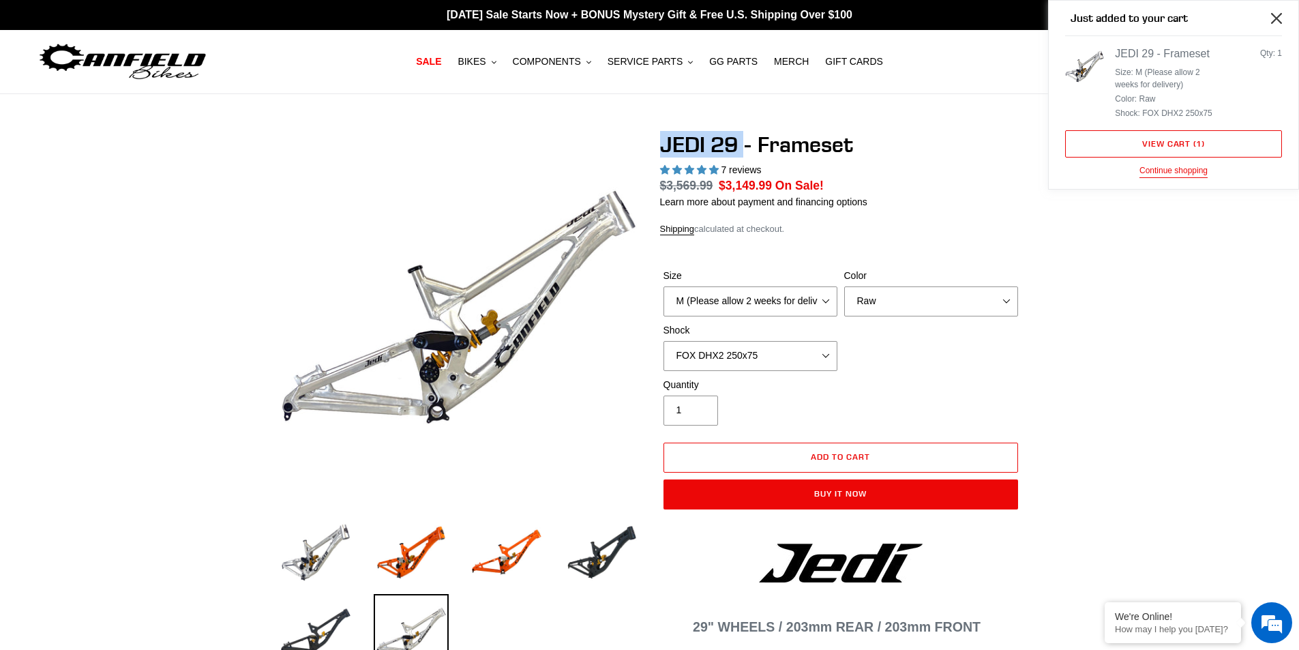
click at [1275, 19] on icon "Close" at bounding box center [1276, 18] width 11 height 11
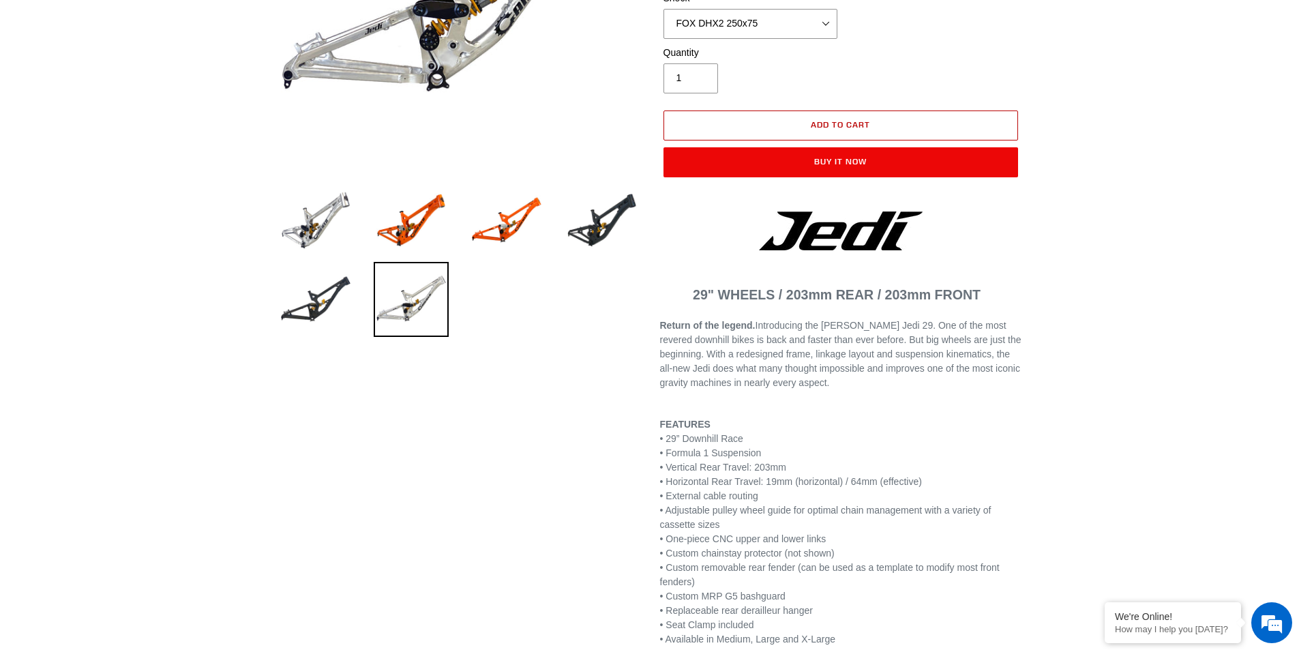
scroll to position [136, 0]
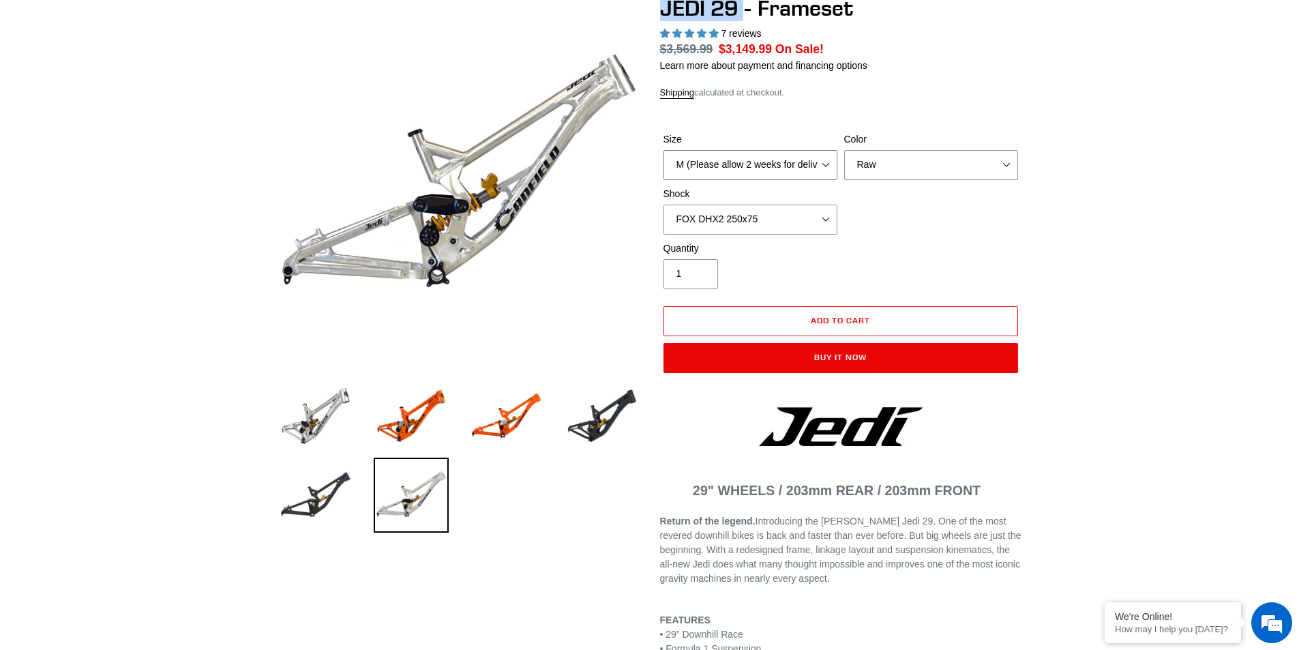
click at [747, 168] on select "M (Please allow 2 weeks for delivery) L (Please allow 2 weeks for delivery) XL" at bounding box center [750, 165] width 174 height 30
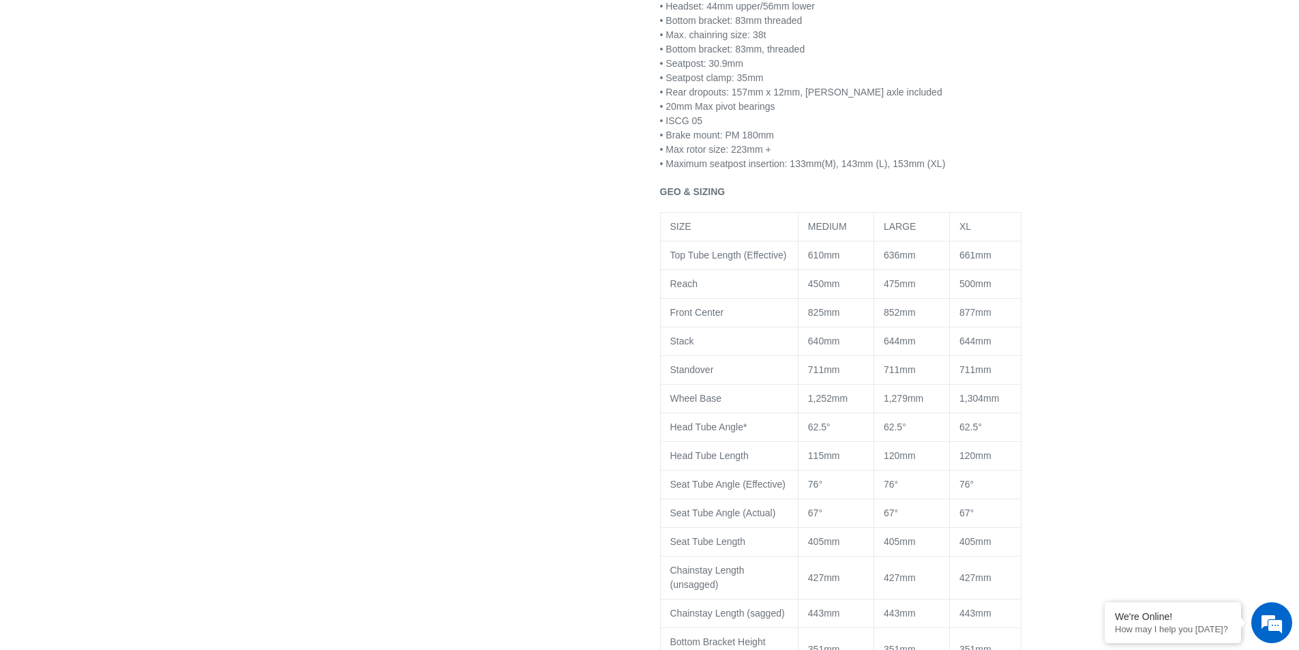
scroll to position [1091, 0]
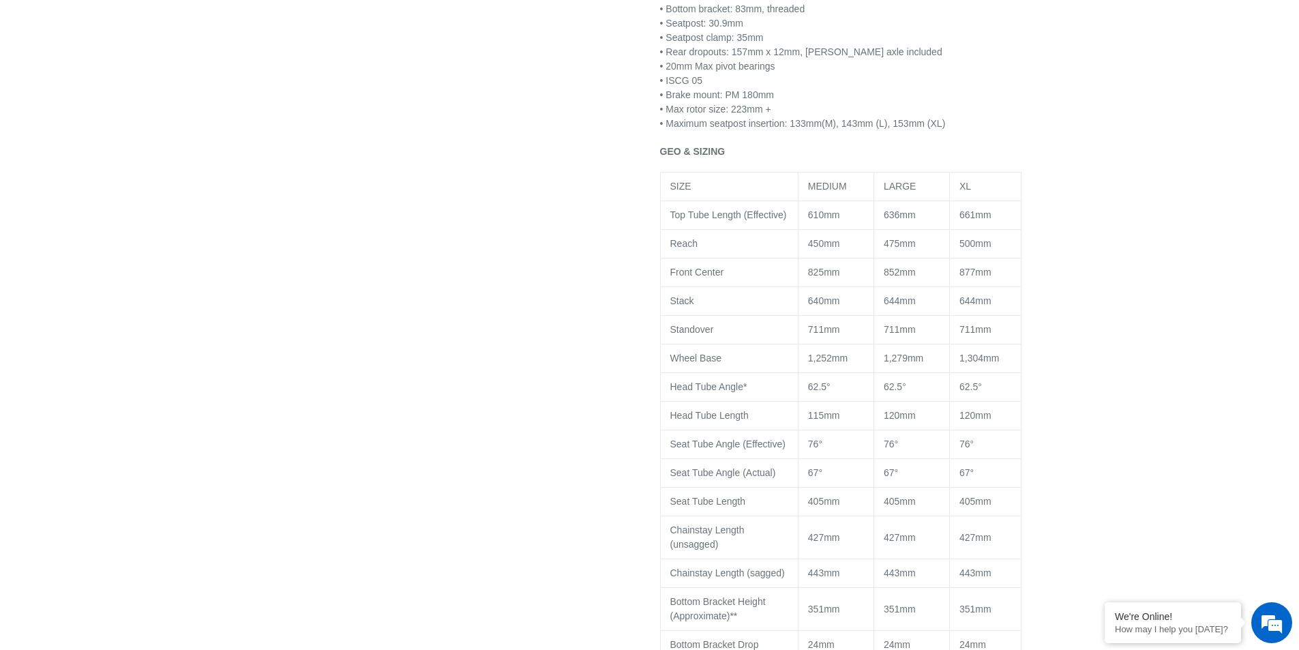
drag, startPoint x: 481, startPoint y: 123, endPoint x: 475, endPoint y: 117, distance: 8.2
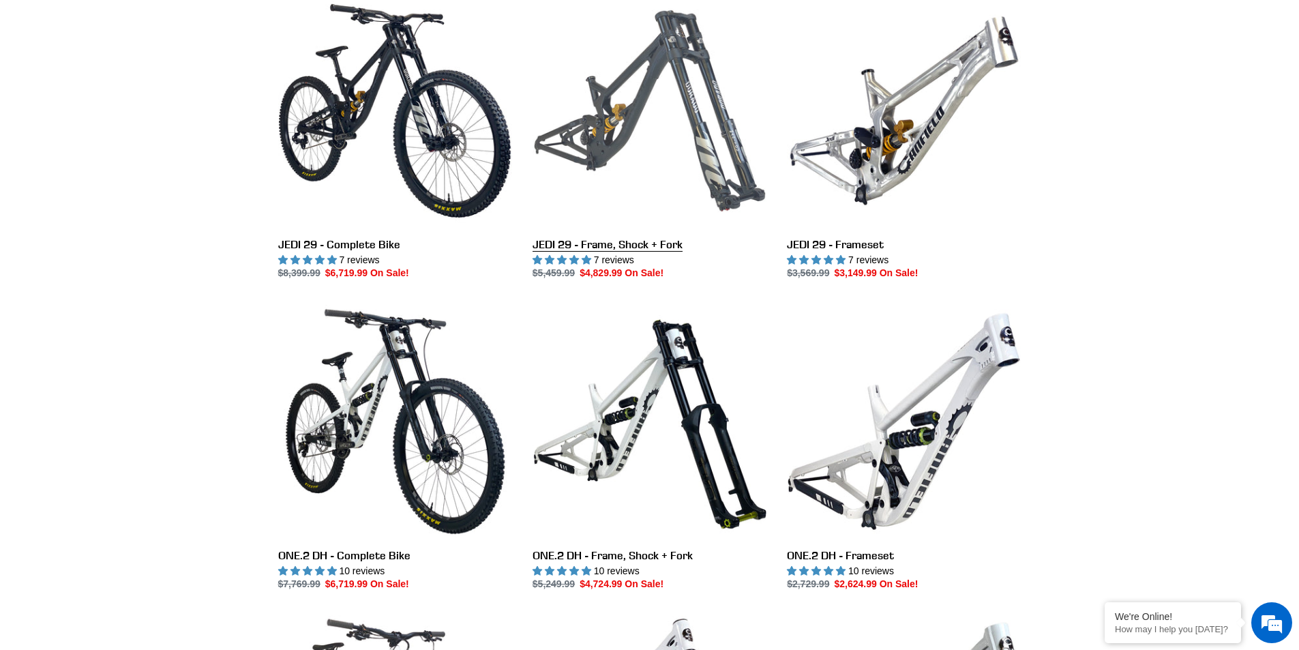
scroll to position [409, 0]
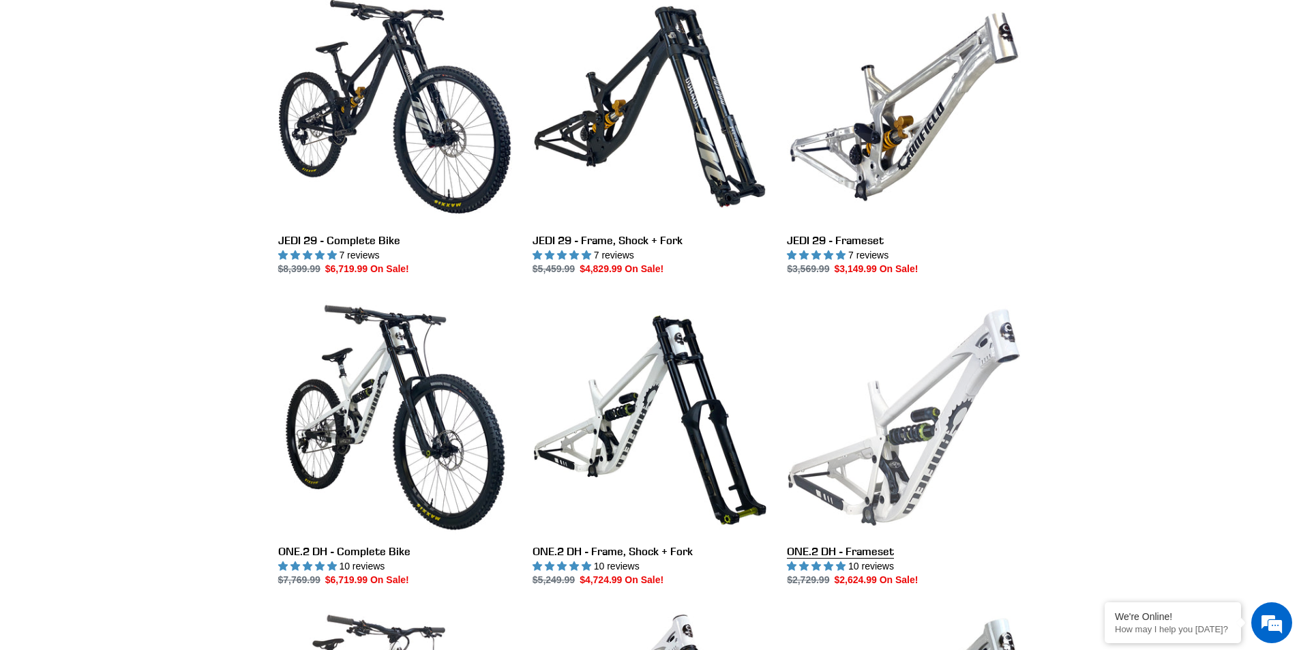
click at [903, 470] on link "ONE.2 DH - Frameset" at bounding box center [904, 443] width 234 height 287
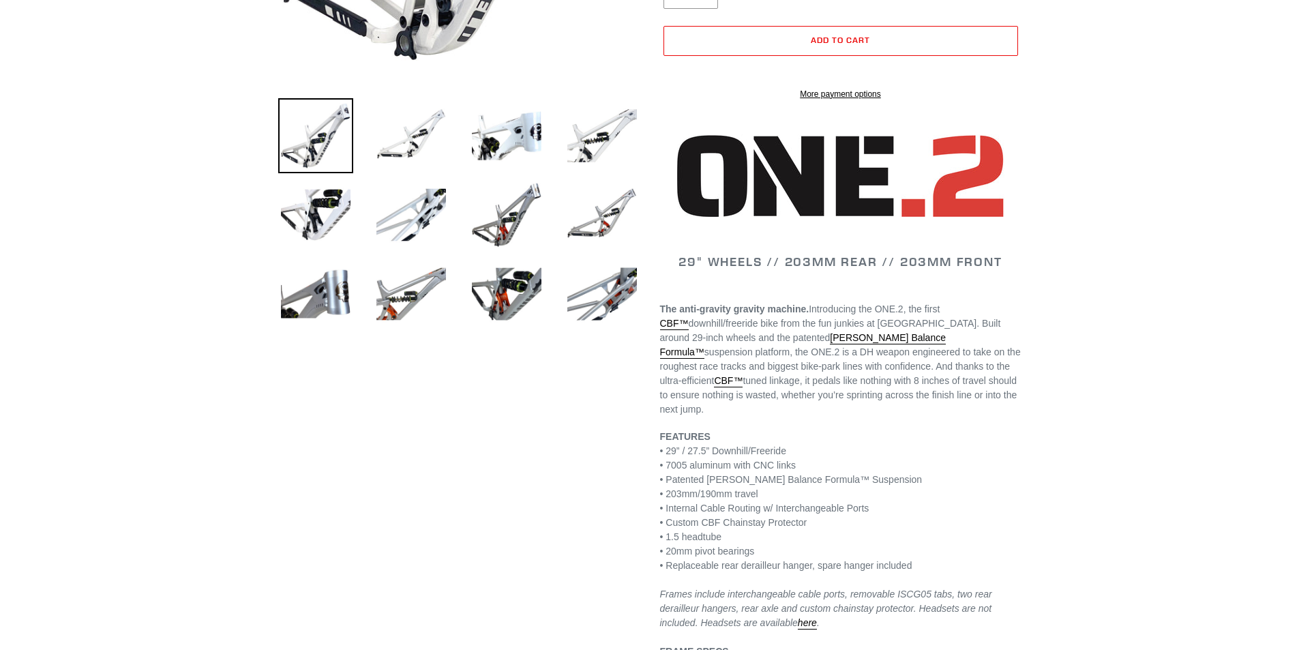
select select "highest-rating"
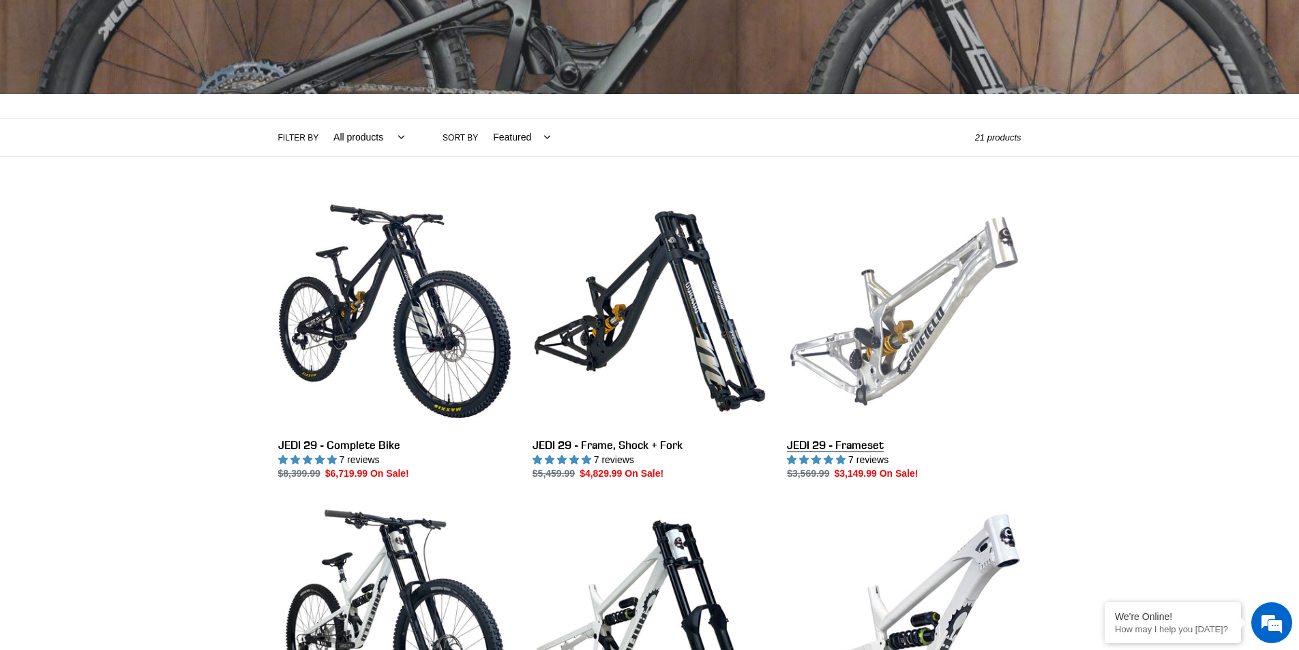
click at [904, 278] on link "JEDI 29 - Frameset" at bounding box center [904, 337] width 234 height 287
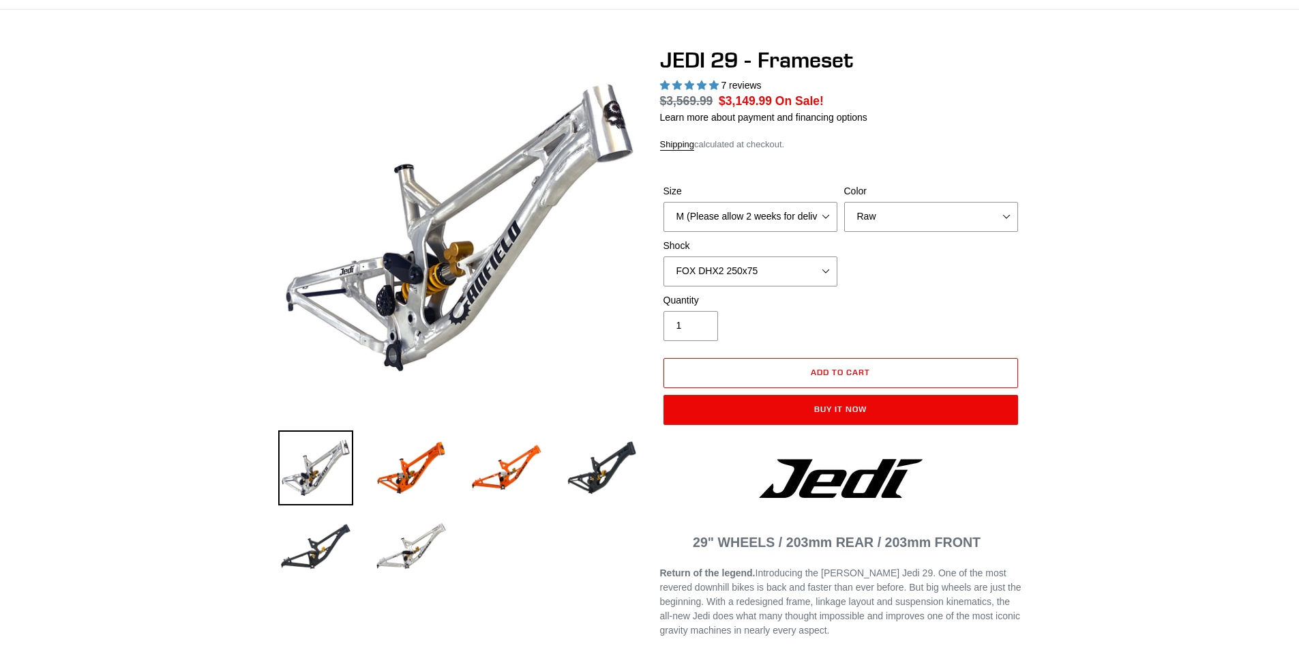
scroll to position [136, 0]
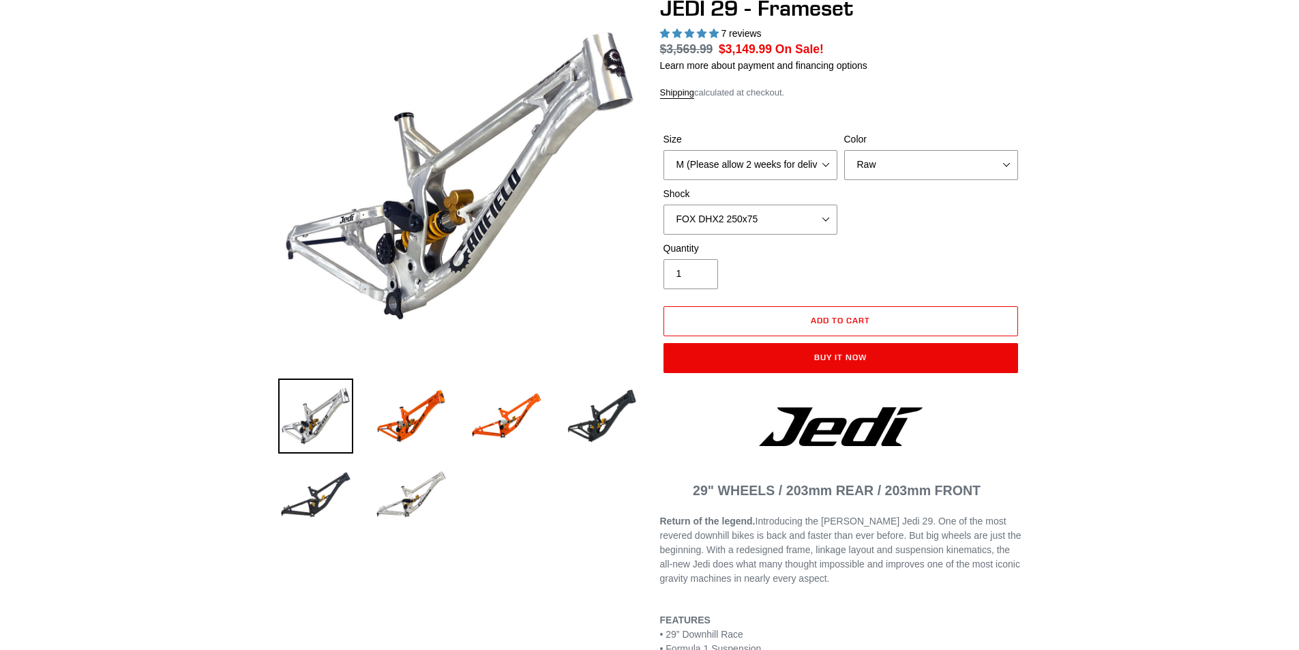
select select "highest-rating"
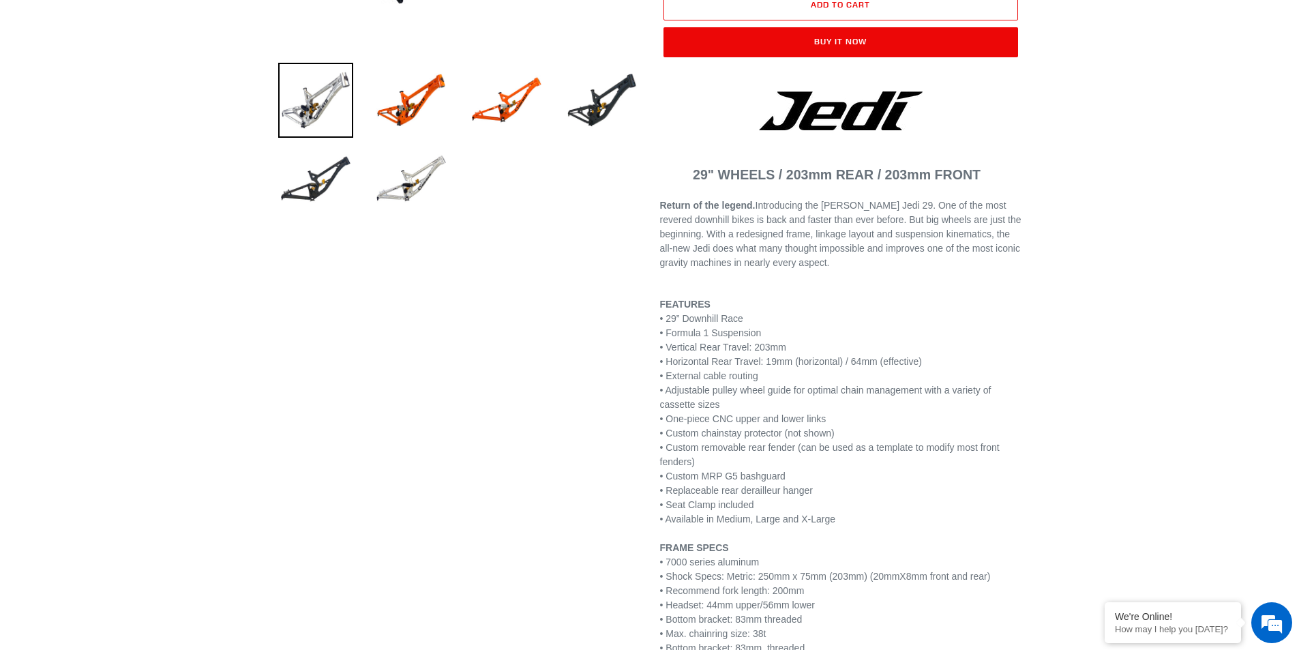
scroll to position [273, 0]
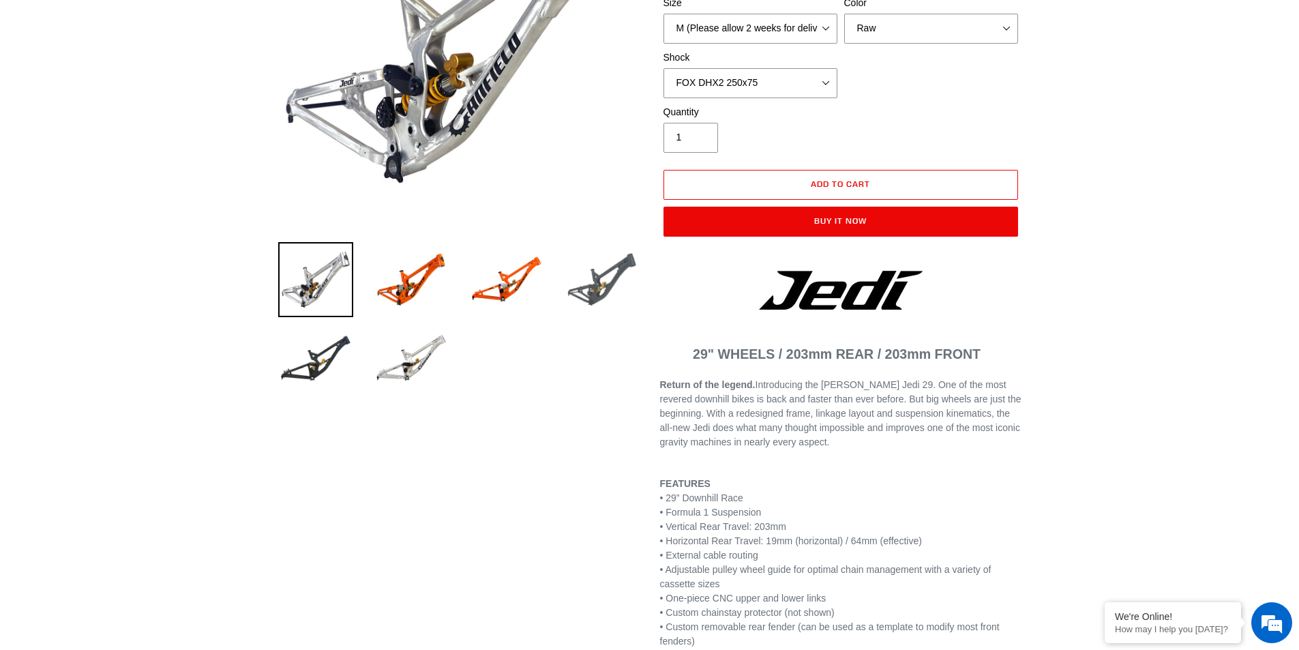
click at [616, 284] on img at bounding box center [602, 279] width 75 height 75
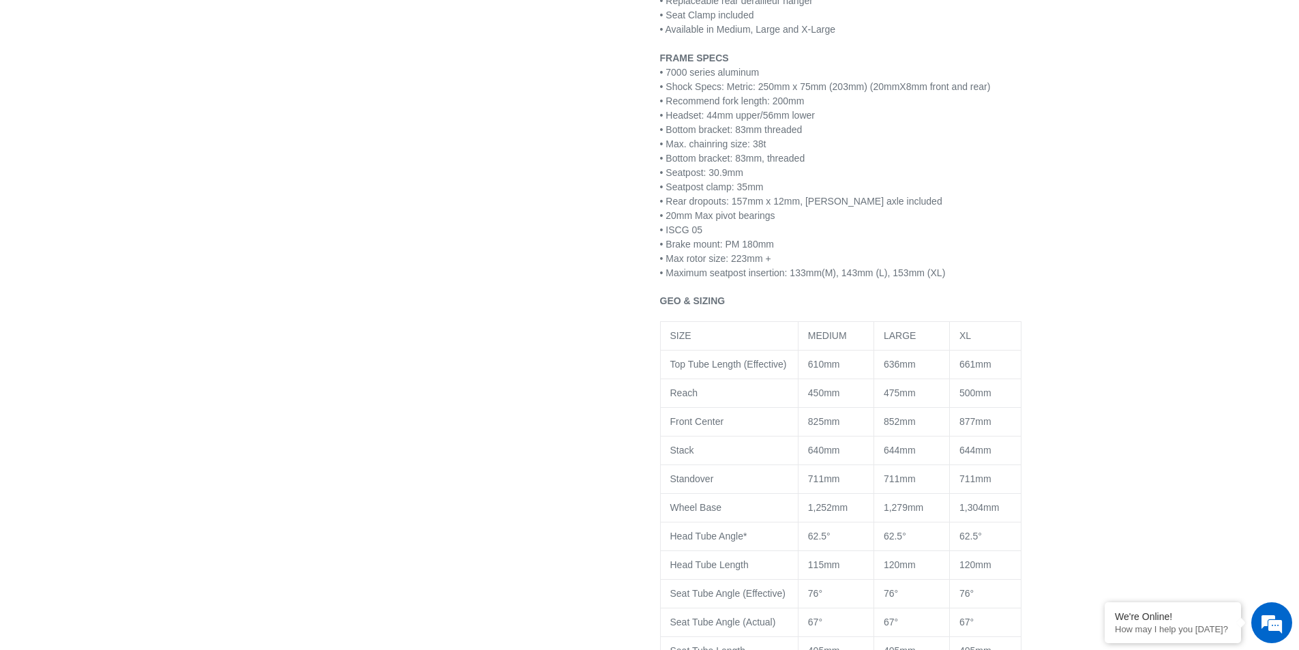
scroll to position [955, 0]
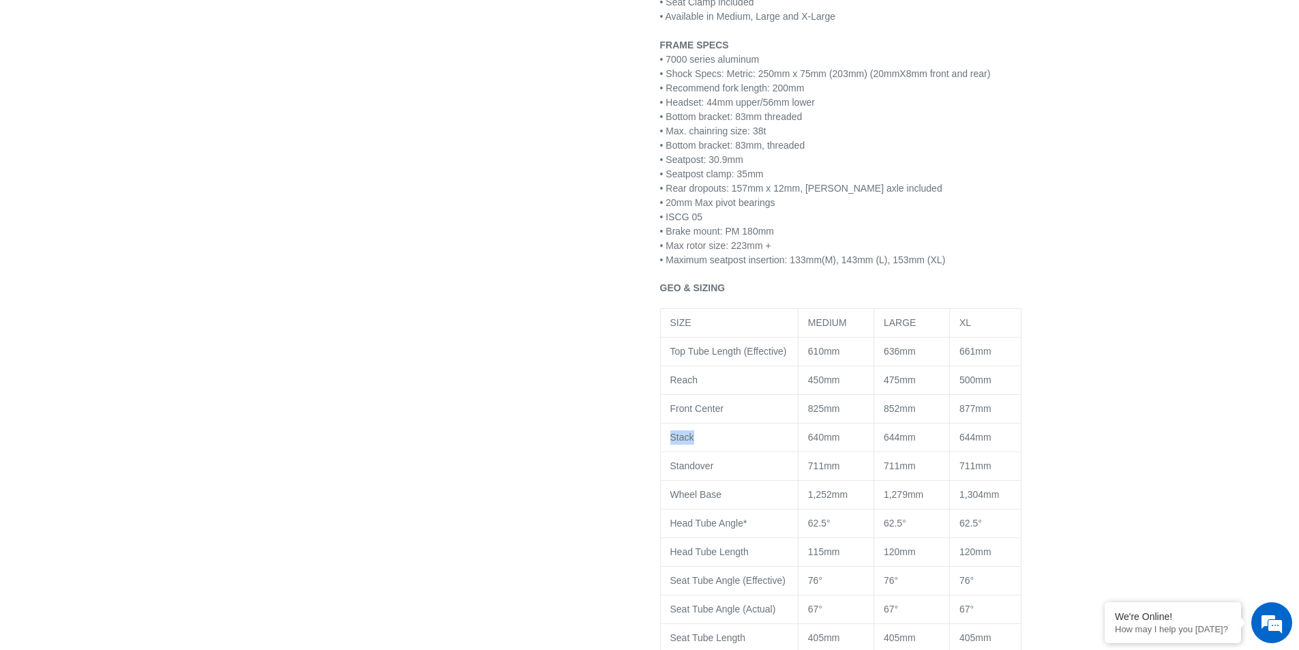
drag, startPoint x: 704, startPoint y: 440, endPoint x: 669, endPoint y: 440, distance: 35.5
click at [669, 440] on td "Stack" at bounding box center [729, 437] width 138 height 29
copy span "Stack"
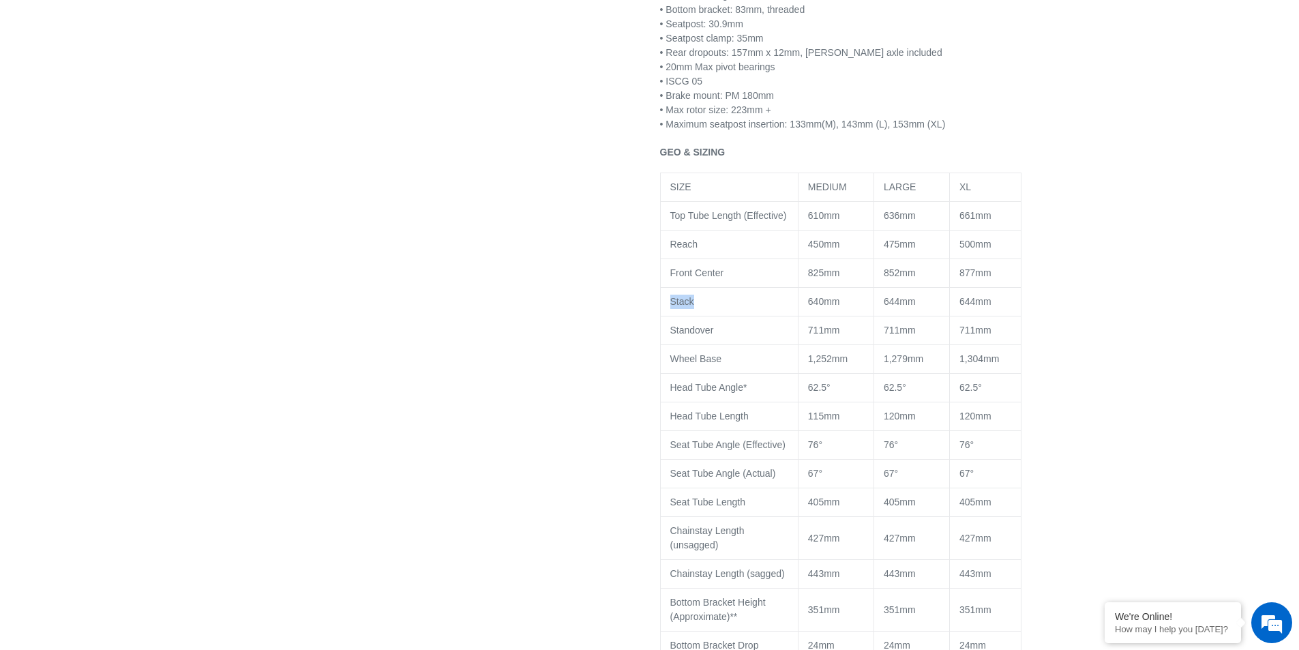
scroll to position [1091, 0]
click at [811, 304] on span "640mm" at bounding box center [824, 300] width 32 height 11
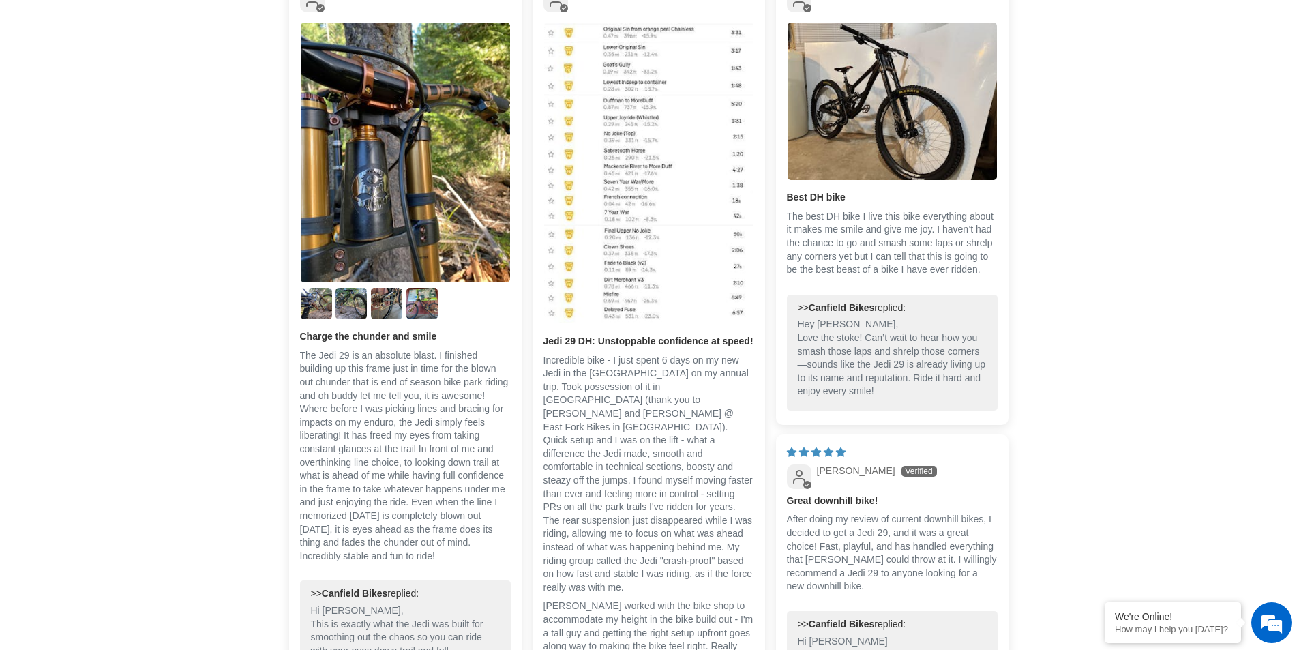
scroll to position [2455, 0]
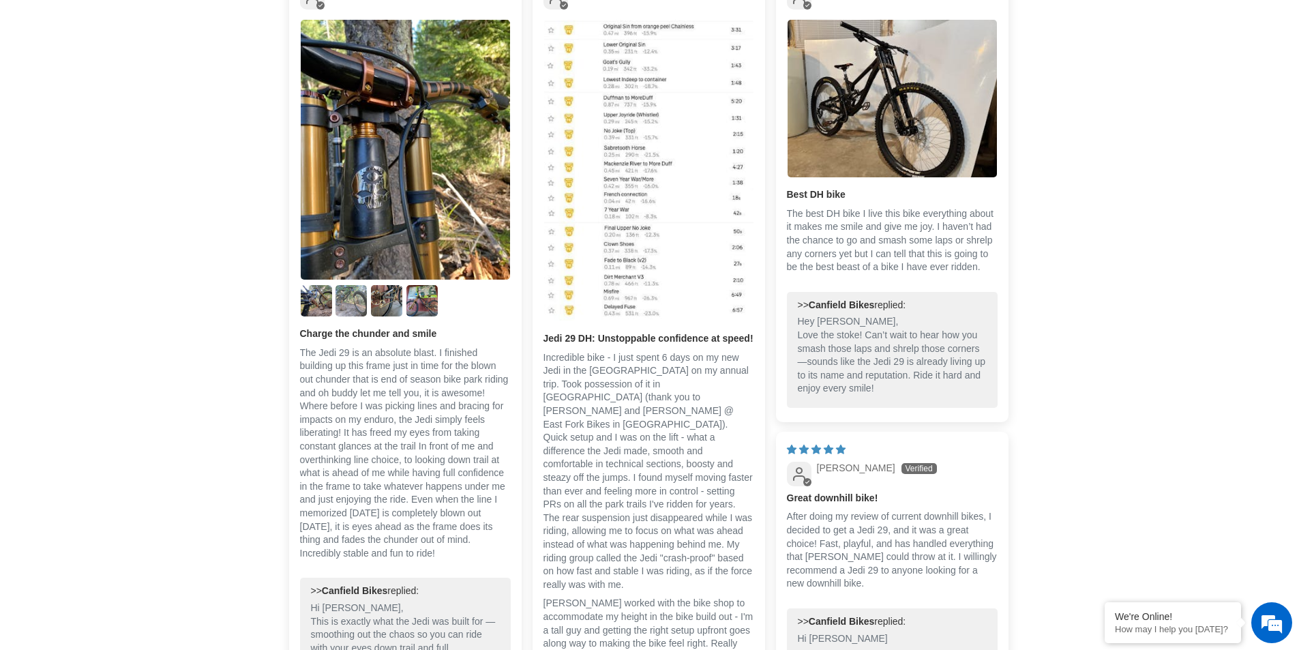
click at [362, 299] on img "Link to user picture 3" at bounding box center [350, 300] width 31 height 31
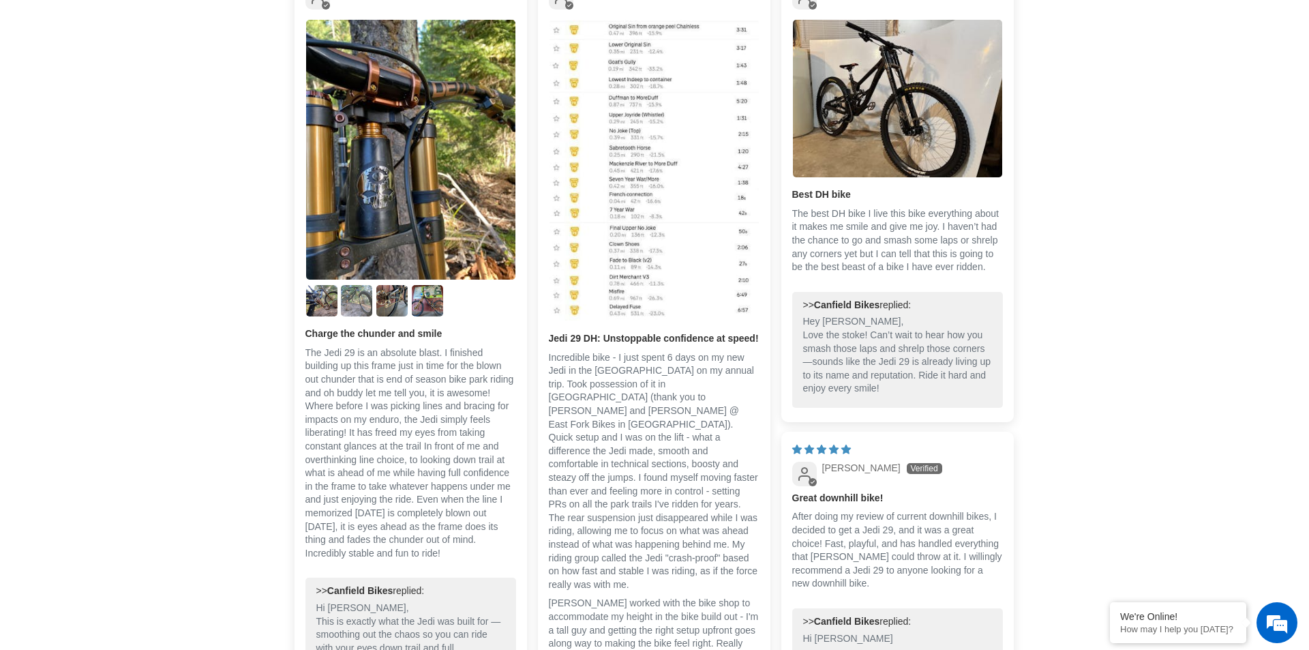
scroll to position [0, 0]
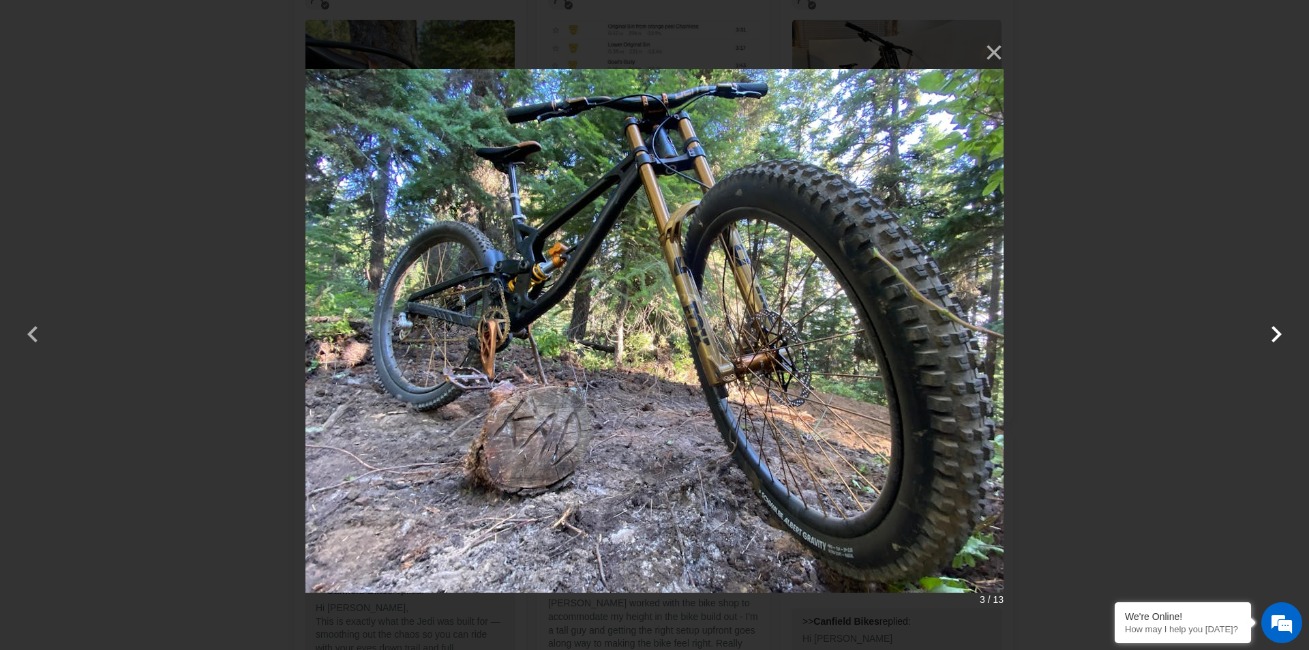
click at [1276, 332] on button "button" at bounding box center [1276, 325] width 33 height 33
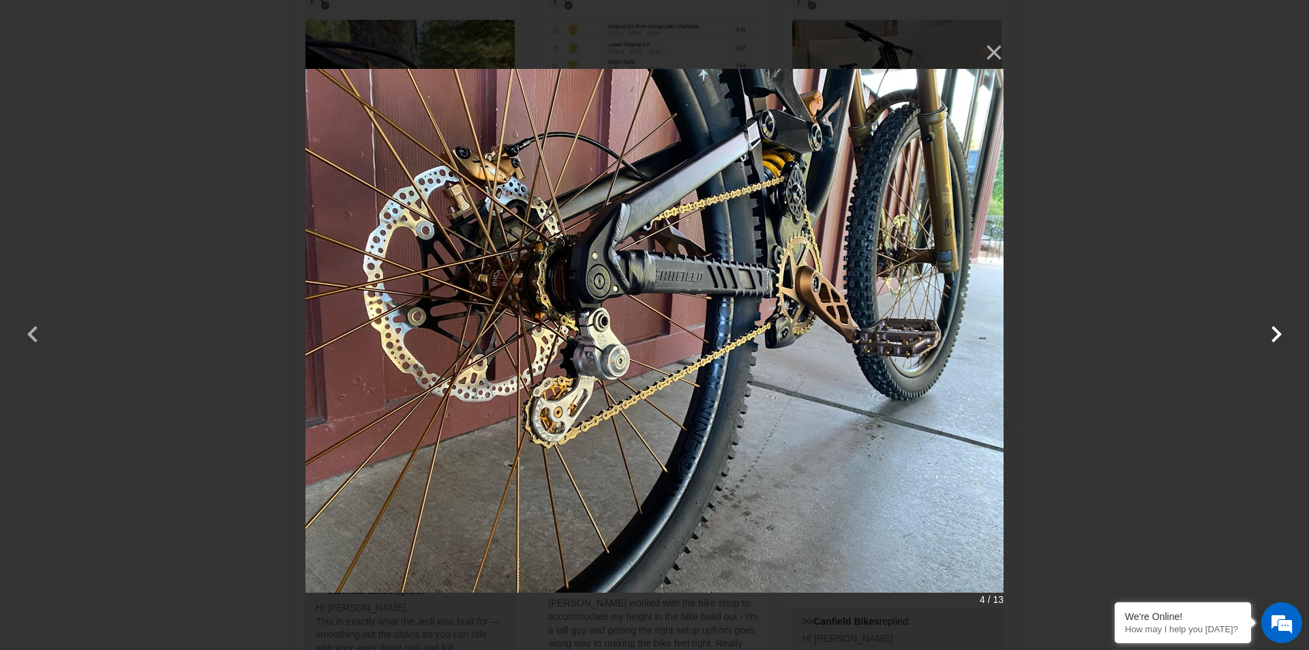
click at [1276, 332] on button "button" at bounding box center [1276, 325] width 33 height 33
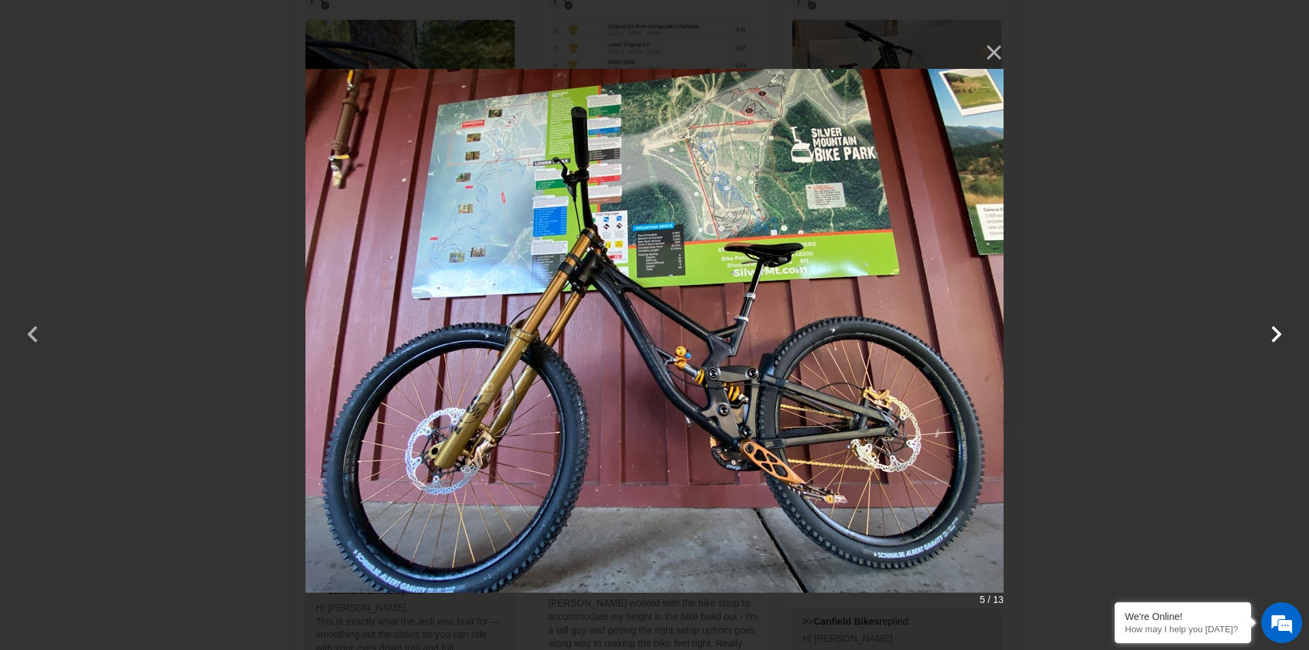
click at [1276, 332] on button "button" at bounding box center [1276, 325] width 33 height 33
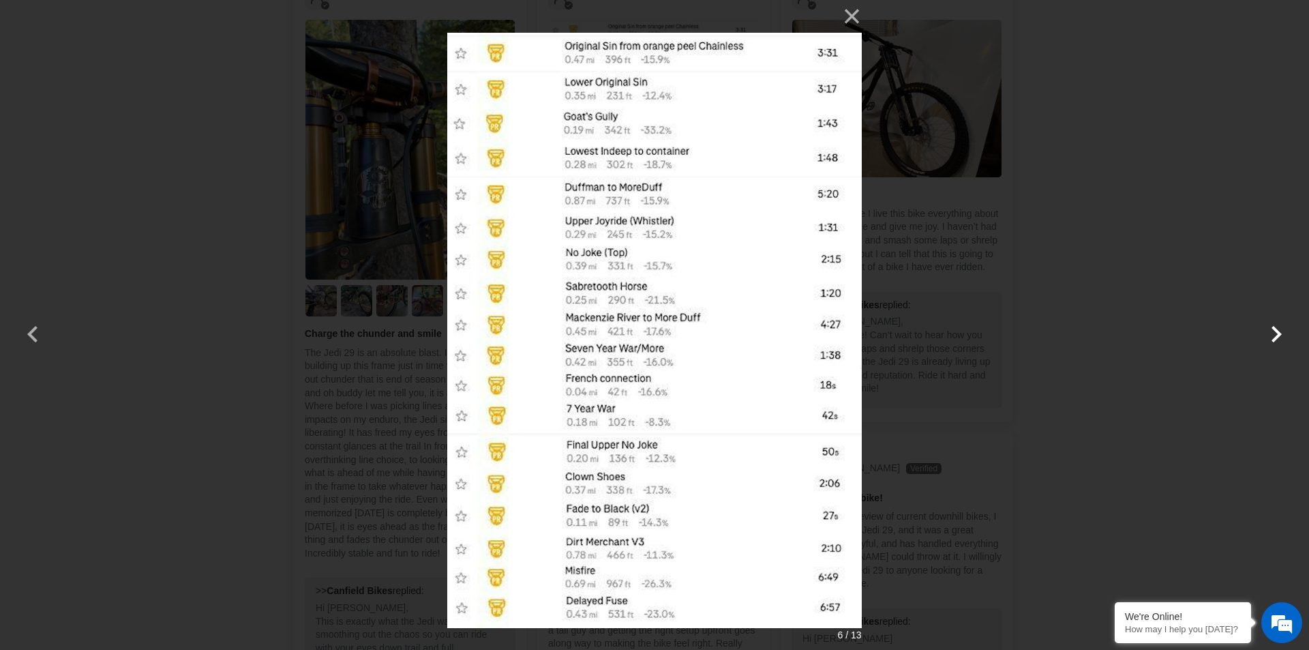
click at [1276, 332] on button "button" at bounding box center [1276, 325] width 33 height 33
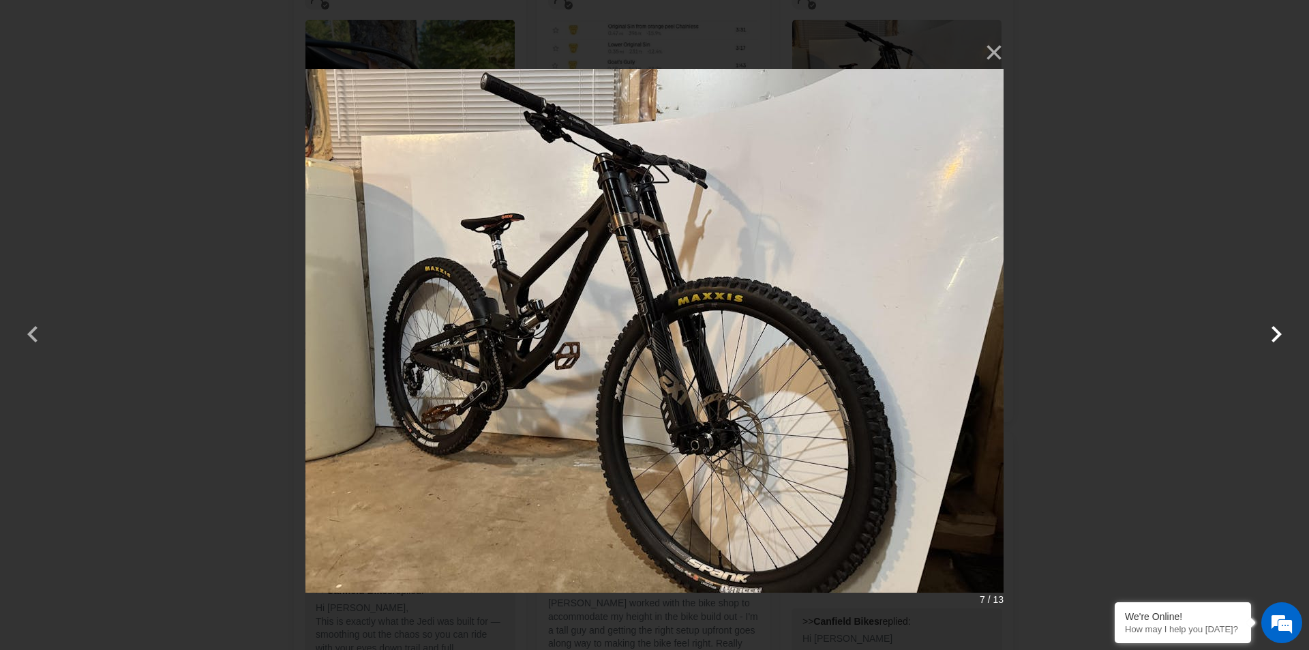
click at [1276, 332] on button "button" at bounding box center [1276, 325] width 33 height 33
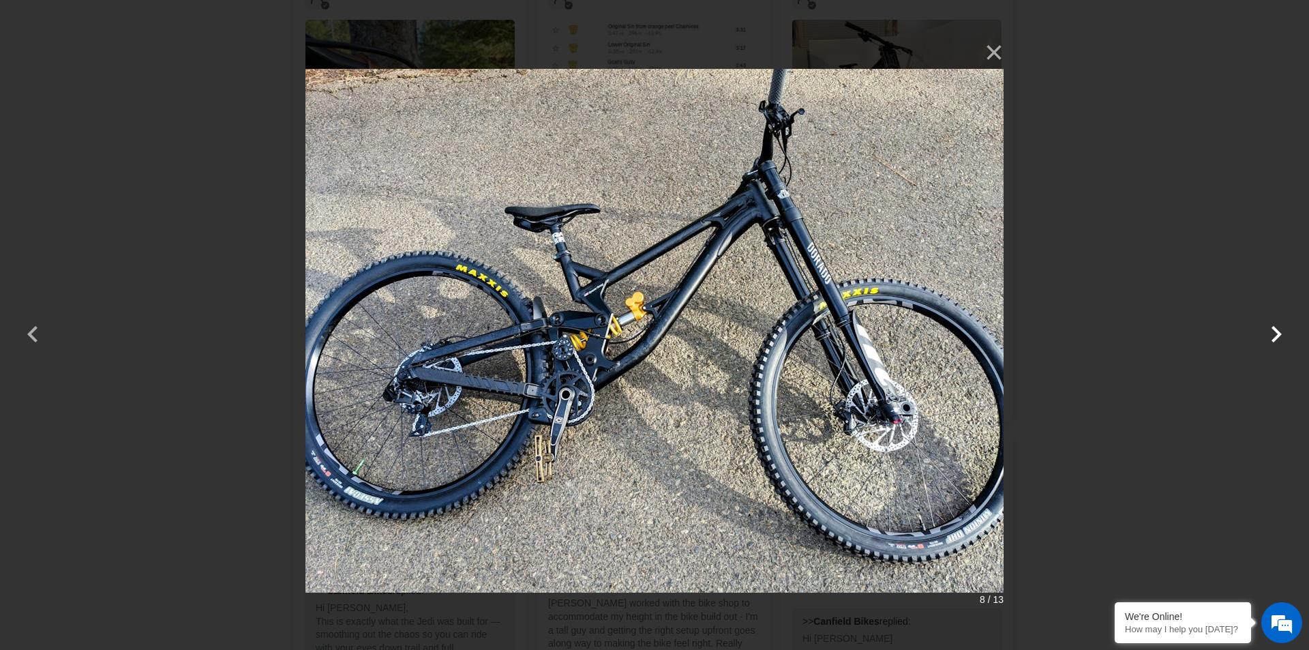
click at [1276, 332] on button "button" at bounding box center [1276, 325] width 33 height 33
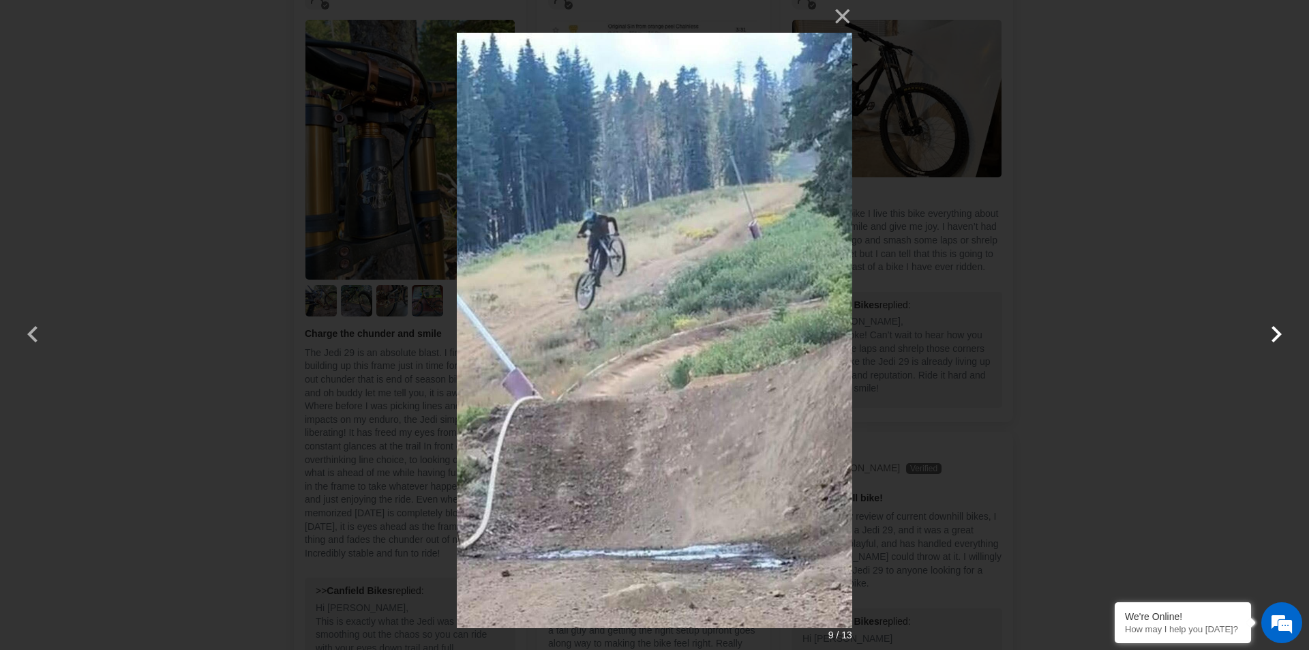
click at [1276, 332] on button "button" at bounding box center [1276, 325] width 33 height 33
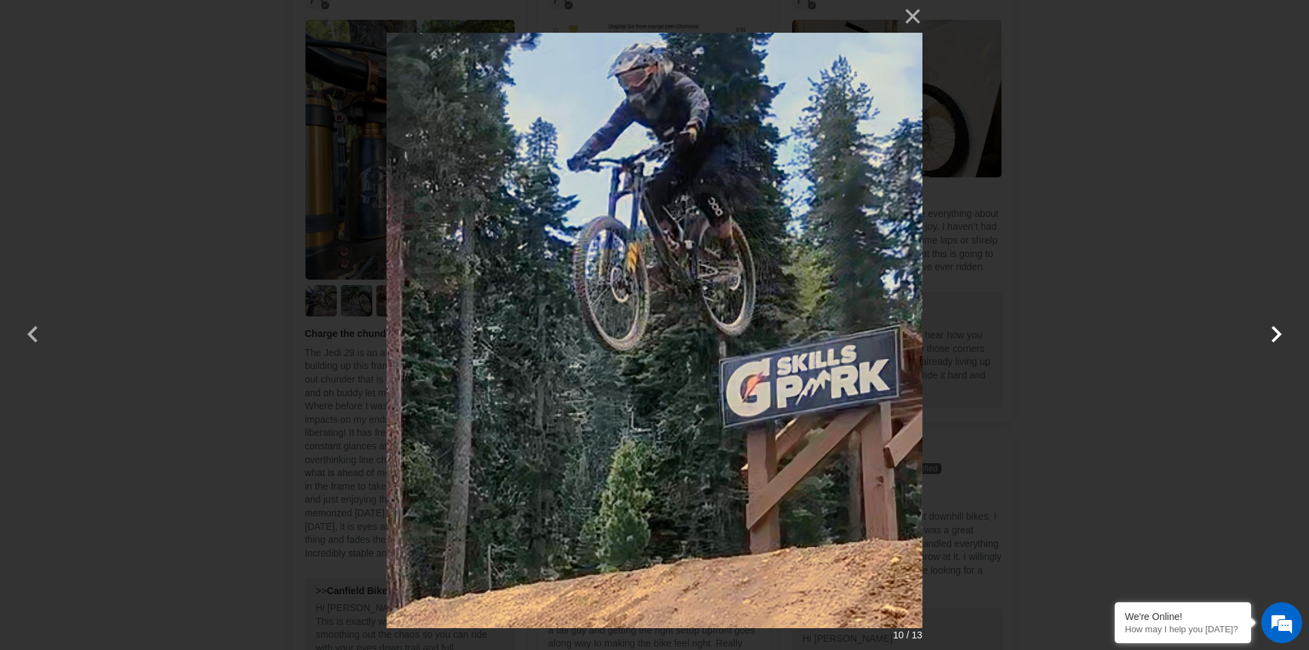
click at [1276, 332] on button "button" at bounding box center [1276, 325] width 33 height 33
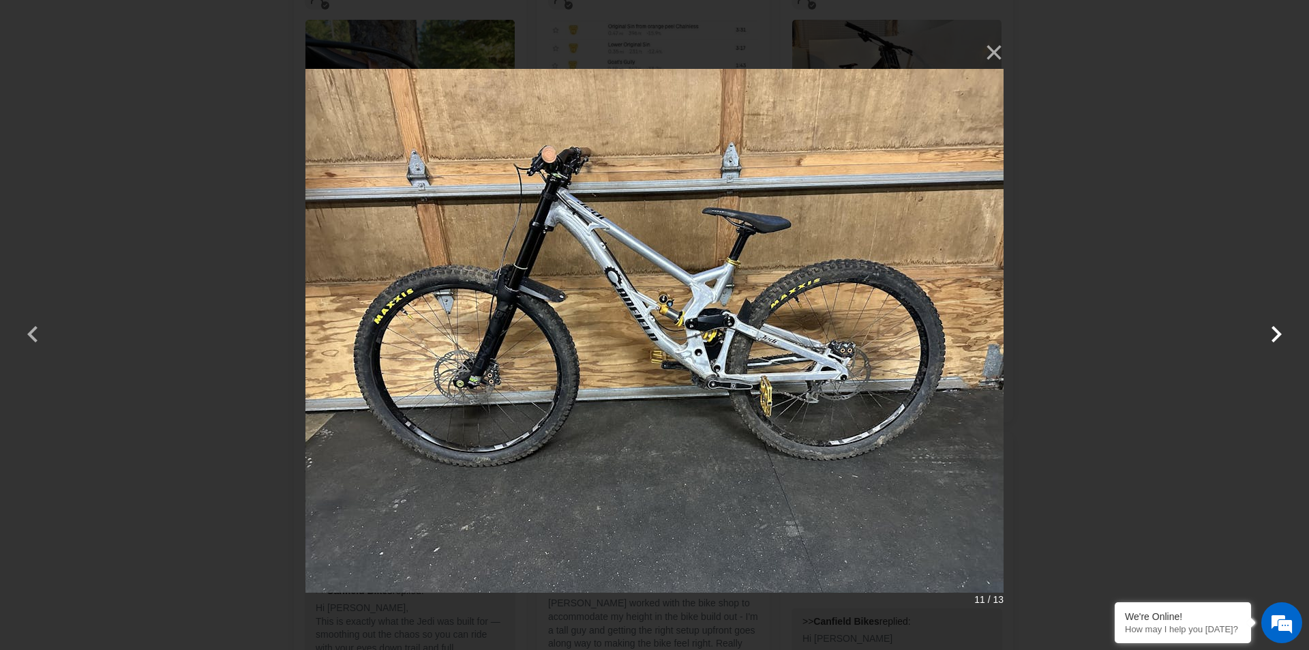
click at [1276, 332] on button "button" at bounding box center [1276, 325] width 33 height 33
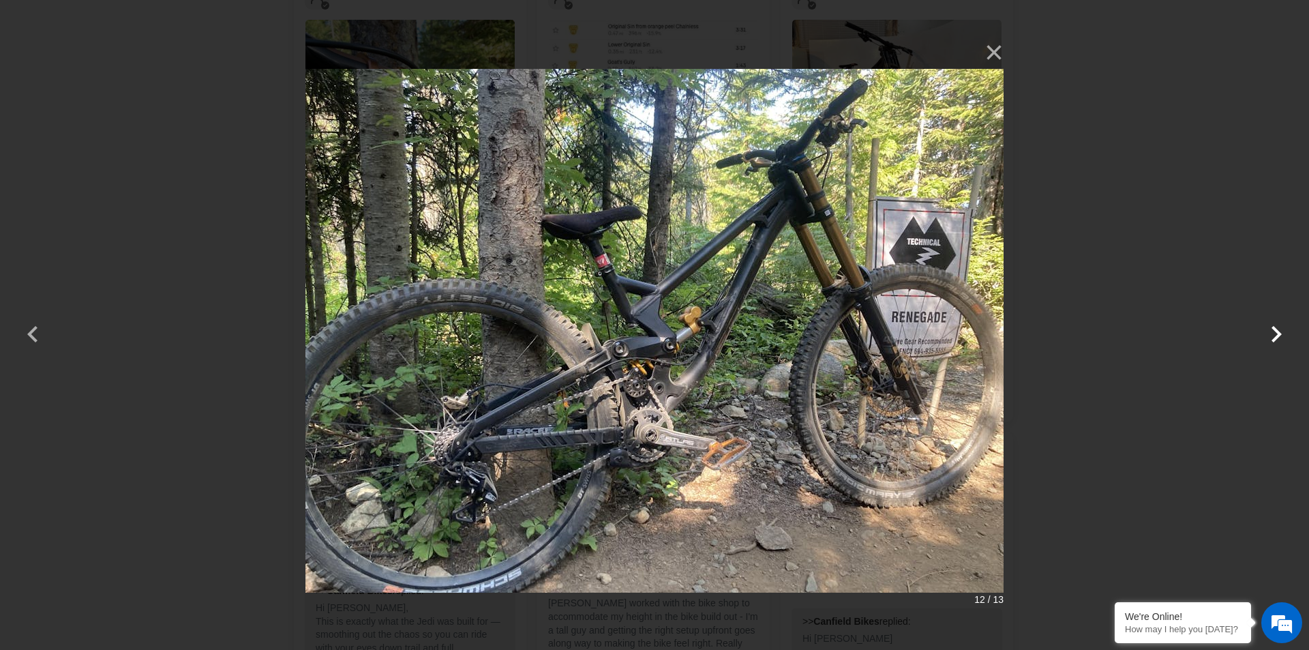
click at [1276, 332] on button "button" at bounding box center [1276, 325] width 33 height 33
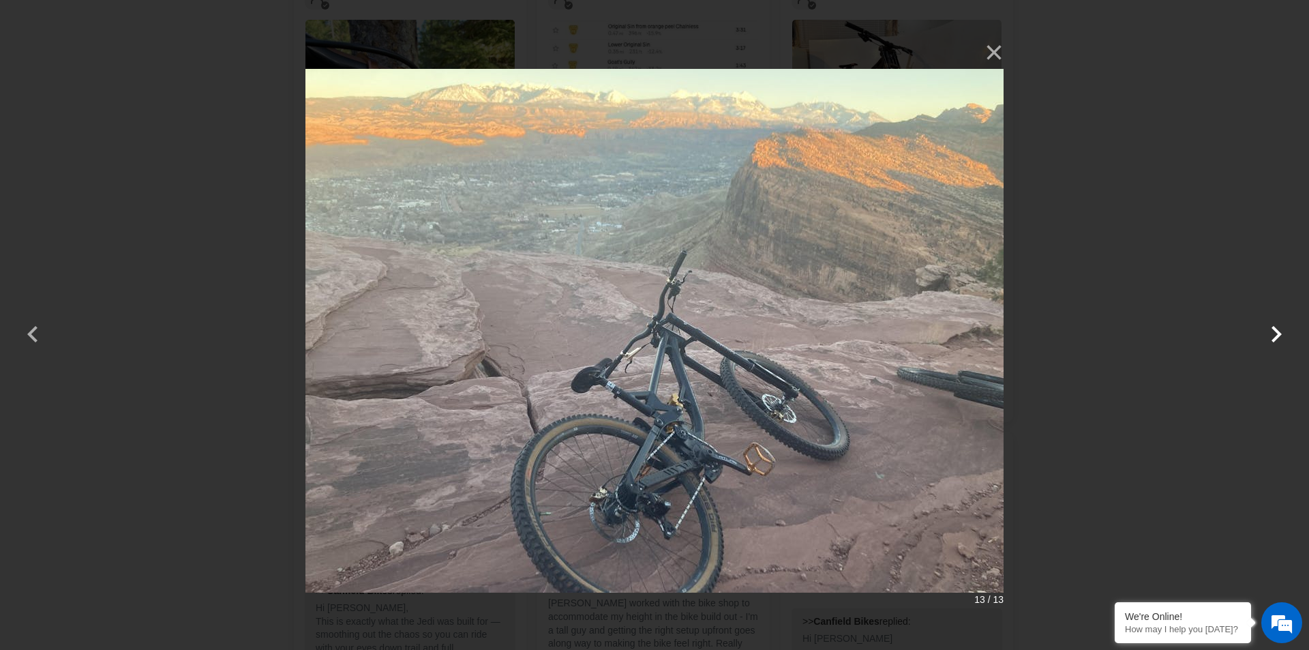
click at [1276, 332] on button "button" at bounding box center [1276, 325] width 33 height 33
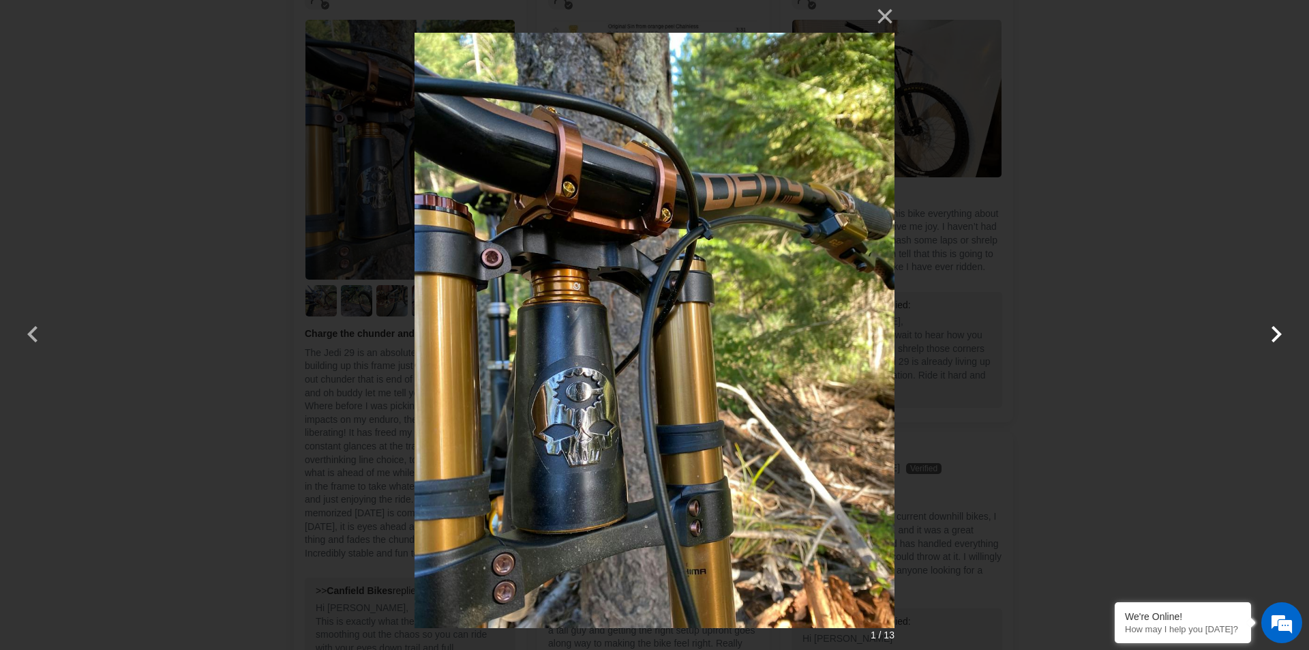
click at [1276, 332] on button "button" at bounding box center [1276, 325] width 33 height 33
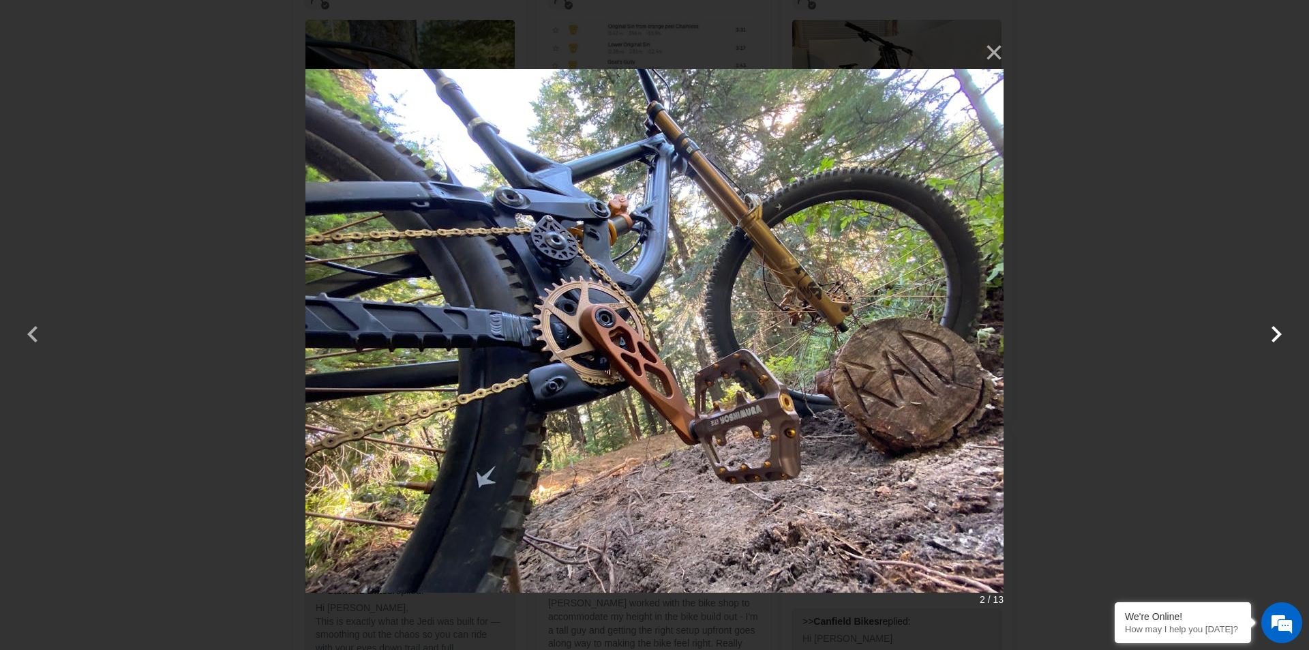
click at [1276, 332] on button "button" at bounding box center [1276, 325] width 33 height 33
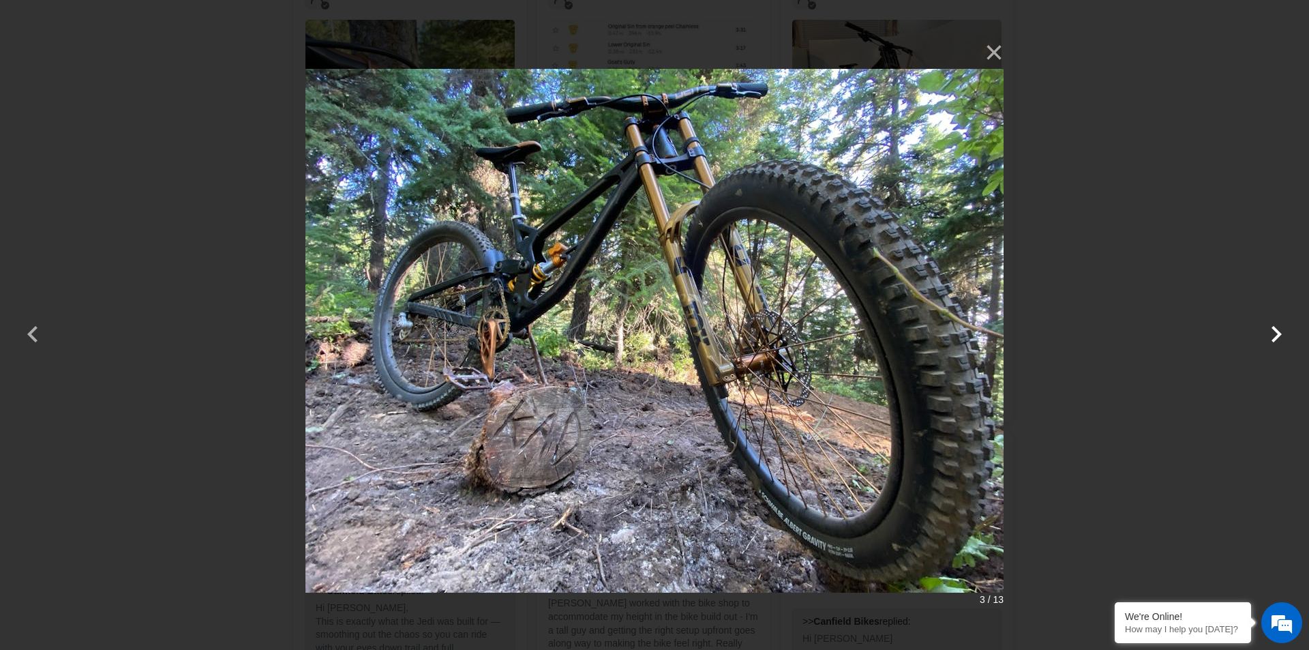
click at [1276, 332] on button "button" at bounding box center [1276, 325] width 33 height 33
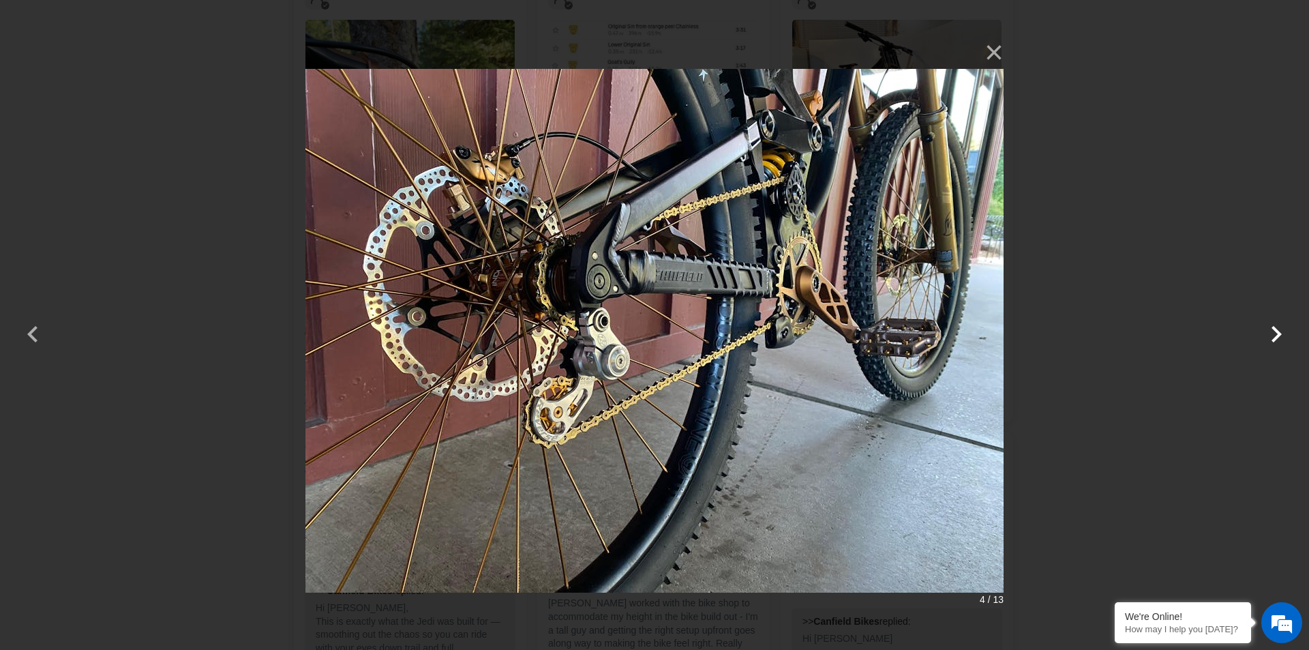
click at [1276, 332] on button "button" at bounding box center [1276, 325] width 33 height 33
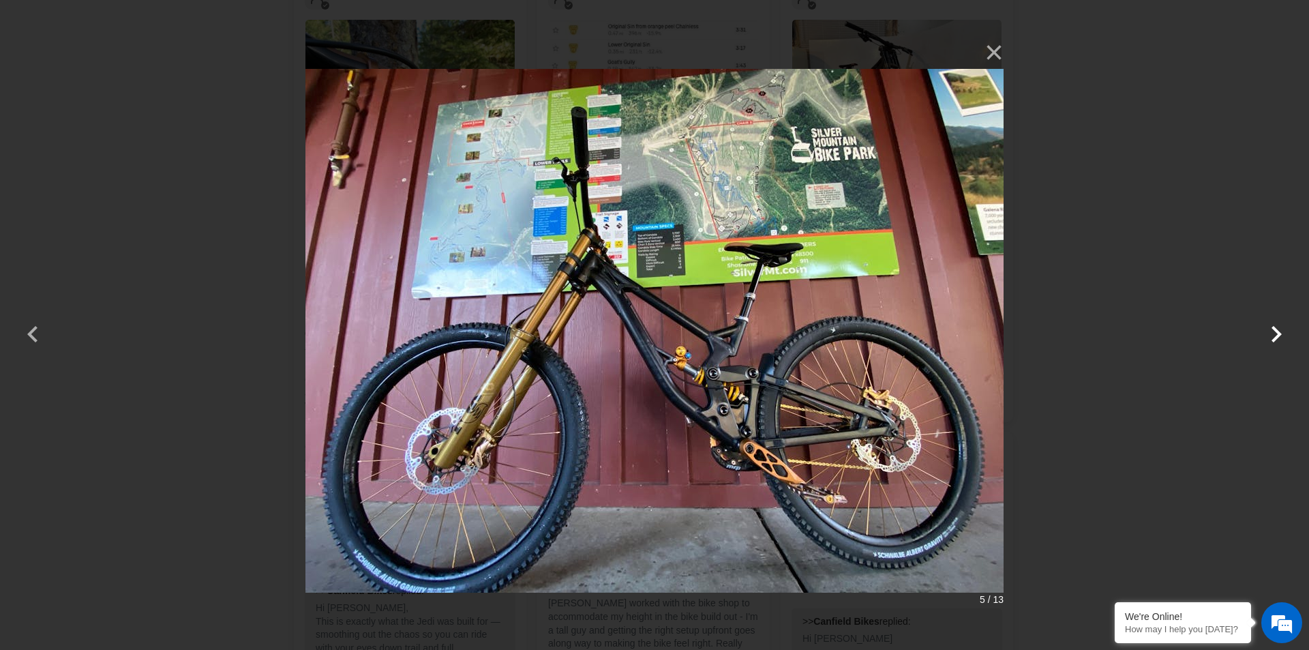
click at [1276, 332] on button "button" at bounding box center [1276, 325] width 33 height 33
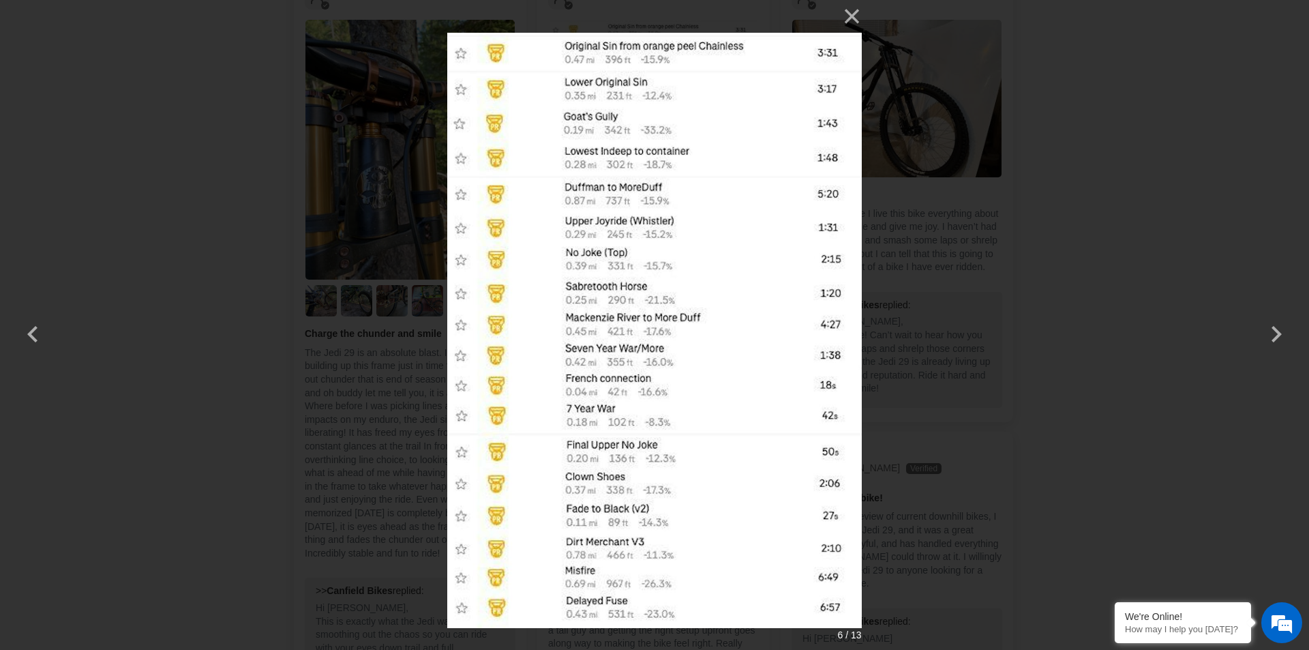
click at [1227, 179] on div "× 6 / 13 Loading..." at bounding box center [654, 325] width 1309 height 650
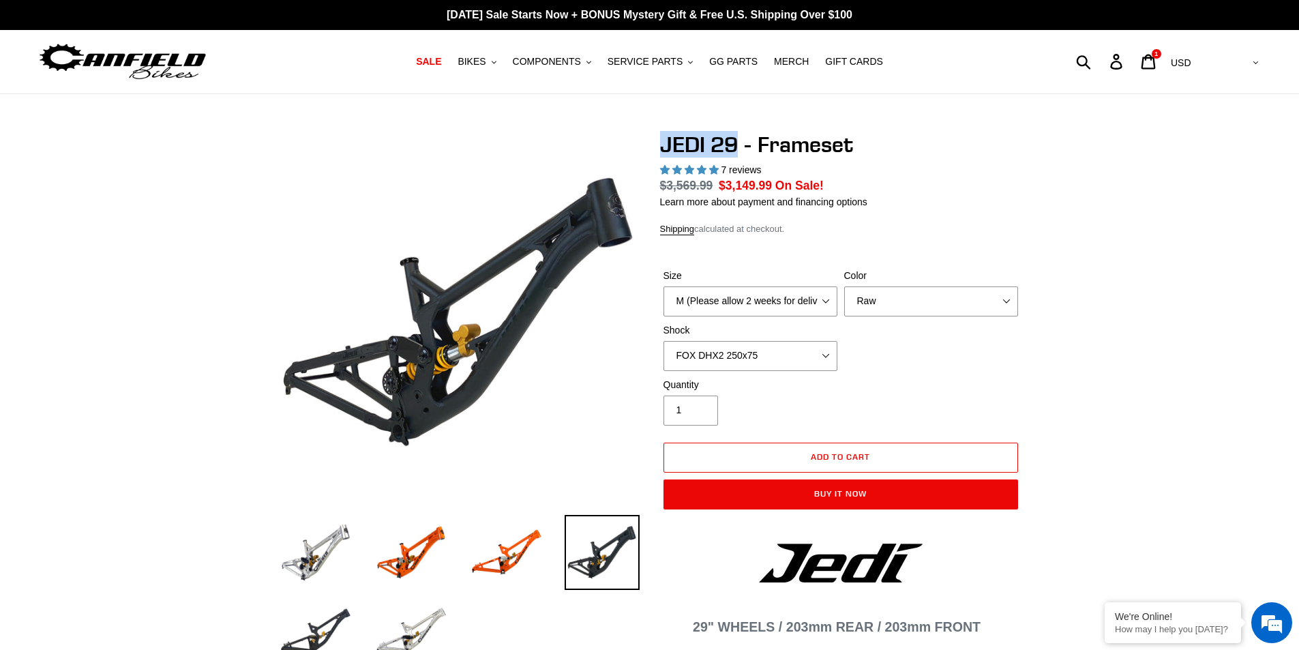
drag, startPoint x: 648, startPoint y: 145, endPoint x: 737, endPoint y: 151, distance: 89.5
copy h1 "JEDI 29"
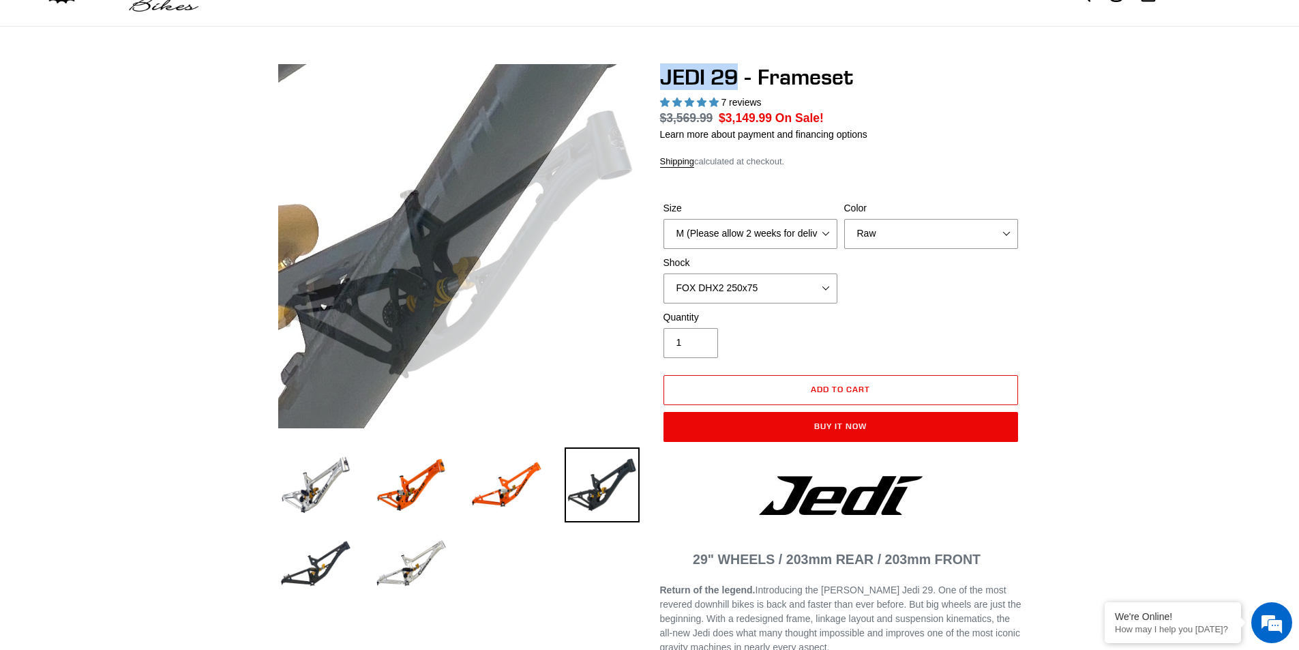
scroll to position [341, 0]
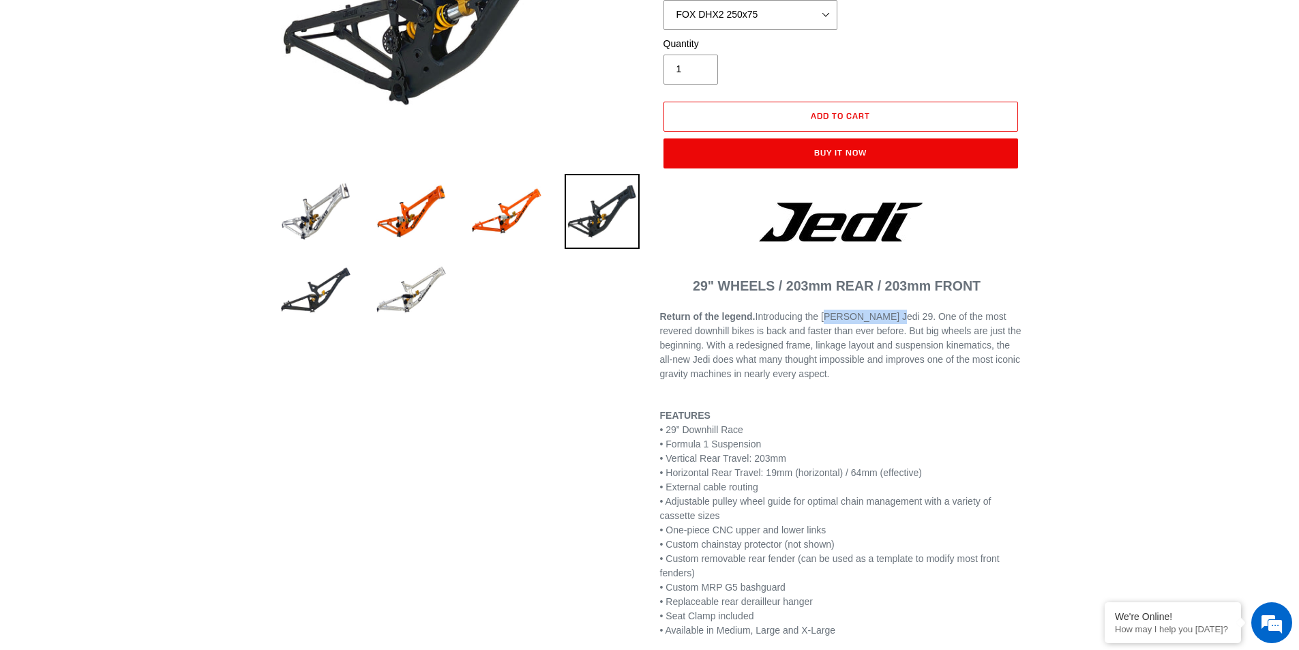
drag, startPoint x: 824, startPoint y: 317, endPoint x: 880, endPoint y: 316, distance: 55.9
click at [880, 316] on span "Return of the legend. Introducing the Canfield Jedi 29. One of the most revered…" at bounding box center [840, 345] width 361 height 68
copy span "Canfield Jedi"
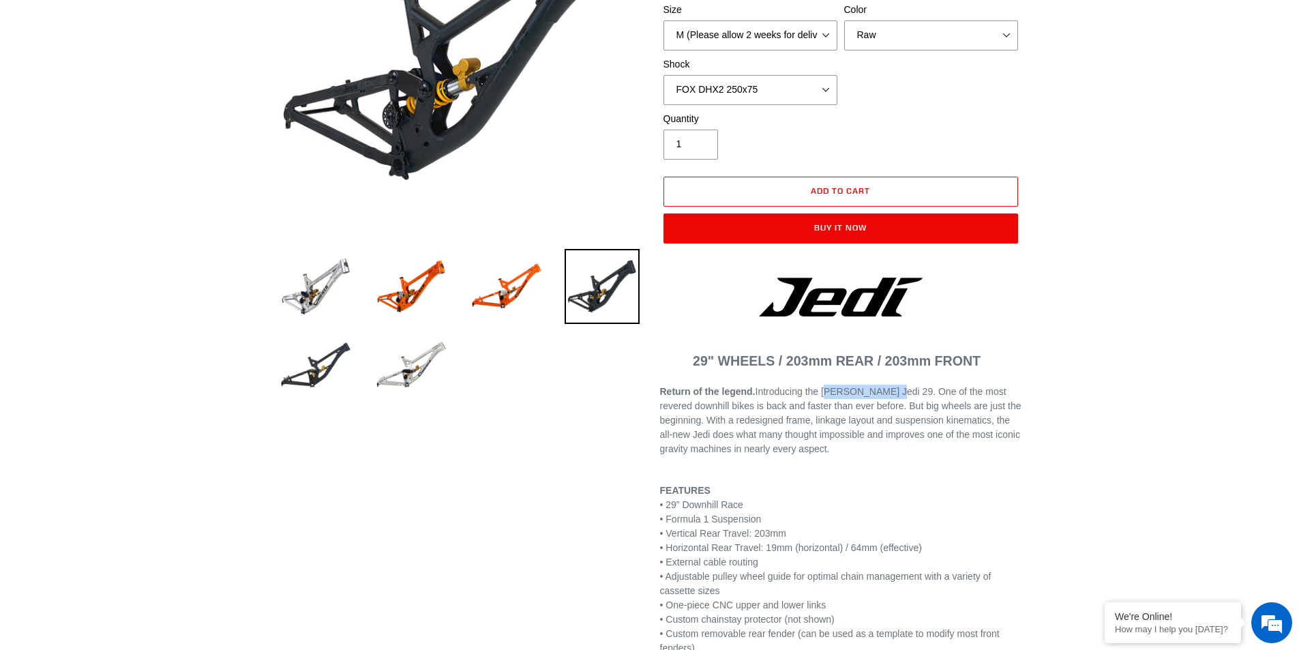
scroll to position [68, 0]
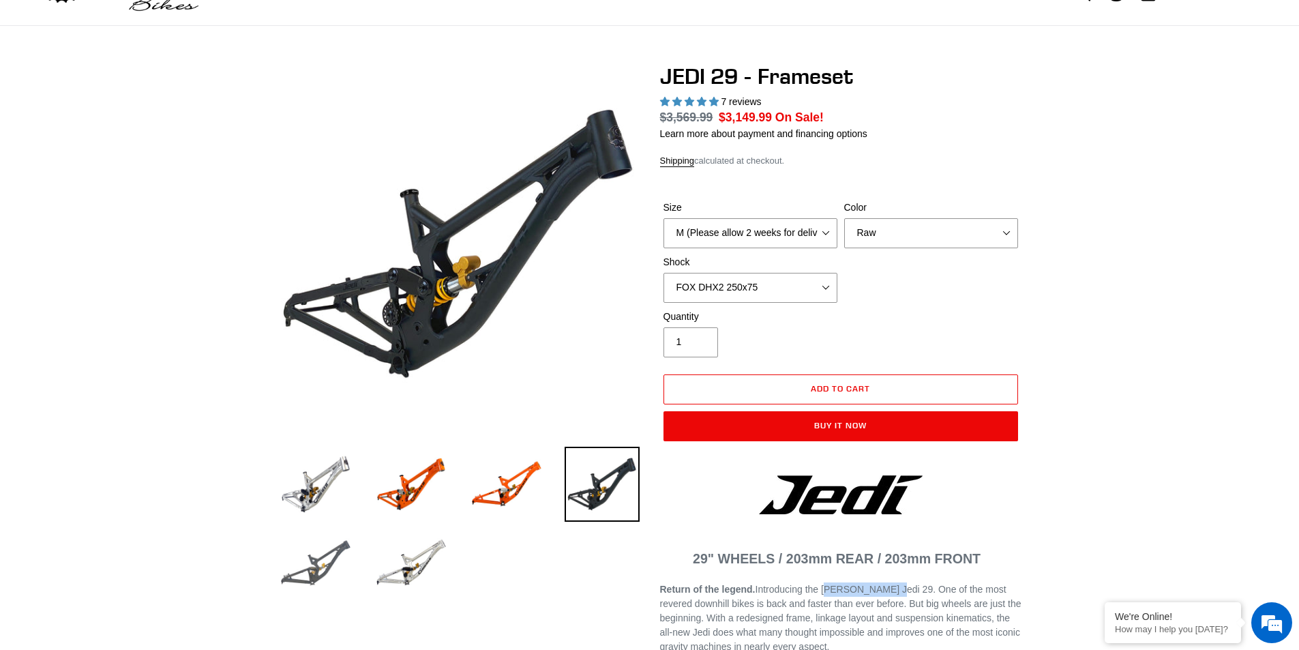
click at [324, 558] on img at bounding box center [315, 563] width 75 height 75
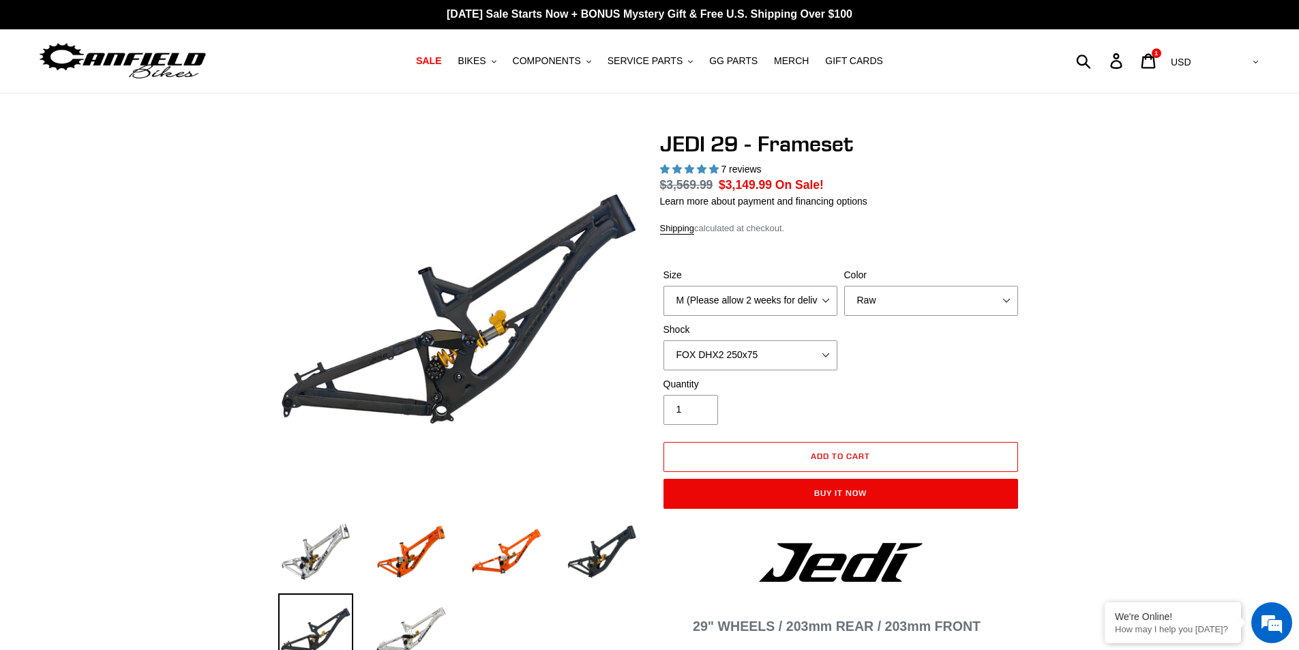
scroll to position [0, 0]
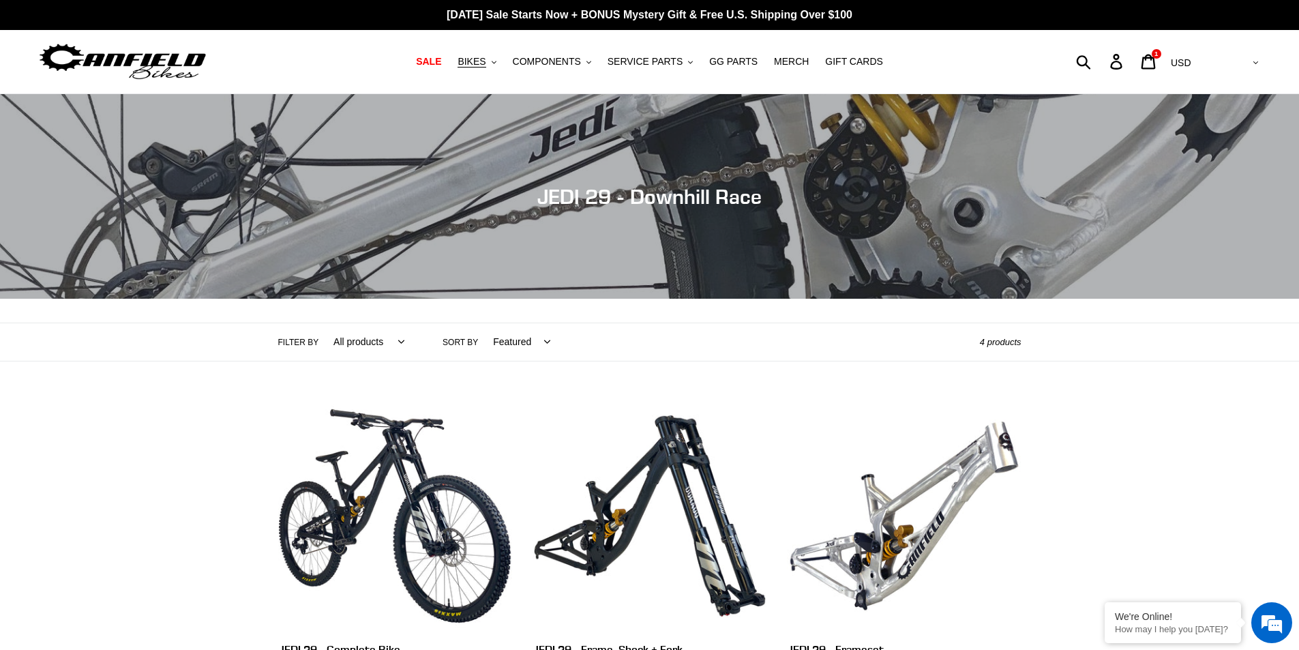
scroll to position [341, 0]
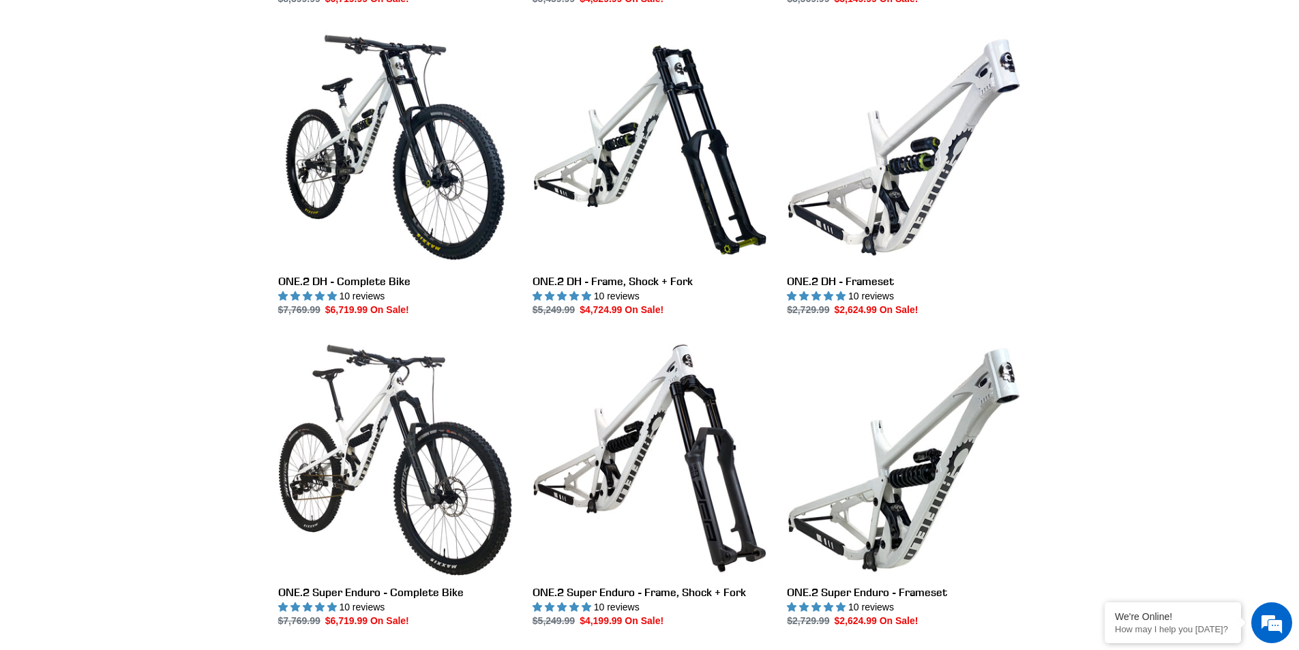
scroll to position [682, 0]
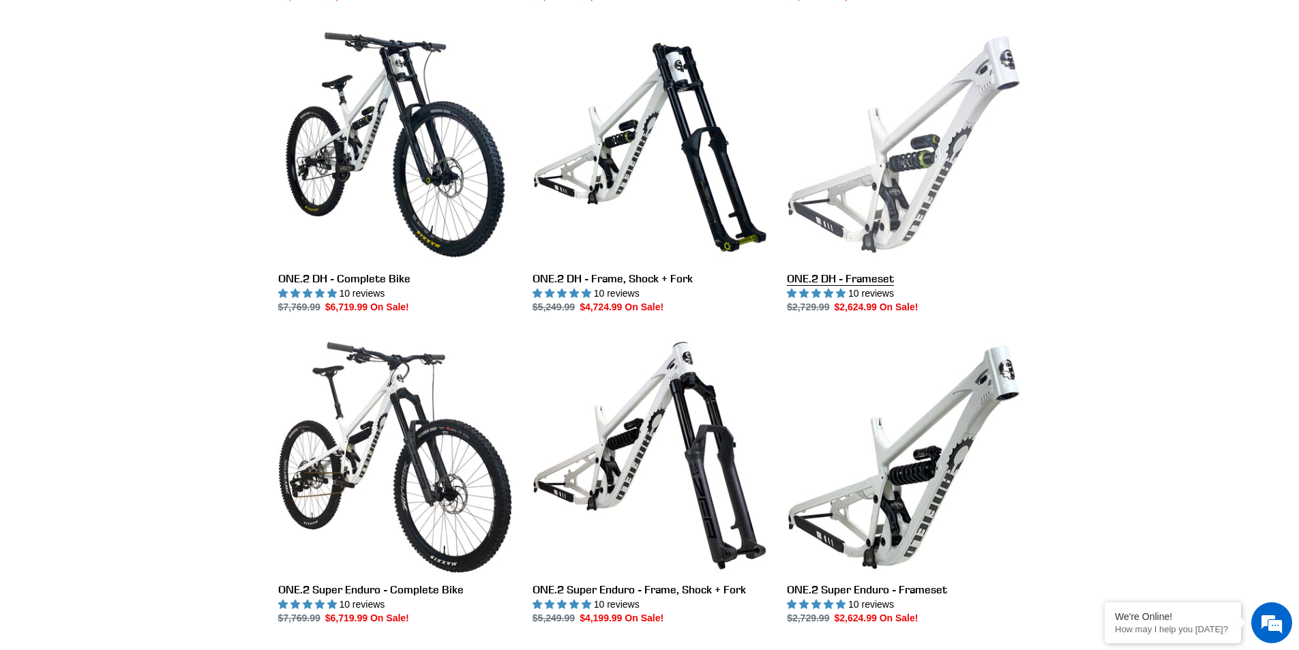
click at [882, 191] on link "ONE.2 DH - Frameset" at bounding box center [904, 170] width 234 height 287
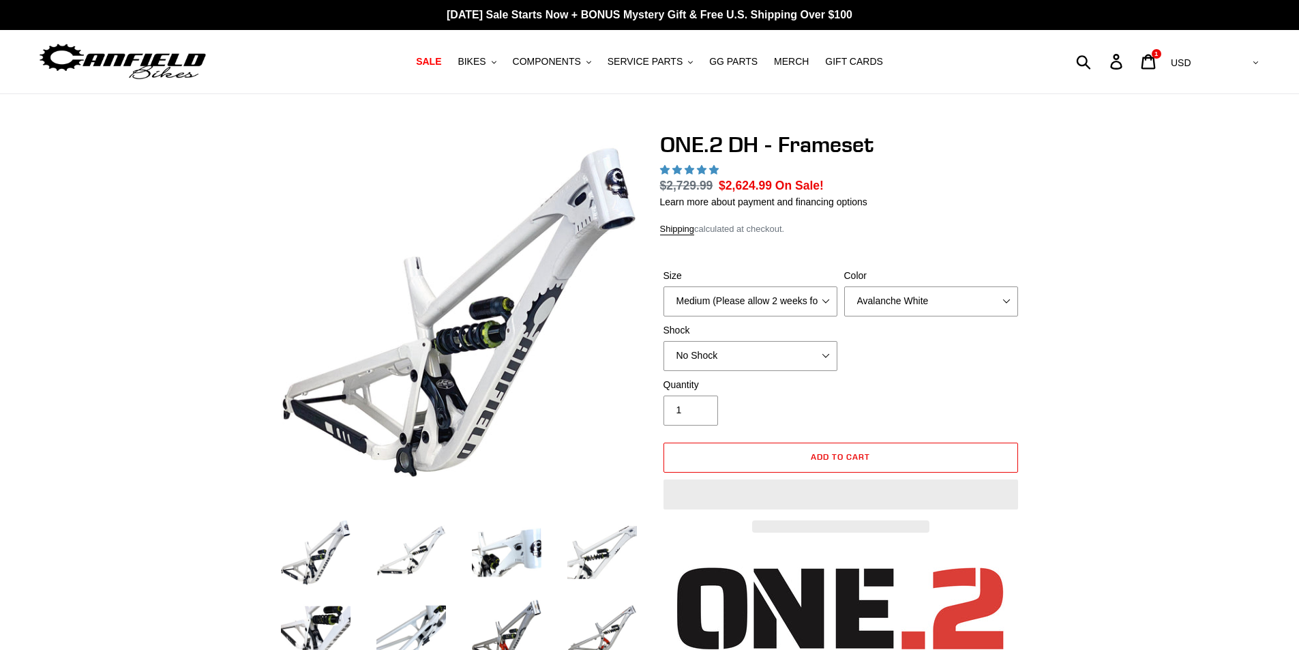
select select "highest-rating"
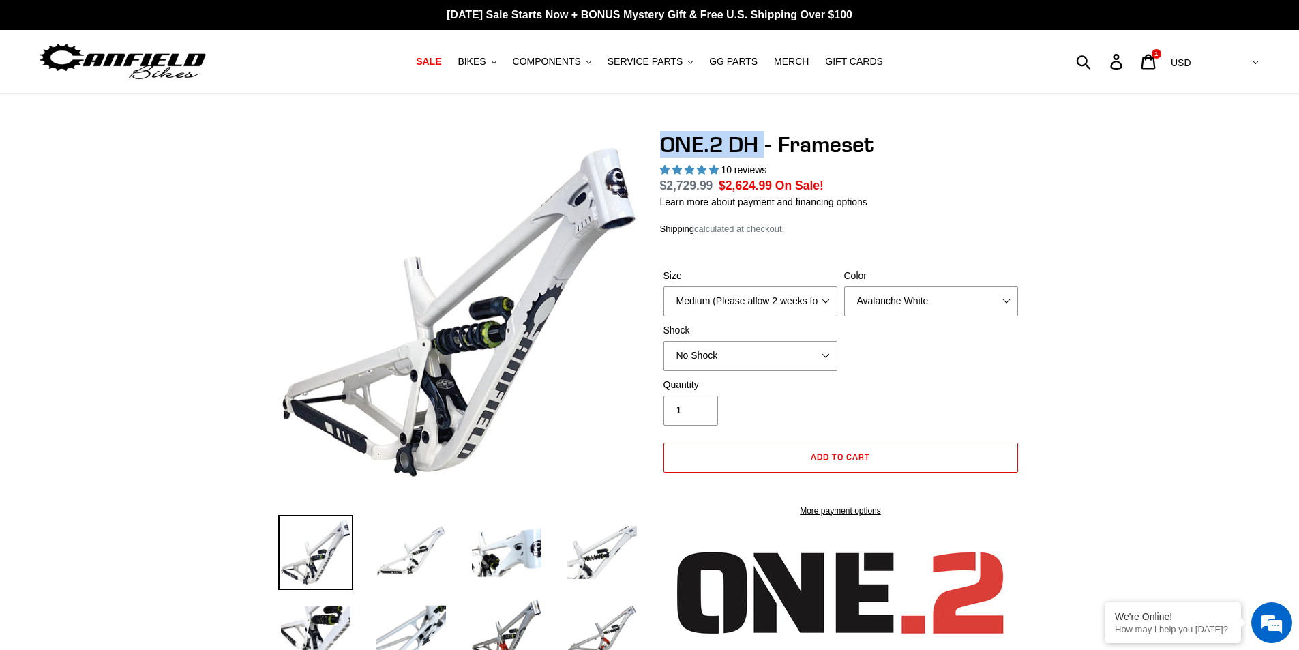
drag, startPoint x: 659, startPoint y: 146, endPoint x: 762, endPoint y: 144, distance: 102.3
click at [766, 144] on h1 "ONE.2 DH - Frameset" at bounding box center [840, 145] width 361 height 26
copy h1 "ONE.2 DH"
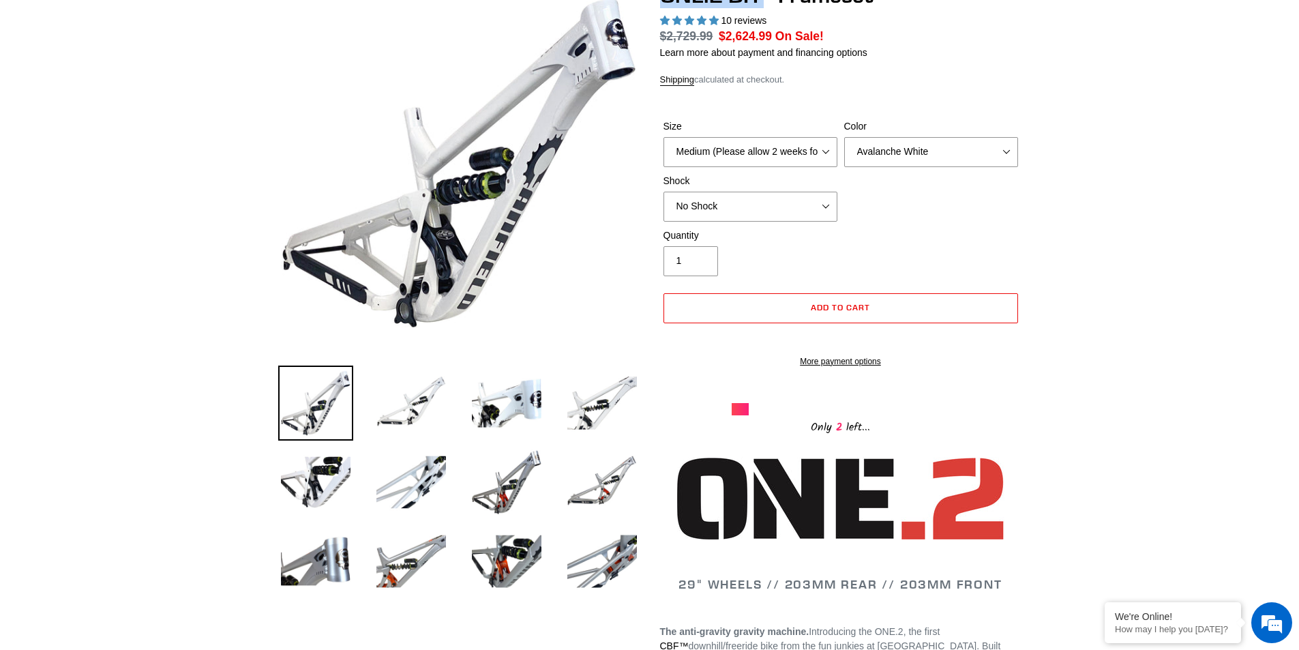
scroll to position [341, 0]
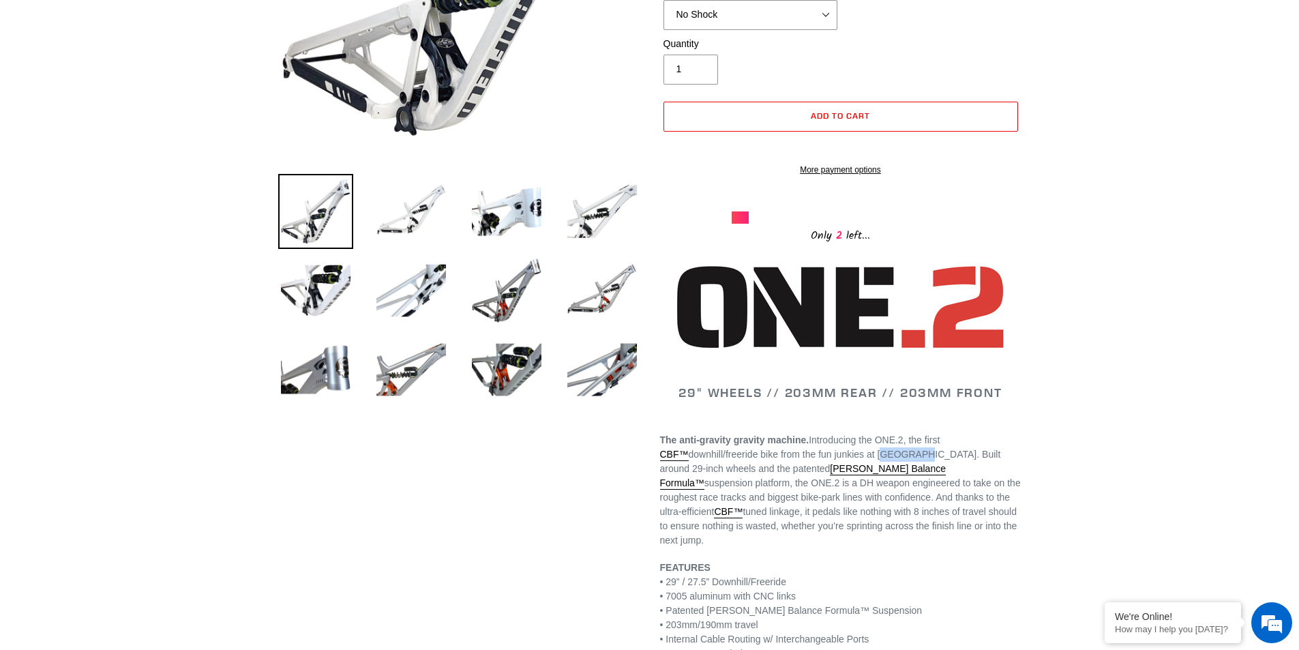
drag, startPoint x: 912, startPoint y: 468, endPoint x: 880, endPoint y: 468, distance: 32.7
click at [880, 468] on span "The anti-gravity gravity machine. Introducing the ONE.2, the first CBF™ downhil…" at bounding box center [840, 489] width 361 height 111
copy span "Canfield"
drag, startPoint x: 715, startPoint y: 260, endPoint x: 723, endPoint y: 253, distance: 10.7
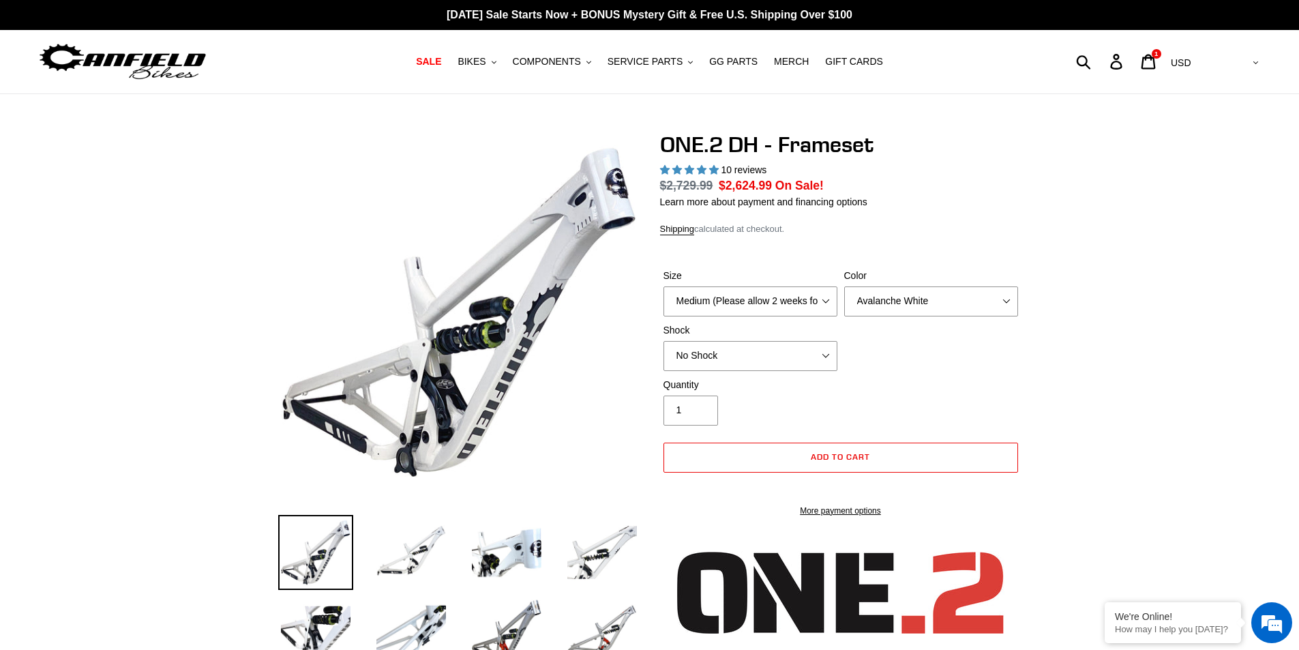
select select "highest-rating"
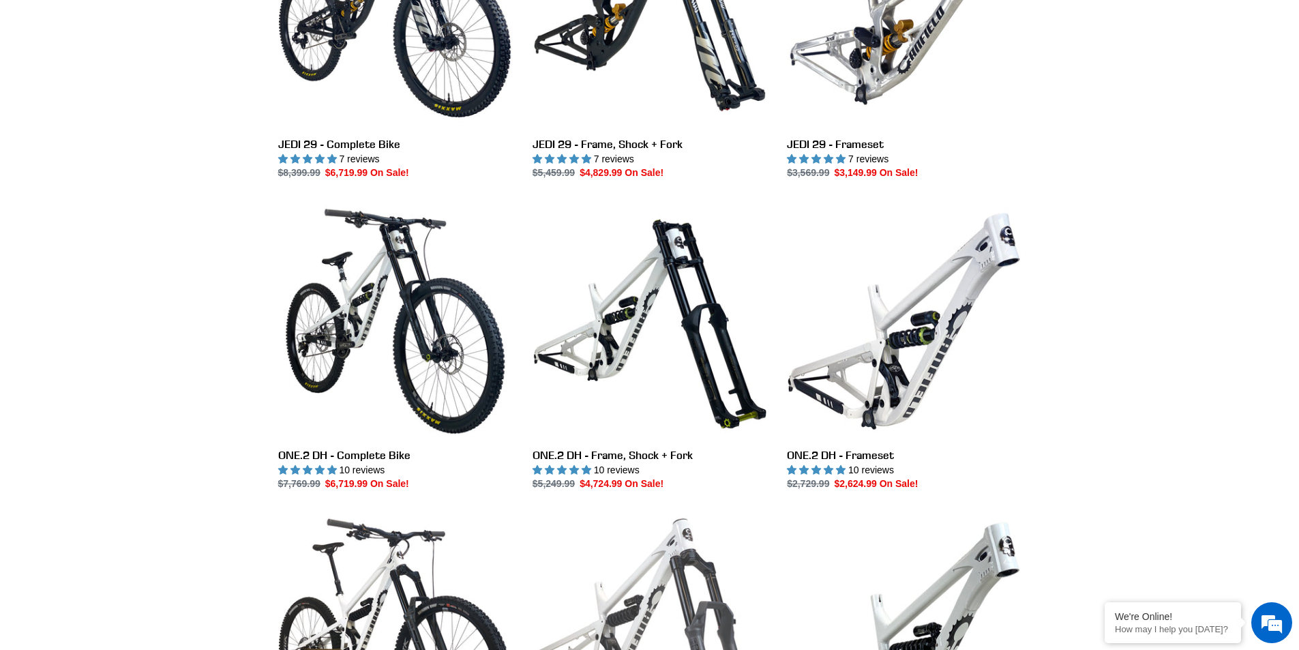
scroll to position [273, 0]
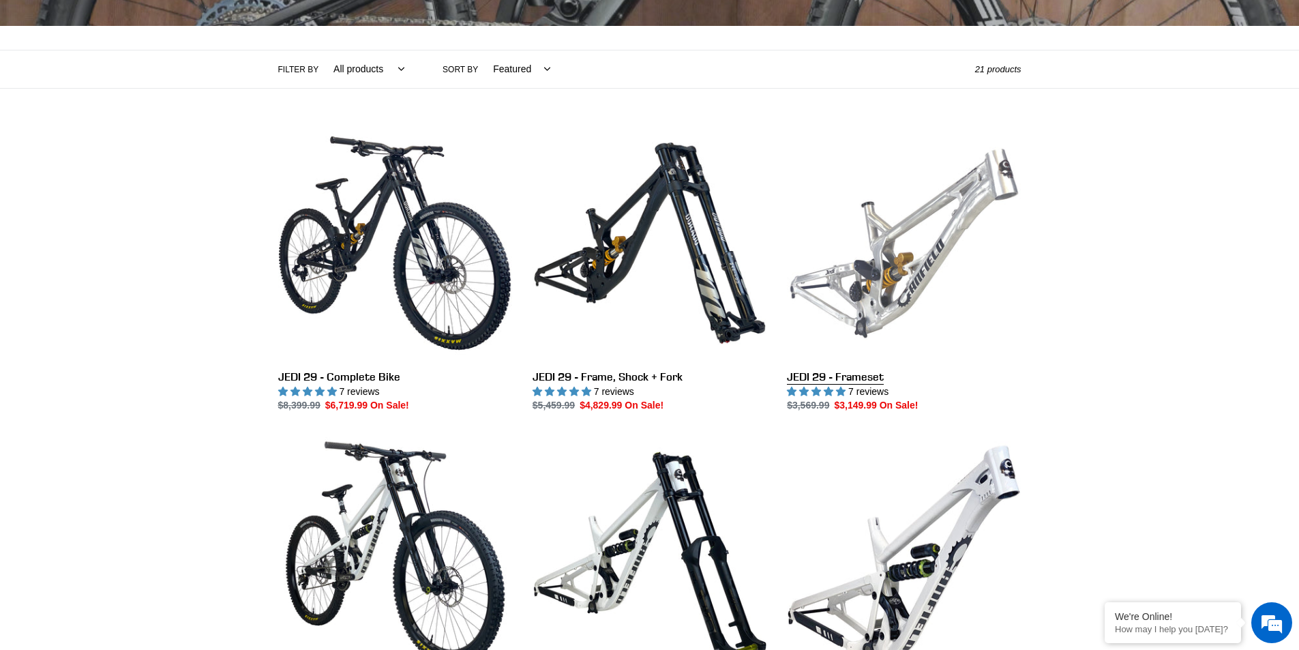
click at [871, 259] on link "JEDI 29 - Frameset" at bounding box center [904, 269] width 234 height 287
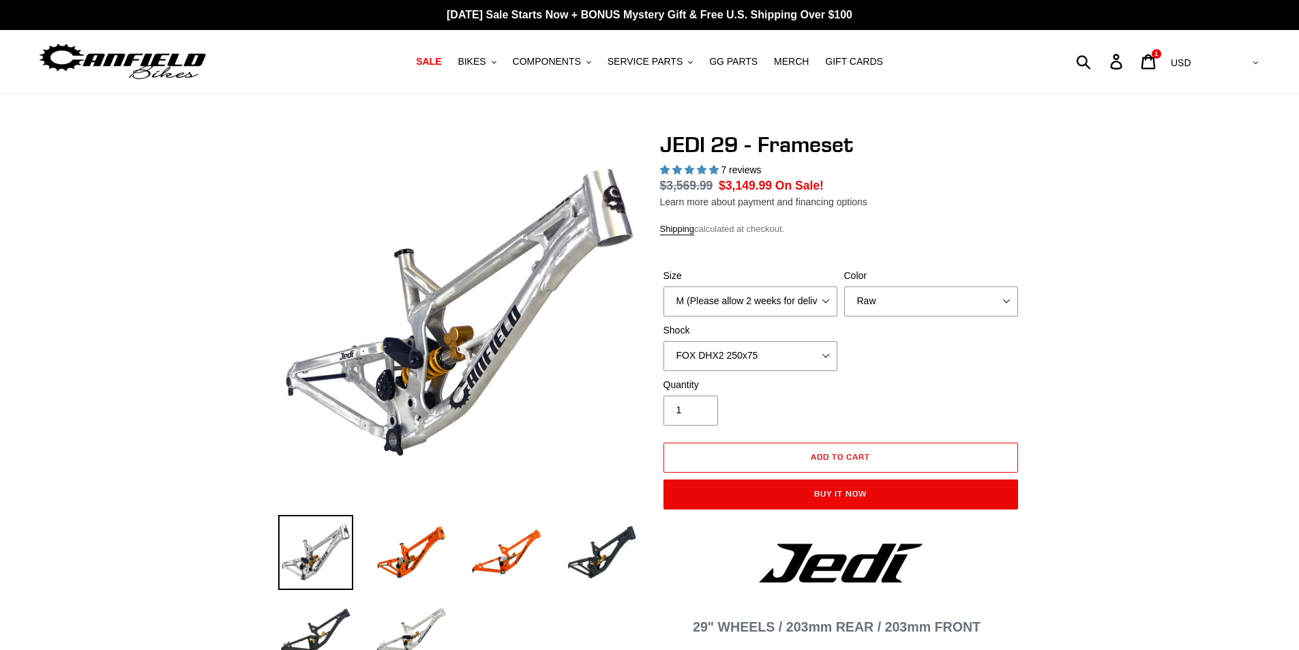
select select "highest-rating"
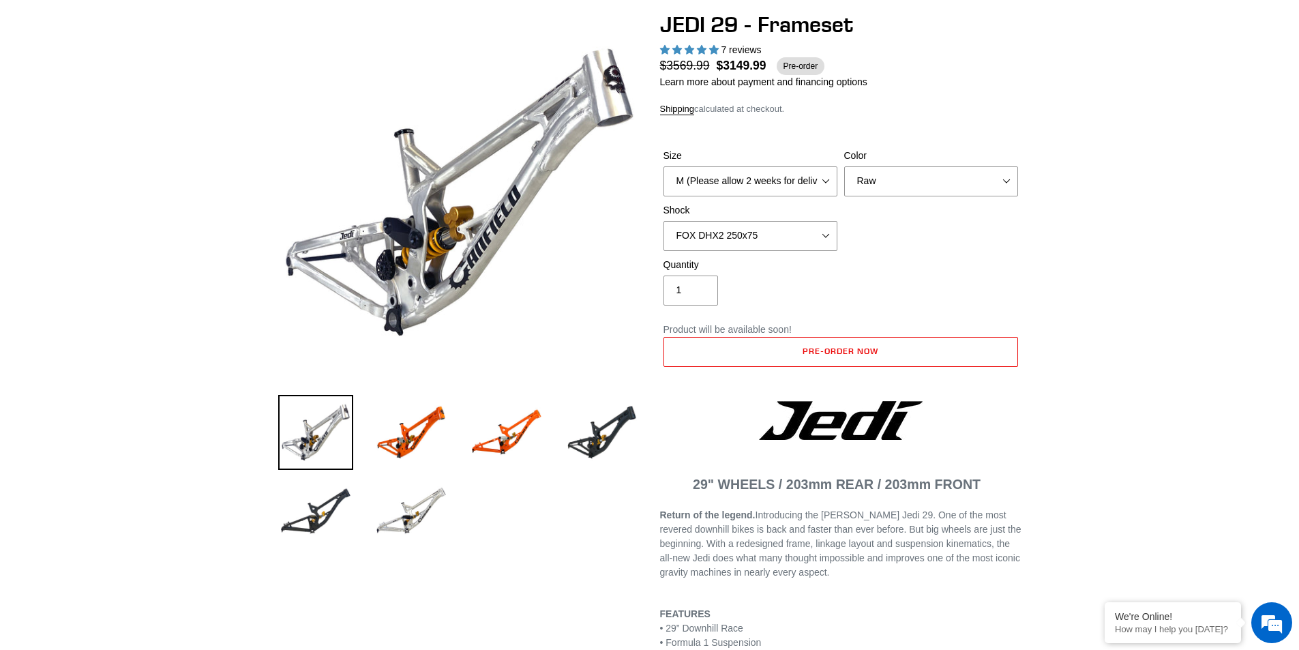
scroll to position [273, 0]
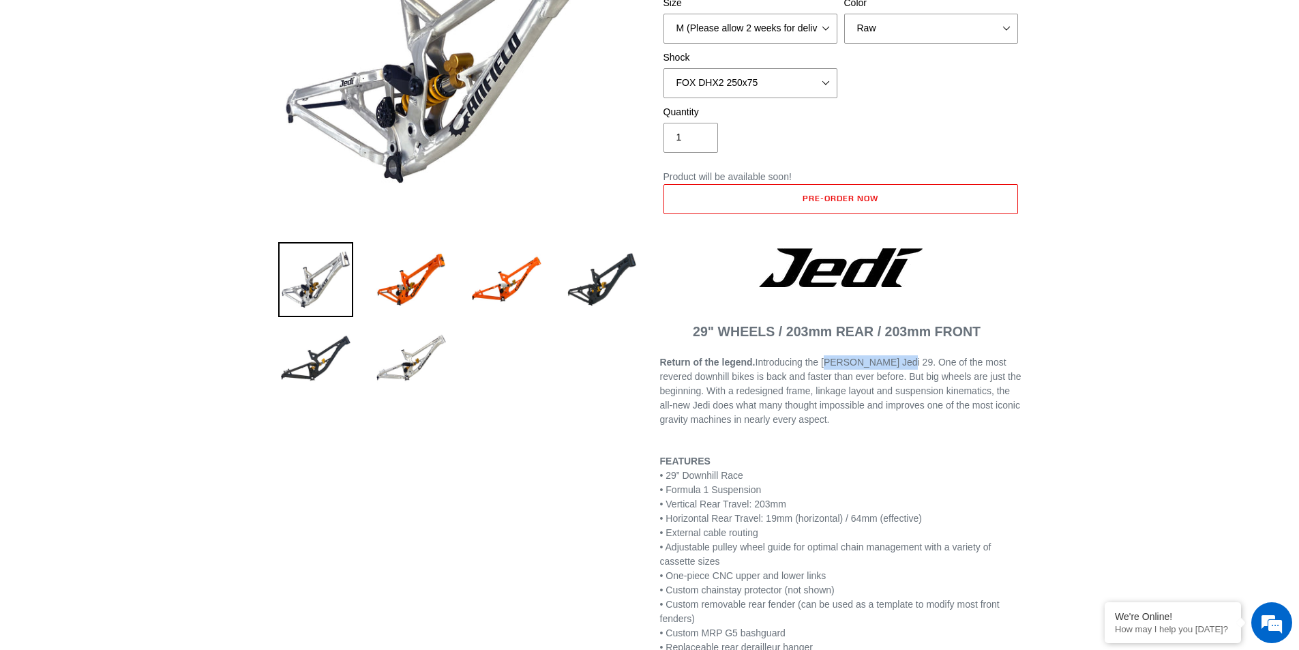
drag, startPoint x: 833, startPoint y: 360, endPoint x: 891, endPoint y: 361, distance: 58.6
click at [891, 361] on span "Return of the legend. Introducing the Canfield Jedi 29. One of the most revered…" at bounding box center [840, 391] width 361 height 68
copy span "Canfield Jedi 29"
